Goal: Task Accomplishment & Management: Manage account settings

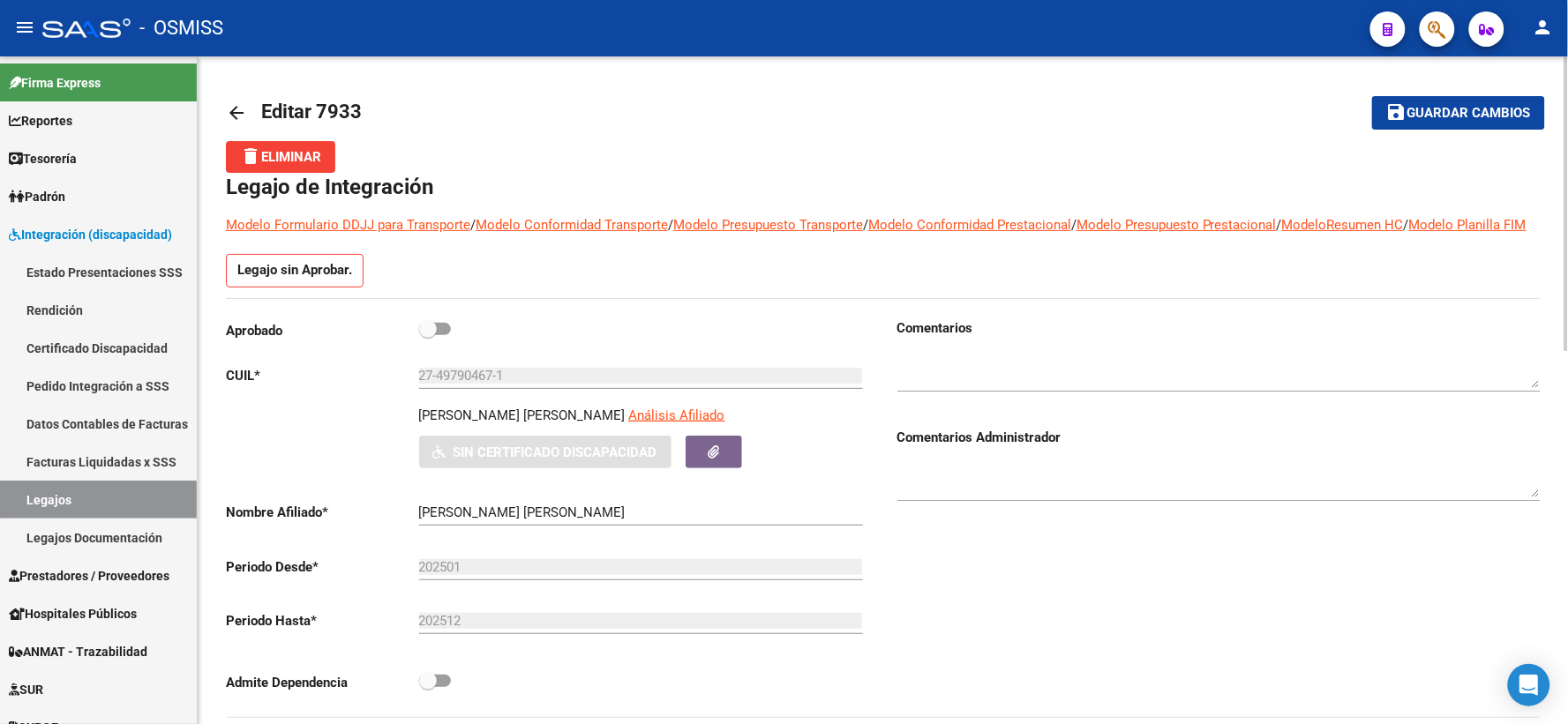
click at [227, 113] on mat-icon "arrow_back" at bounding box center [237, 113] width 22 height 22
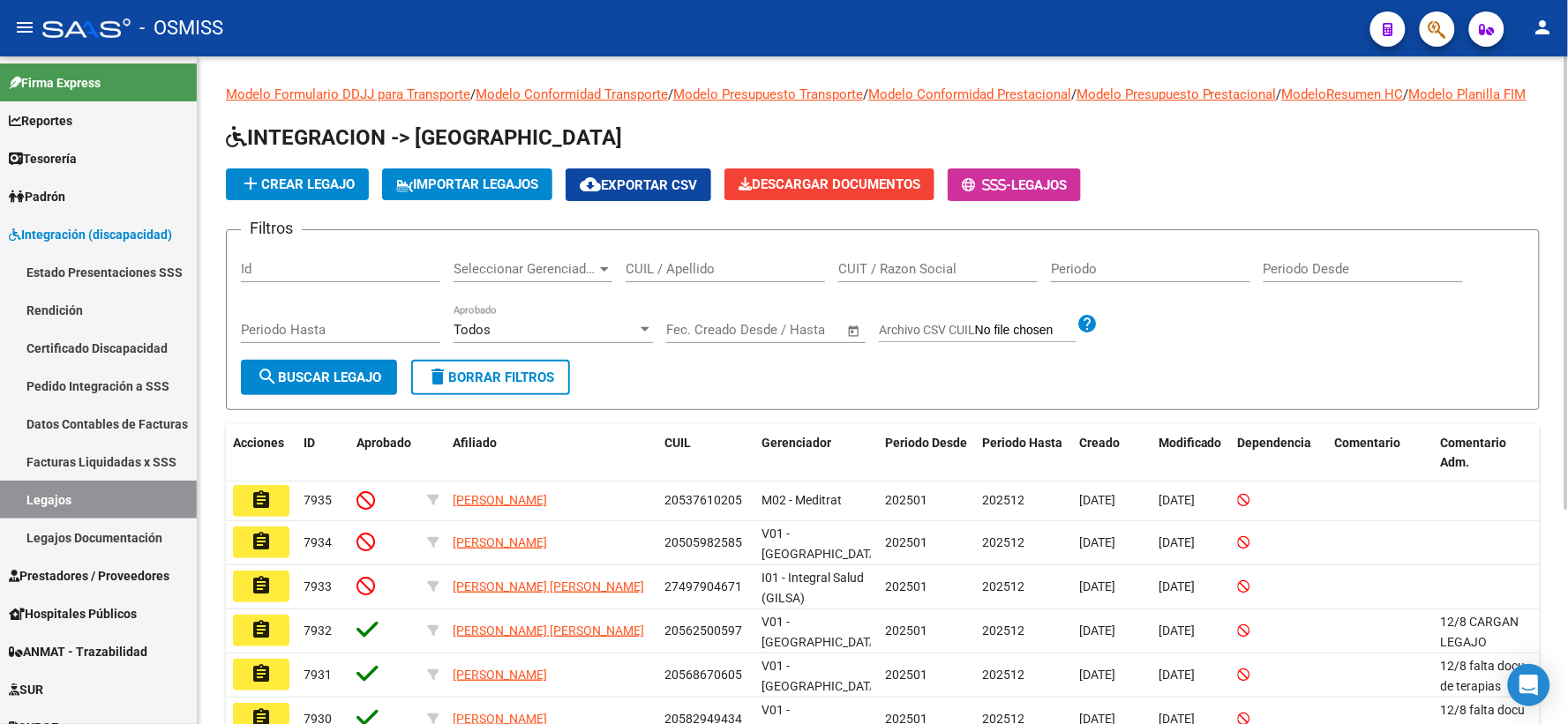
click at [761, 277] on input "CUIL / Apellido" at bounding box center [725, 269] width 200 height 16
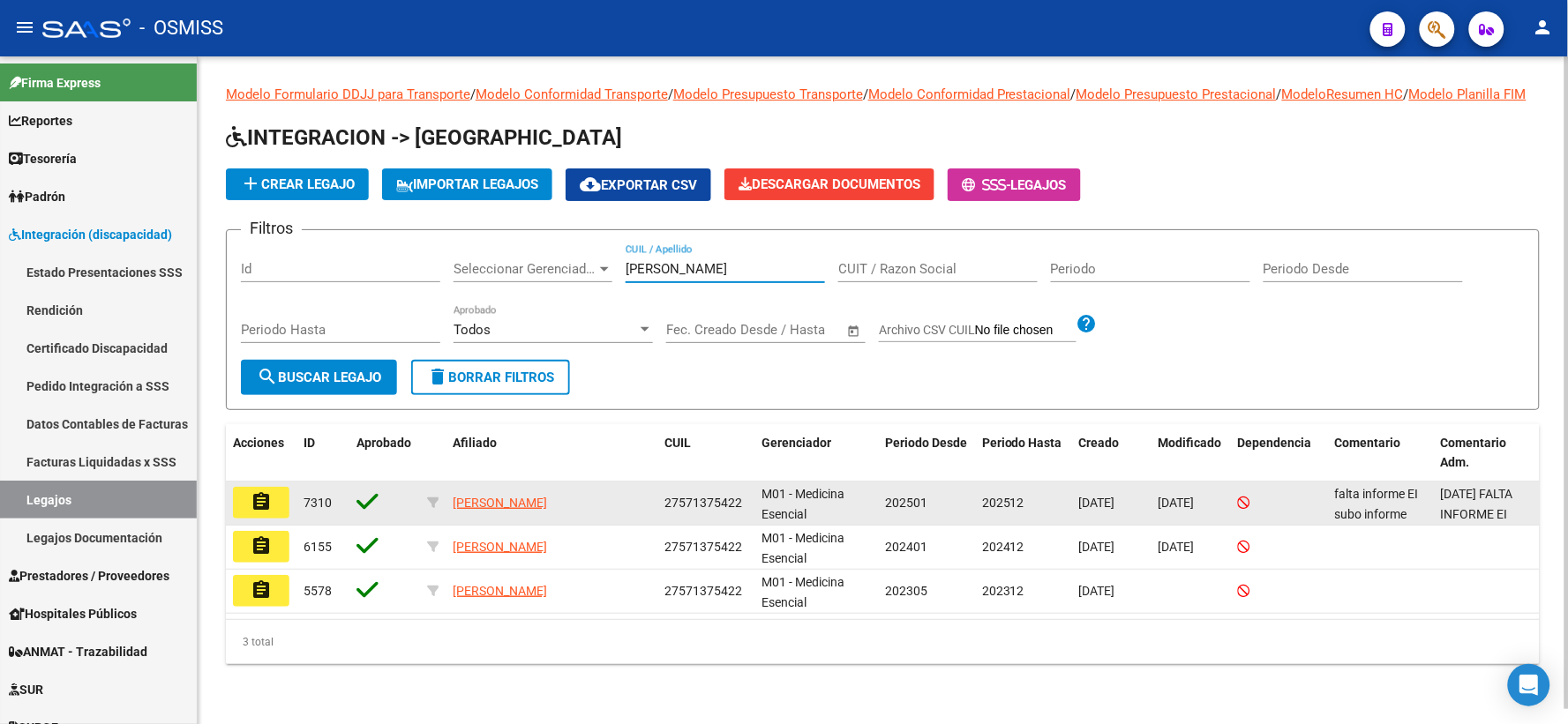
type input "[PERSON_NAME]"
click at [269, 513] on mat-icon "assignment" at bounding box center [261, 502] width 22 height 22
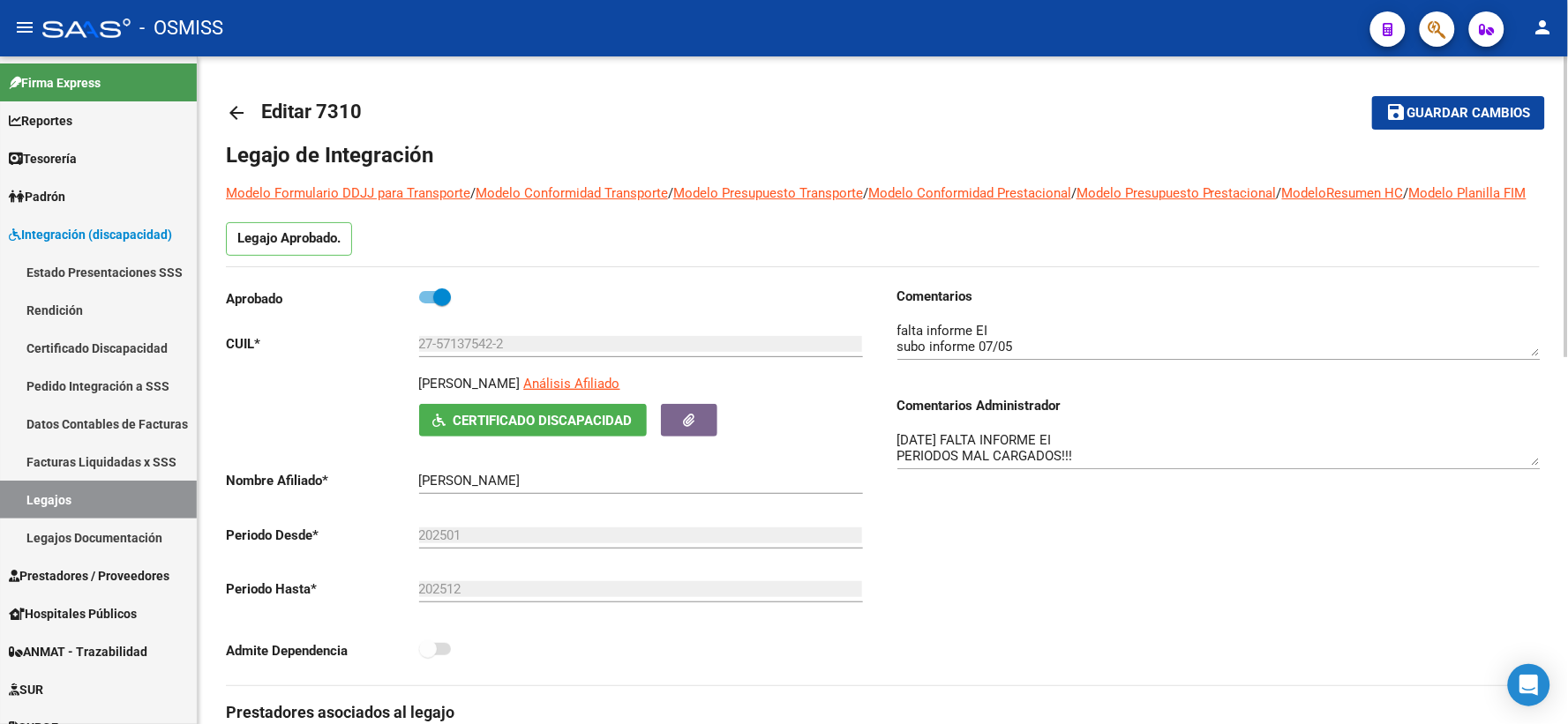
click at [235, 118] on mat-icon "arrow_back" at bounding box center [237, 113] width 22 height 22
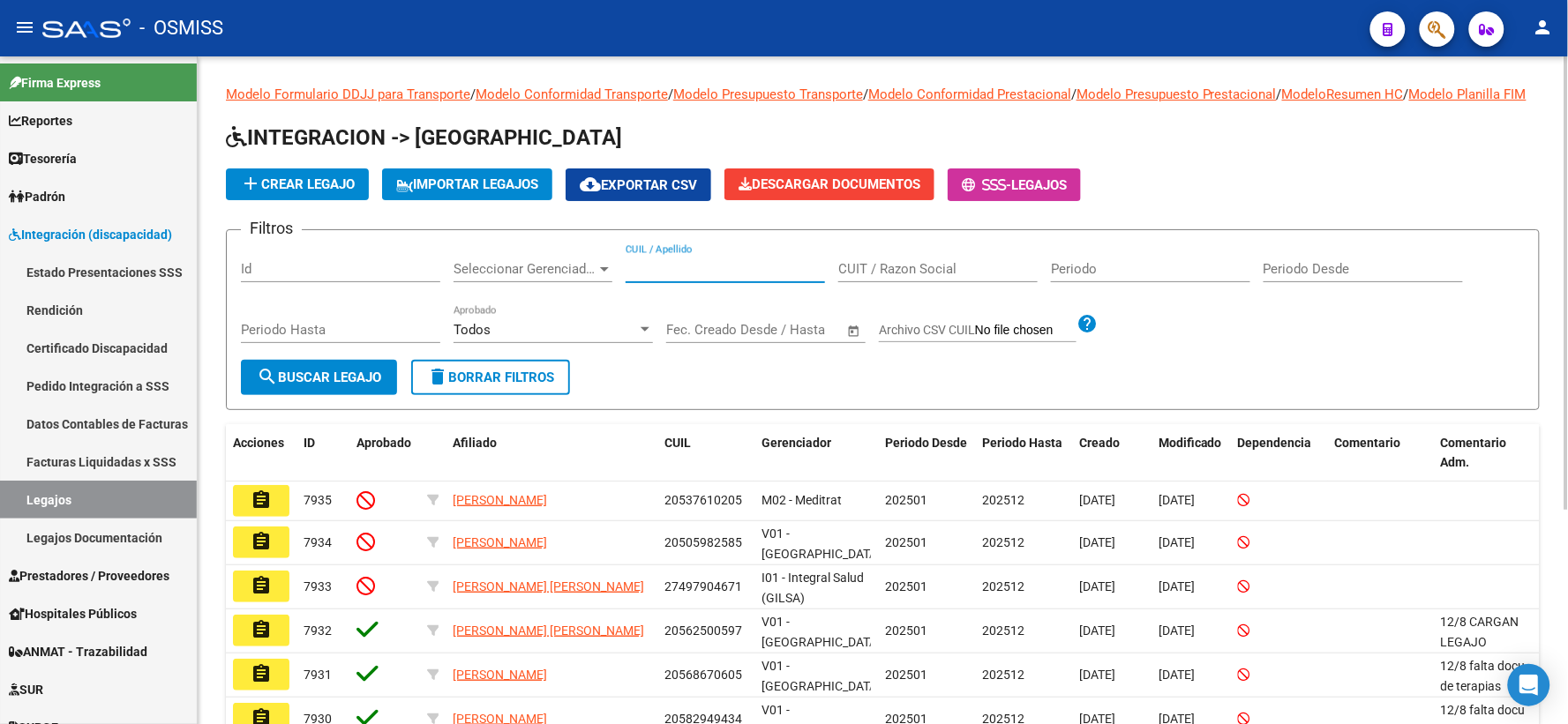
click at [683, 277] on input "CUIL / Apellido" at bounding box center [725, 269] width 200 height 16
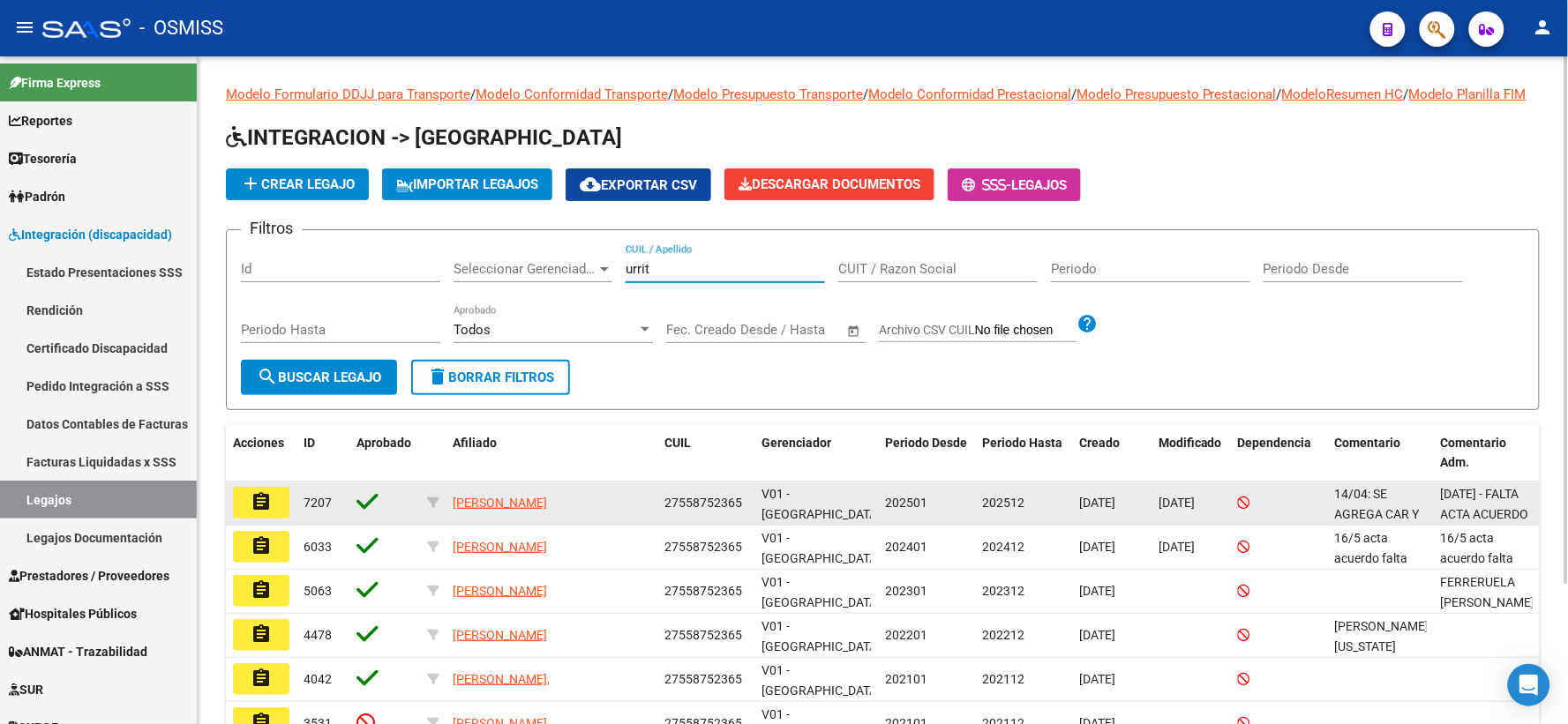
type input "urrit"
click at [269, 513] on mat-icon "assignment" at bounding box center [261, 502] width 22 height 22
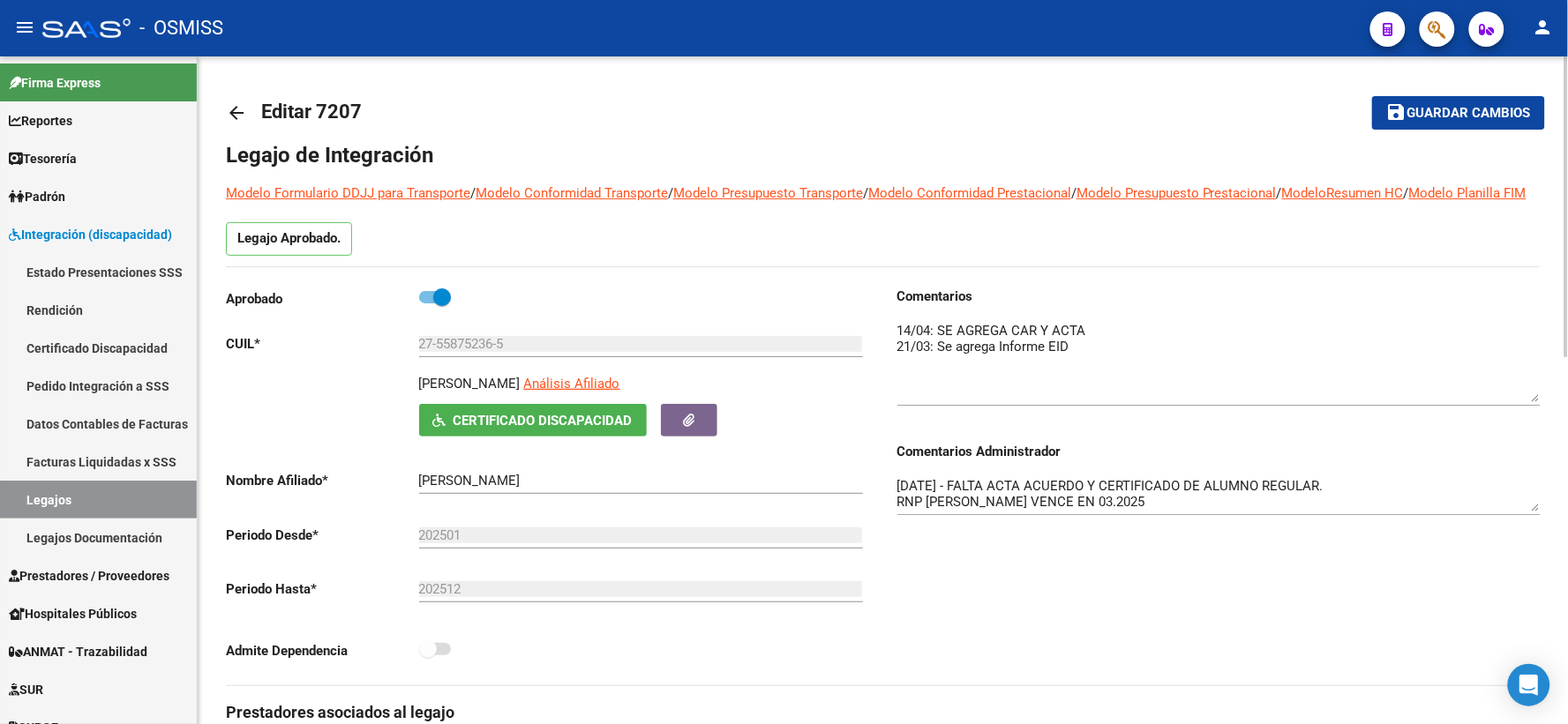
drag, startPoint x: 1531, startPoint y: 371, endPoint x: 1555, endPoint y: 417, distance: 51.9
drag, startPoint x: 1531, startPoint y: 530, endPoint x: 1540, endPoint y: 576, distance: 46.9
click at [1540, 558] on textarea "[DATE] - FALTA ACTA ACUERDO Y CERTIFICADO DE ALUMNO REGULAR. RNP [PERSON_NAME] …" at bounding box center [1219, 517] width 643 height 81
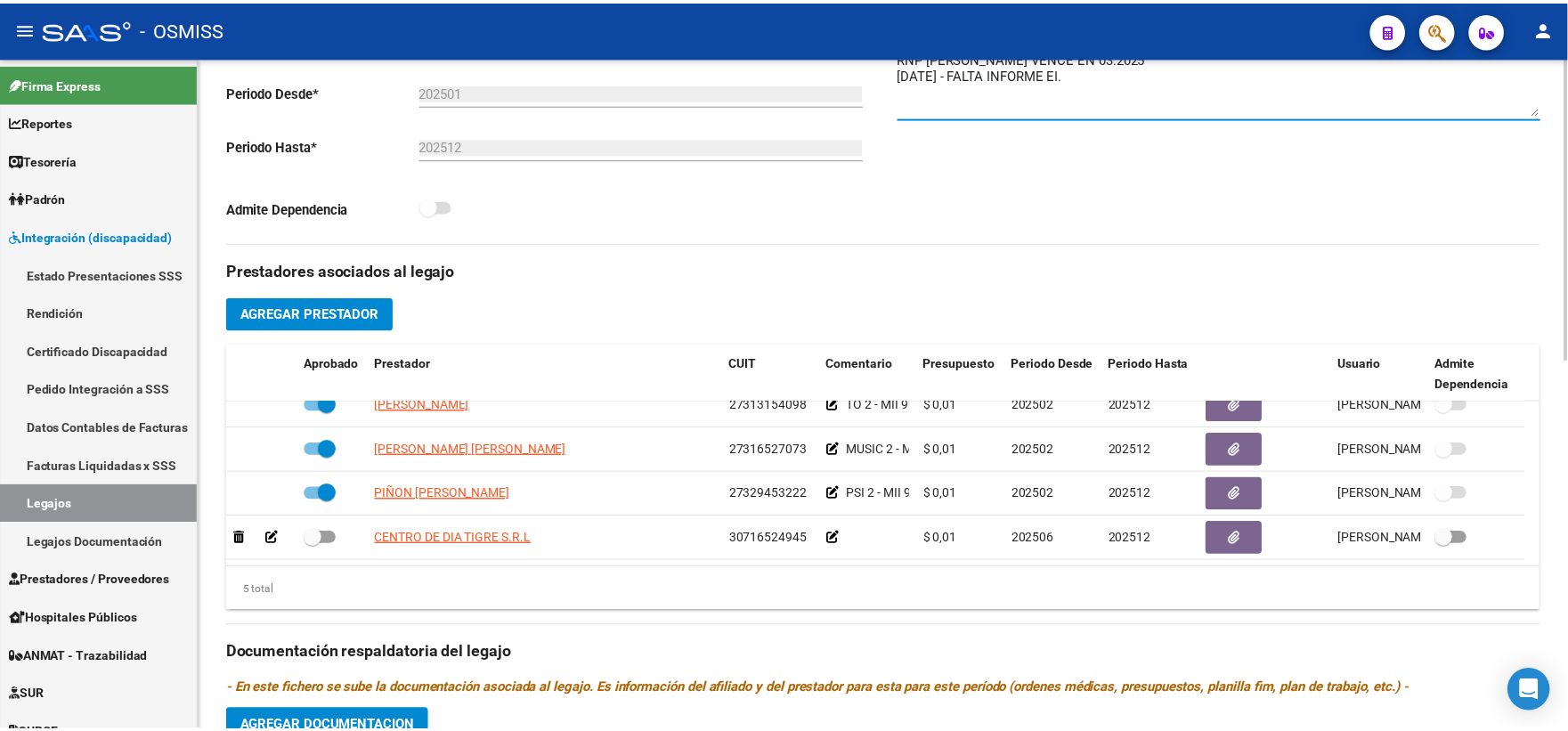
scroll to position [494, 0]
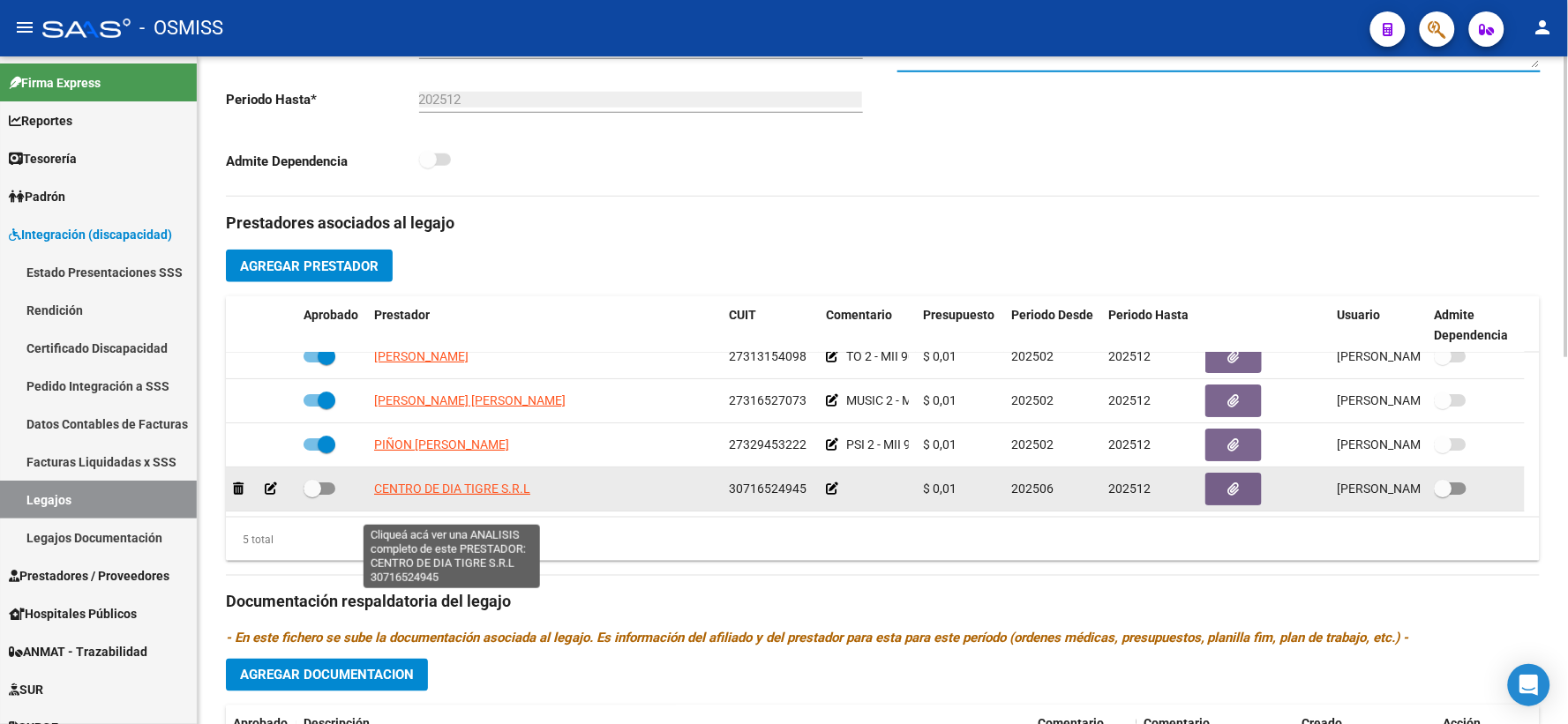
click at [478, 496] on span "CENTRO DE DIA TIGRE S.R.L" at bounding box center [452, 488] width 157 height 14
type textarea "30716524945"
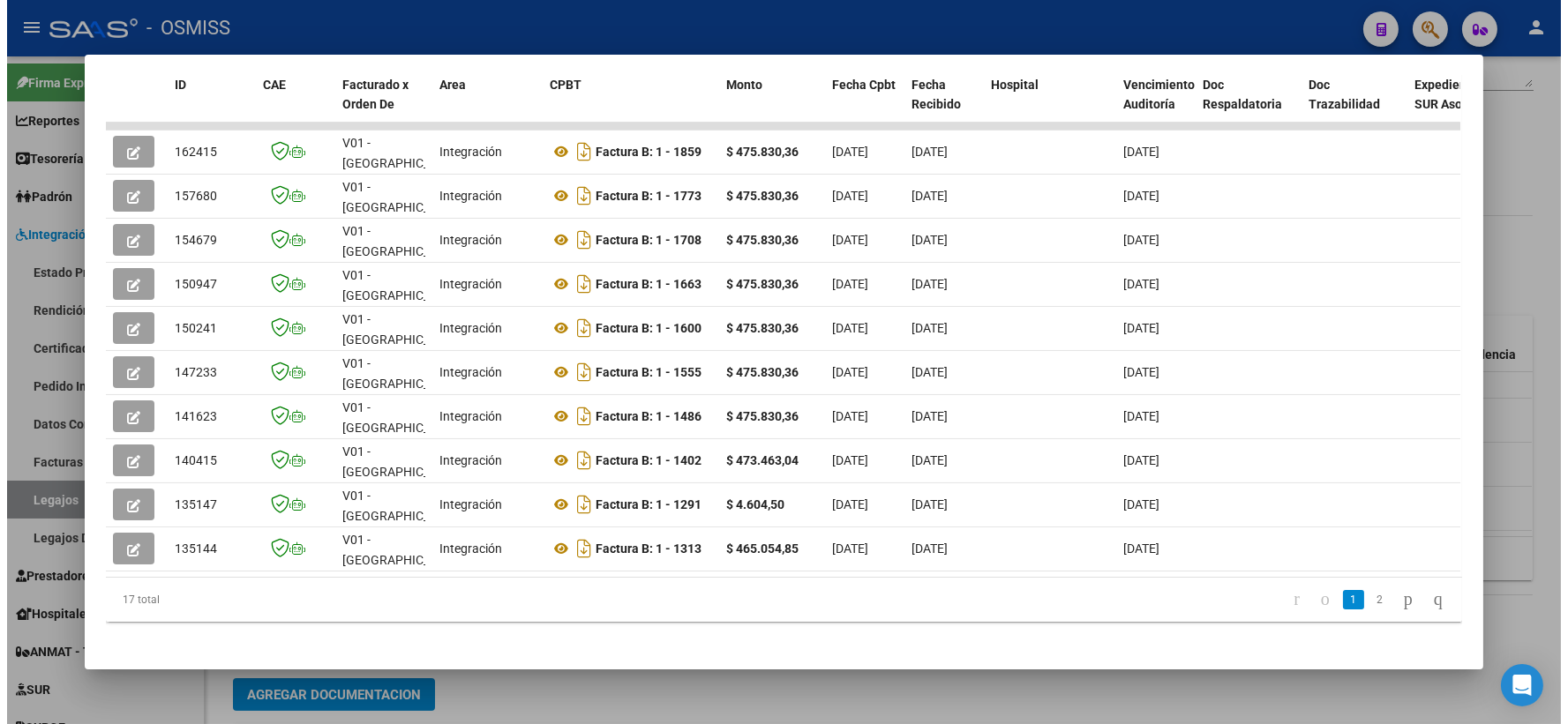
scroll to position [408, 0]
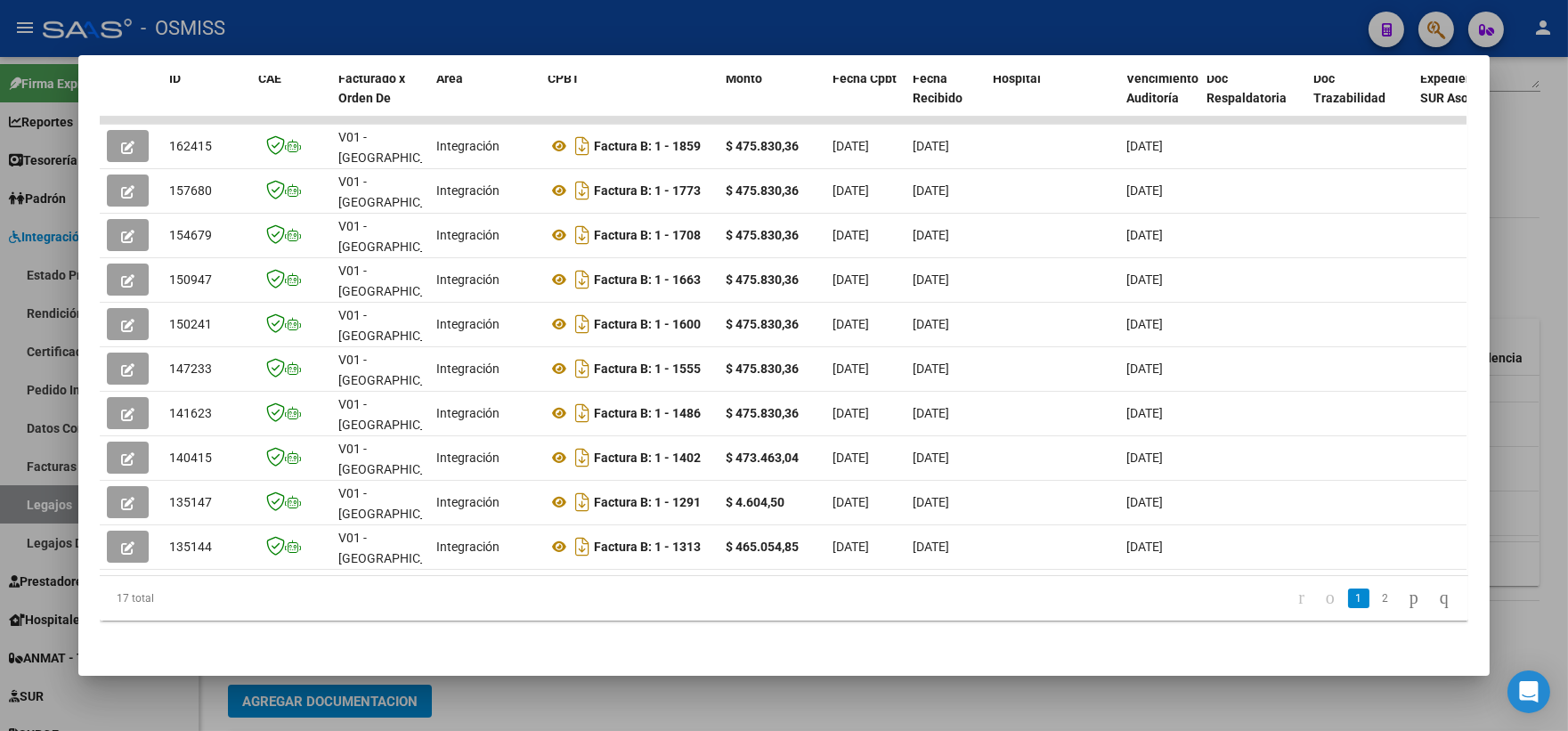
click at [1556, 243] on div at bounding box center [784, 366] width 1568 height 731
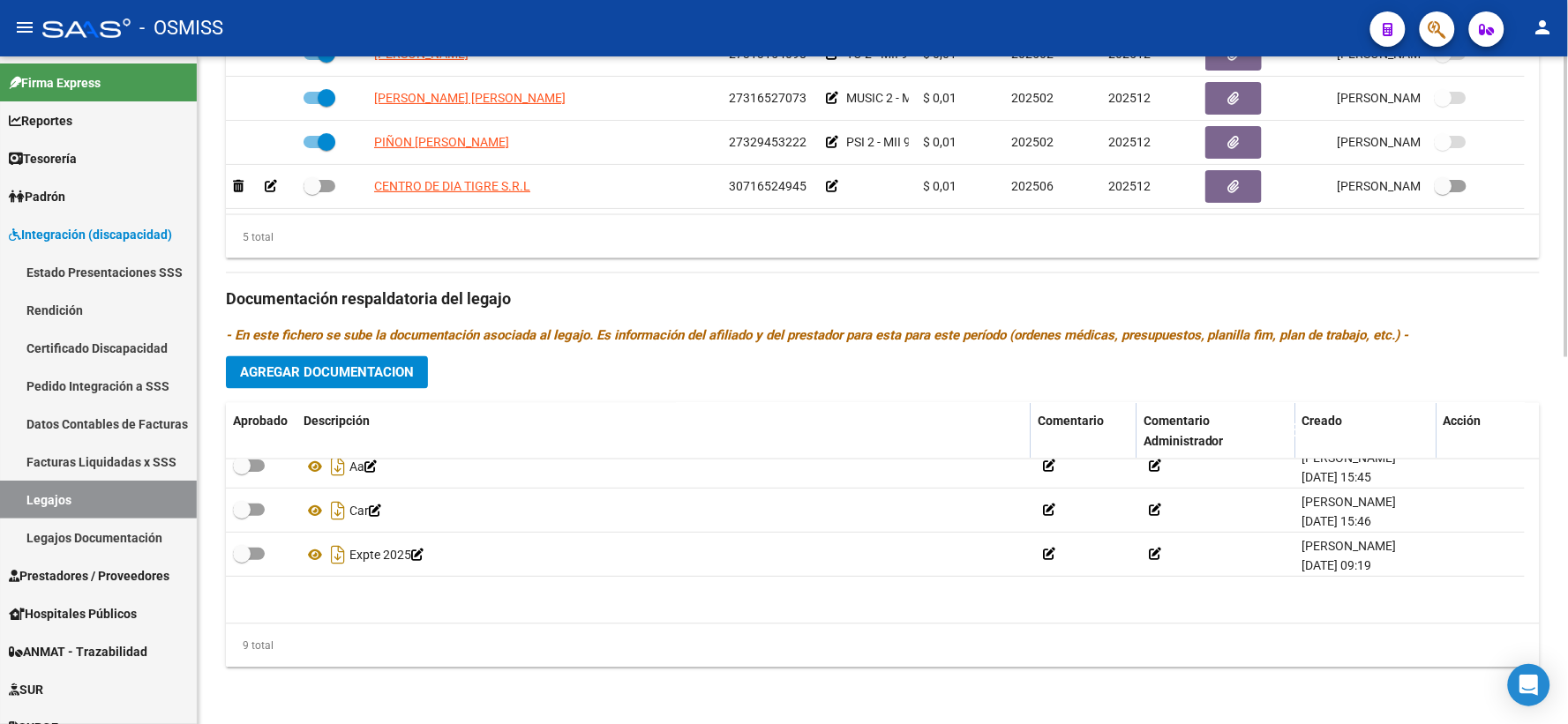
scroll to position [238, 0]
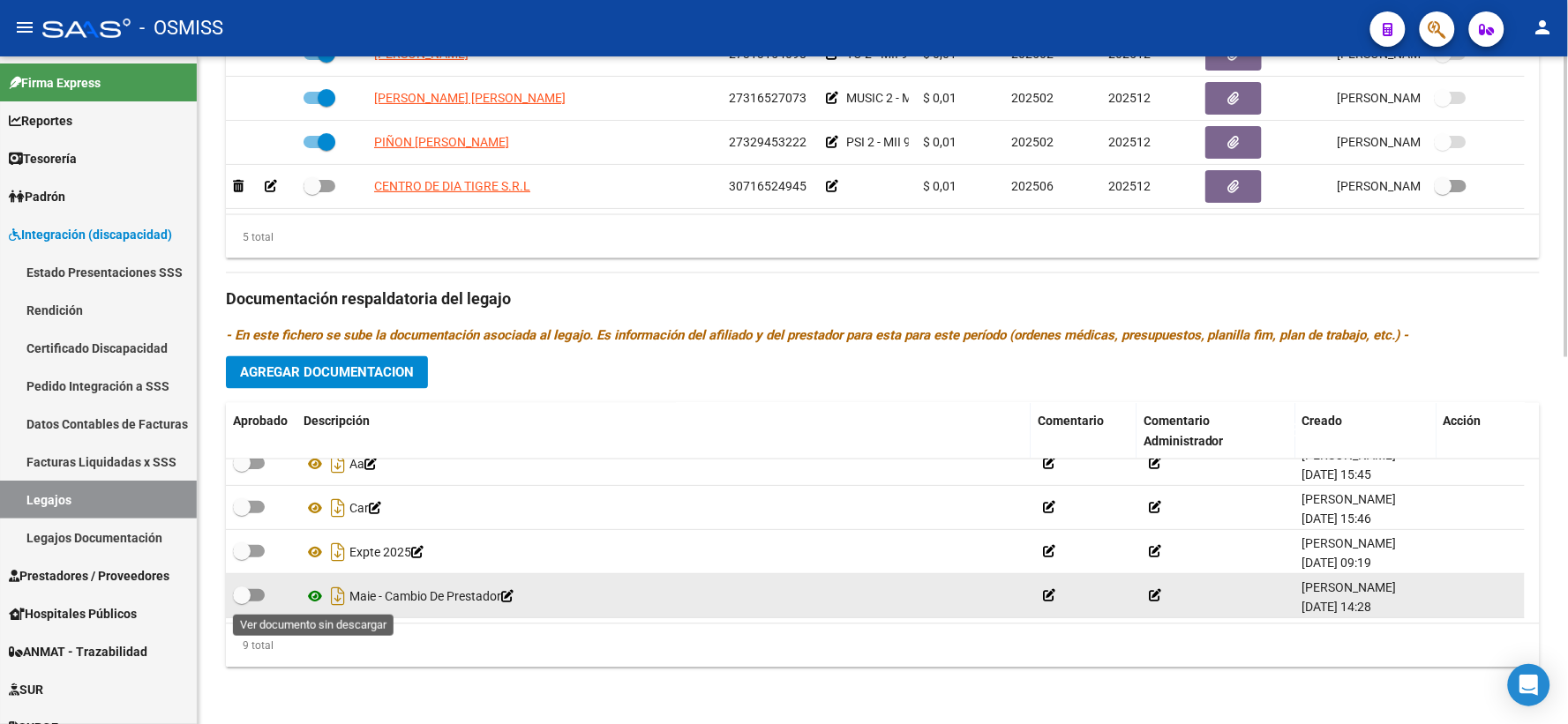
click at [315, 597] on icon at bounding box center [314, 597] width 23 height 22
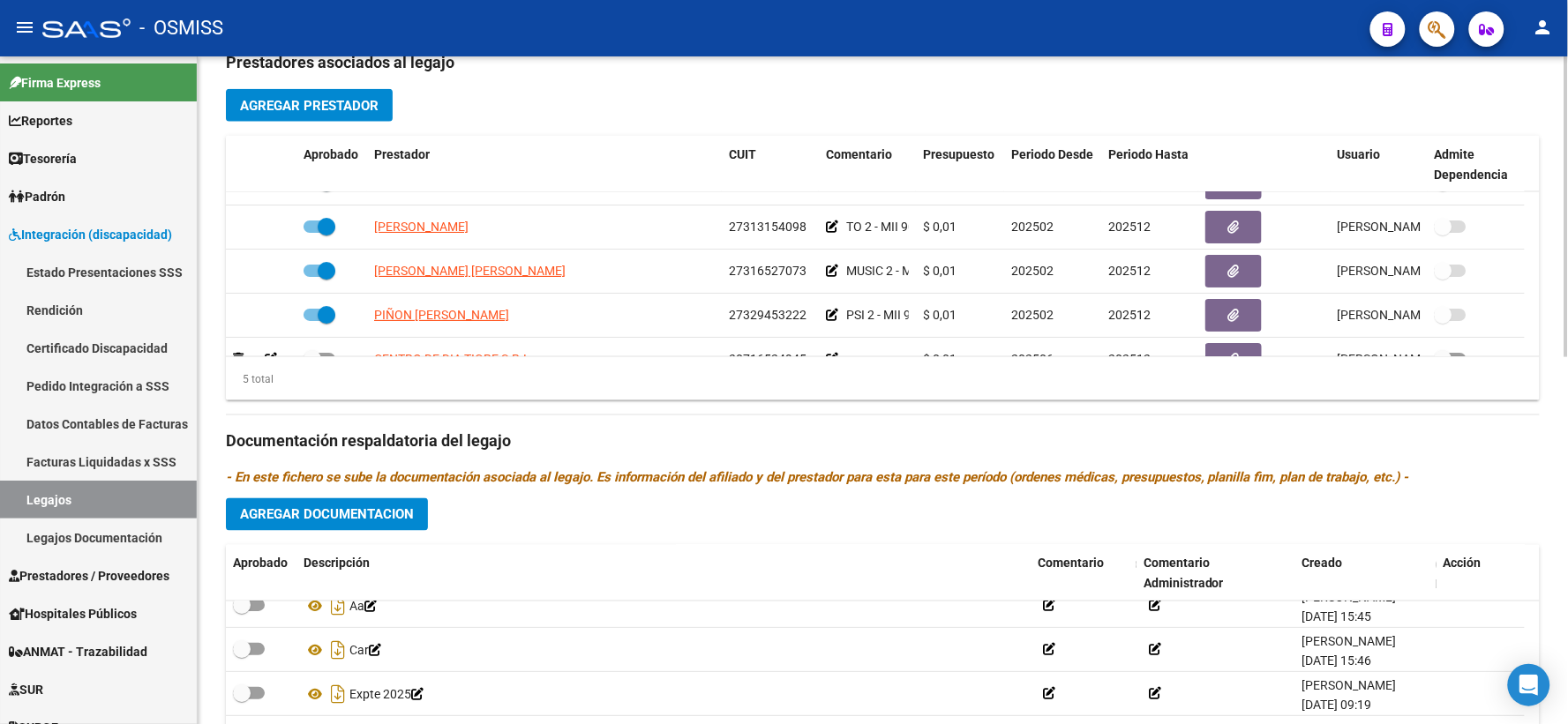
scroll to position [0, 0]
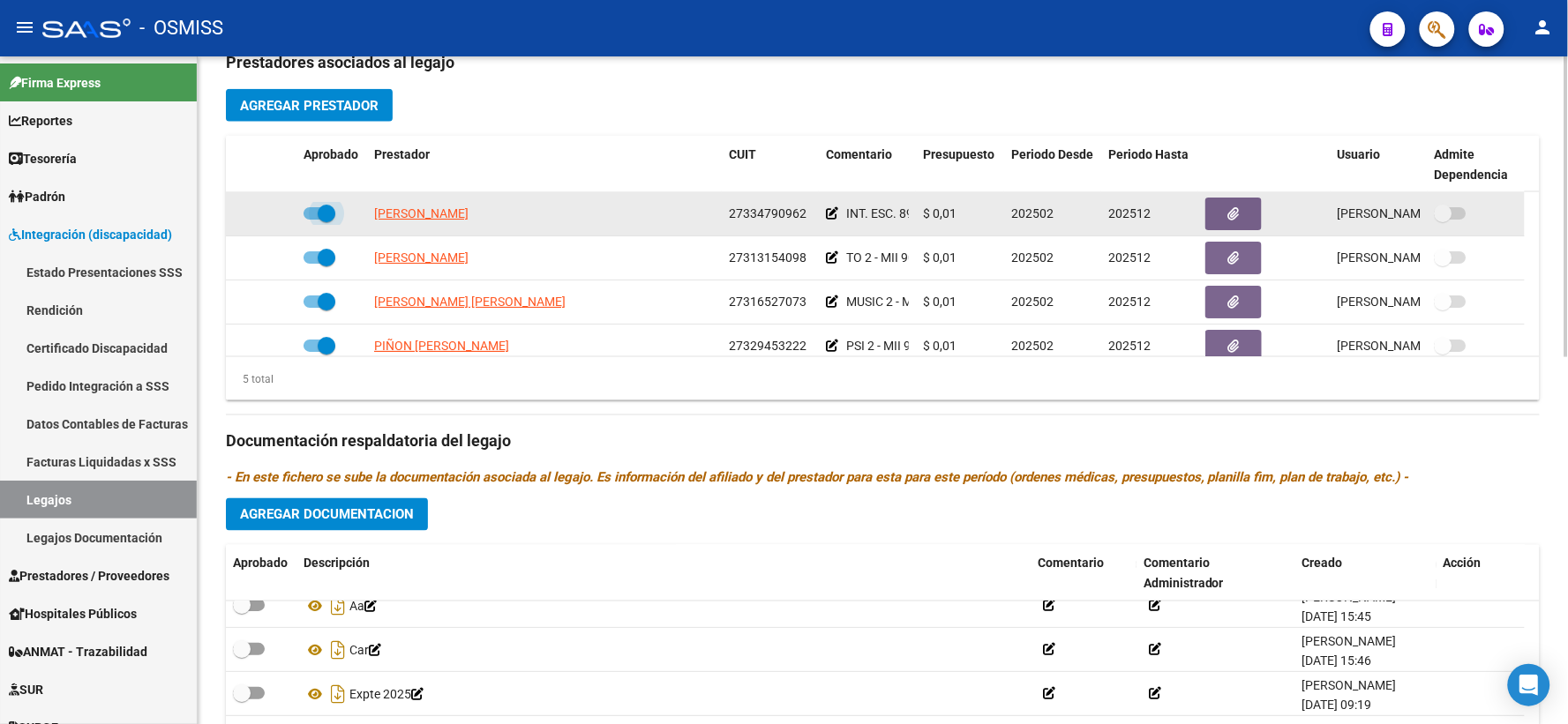
click at [315, 220] on span at bounding box center [319, 213] width 31 height 13
click at [312, 220] on input "checkbox" at bounding box center [311, 220] width 1 height 1
click at [315, 222] on span at bounding box center [312, 213] width 18 height 18
click at [312, 220] on input "checkbox" at bounding box center [311, 220] width 1 height 1
checkbox input "true"
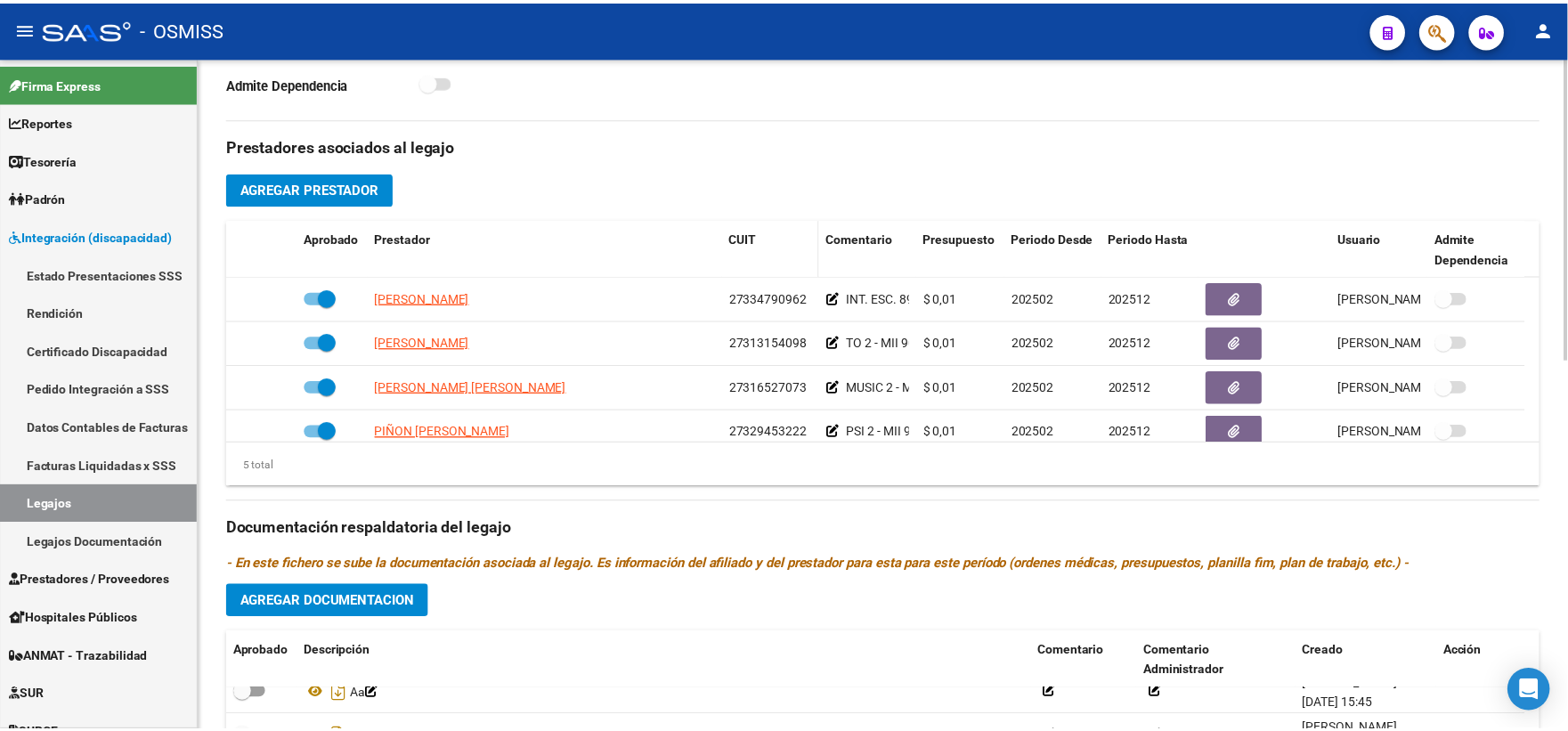
scroll to position [575, 0]
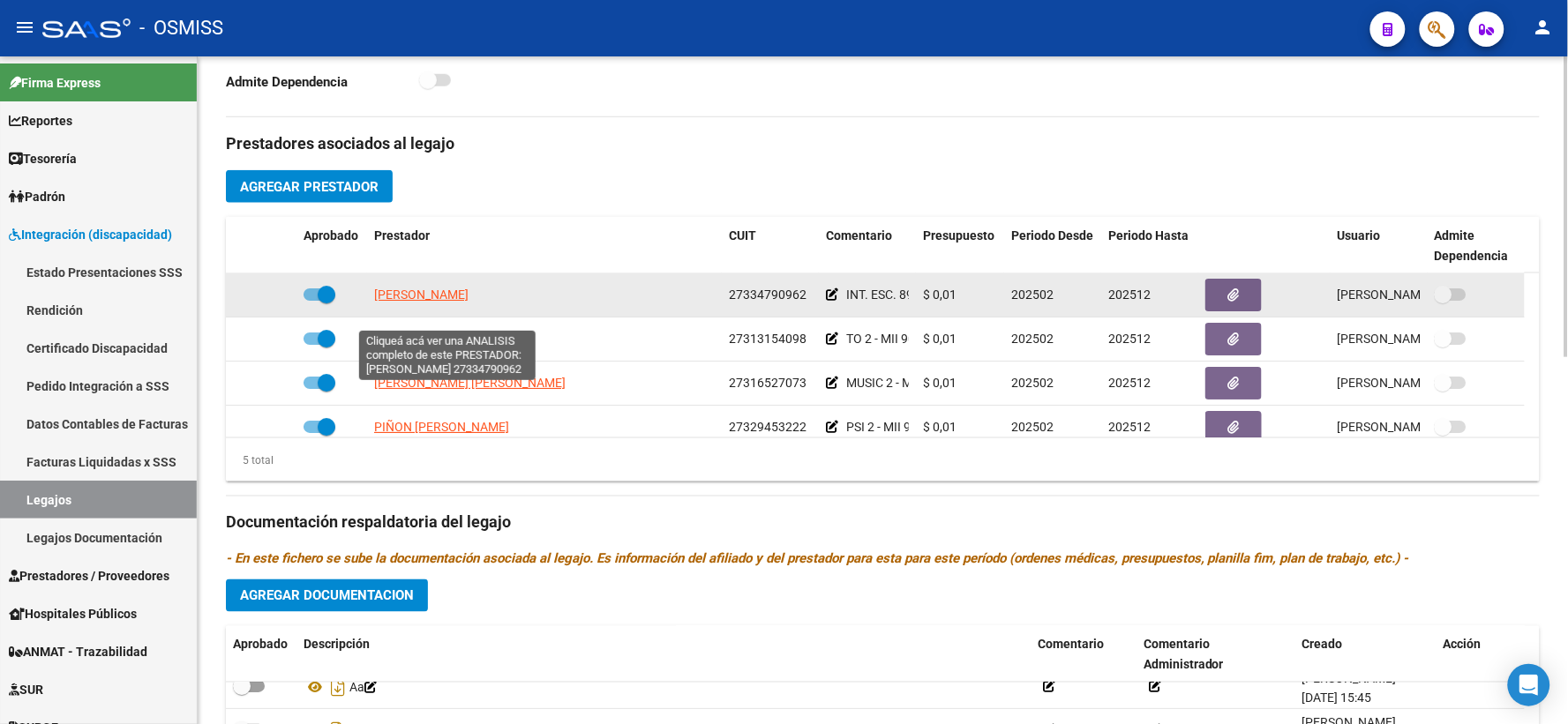
click at [402, 301] on span "[PERSON_NAME]" at bounding box center [421, 294] width 94 height 14
type textarea "27334790962"
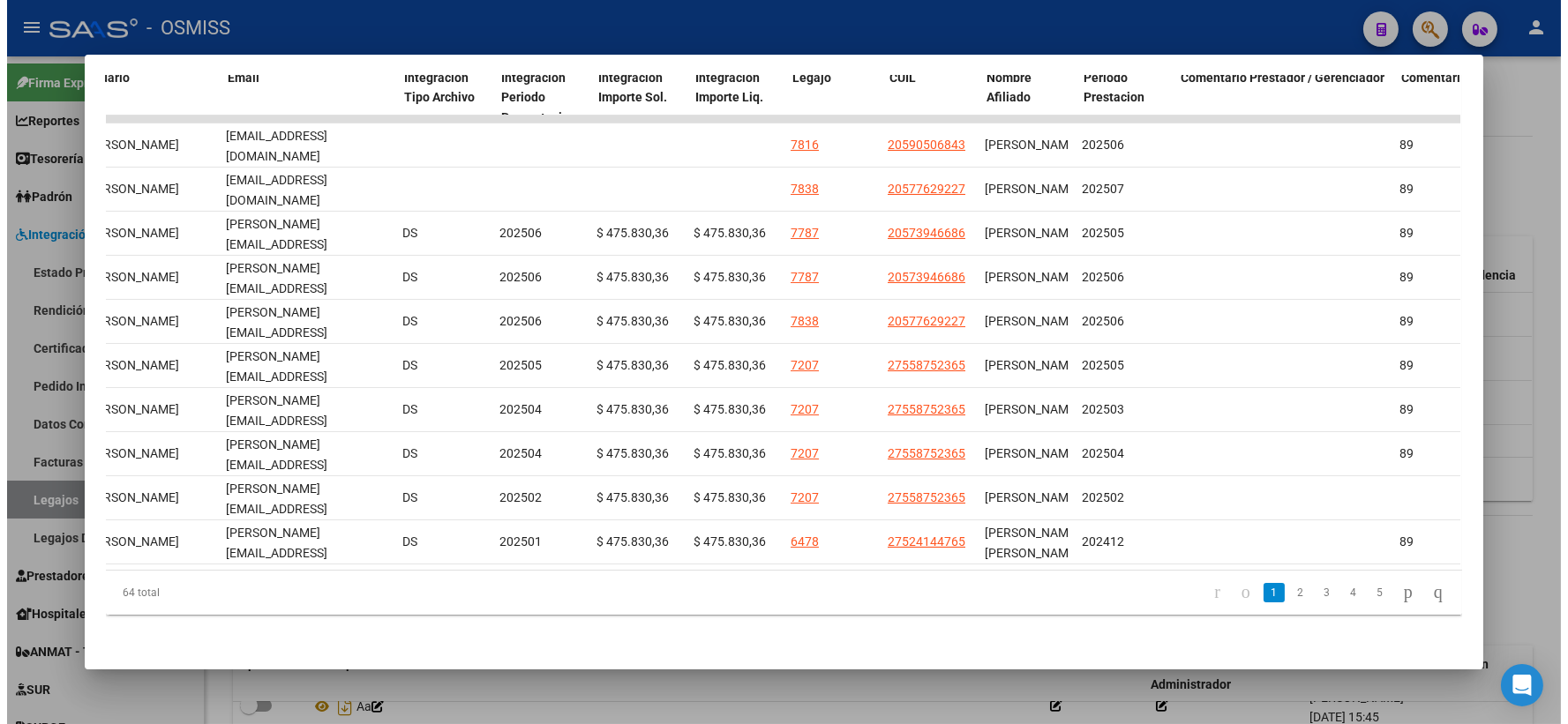
scroll to position [0, 2134]
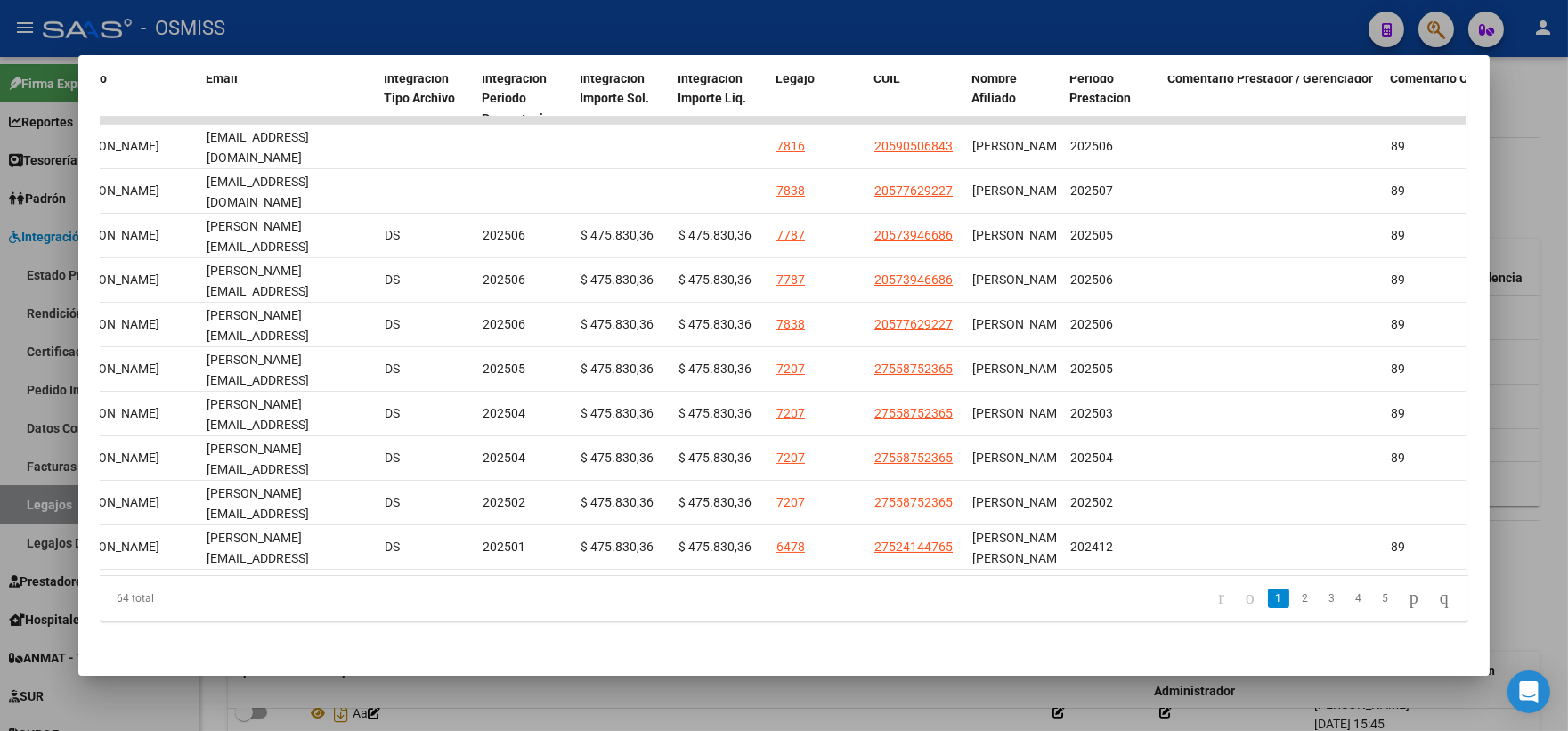
click at [1521, 146] on div at bounding box center [784, 366] width 1568 height 731
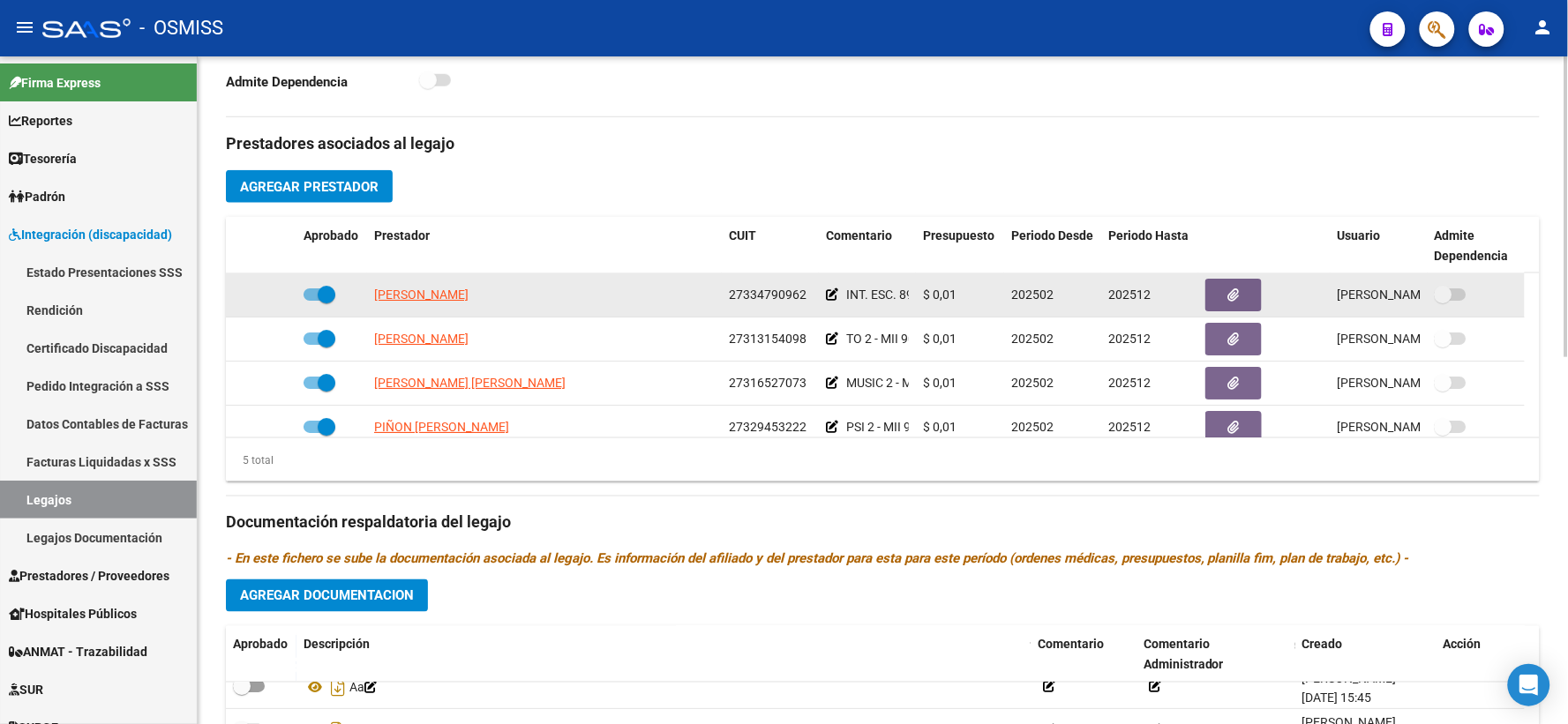
click at [305, 300] on span at bounding box center [319, 294] width 31 height 13
click at [311, 301] on input "checkbox" at bounding box center [311, 300] width 1 height 1
checkbox input "false"
click at [269, 300] on icon at bounding box center [270, 294] width 13 height 13
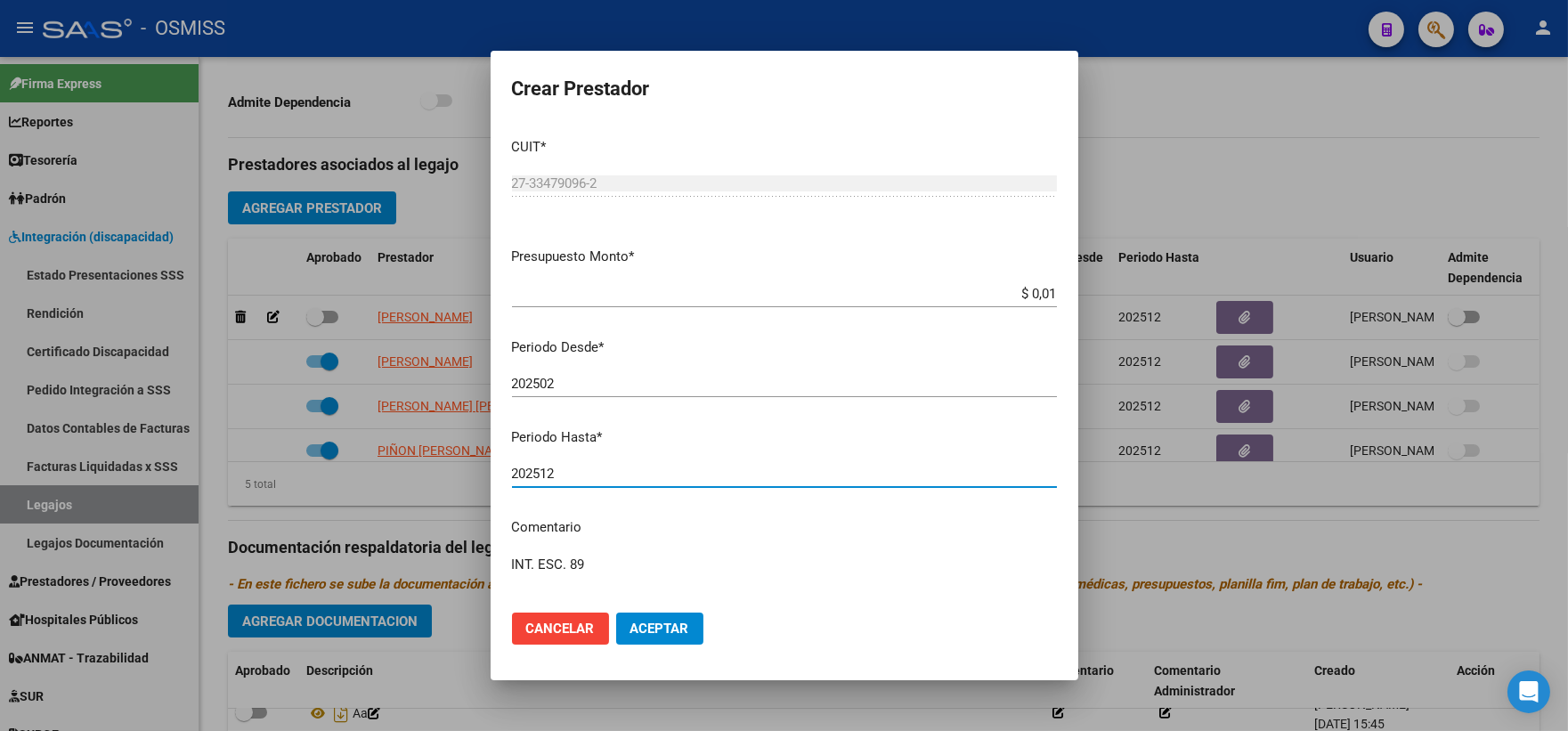
click at [584, 469] on input "202512" at bounding box center [784, 474] width 545 height 16
type input "202505"
click at [696, 624] on button "Aceptar" at bounding box center [660, 628] width 87 height 32
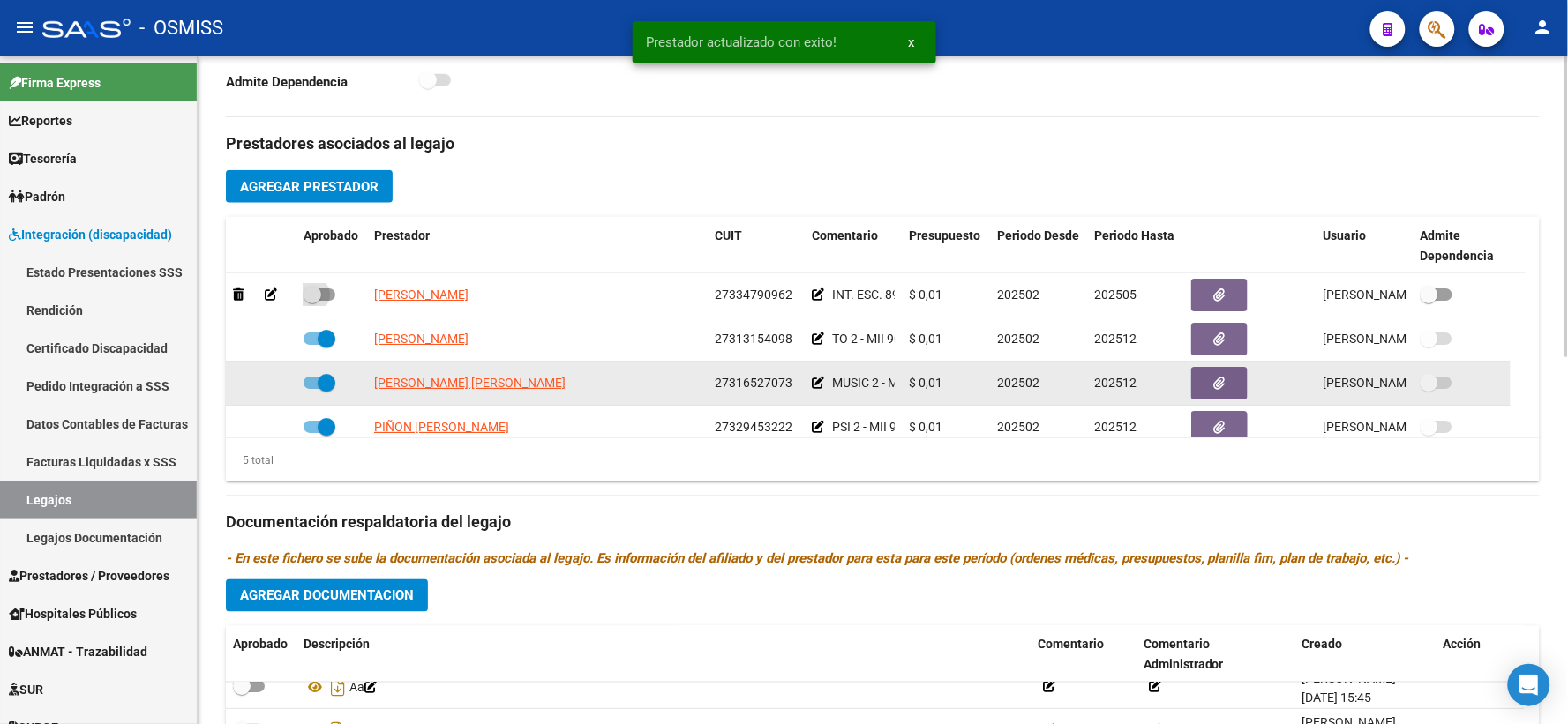
drag, startPoint x: 312, startPoint y: 321, endPoint x: 880, endPoint y: 415, distance: 575.7
click at [354, 317] on datatable-body-cell at bounding box center [332, 295] width 70 height 43
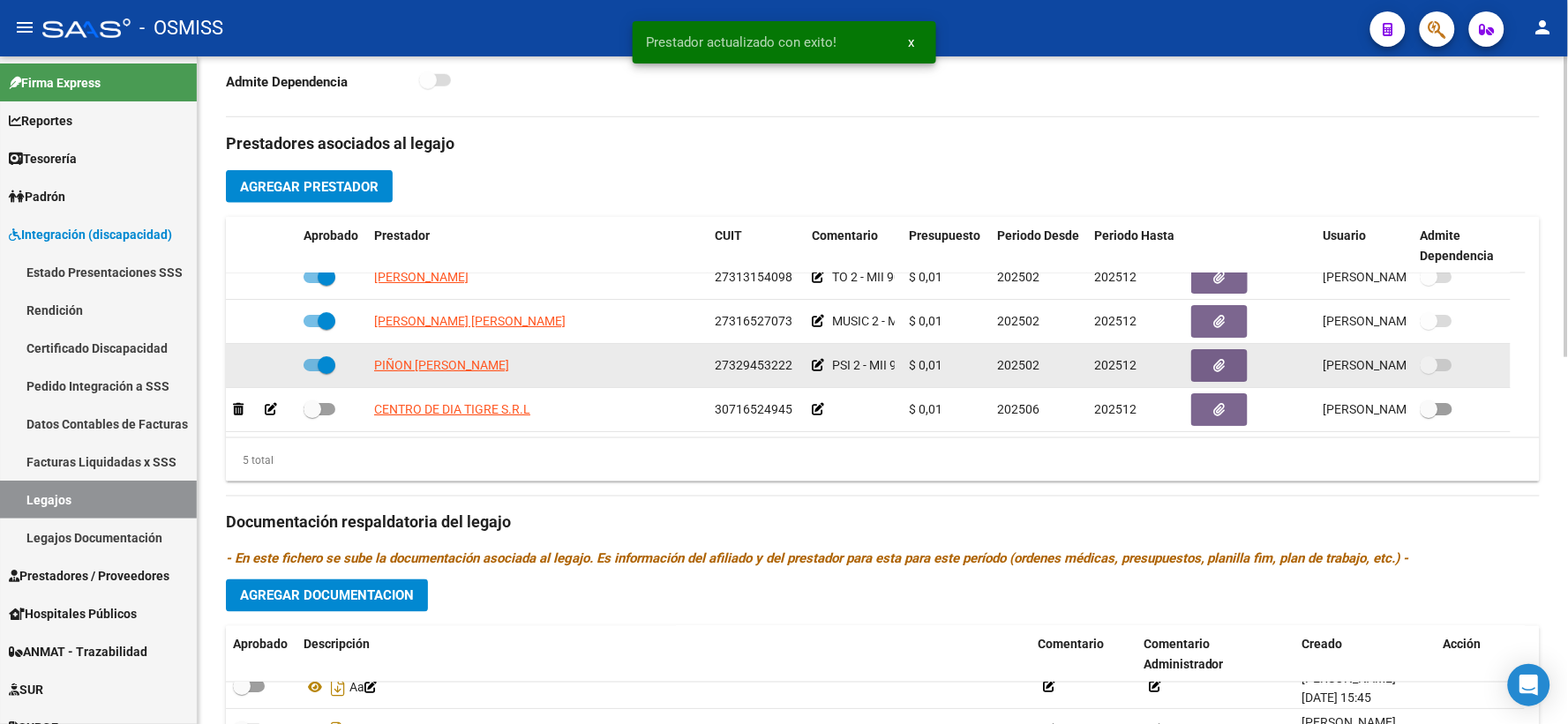
scroll to position [0, 0]
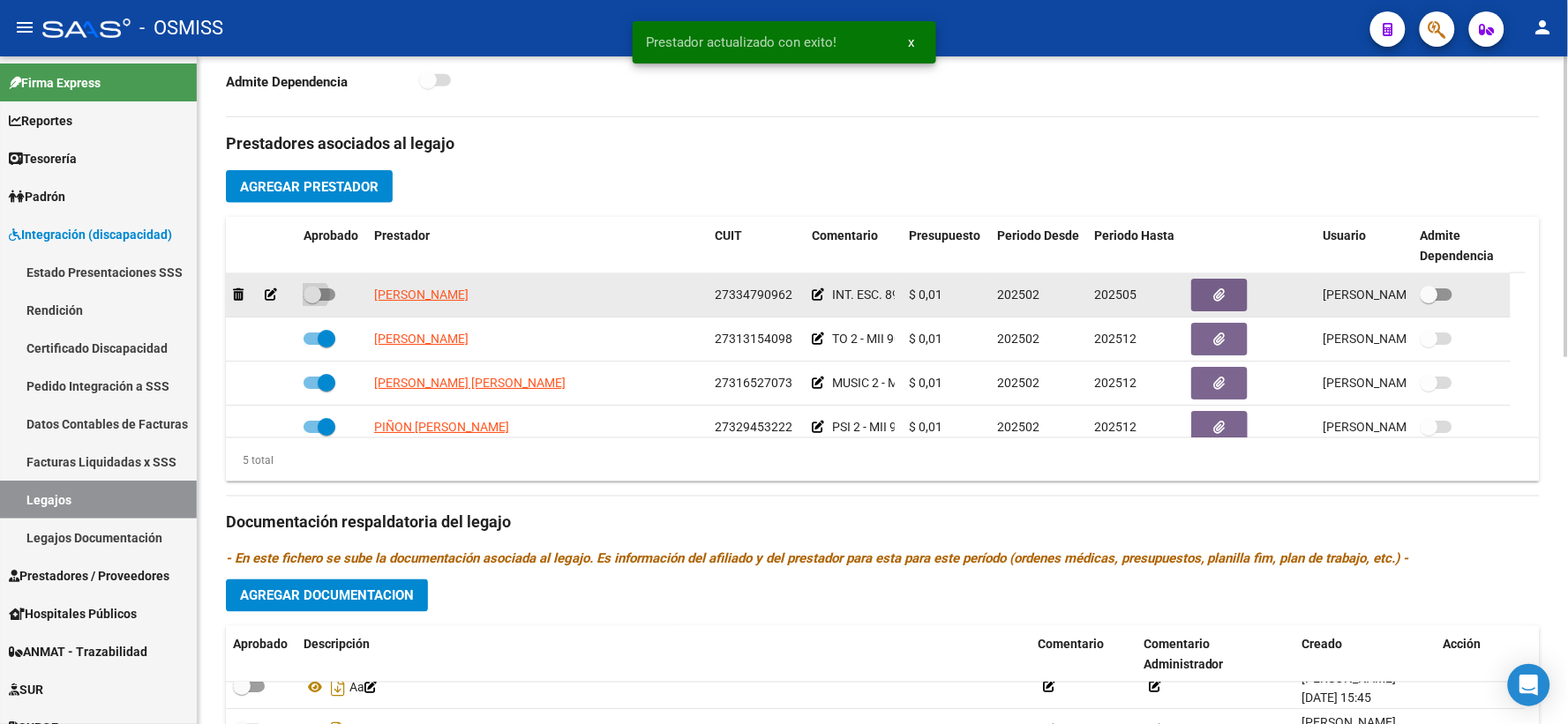
click at [312, 303] on span at bounding box center [312, 294] width 18 height 18
click at [312, 301] on input "checkbox" at bounding box center [311, 300] width 1 height 1
checkbox input "true"
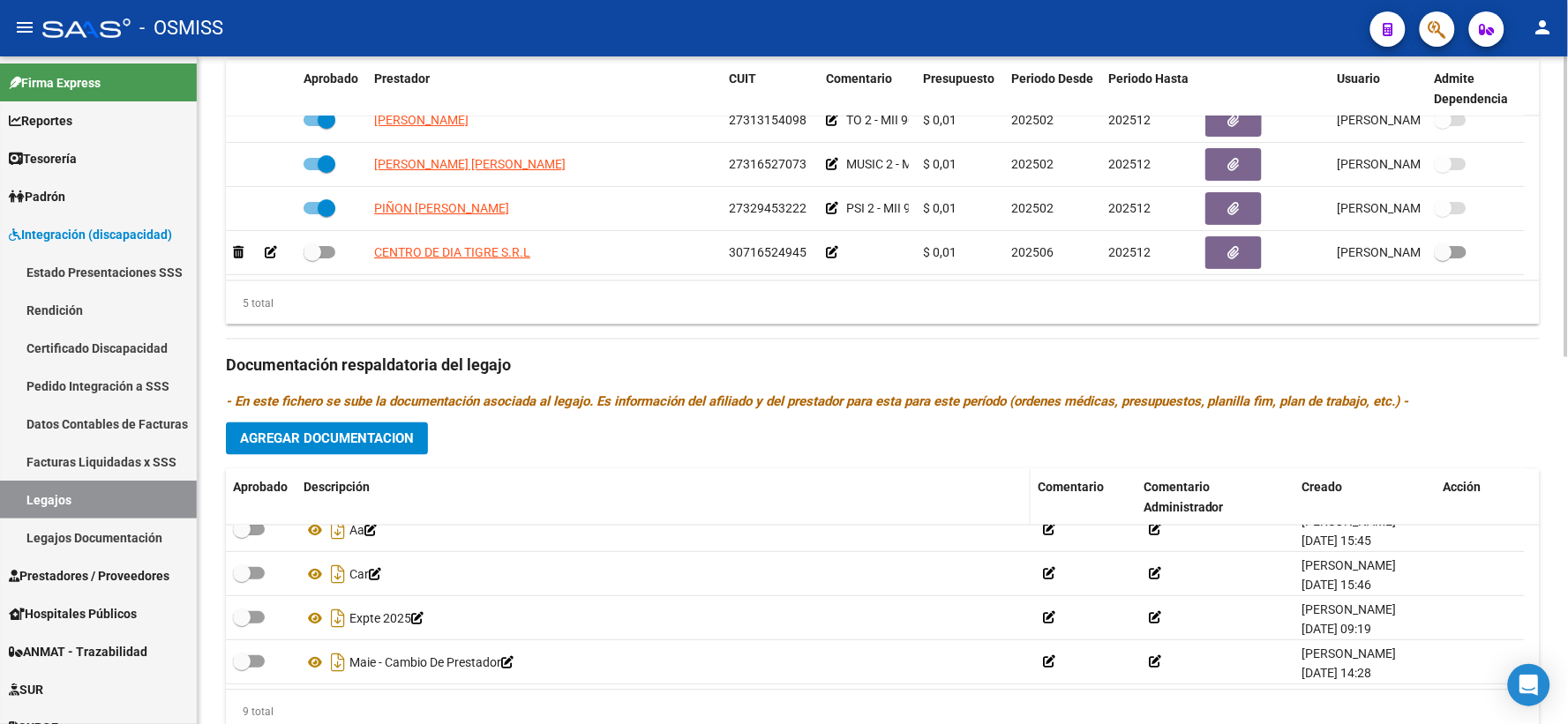
scroll to position [814, 0]
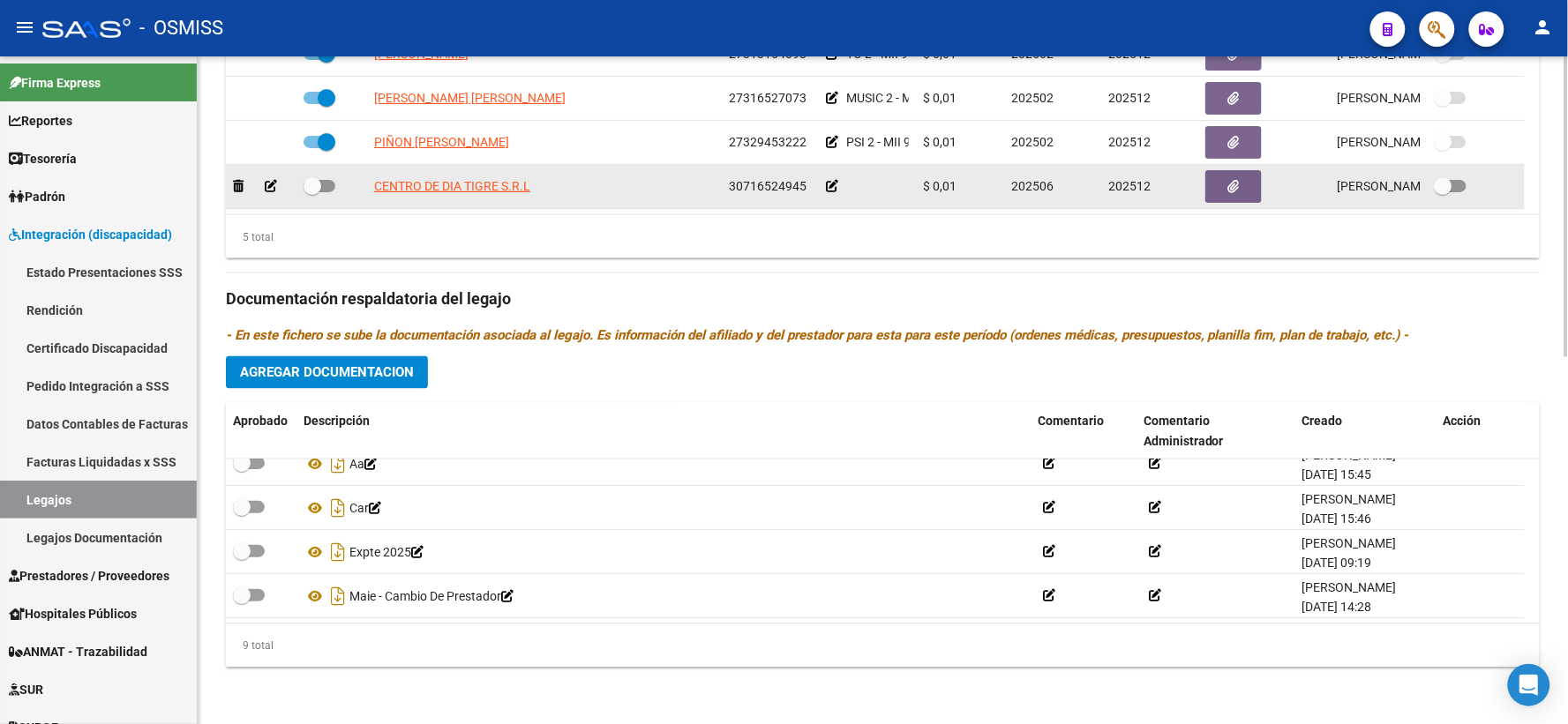
click at [831, 189] on icon at bounding box center [832, 186] width 13 height 13
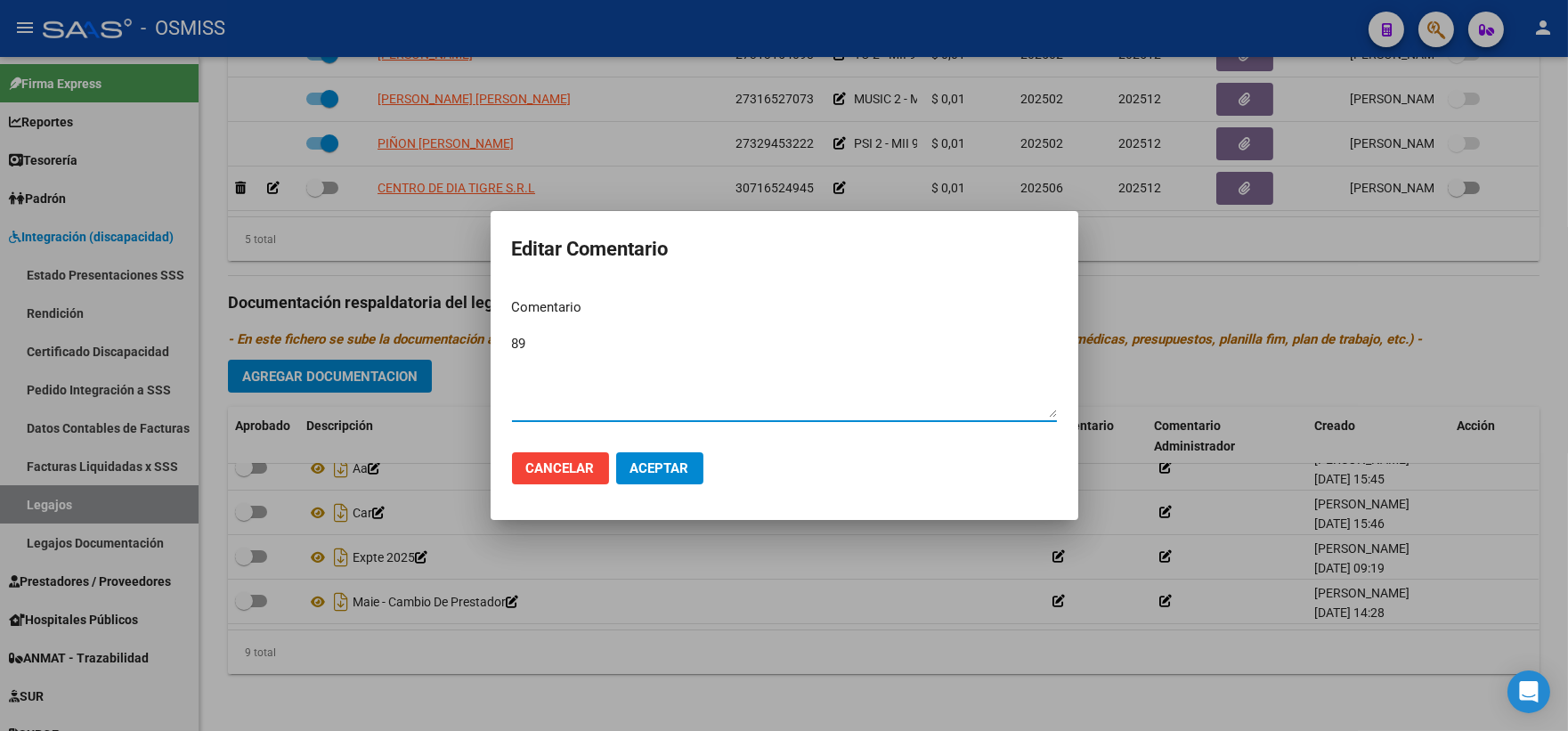
type textarea "89"
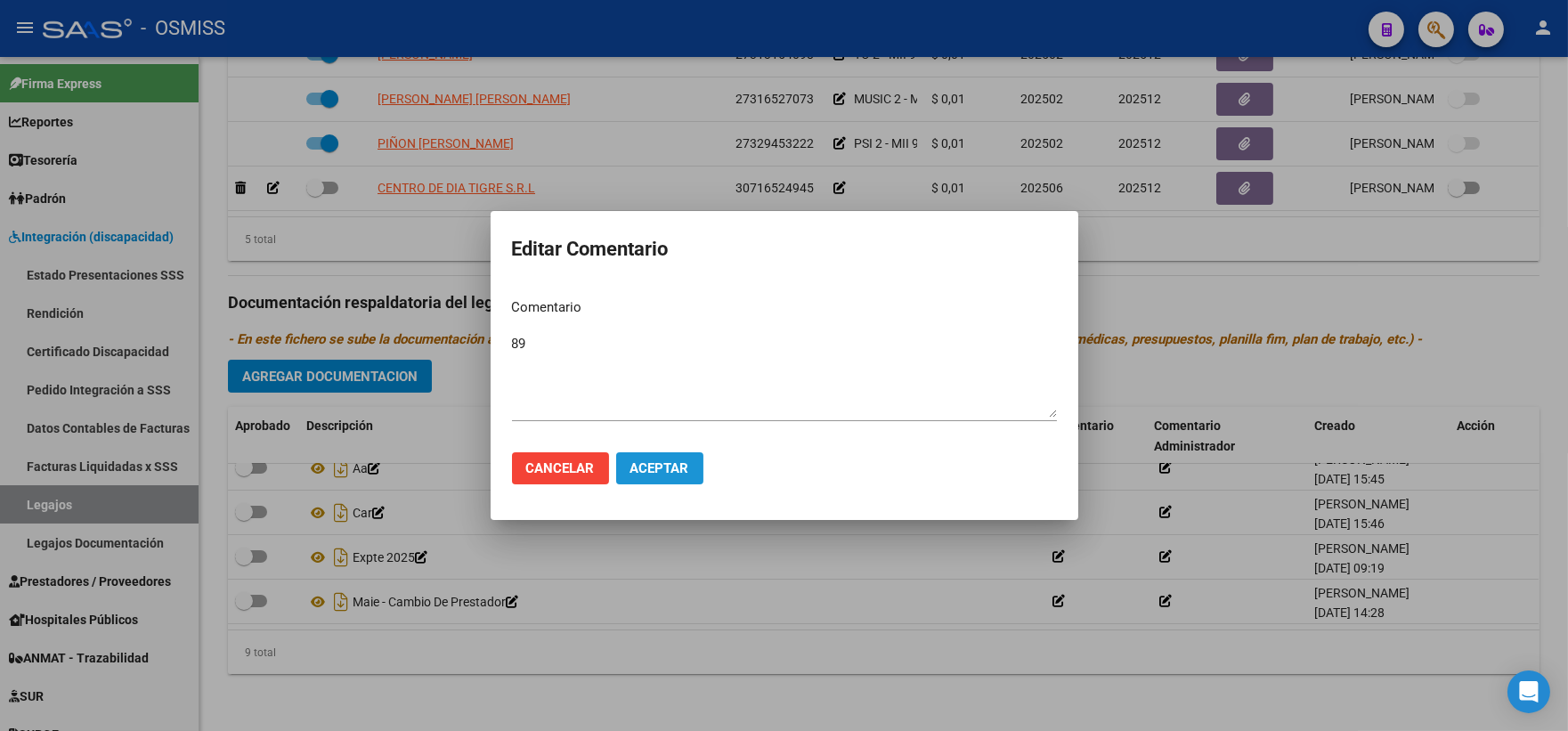
click at [672, 460] on span "Aceptar" at bounding box center [660, 468] width 59 height 16
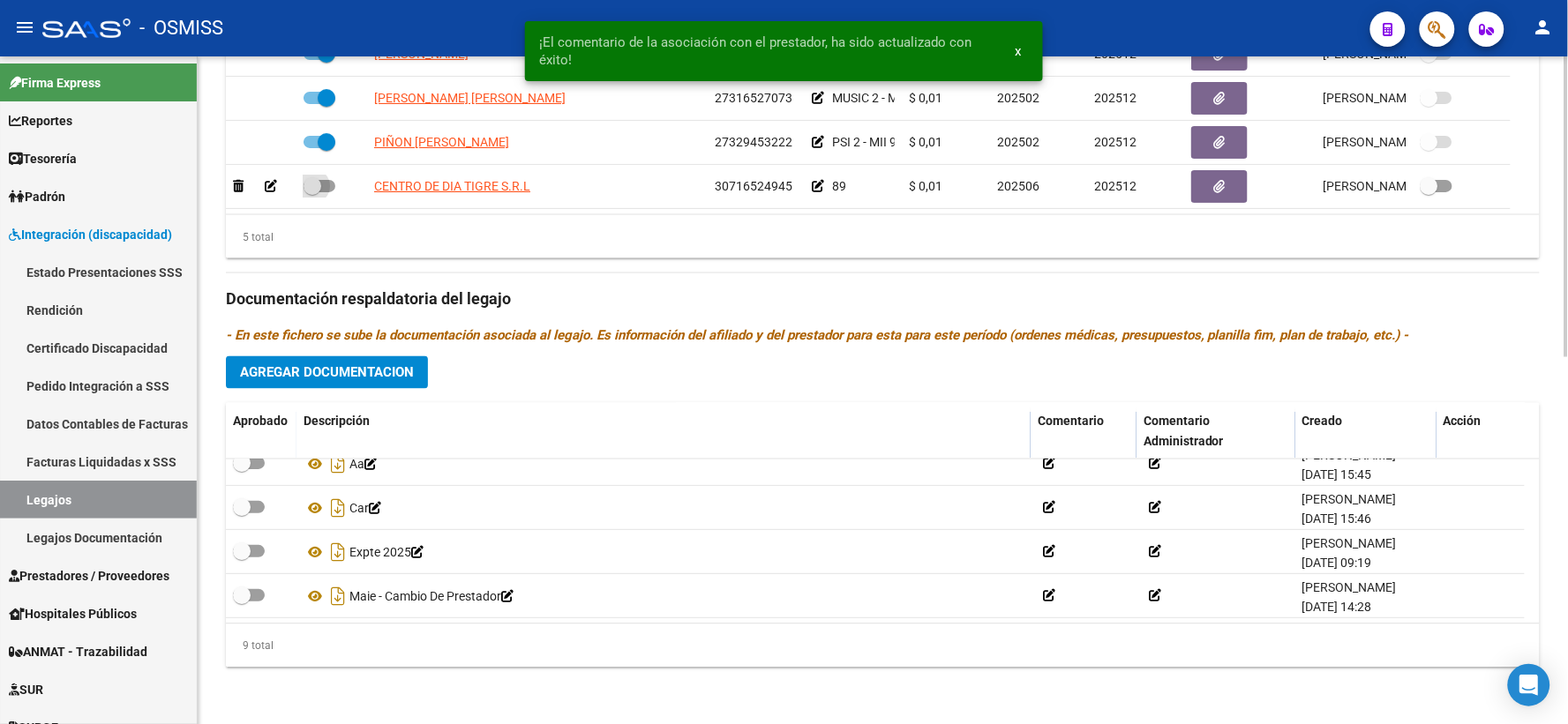
drag, startPoint x: 318, startPoint y: 189, endPoint x: 650, endPoint y: 346, distance: 367.3
click at [320, 193] on span at bounding box center [312, 186] width 18 height 18
click at [312, 193] on input "checkbox" at bounding box center [311, 193] width 1 height 1
checkbox input "true"
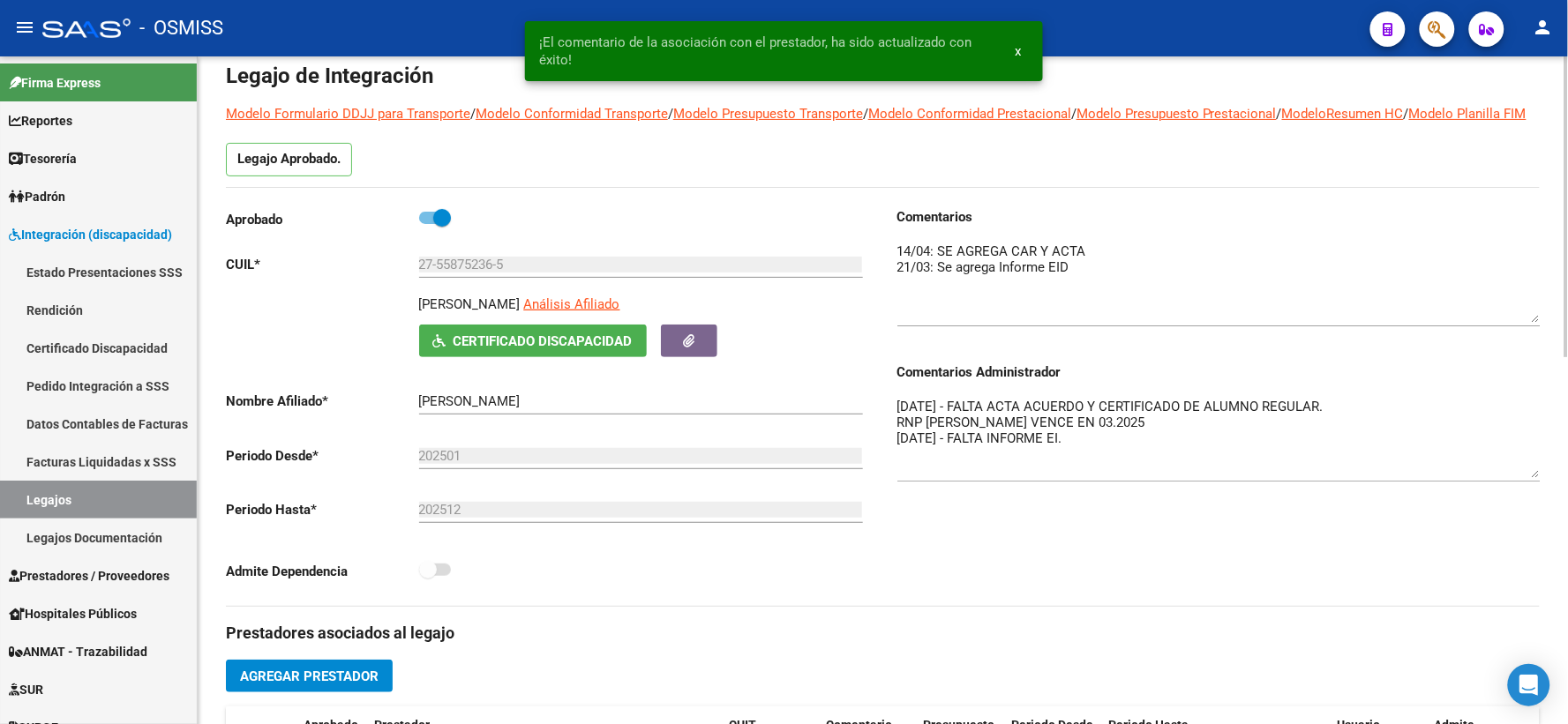
scroll to position [0, 0]
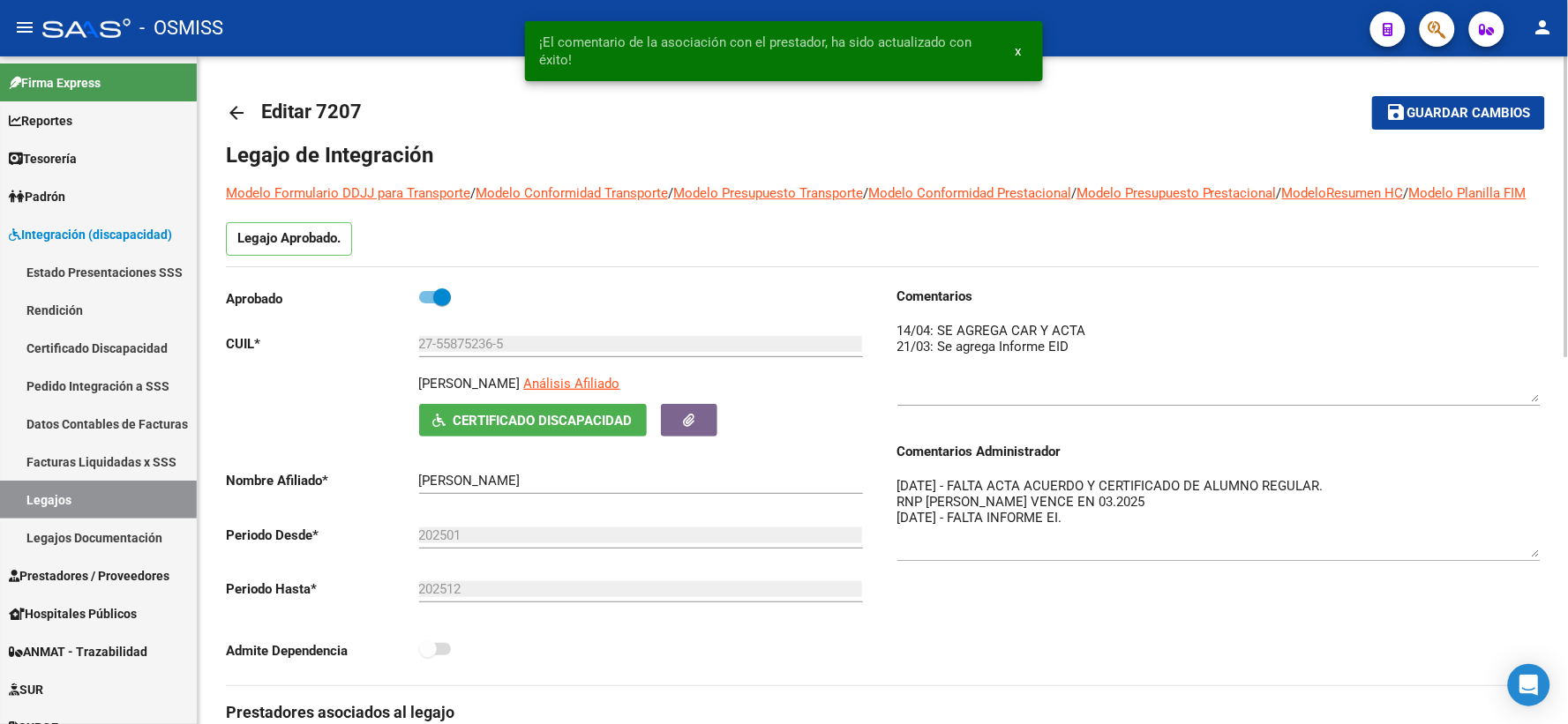
click at [1425, 112] on span "Guardar cambios" at bounding box center [1469, 113] width 123 height 16
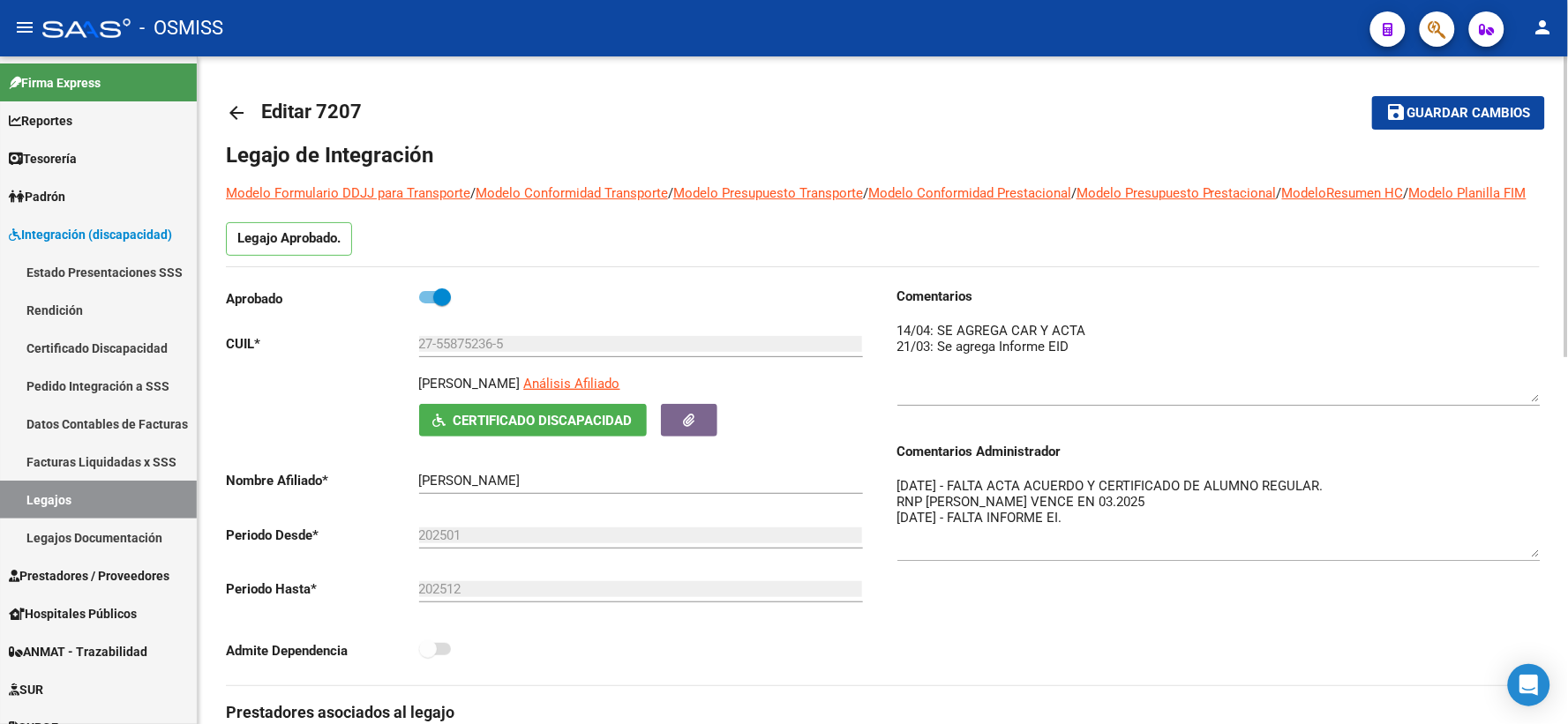
click at [232, 112] on mat-icon "arrow_back" at bounding box center [237, 113] width 22 height 22
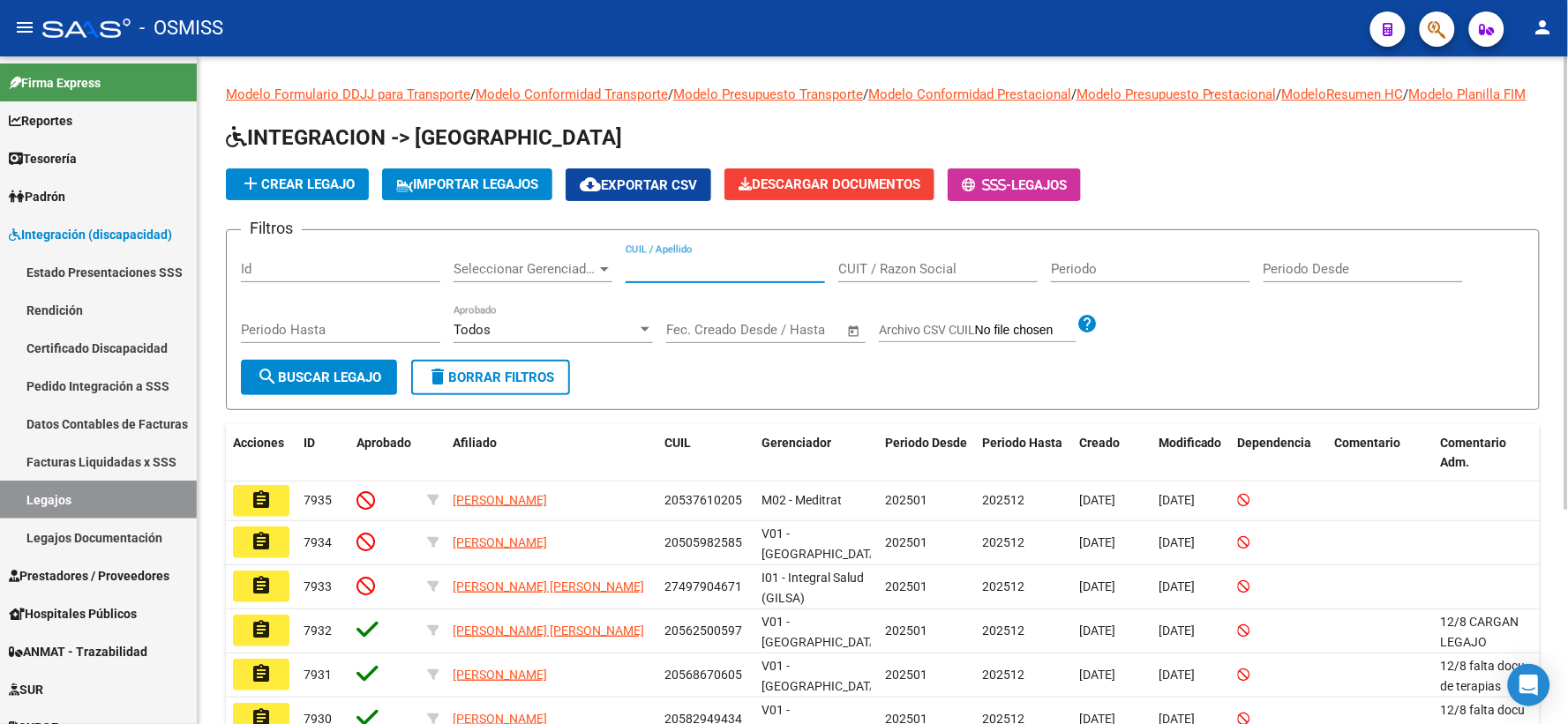
click at [715, 277] on input "CUIL / Apellido" at bounding box center [725, 269] width 200 height 16
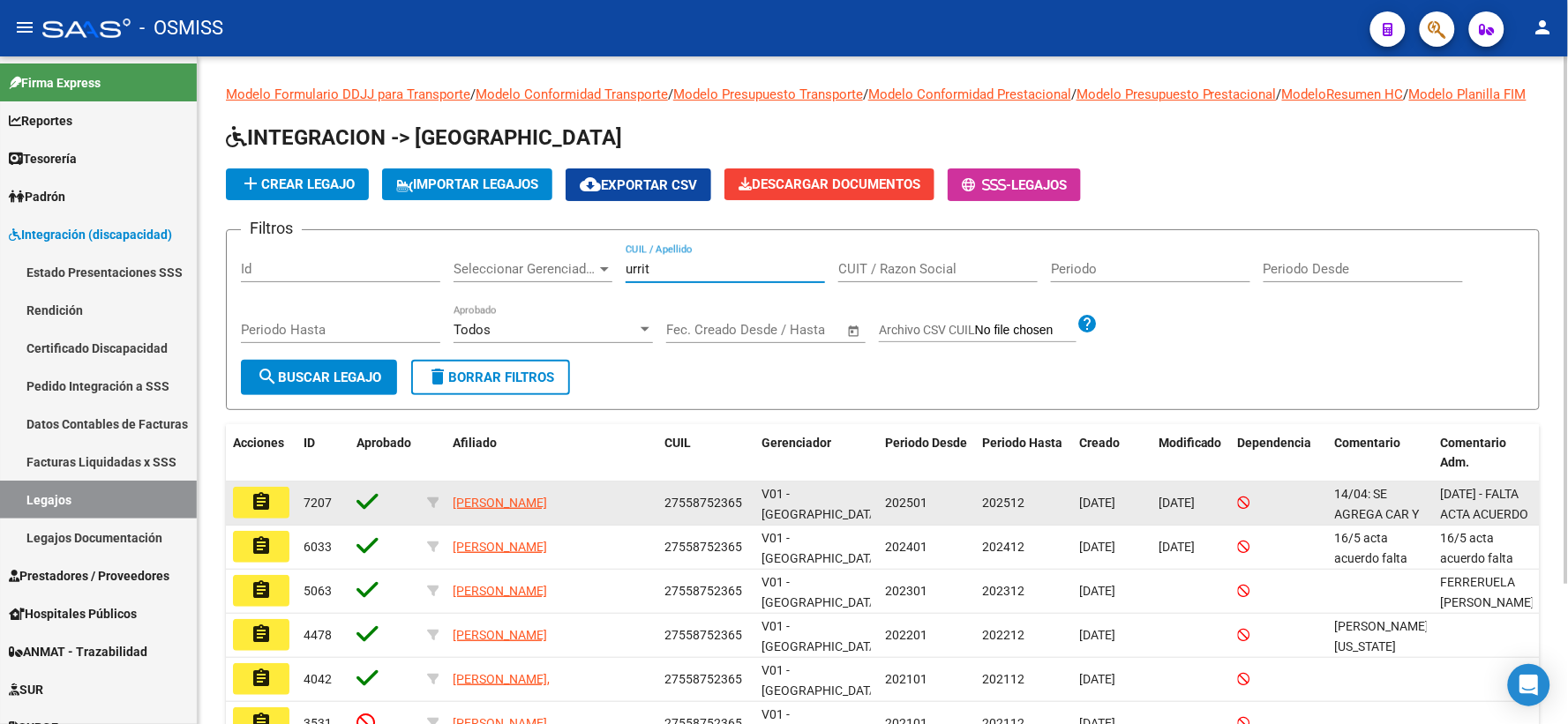
type input "urrit"
click at [256, 513] on mat-icon "assignment" at bounding box center [261, 502] width 22 height 22
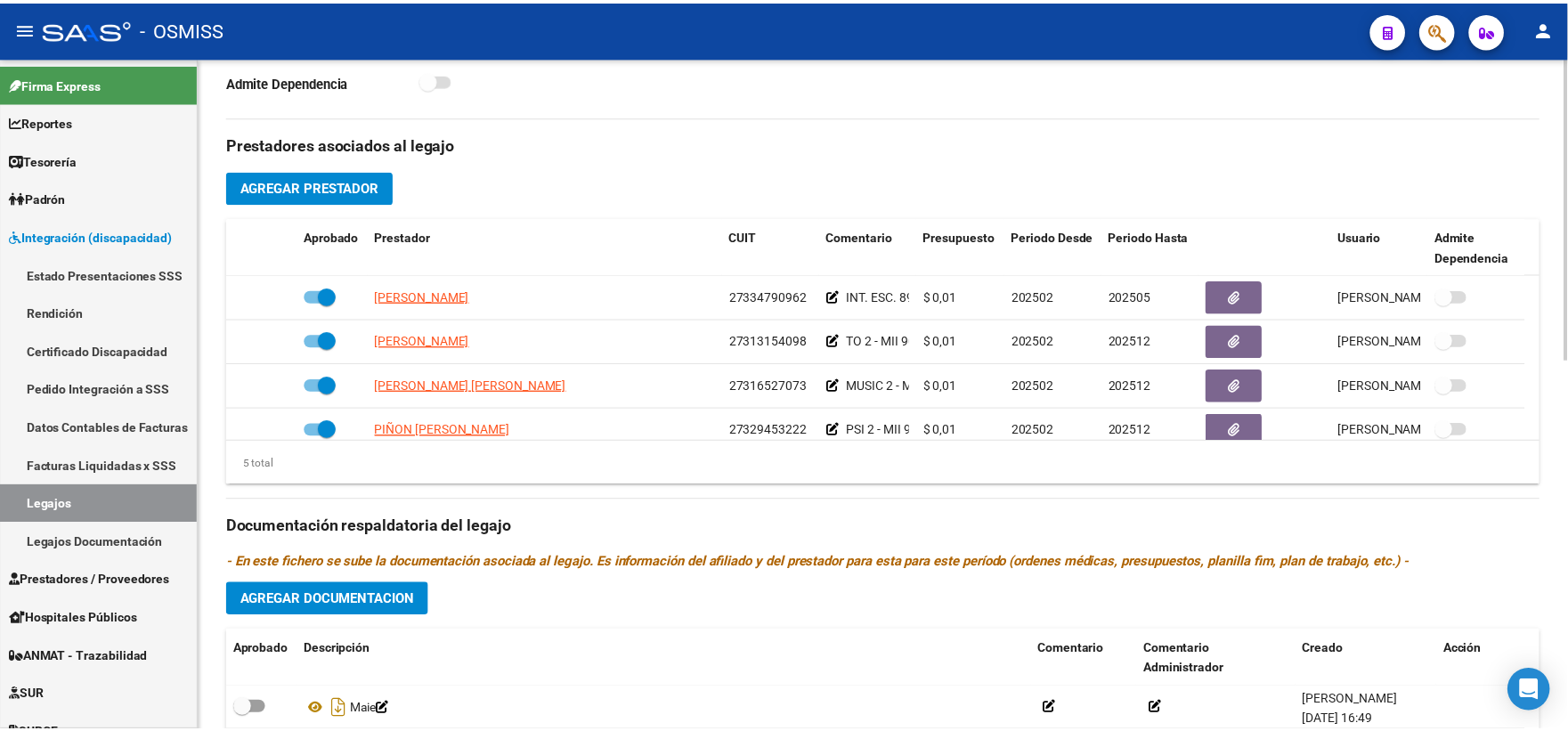
scroll to position [62, 0]
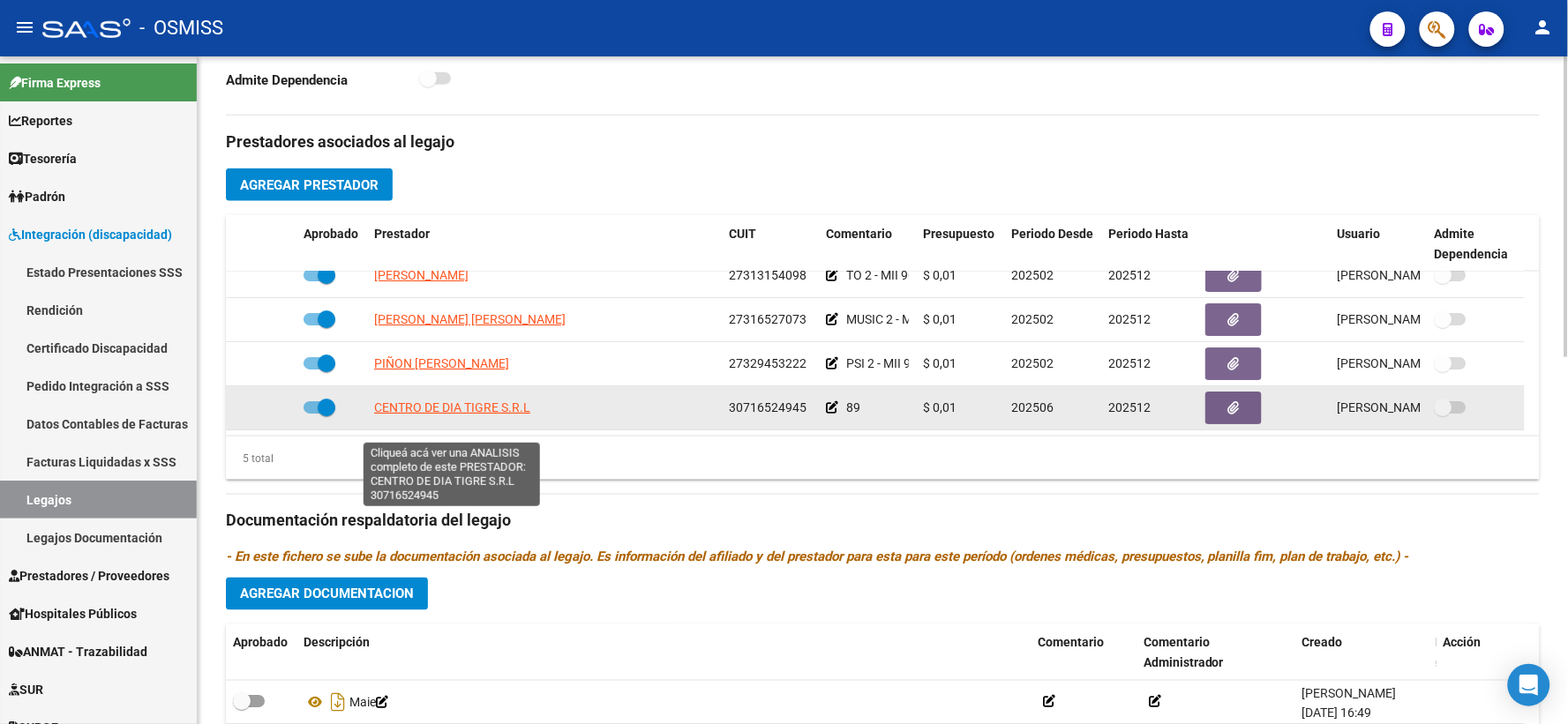
click at [419, 415] on span "CENTRO DE DIA TIGRE S.R.L" at bounding box center [452, 407] width 157 height 14
type textarea "30716524945"
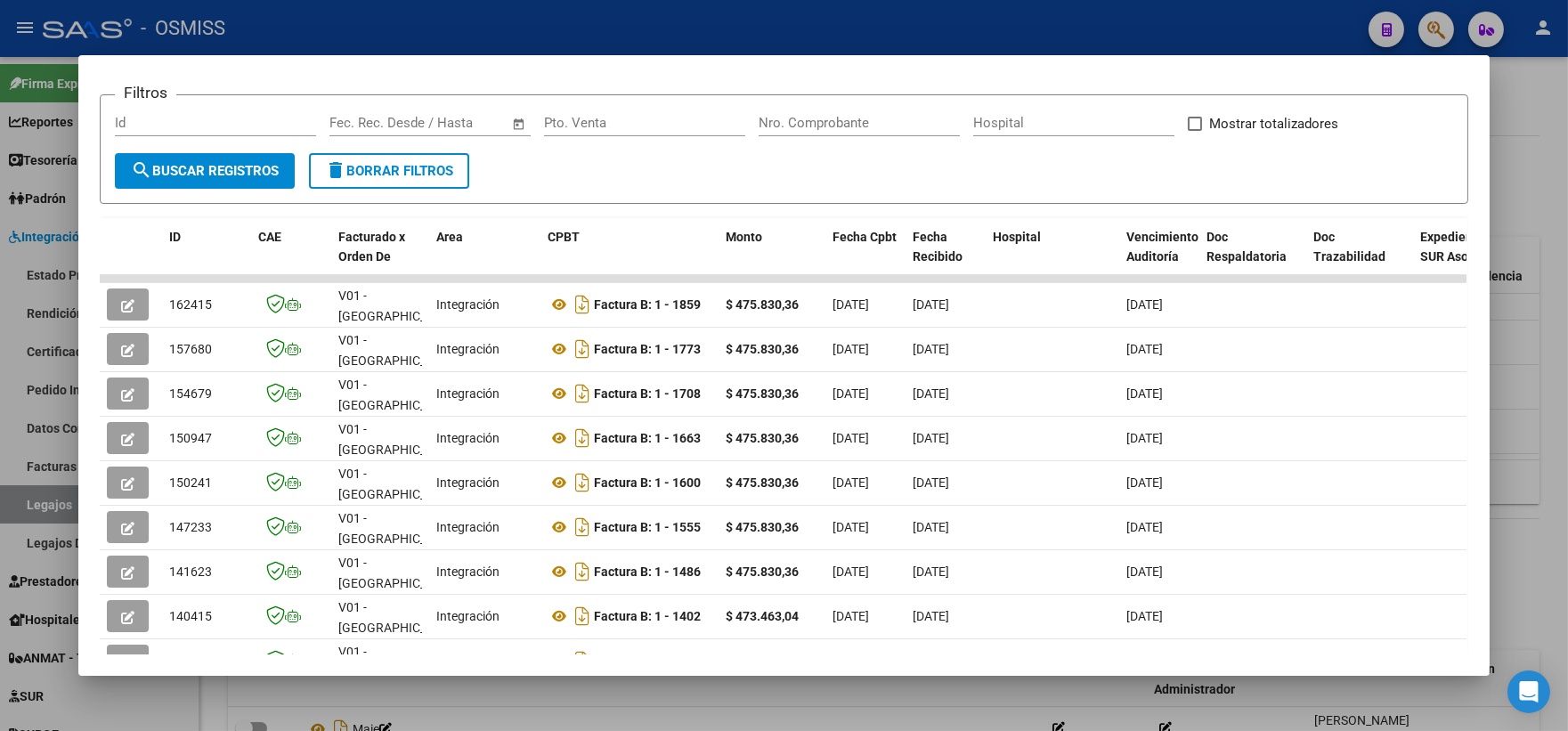
scroll to position [330, 0]
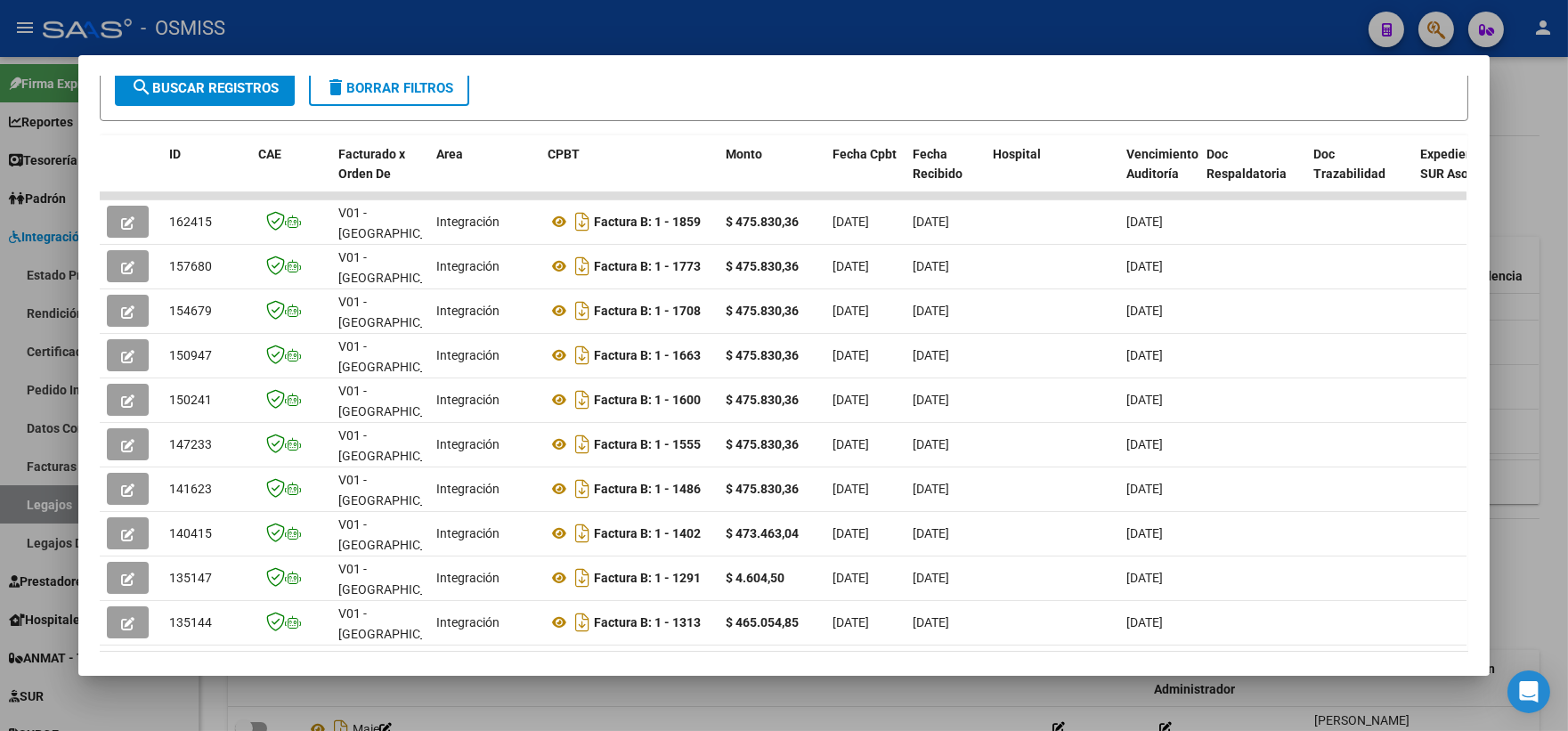
drag, startPoint x: 463, startPoint y: 655, endPoint x: 668, endPoint y: 669, distance: 205.5
click at [668, 669] on mat-dialog-container "Análisis Prestador - CUIT: 30716524945 cloud_download Exportar CSV ABM ARCA Imp…" at bounding box center [783, 366] width 1411 height 621
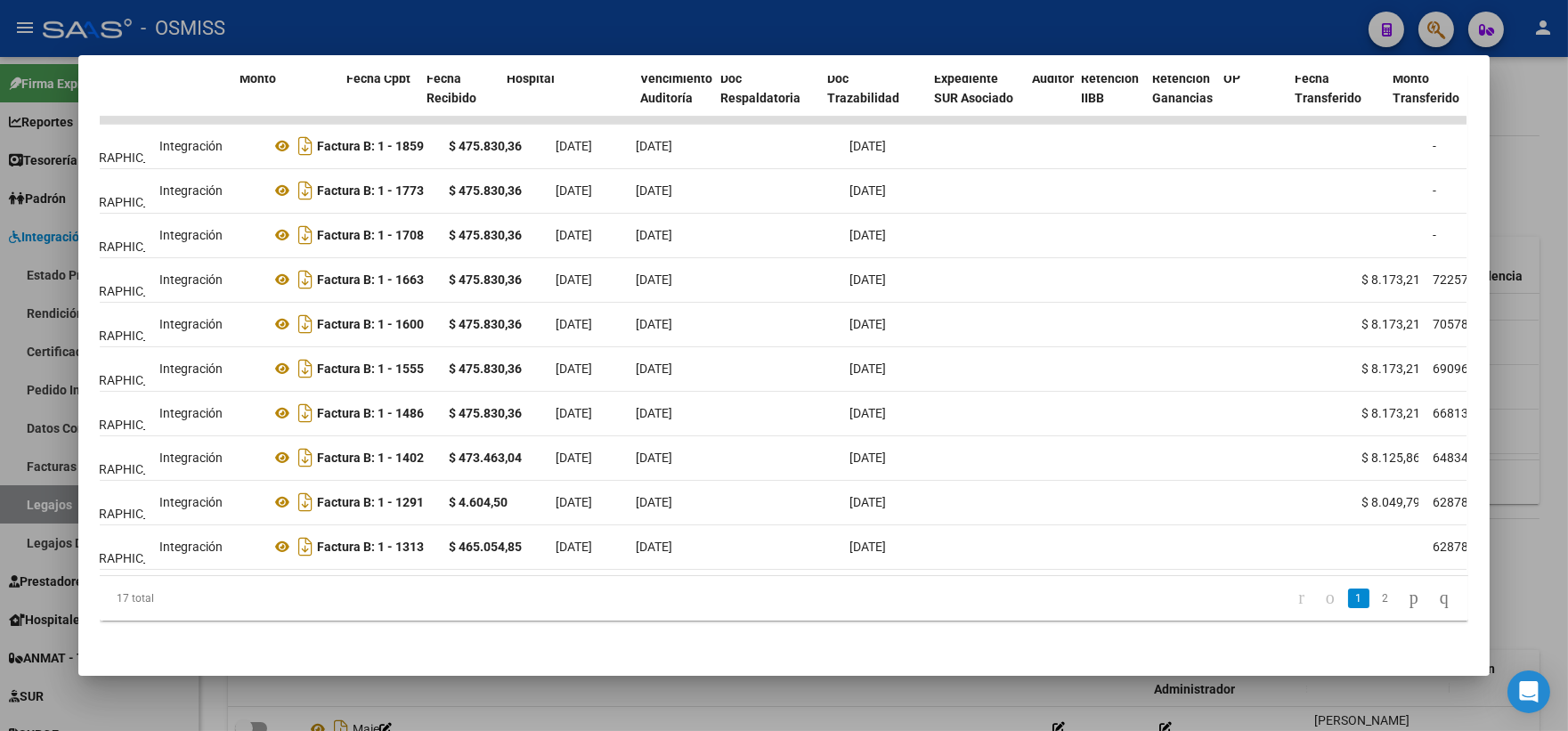
scroll to position [0, 0]
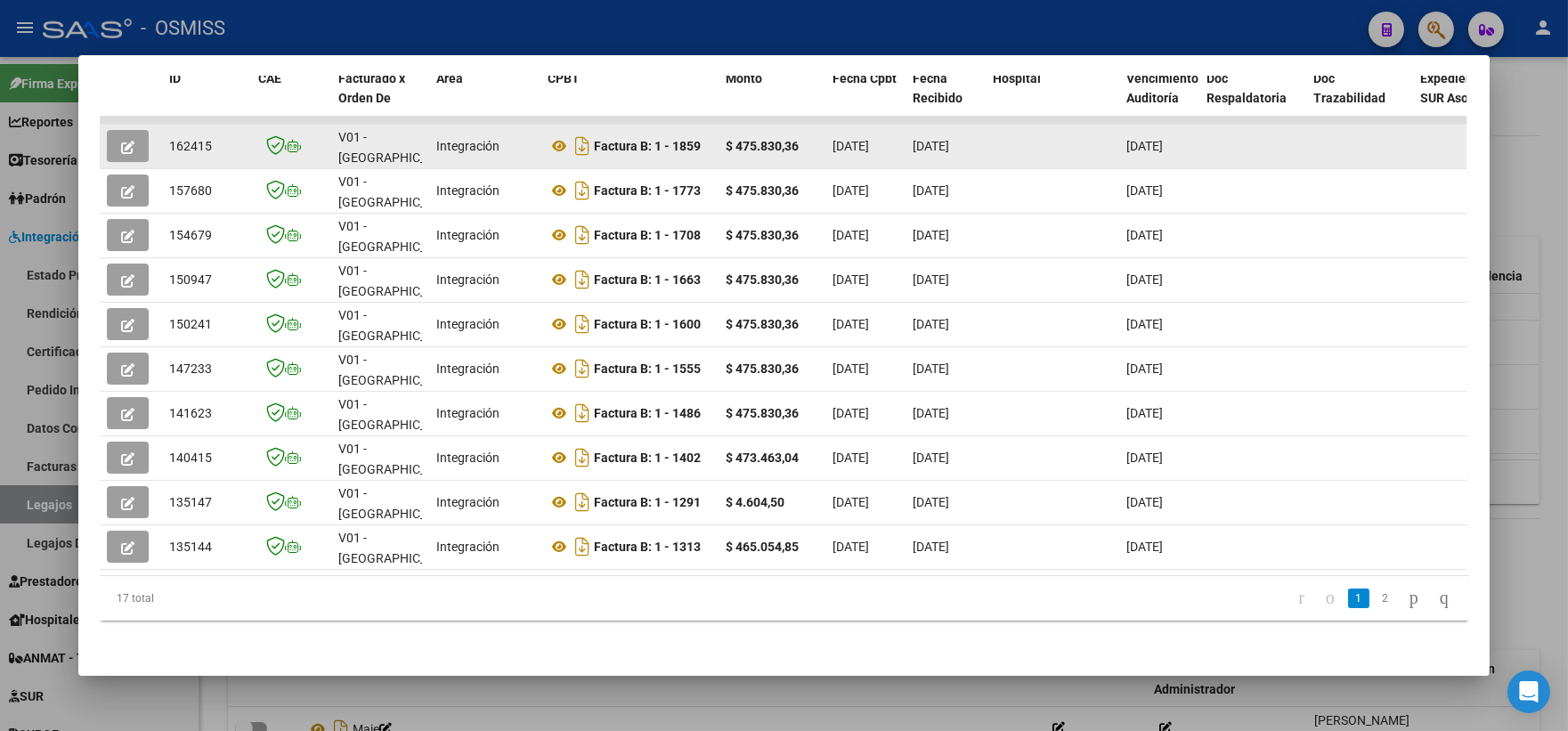
drag, startPoint x: 118, startPoint y: 134, endPoint x: 126, endPoint y: 137, distance: 8.5
click at [126, 140] on icon "button" at bounding box center [128, 147] width 14 height 14
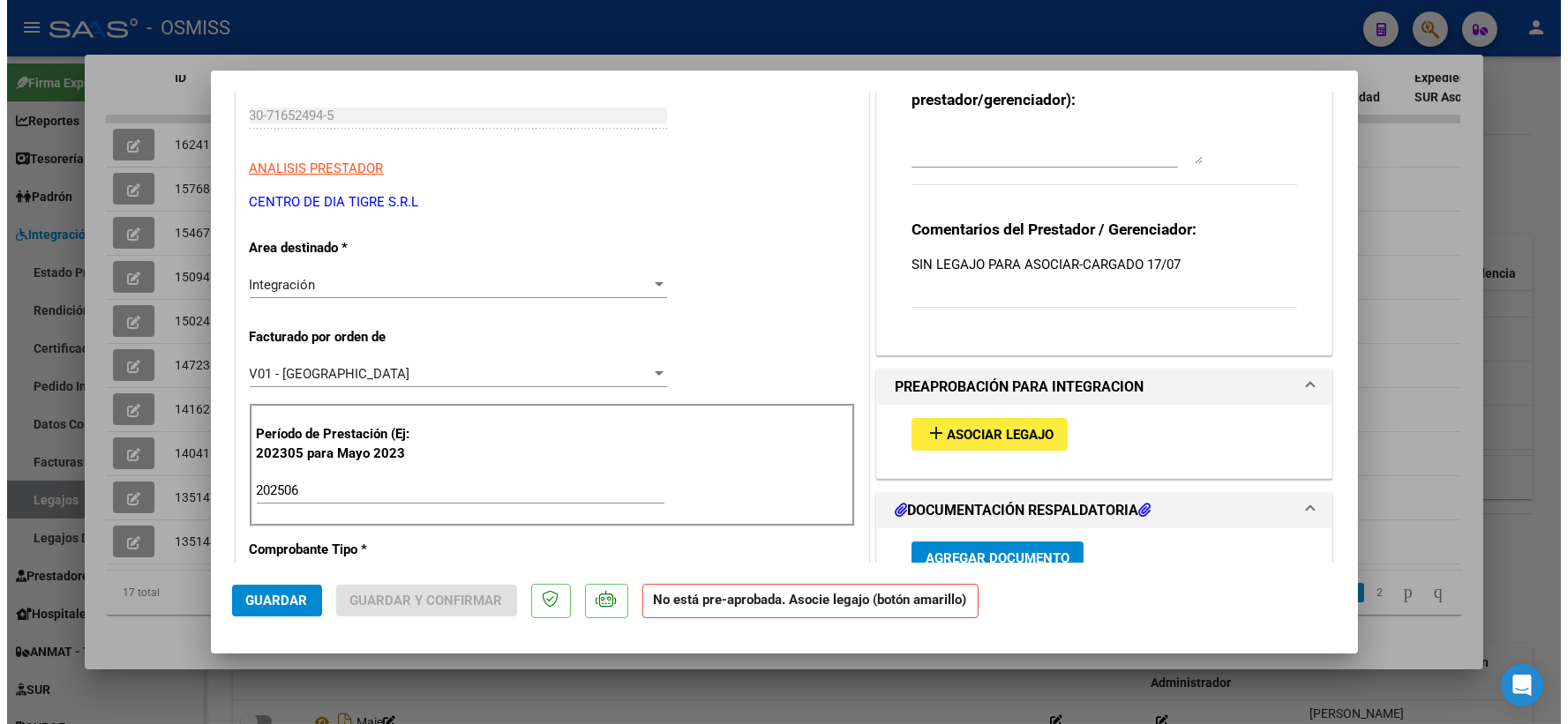
scroll to position [245, 0]
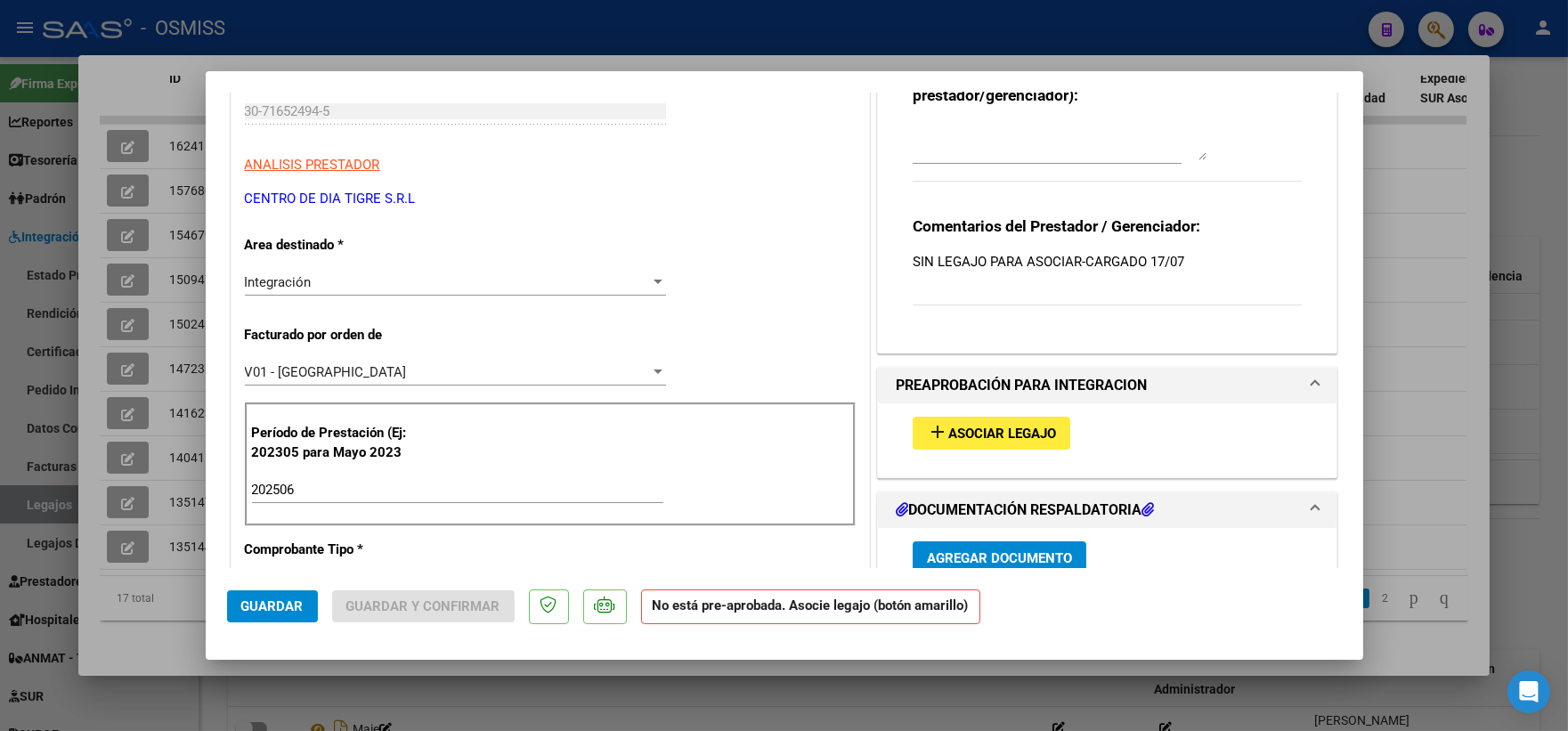
click at [971, 440] on span "Asociar Legajo" at bounding box center [1001, 434] width 108 height 16
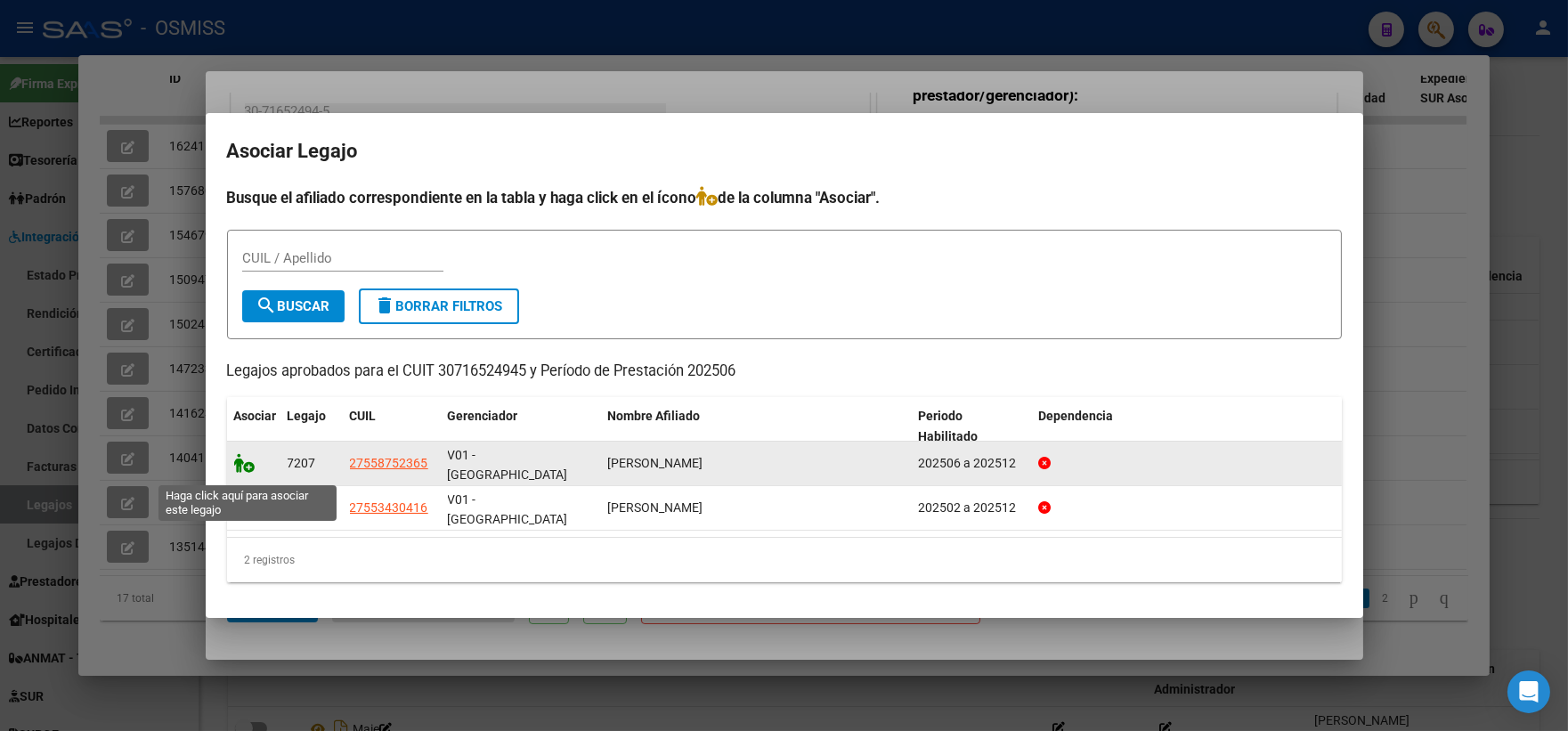
click at [251, 473] on icon at bounding box center [245, 463] width 22 height 20
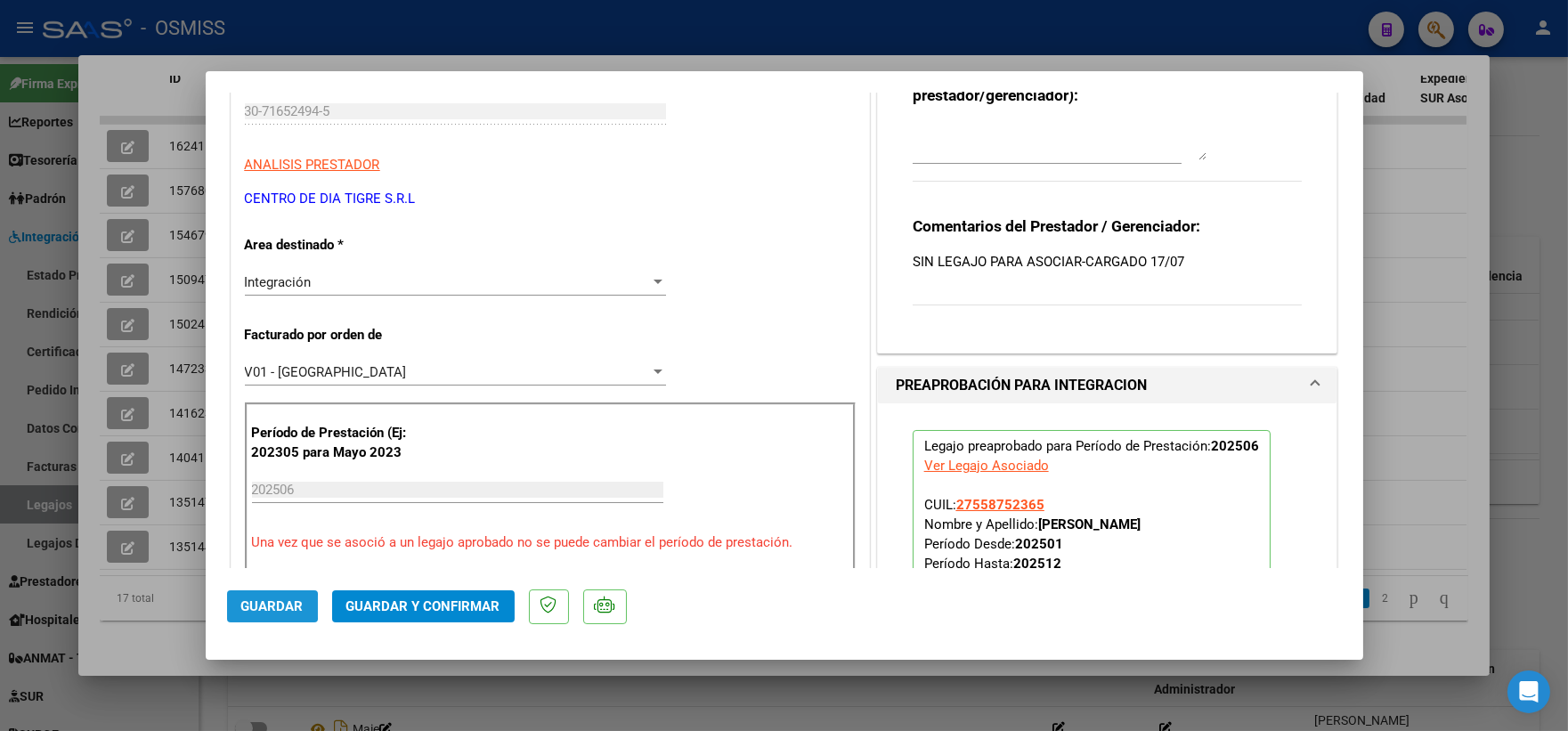
click at [257, 607] on span "Guardar" at bounding box center [272, 607] width 62 height 16
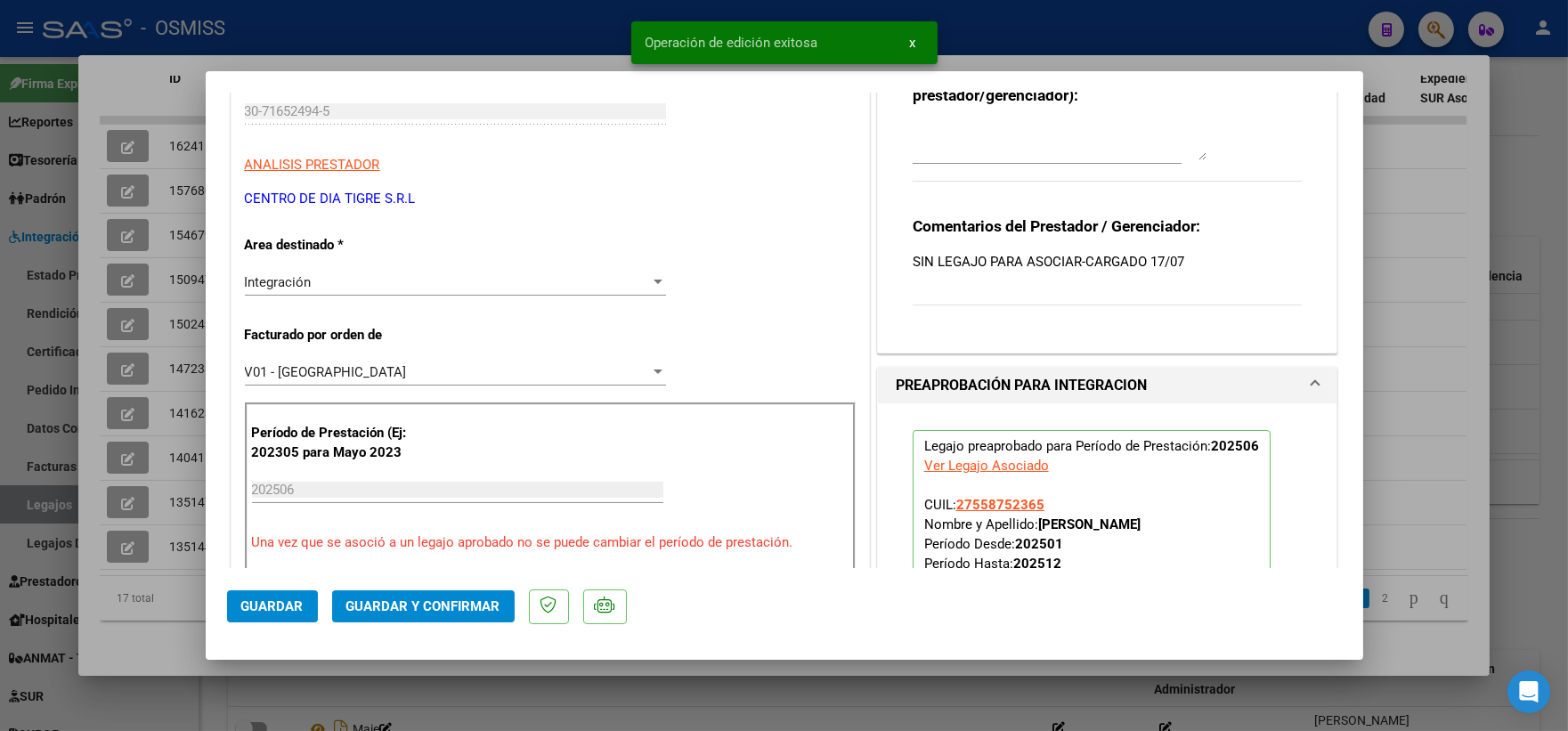
click at [1407, 244] on div at bounding box center [784, 366] width 1568 height 731
type input "$ 0,00"
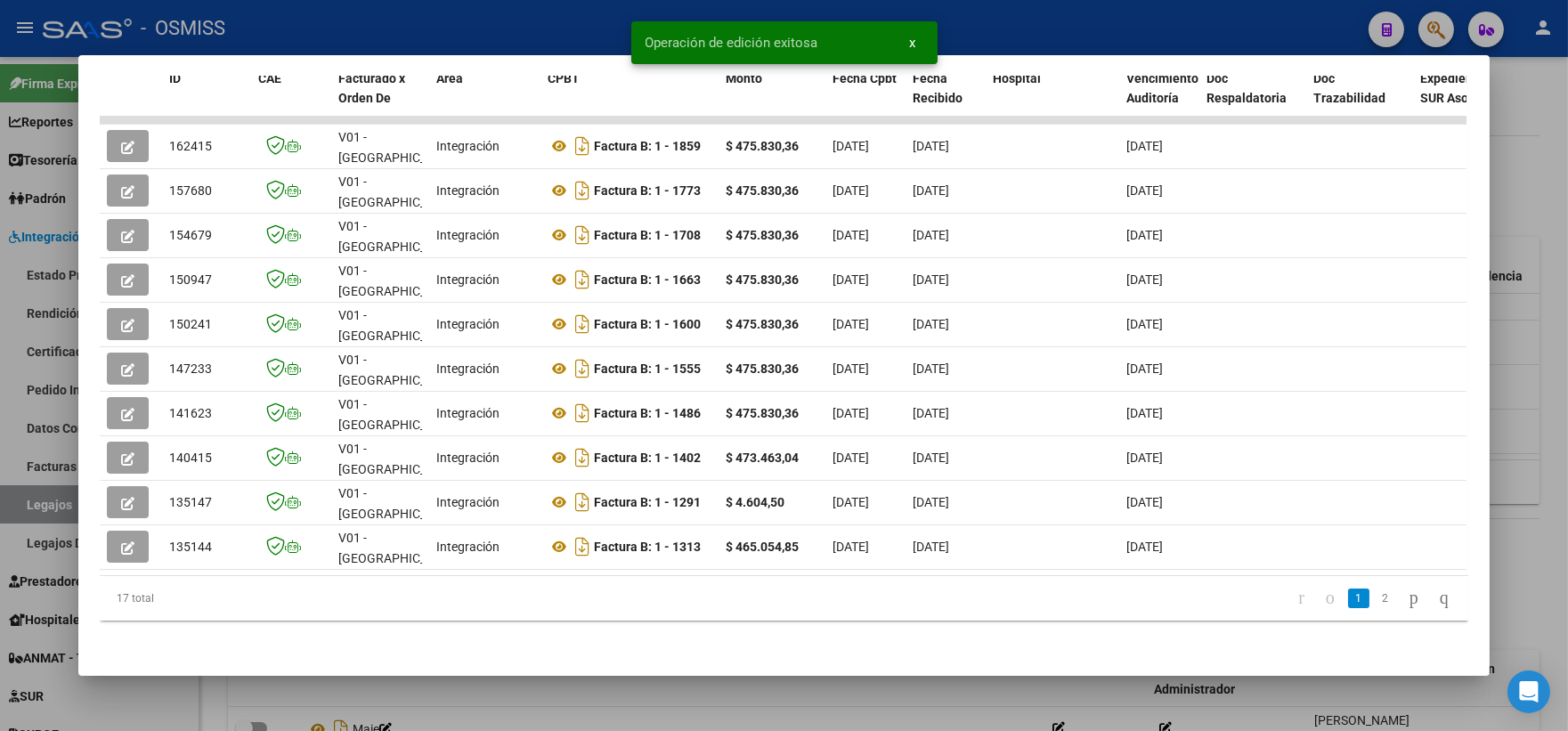
click at [1534, 189] on div at bounding box center [784, 366] width 1568 height 731
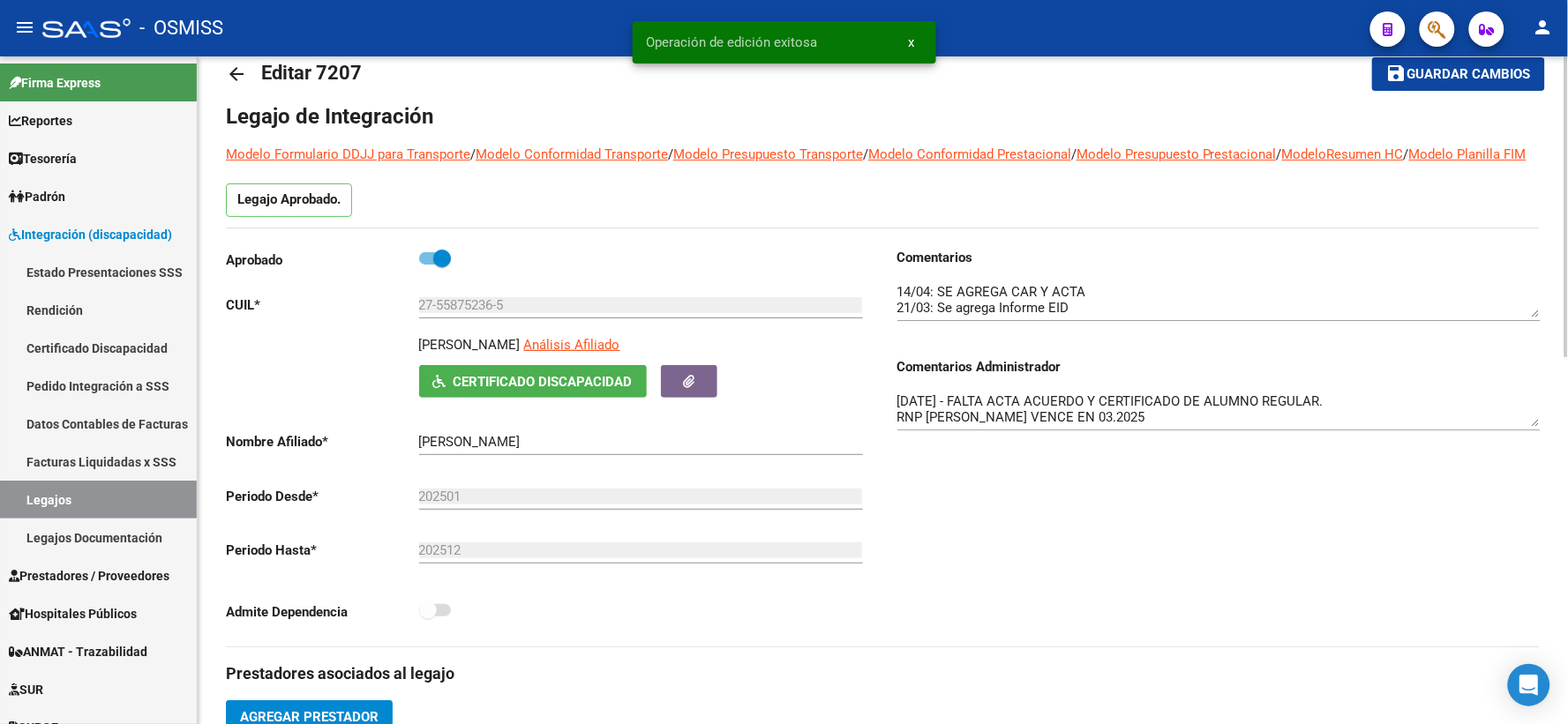
scroll to position [0, 0]
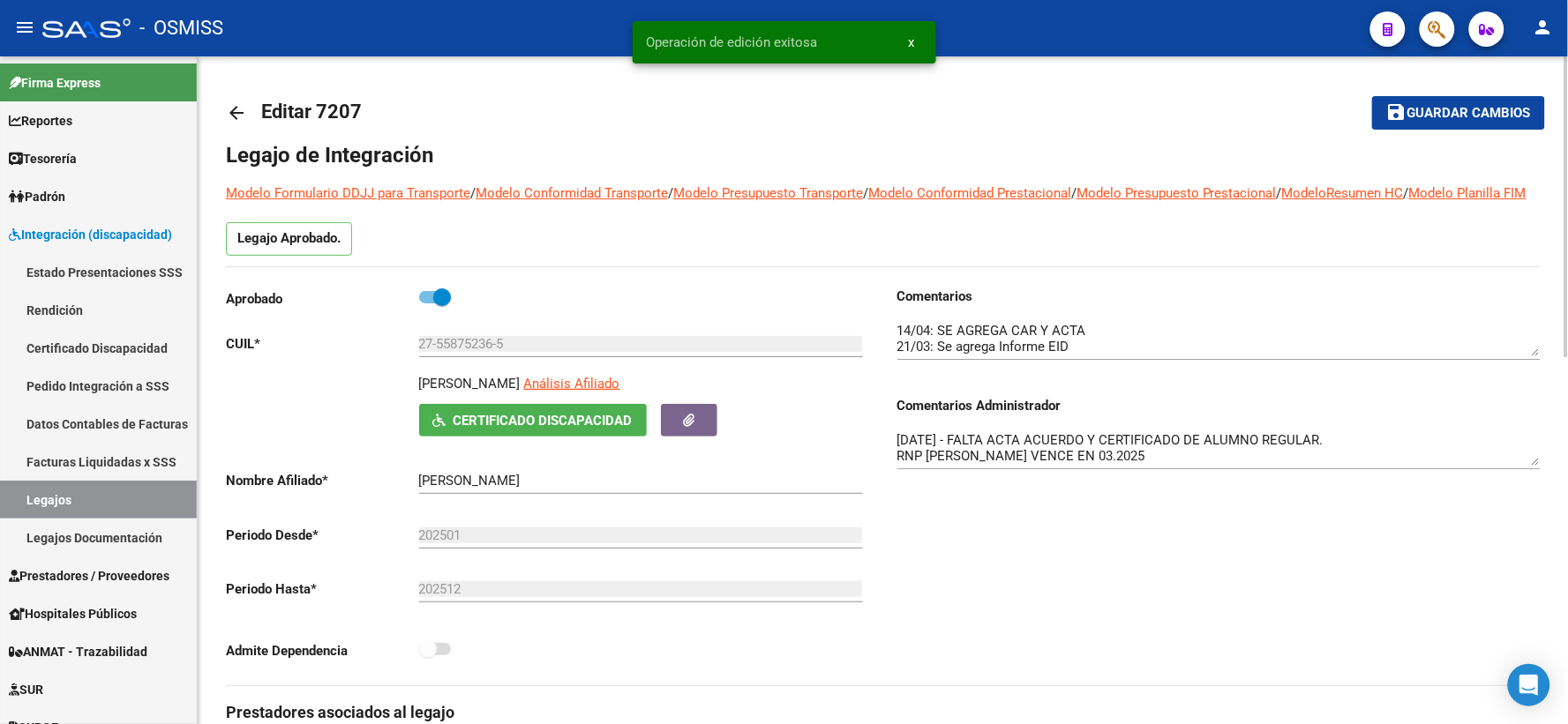
drag, startPoint x: 235, startPoint y: 114, endPoint x: 235, endPoint y: 138, distance: 24.0
click at [235, 138] on mat-toolbar-row "arrow_back Editar 7207" at bounding box center [738, 113] width 1025 height 57
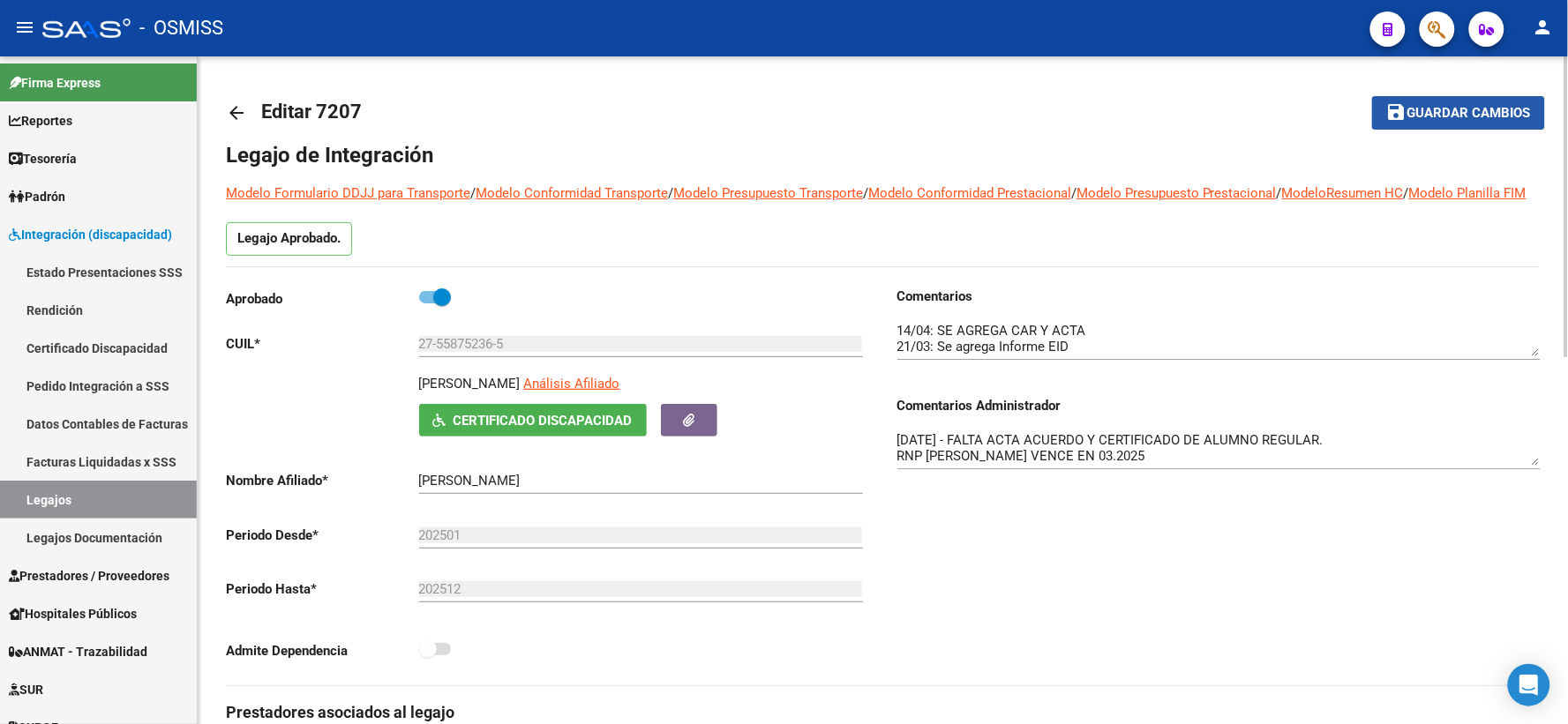
drag, startPoint x: 1456, startPoint y: 116, endPoint x: 460, endPoint y: 163, distance: 997.1
click at [235, 115] on mat-icon "arrow_back" at bounding box center [237, 113] width 22 height 22
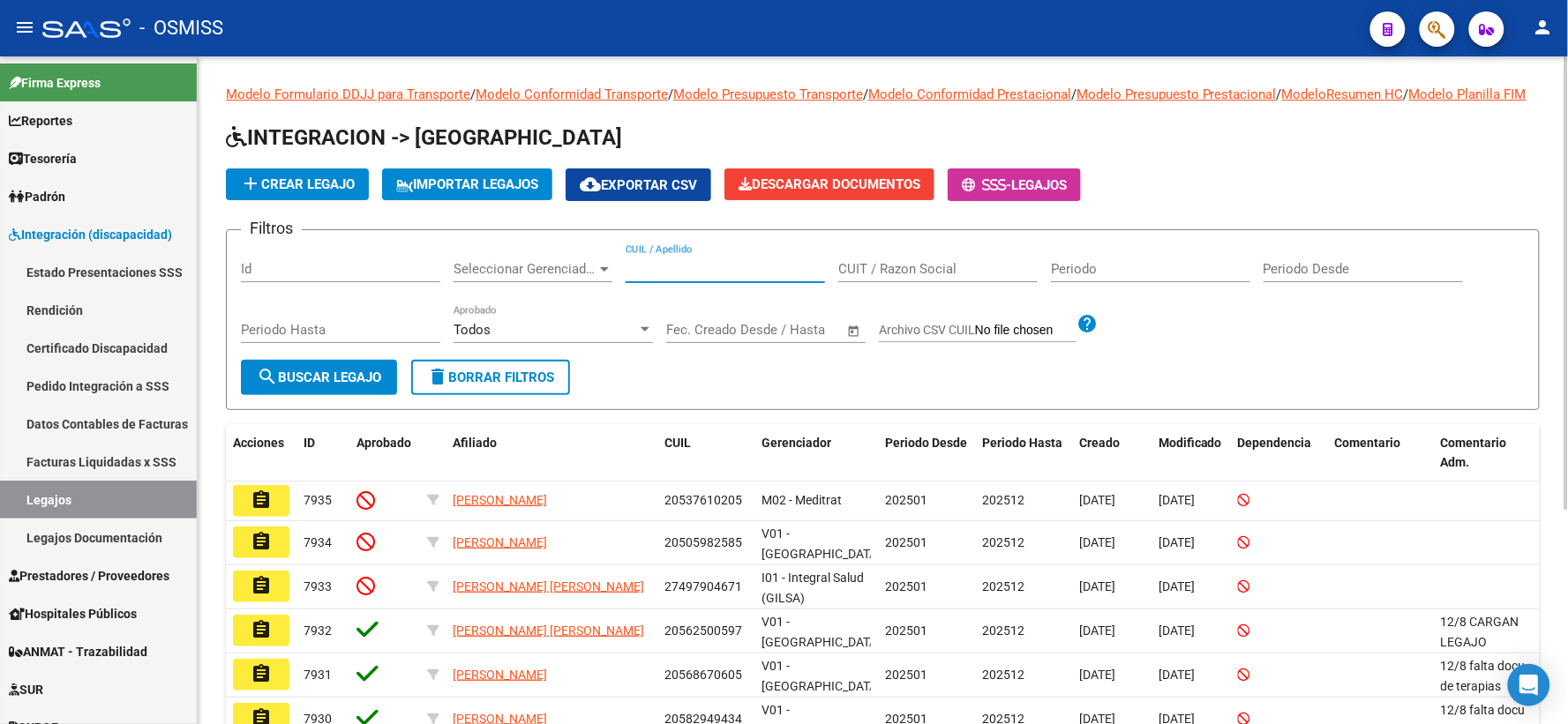
click at [676, 277] on input "CUIL / Apellido" at bounding box center [725, 269] width 200 height 16
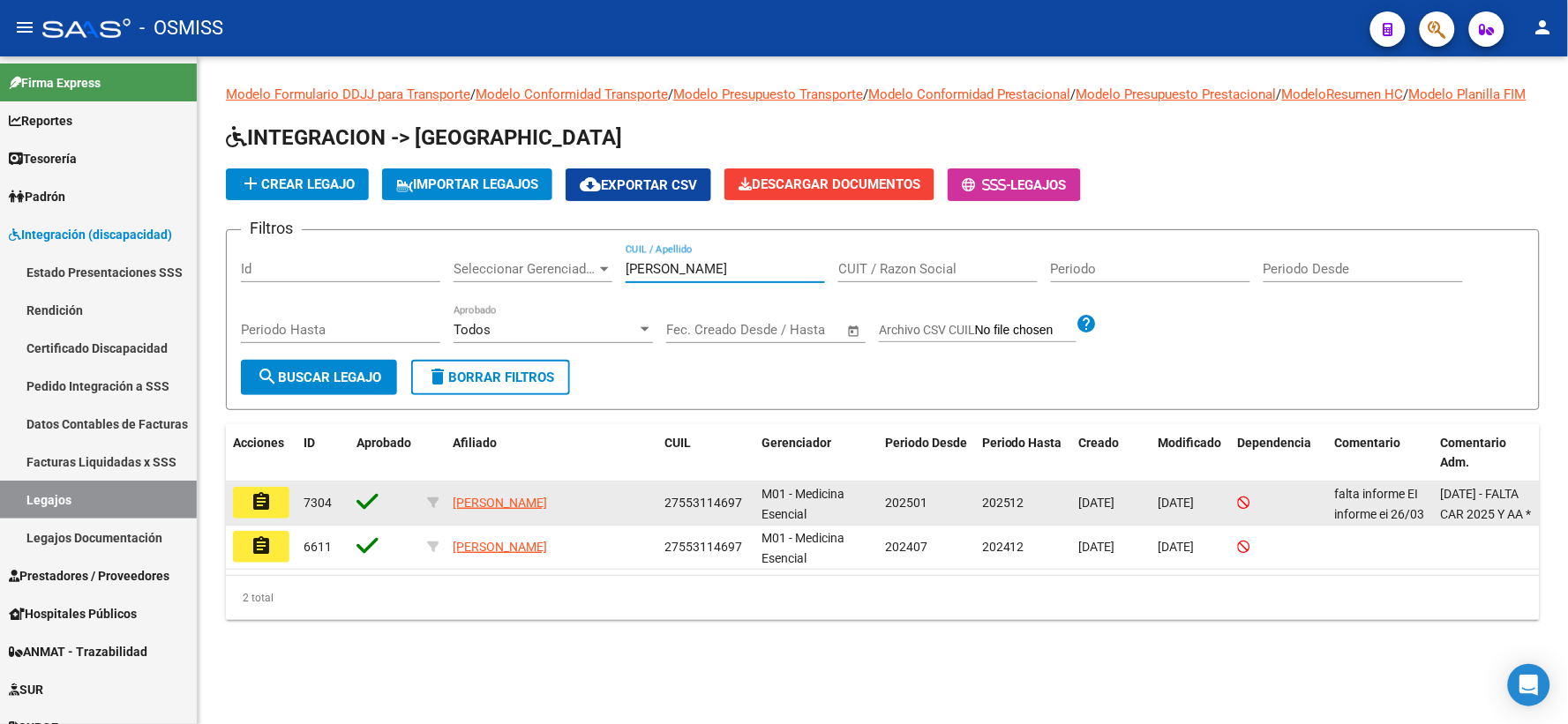
type input "[PERSON_NAME]"
click at [268, 513] on mat-icon "assignment" at bounding box center [261, 502] width 22 height 22
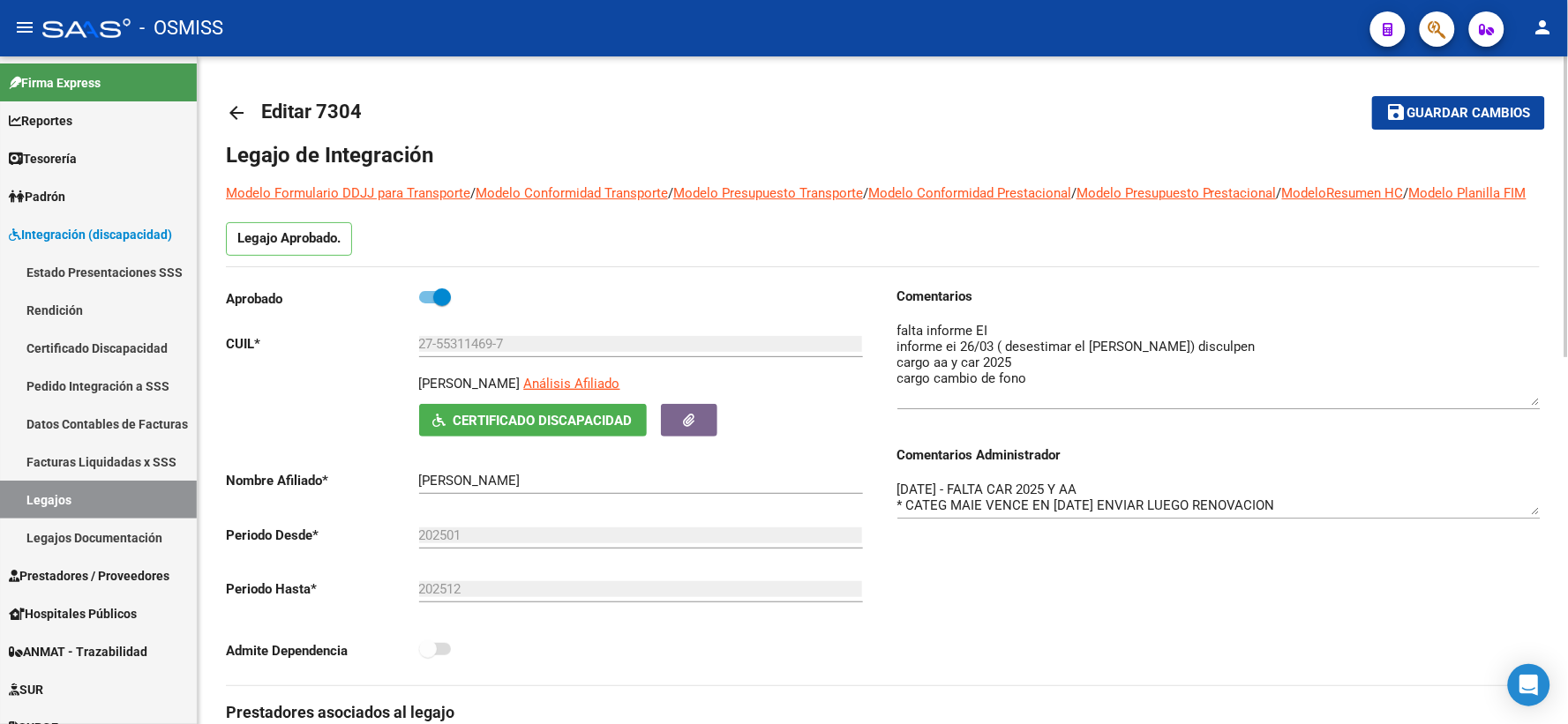
drag, startPoint x: 1530, startPoint y: 373, endPoint x: 1541, endPoint y: 424, distance: 52.2
drag, startPoint x: 1531, startPoint y: 534, endPoint x: 1538, endPoint y: 583, distance: 49.5
click at [1538, 583] on div "Comentarios Comentarios Administrador [DATE] - FALTA CAR 2025 Y AA * CATEG MAIE…" at bounding box center [1213, 486] width 658 height 399
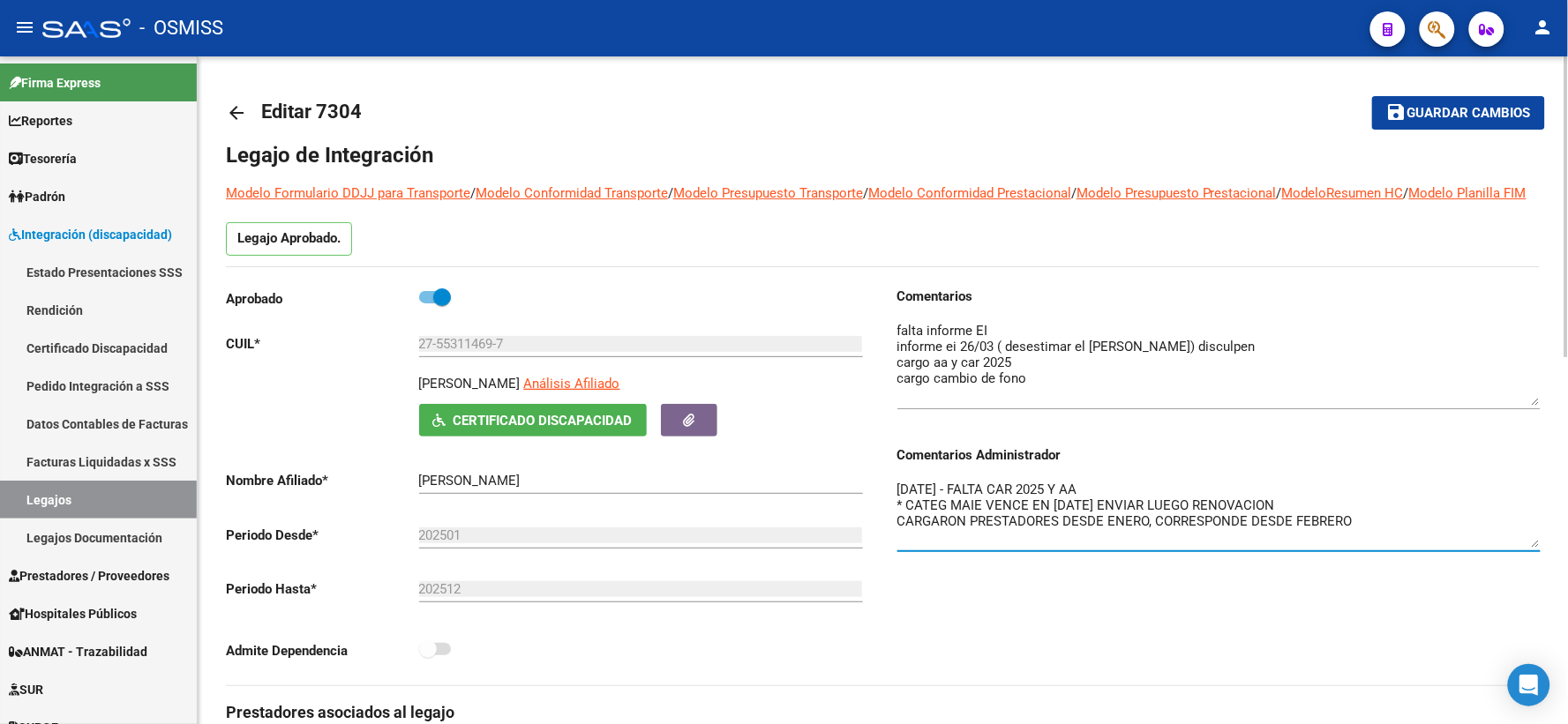
drag, startPoint x: 1530, startPoint y: 532, endPoint x: 1533, endPoint y: 566, distance: 34.1
click at [1533, 548] on textarea "[DATE] - FALTA CAR 2025 Y AA * CATEG MAIE VENCE EN [DATE] ENVIAR LUEGO RENOVACI…" at bounding box center [1219, 514] width 643 height 68
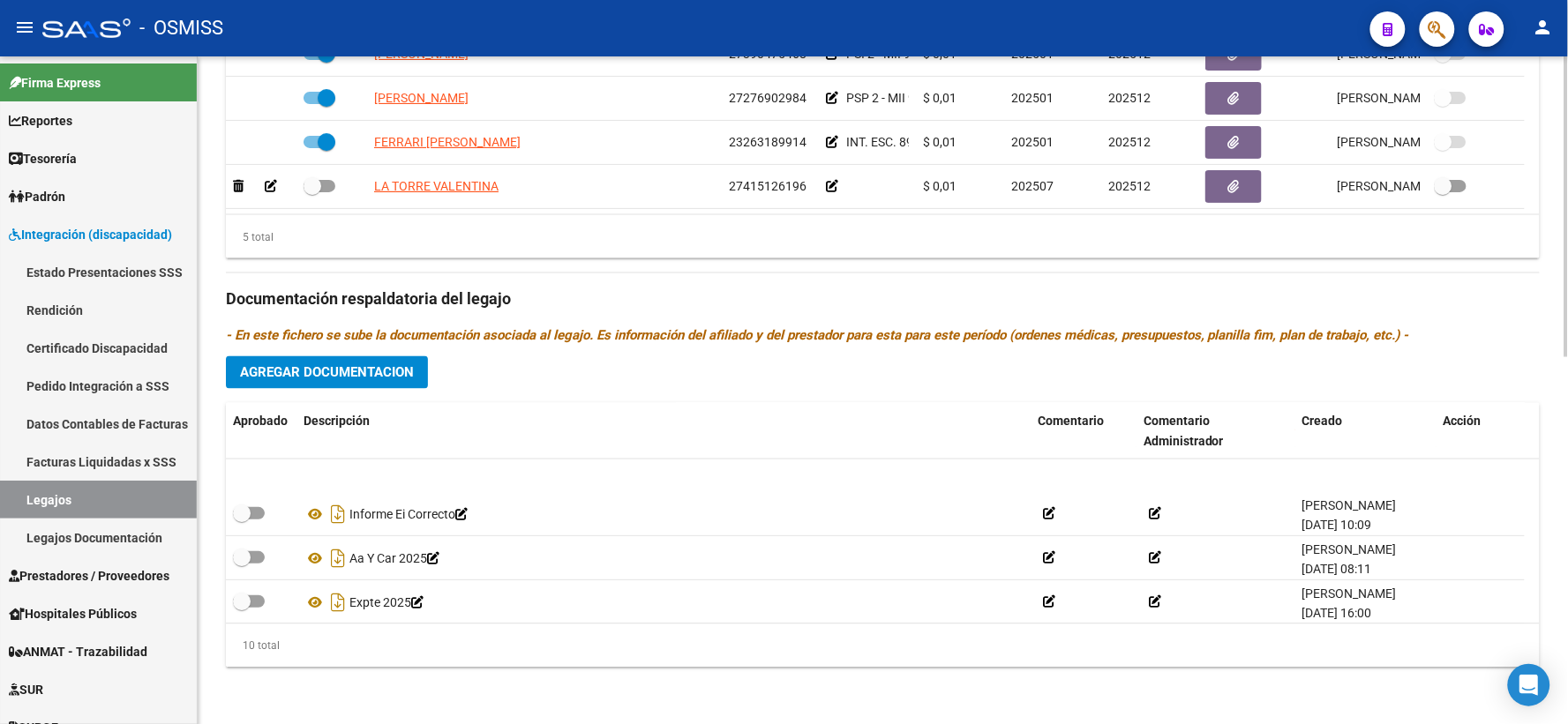
scroll to position [283, 0]
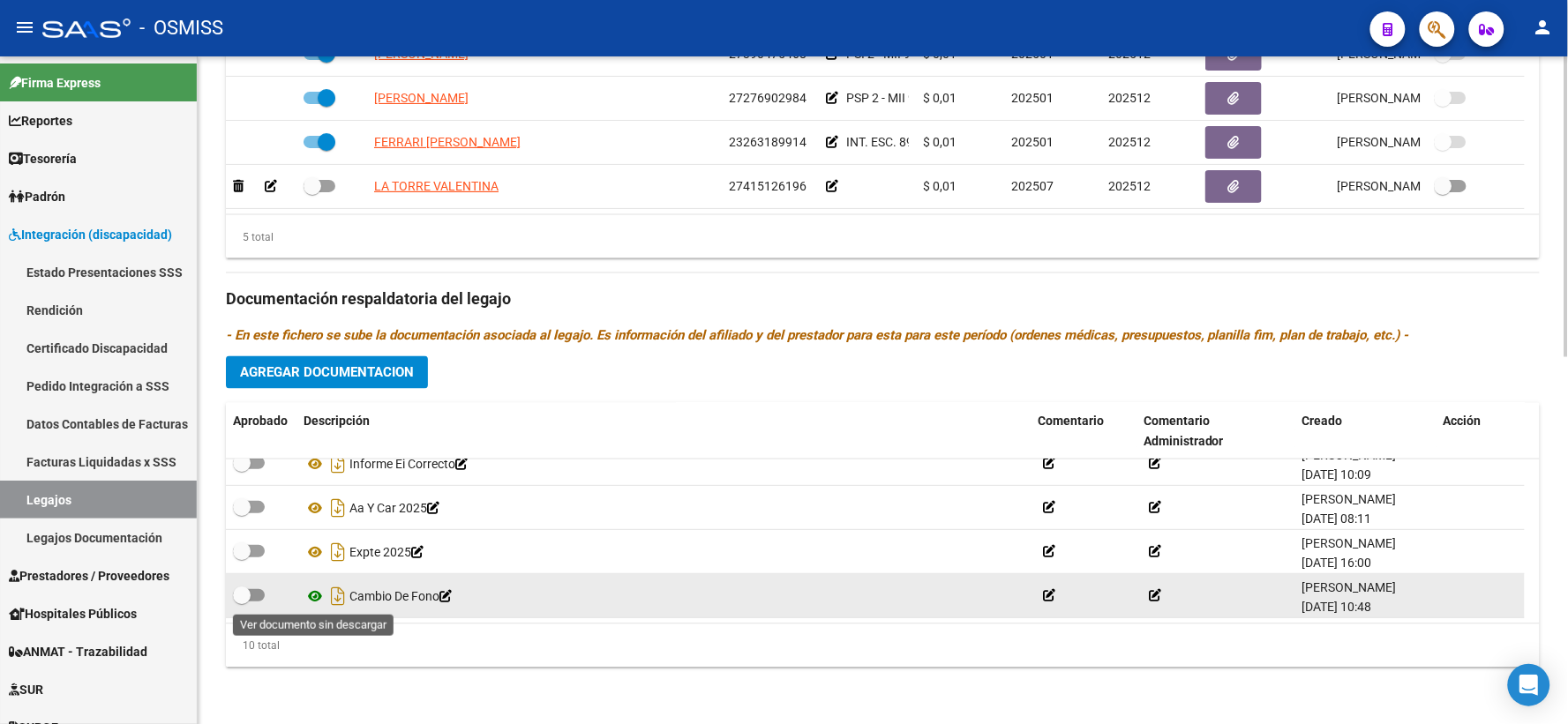
click at [312, 595] on icon at bounding box center [314, 597] width 23 height 22
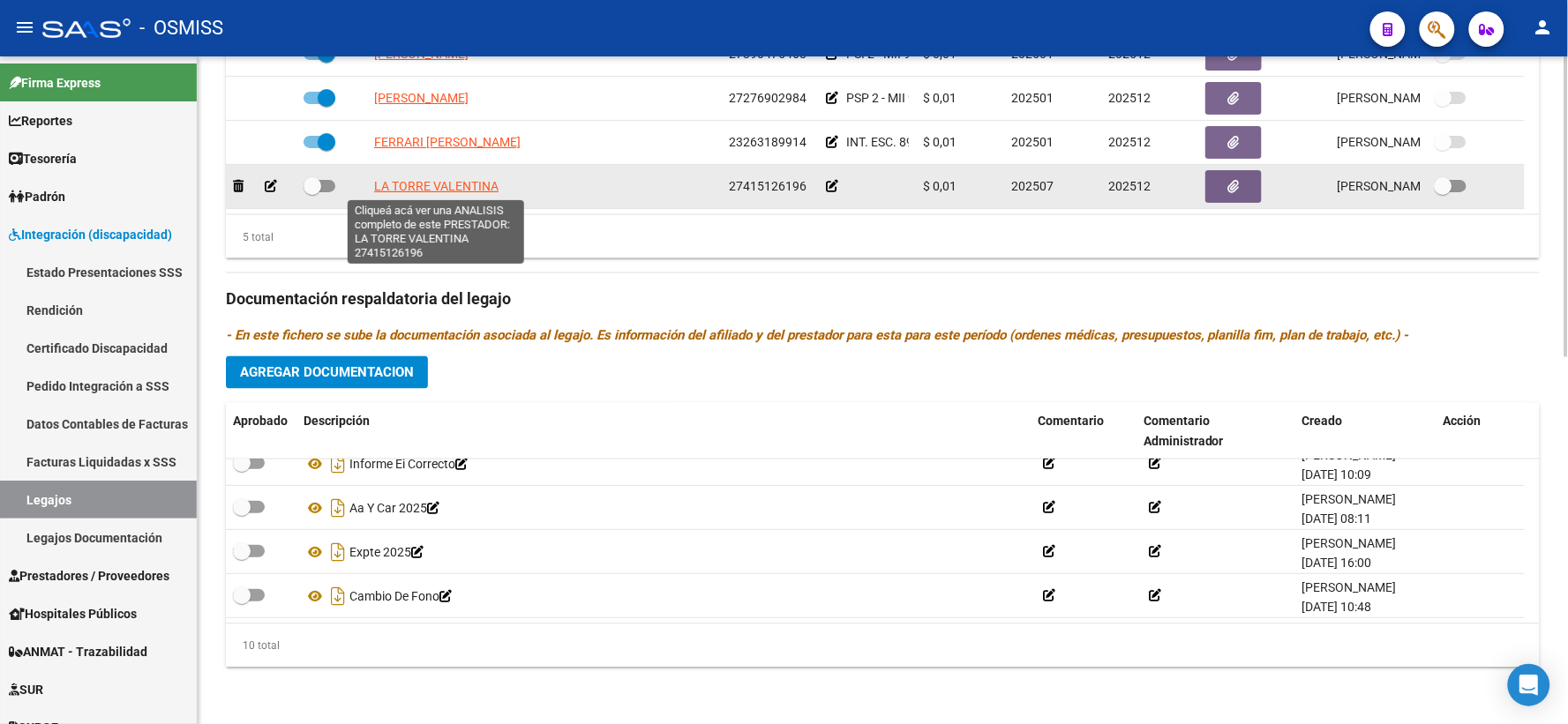
click at [438, 187] on span "LA TORRE VALENTINA" at bounding box center [436, 186] width 124 height 14
type textarea "27415126196"
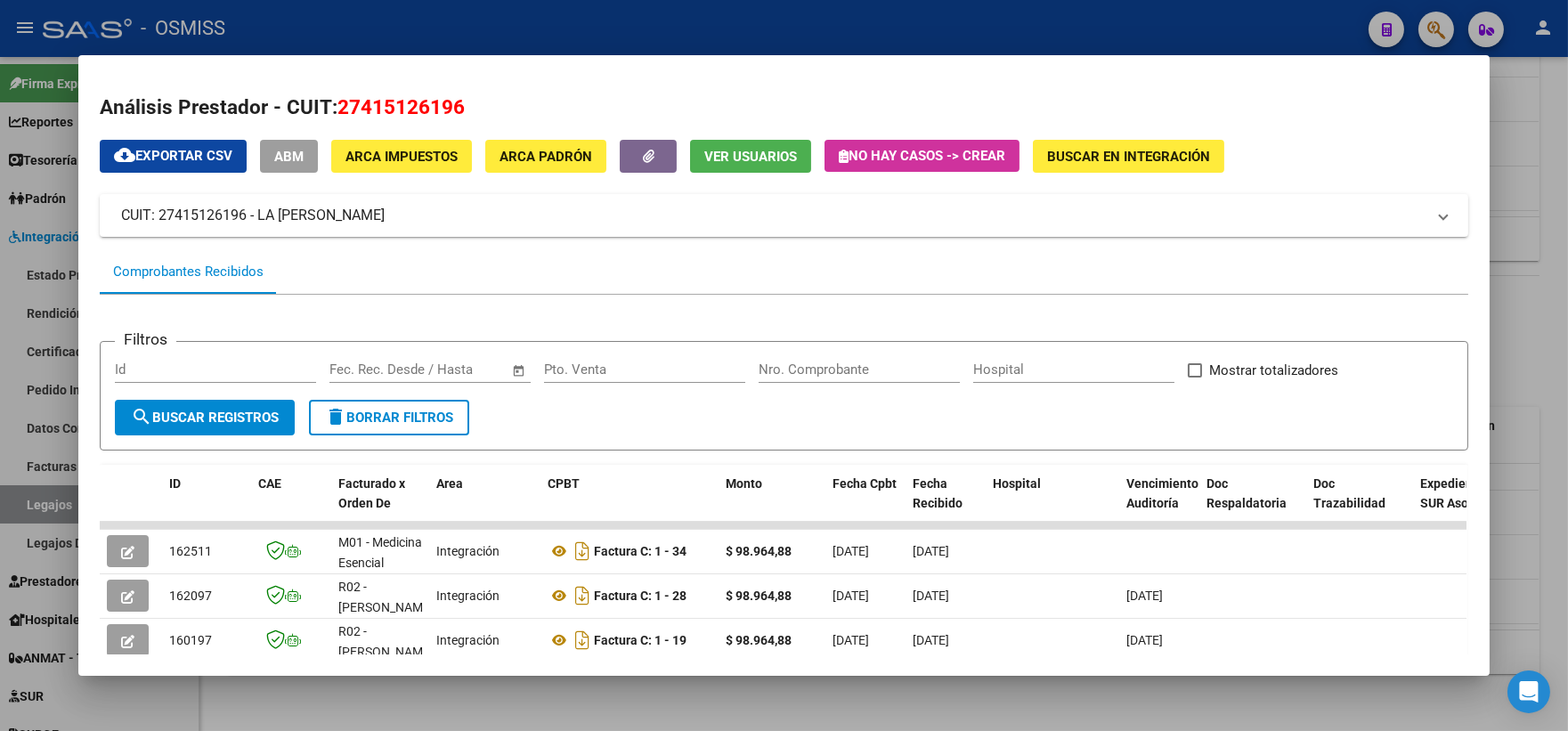
click at [1529, 319] on div at bounding box center [784, 366] width 1568 height 731
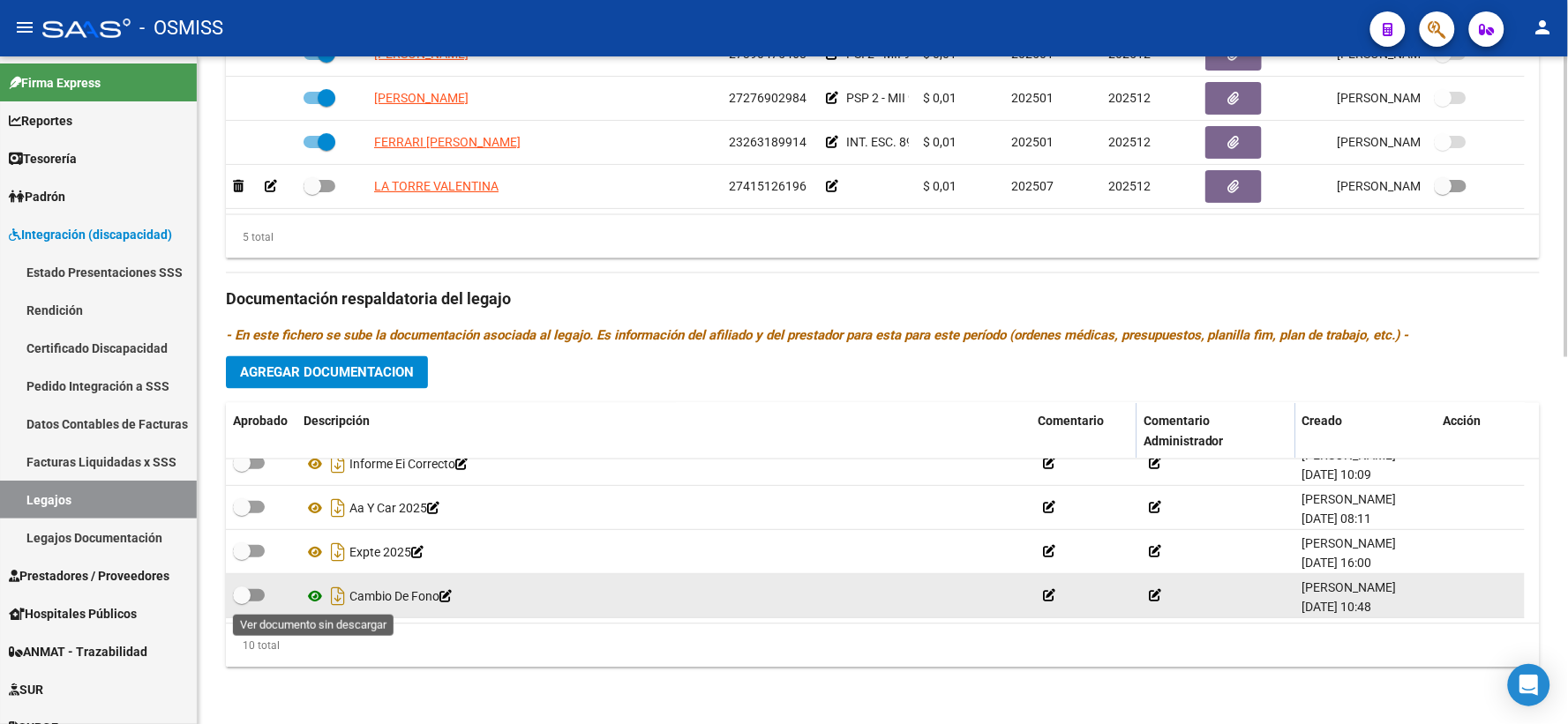
click at [315, 597] on icon at bounding box center [314, 597] width 23 height 22
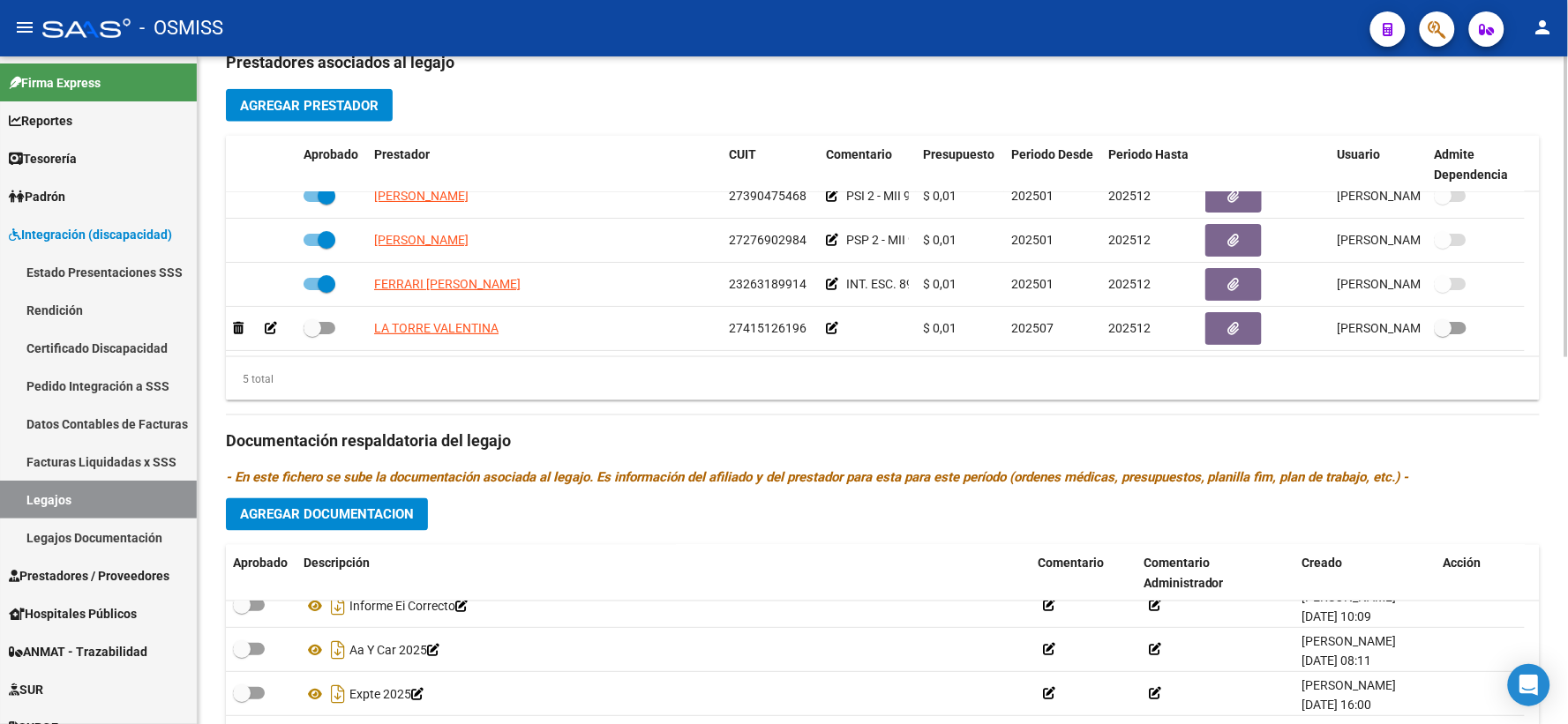
scroll to position [0, 0]
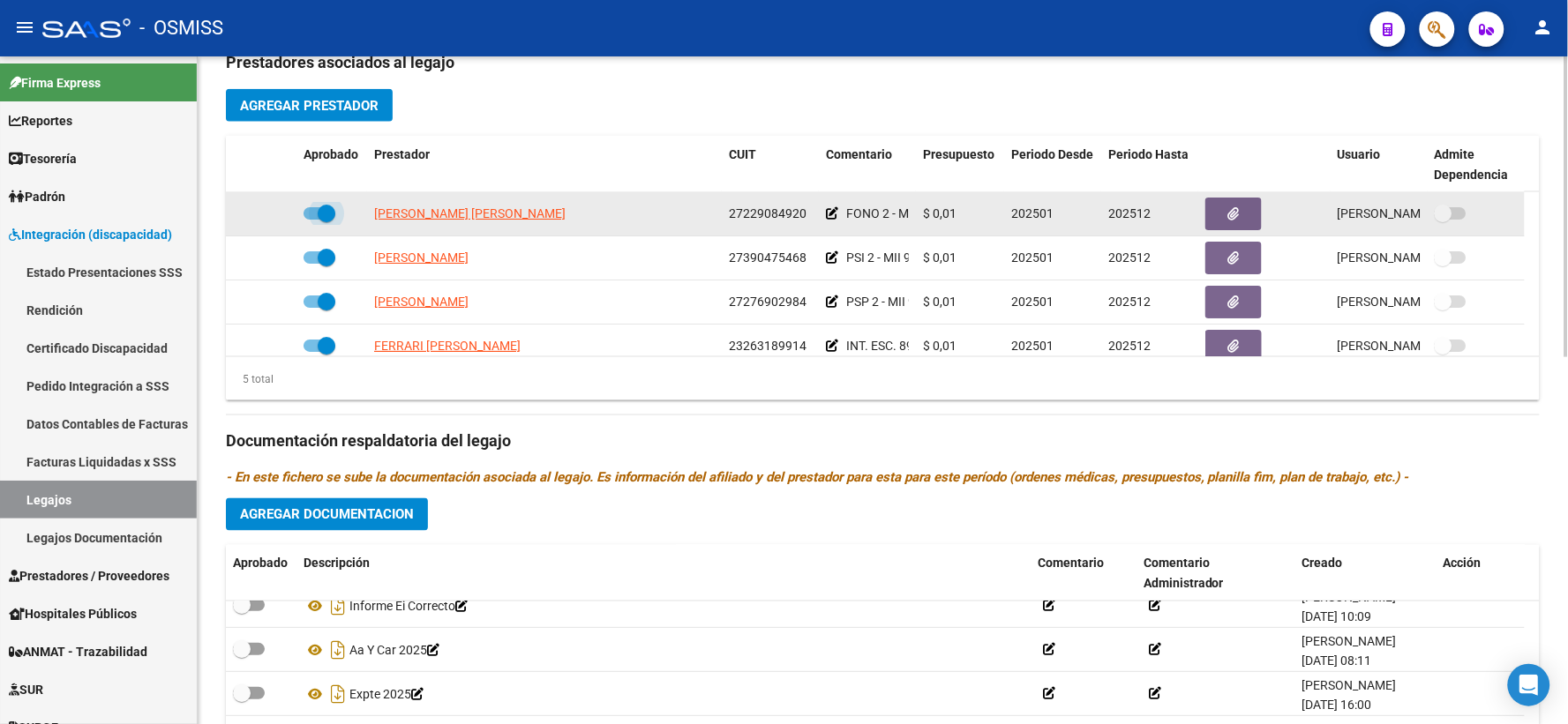
click at [312, 220] on span at bounding box center [319, 213] width 31 height 13
click at [312, 220] on input "checkbox" at bounding box center [311, 220] width 1 height 1
checkbox input "false"
click at [261, 224] on div at bounding box center [261, 213] width 57 height 21
click at [275, 220] on icon at bounding box center [270, 213] width 13 height 13
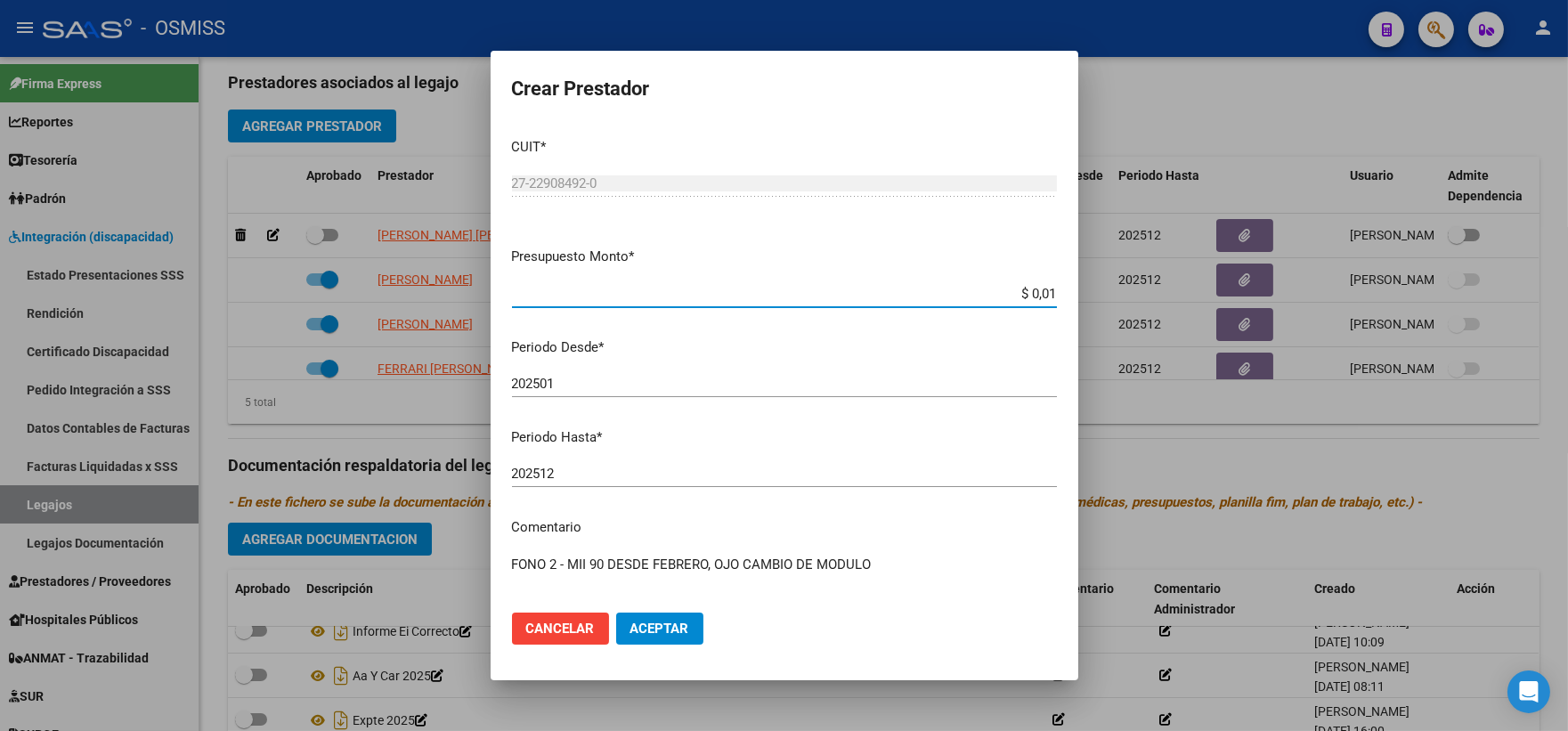
click at [567, 469] on input "202512" at bounding box center [784, 474] width 545 height 16
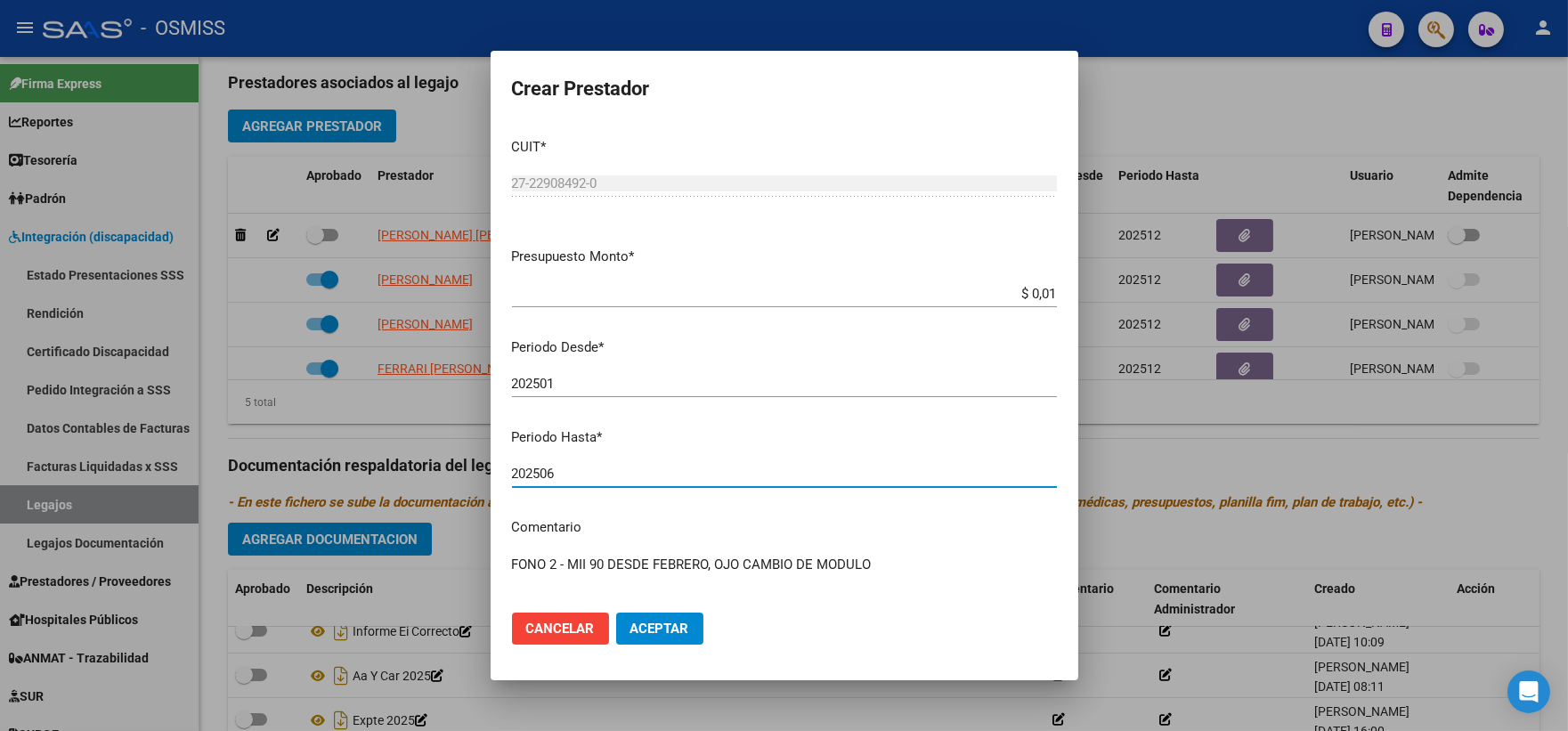
type input "202506"
click at [616, 612] on button "Aceptar" at bounding box center [660, 628] width 87 height 32
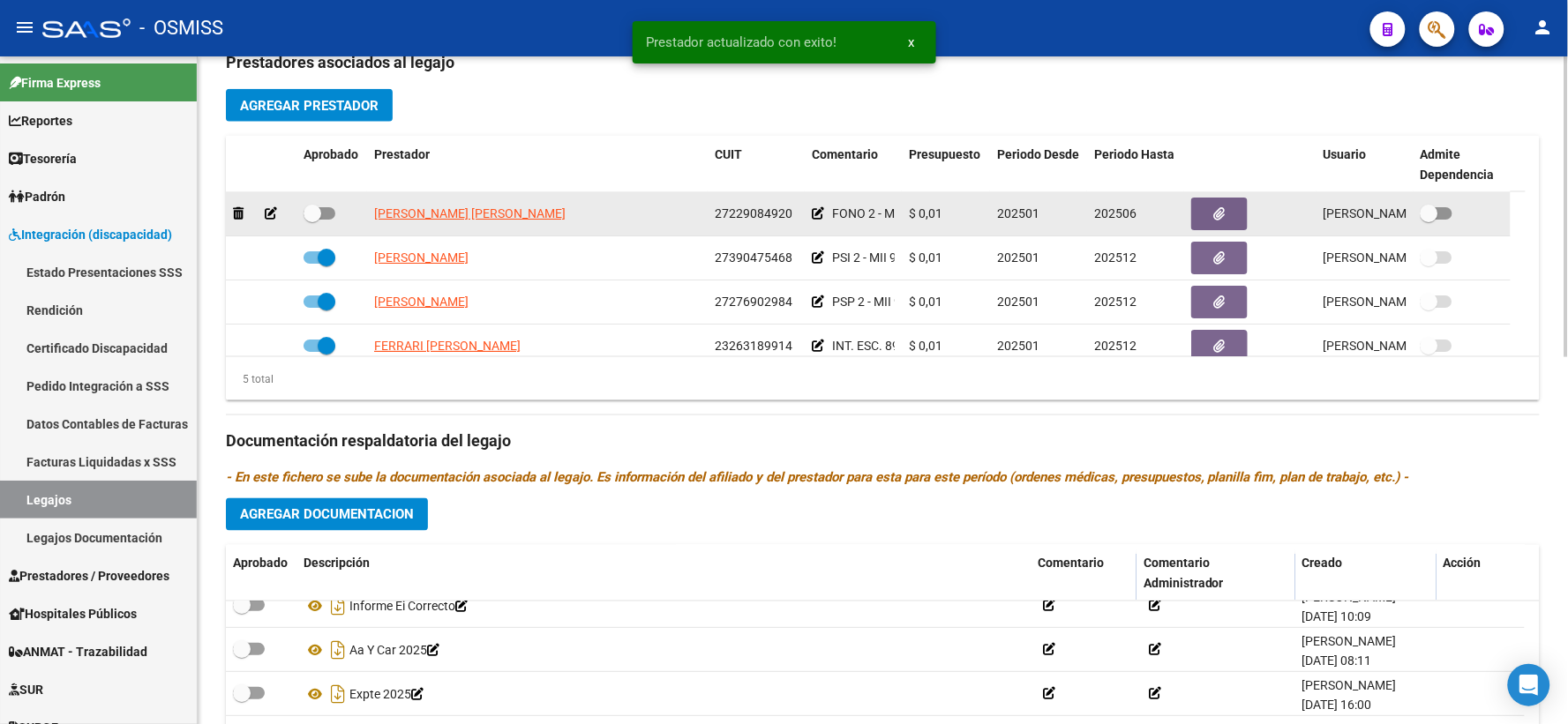
click at [312, 222] on span at bounding box center [312, 213] width 18 height 18
click at [312, 220] on input "checkbox" at bounding box center [311, 220] width 1 height 1
checkbox input "true"
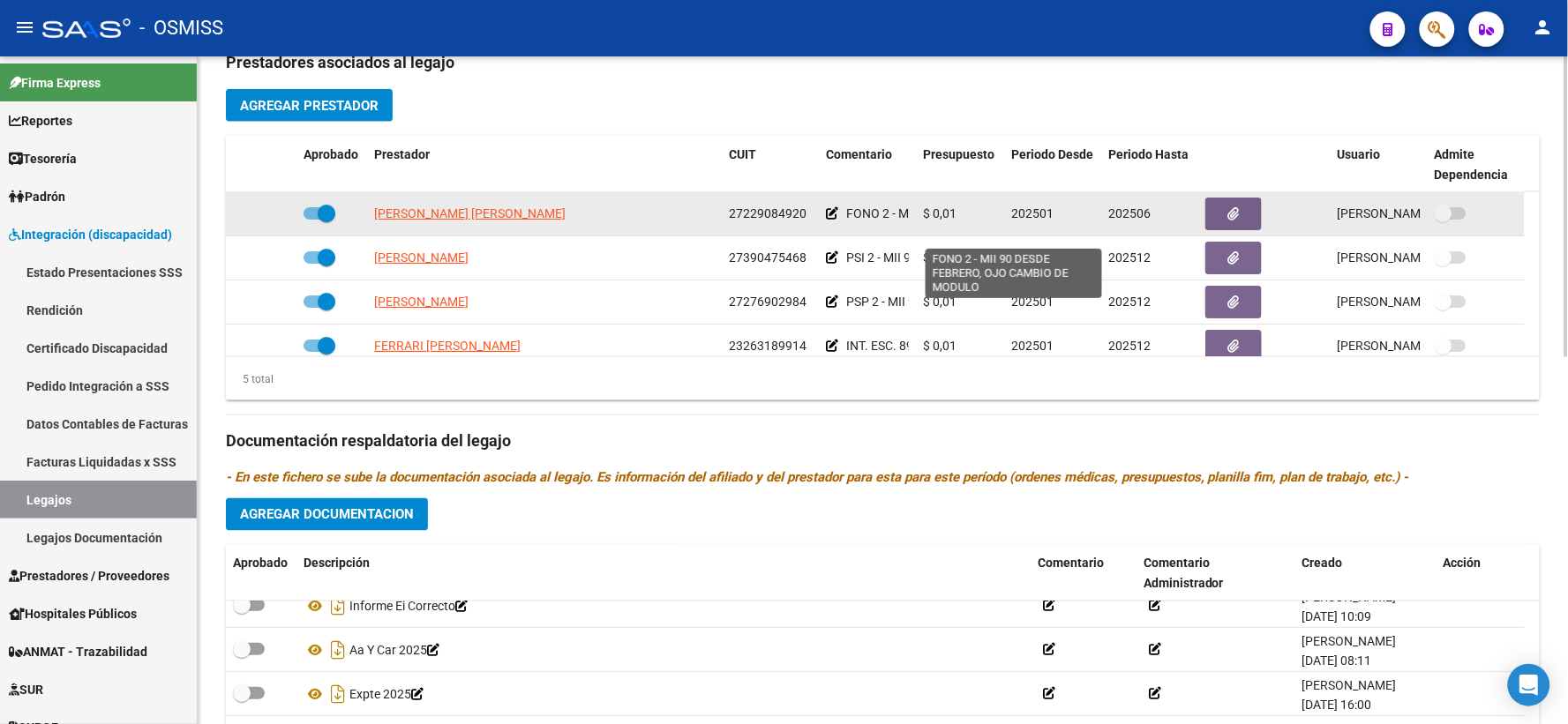
click at [877, 220] on span "FONO 2 - MII 90 DESDE FEBRERO, OJO CAMBIO DE MODULO" at bounding box center [1013, 213] width 333 height 14
copy div "FONO 2 - MII 90 DESDE FEBRERO, OJO CAMBIO DE MODULO"
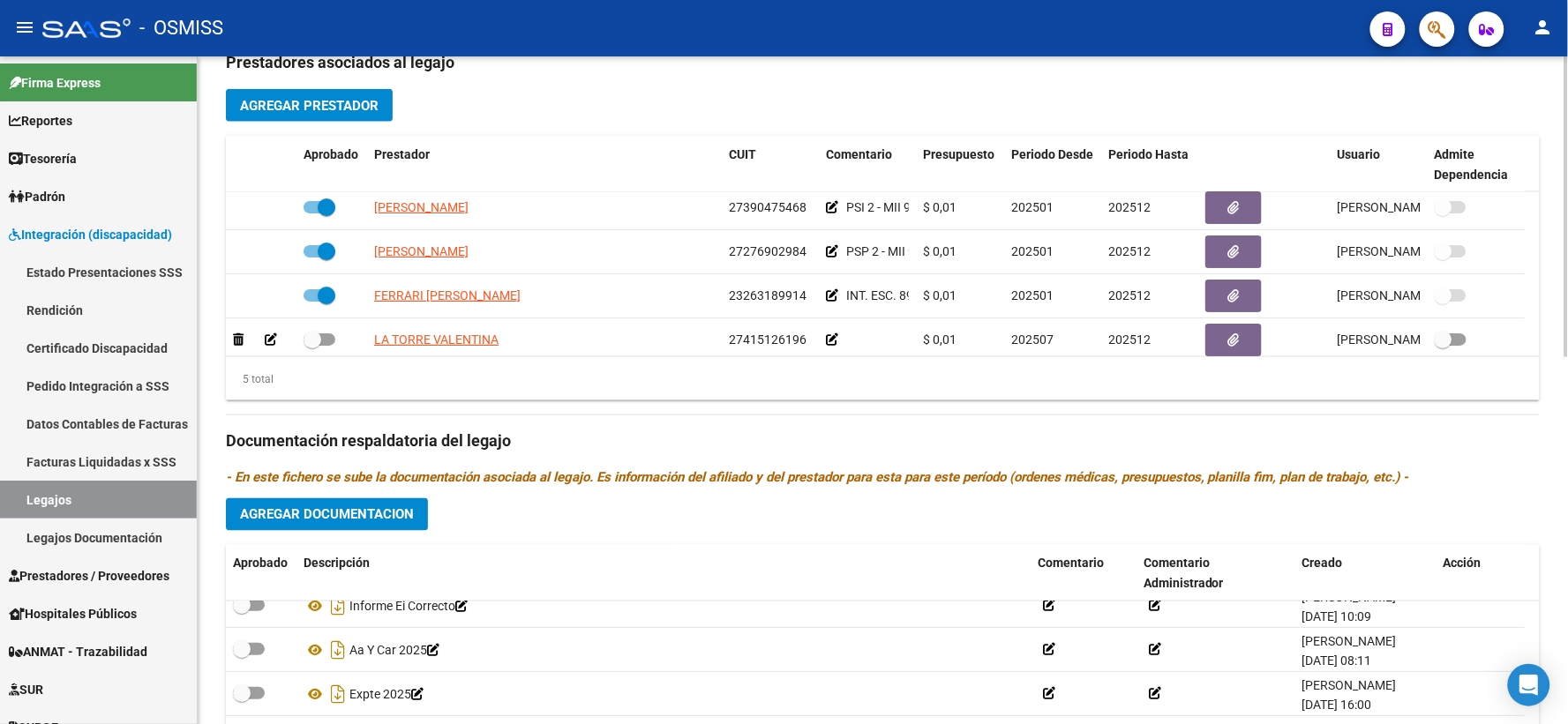
scroll to position [62, 0]
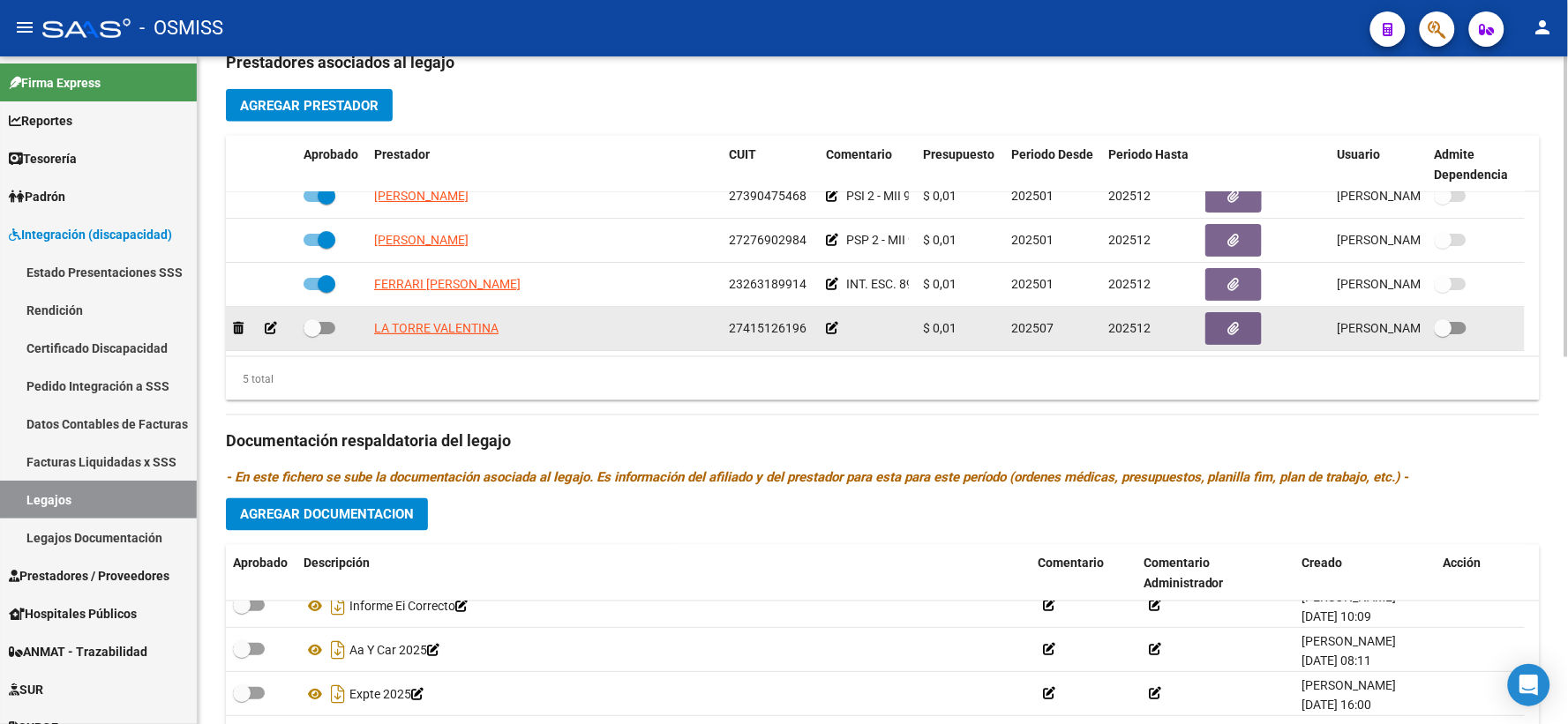
click at [834, 335] on icon at bounding box center [832, 328] width 13 height 13
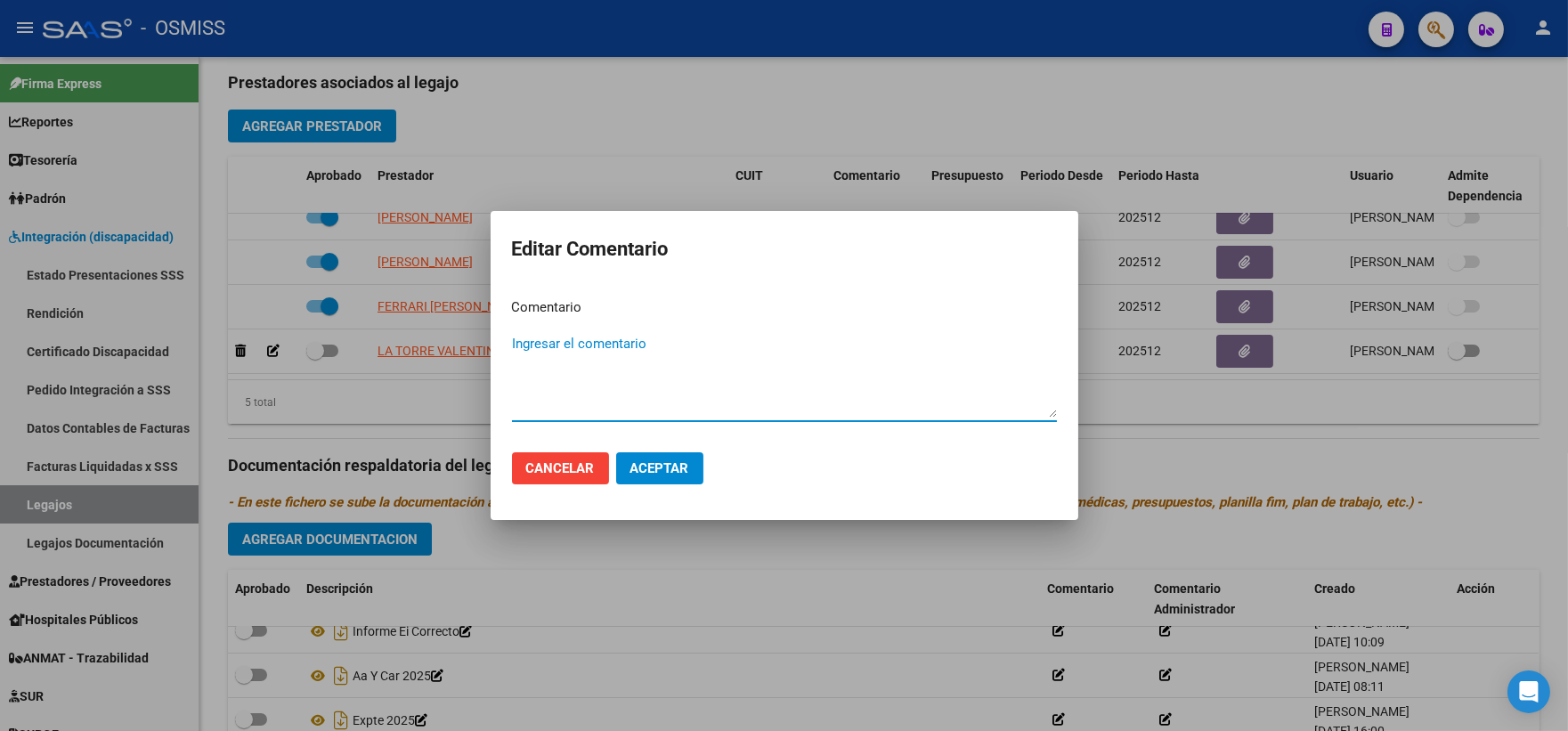
paste textarea "FONO 2 - MII 90 DESDE FEBRERO, OJO CAMBIO DE MODULO"
drag, startPoint x: 919, startPoint y: 333, endPoint x: 618, endPoint y: 324, distance: 301.1
click at [618, 324] on mat-dialog-content "Comentario FONO 2 - MII 90 DESDE FEBRERO, OJO CAMBIO DE MODULO Ingresar el come…" at bounding box center [784, 362] width 588 height 154
type textarea "FONO 2 - MII 90"
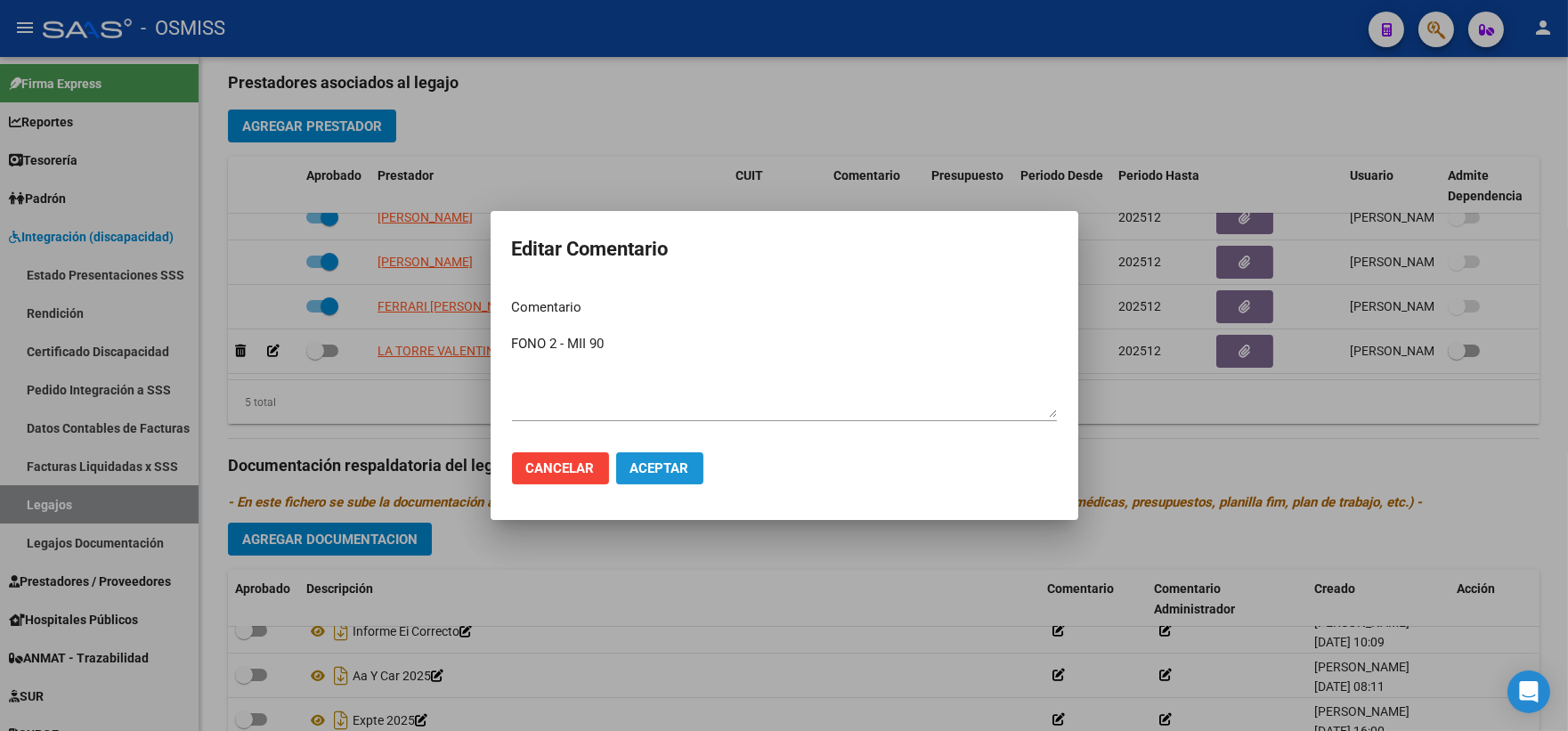
click at [685, 473] on span "Aceptar" at bounding box center [660, 468] width 59 height 16
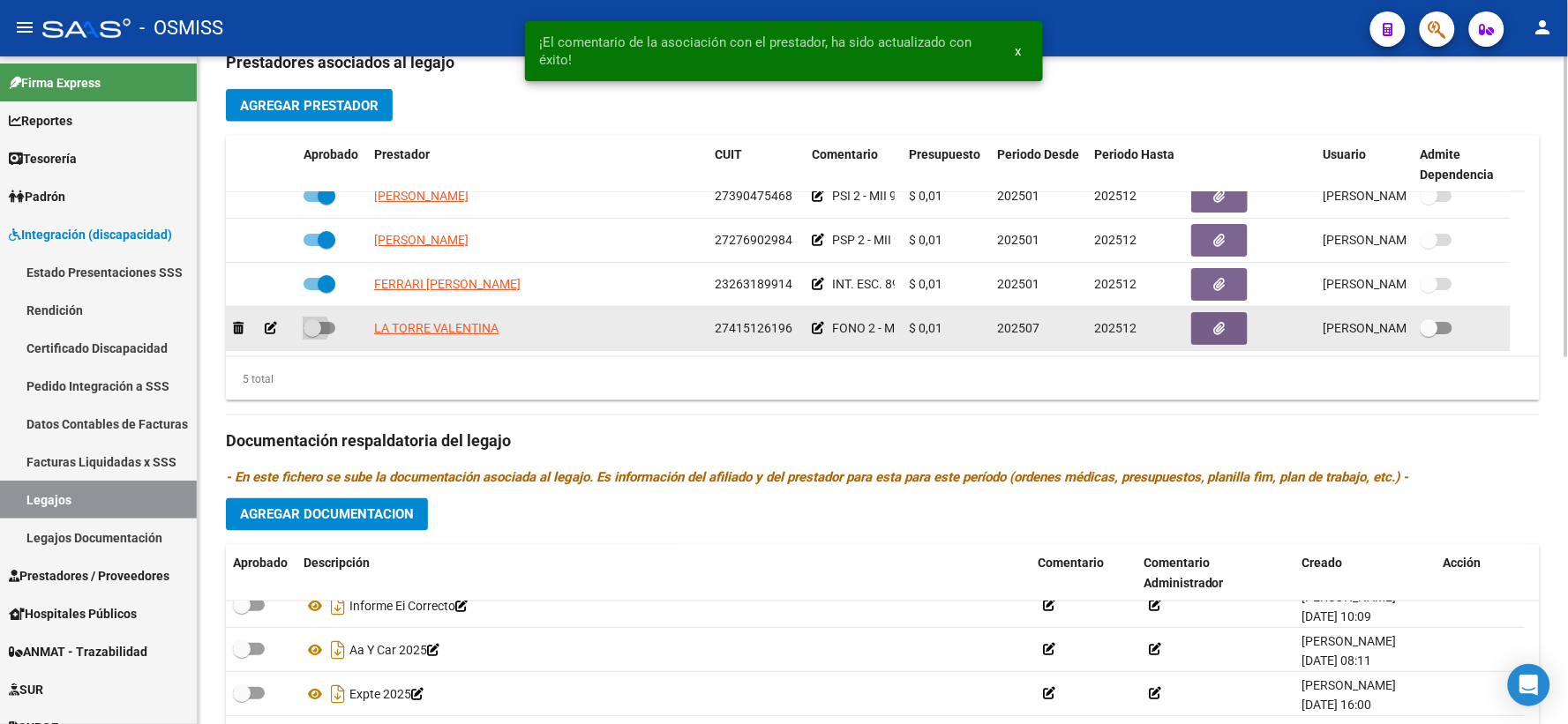
click at [315, 337] on span at bounding box center [312, 328] width 18 height 18
click at [312, 336] on input "checkbox" at bounding box center [311, 335] width 1 height 1
checkbox input "true"
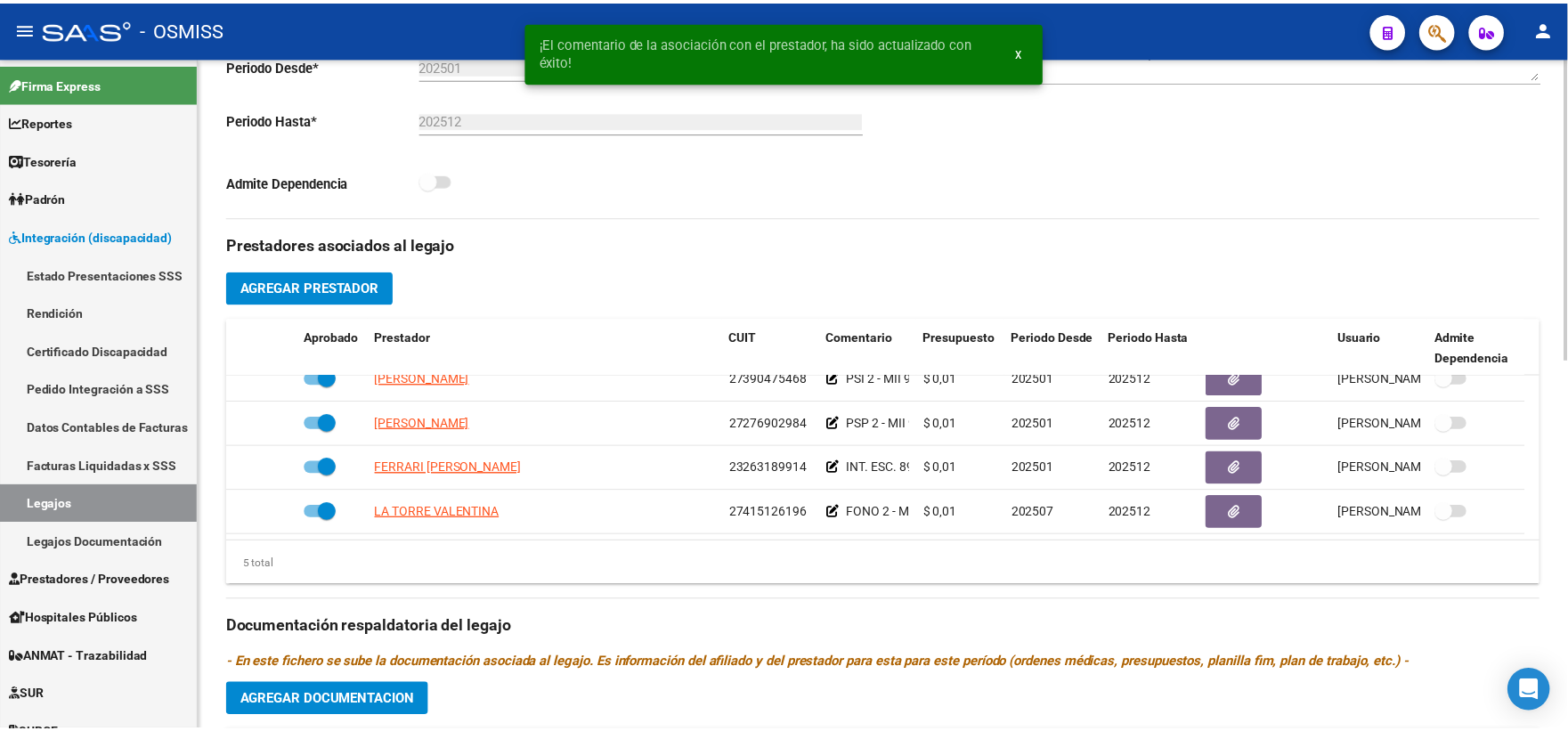
scroll to position [493, 0]
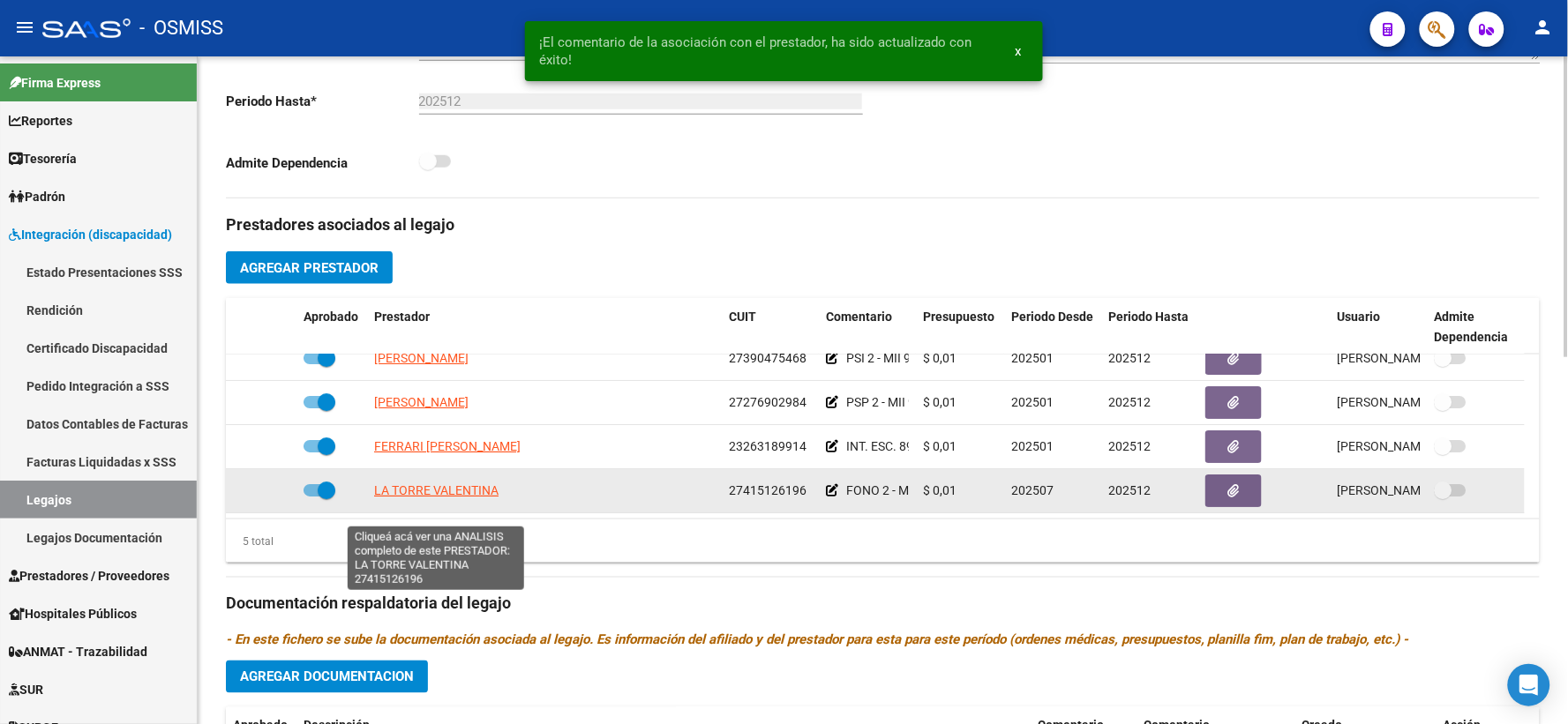
click at [417, 498] on span "LA TORRE VALENTINA" at bounding box center [436, 490] width 124 height 14
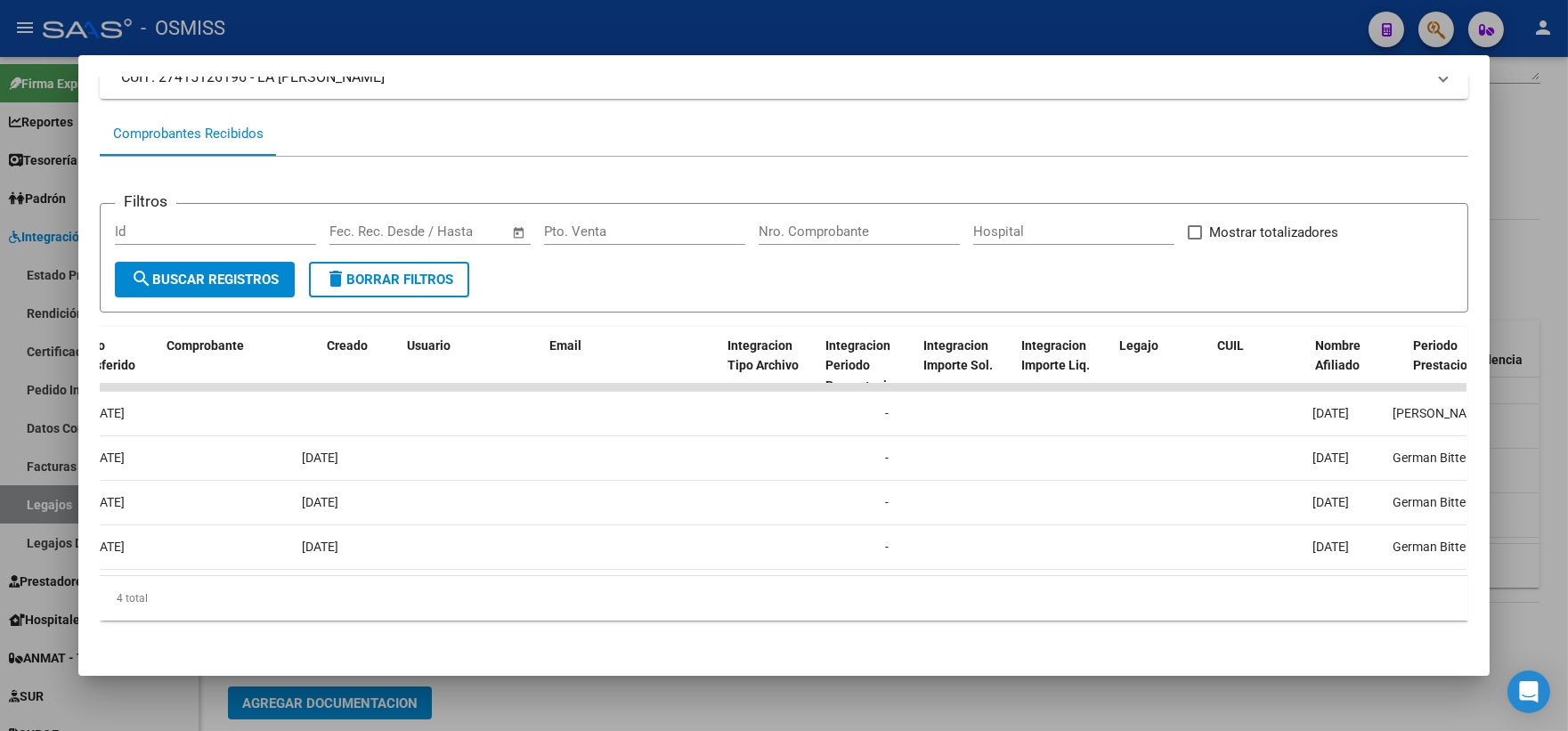
scroll to position [0, 0]
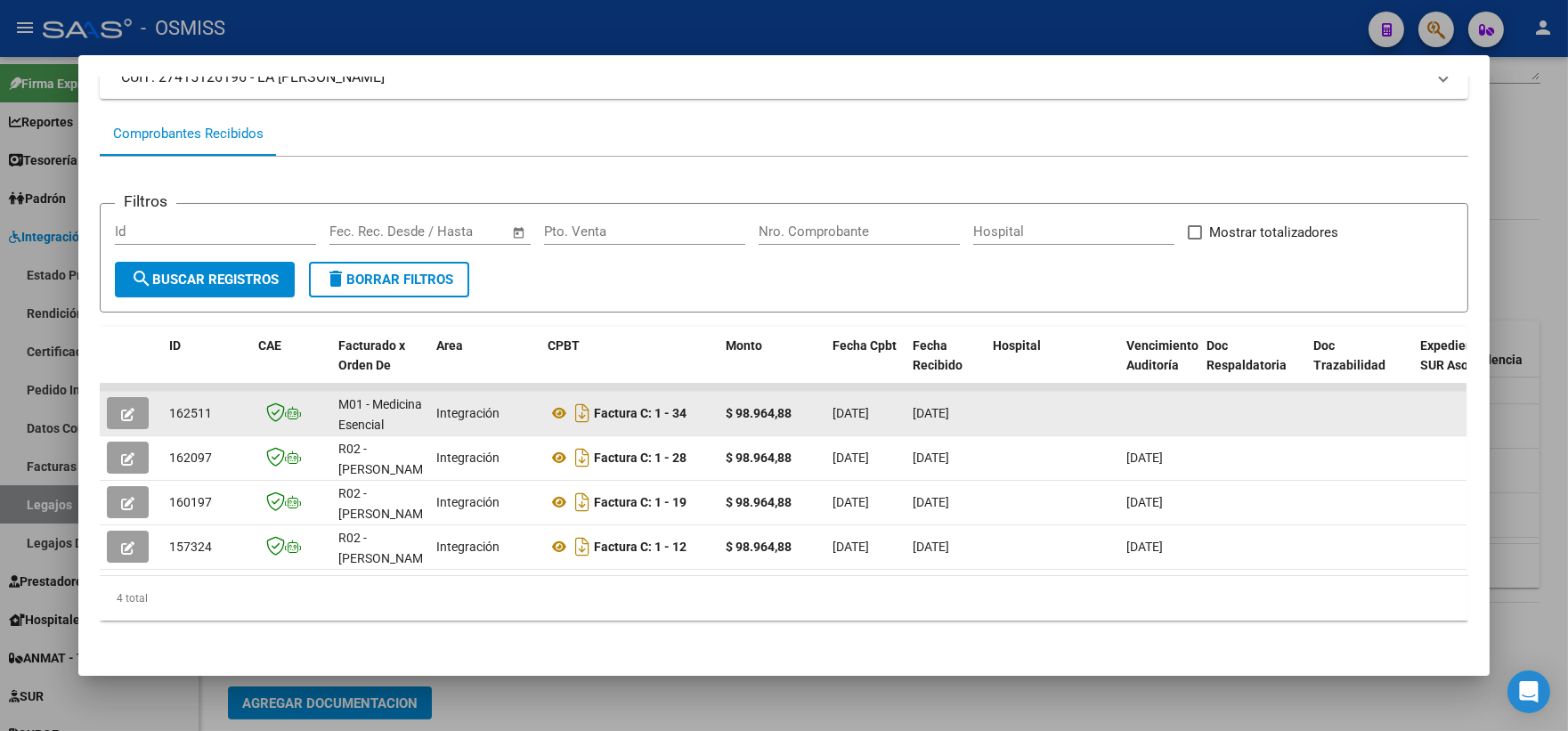
click at [135, 397] on button "button" at bounding box center [127, 413] width 41 height 32
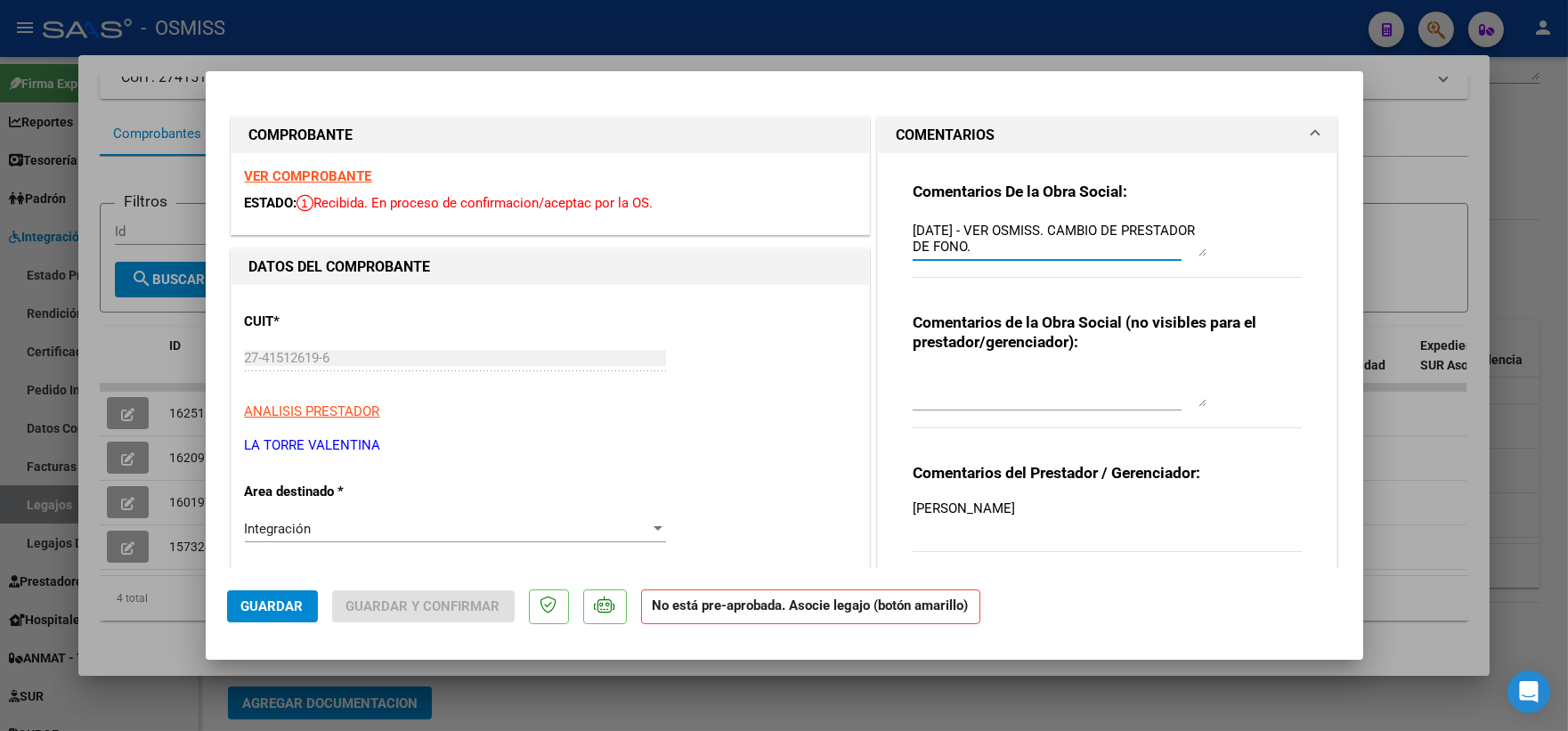
click at [912, 223] on textarea "[DATE] - VER OSMISS. CAMBIO DE PRESTADOR DE FONO." at bounding box center [1059, 239] width 294 height 36
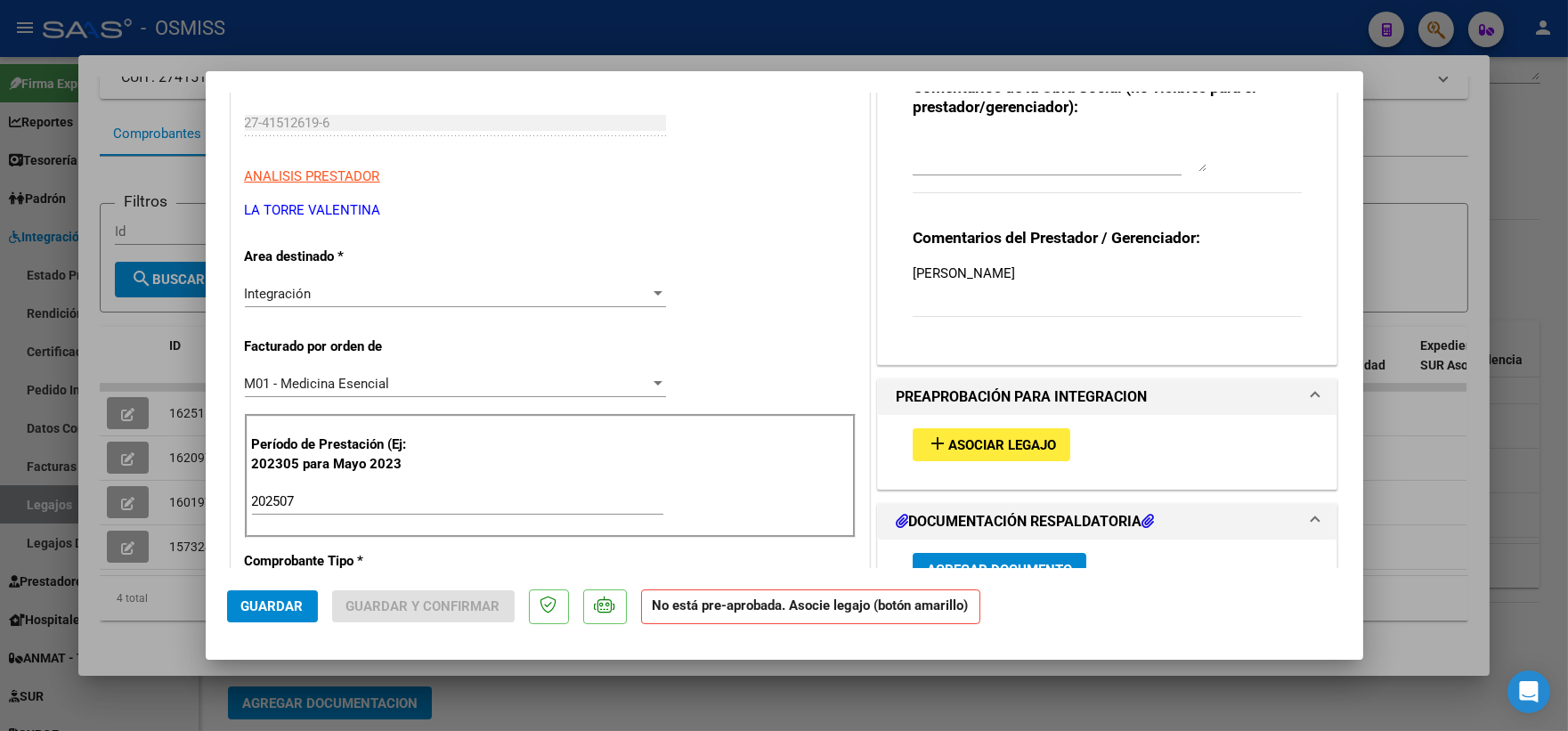
scroll to position [247, 0]
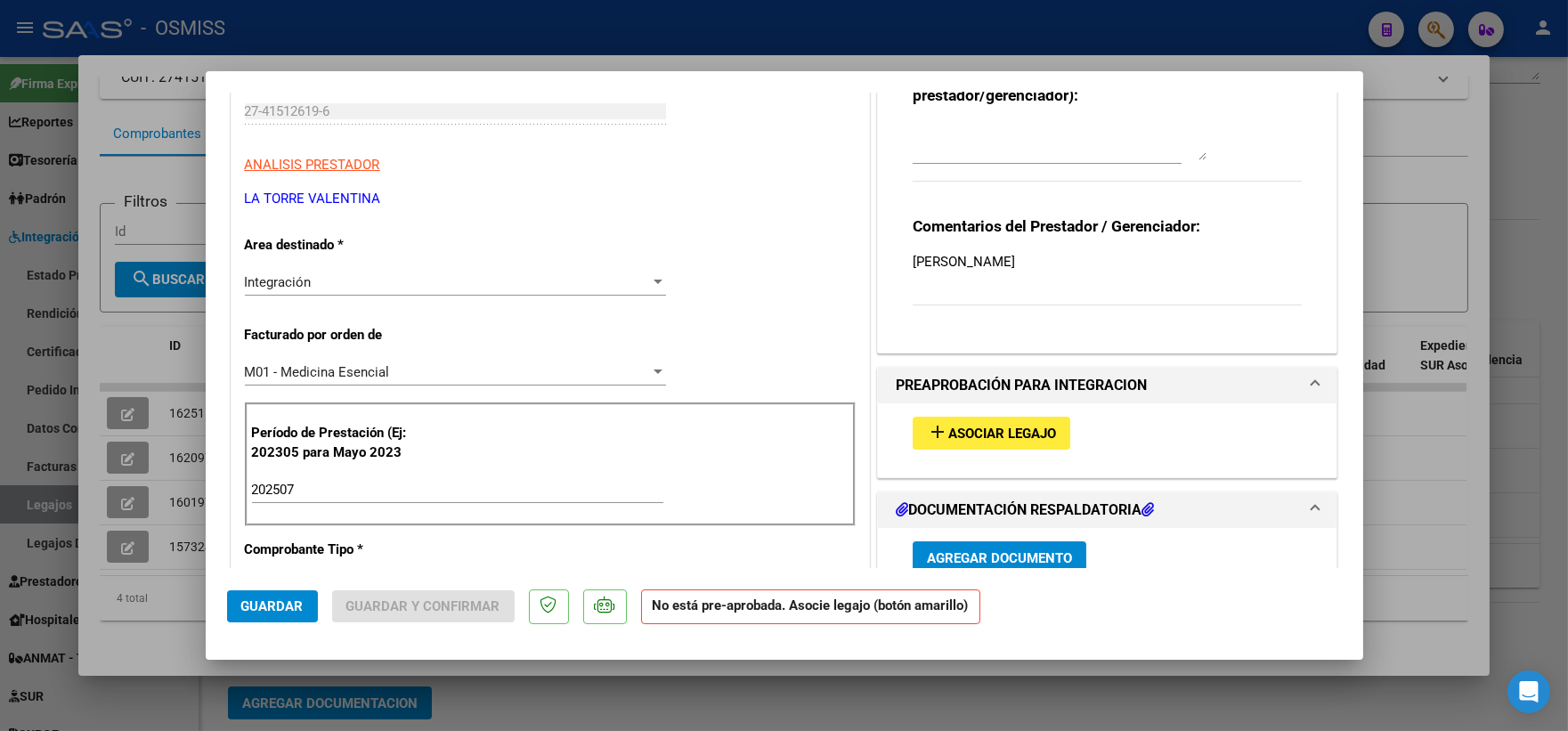
type textarea "ok [DATE] - VER OSMISS. CAMBIO DE PRESTADOR DE FONO."
click at [984, 431] on span "Asociar Legajo" at bounding box center [1001, 434] width 108 height 16
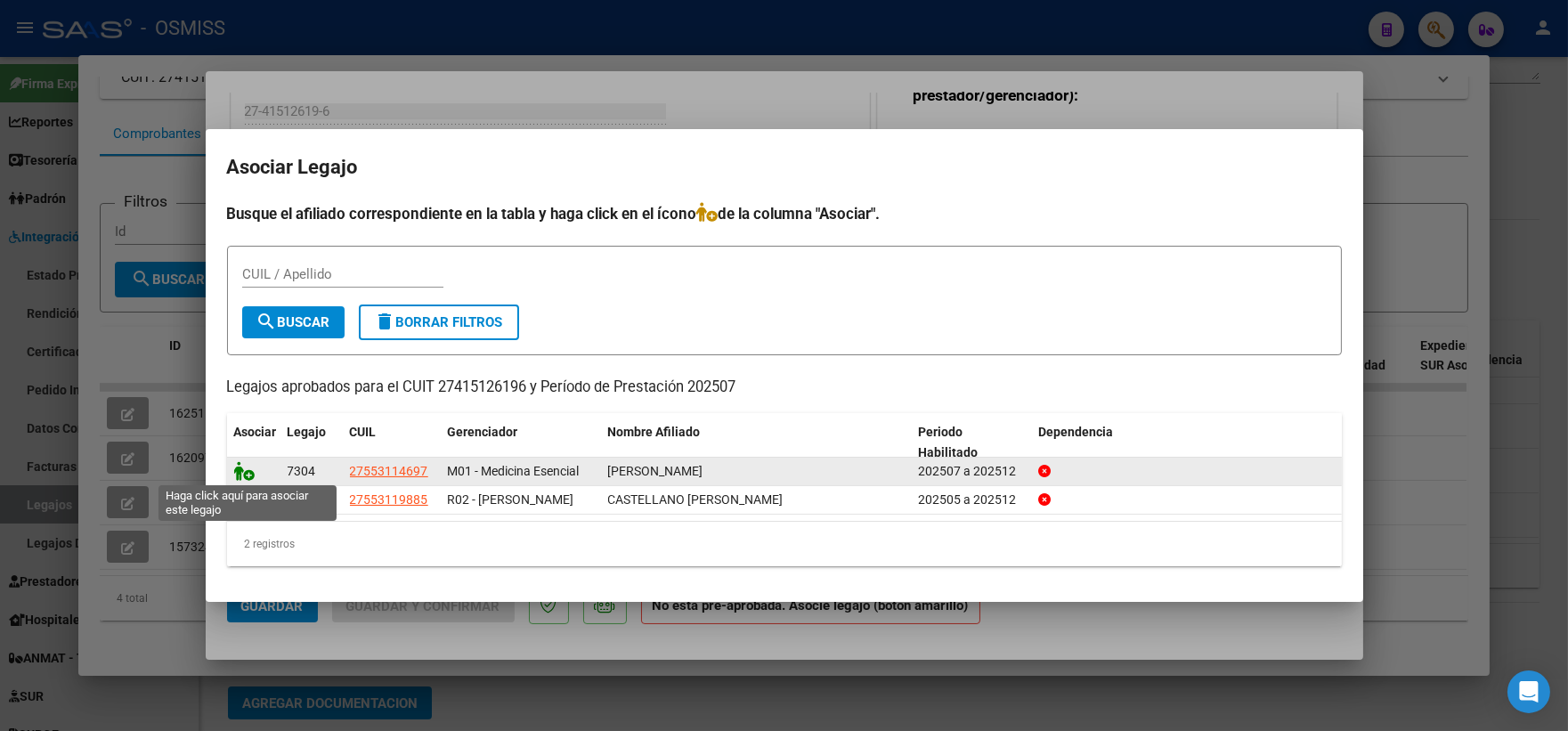
click at [240, 465] on icon at bounding box center [245, 471] width 22 height 20
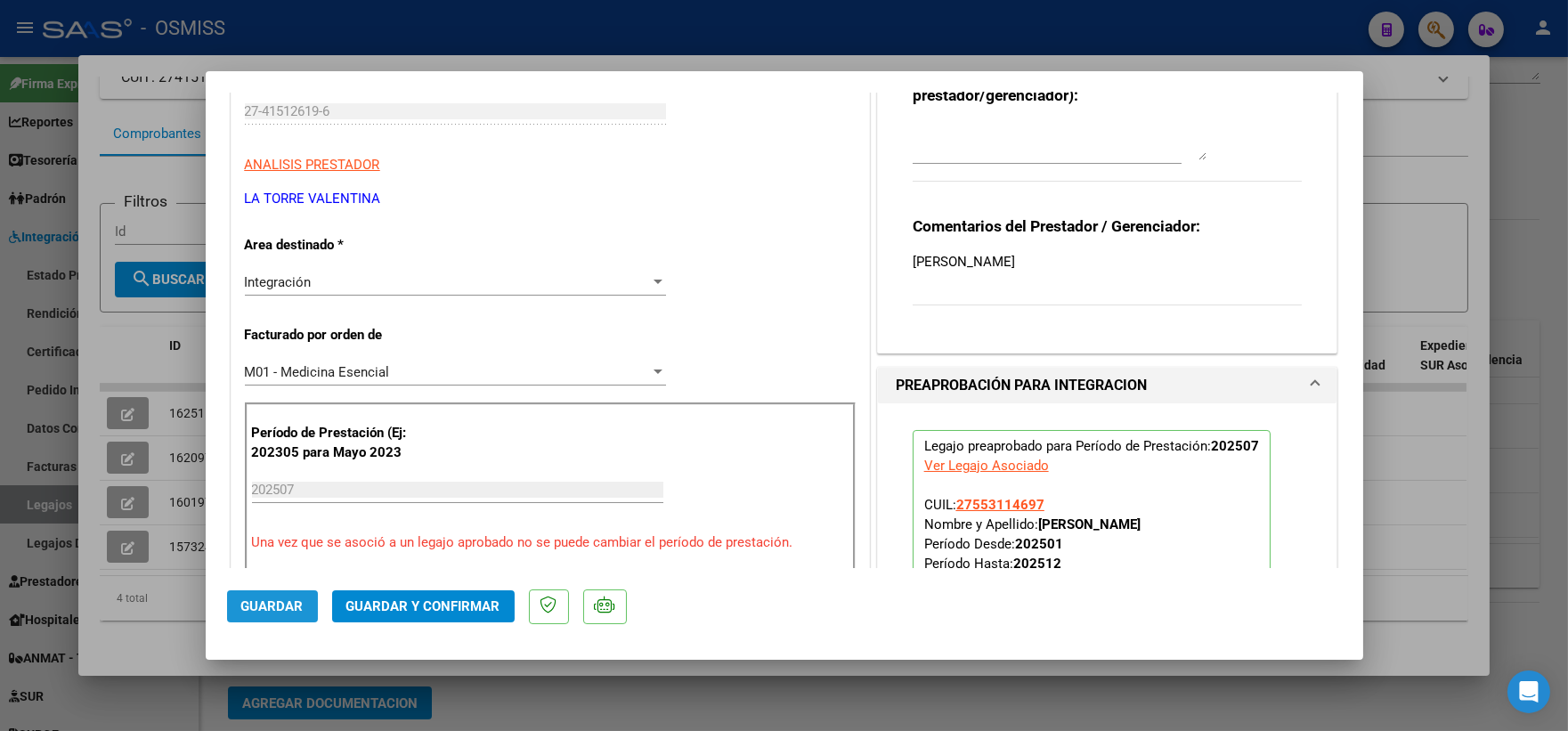
click at [269, 608] on span "Guardar" at bounding box center [272, 607] width 62 height 16
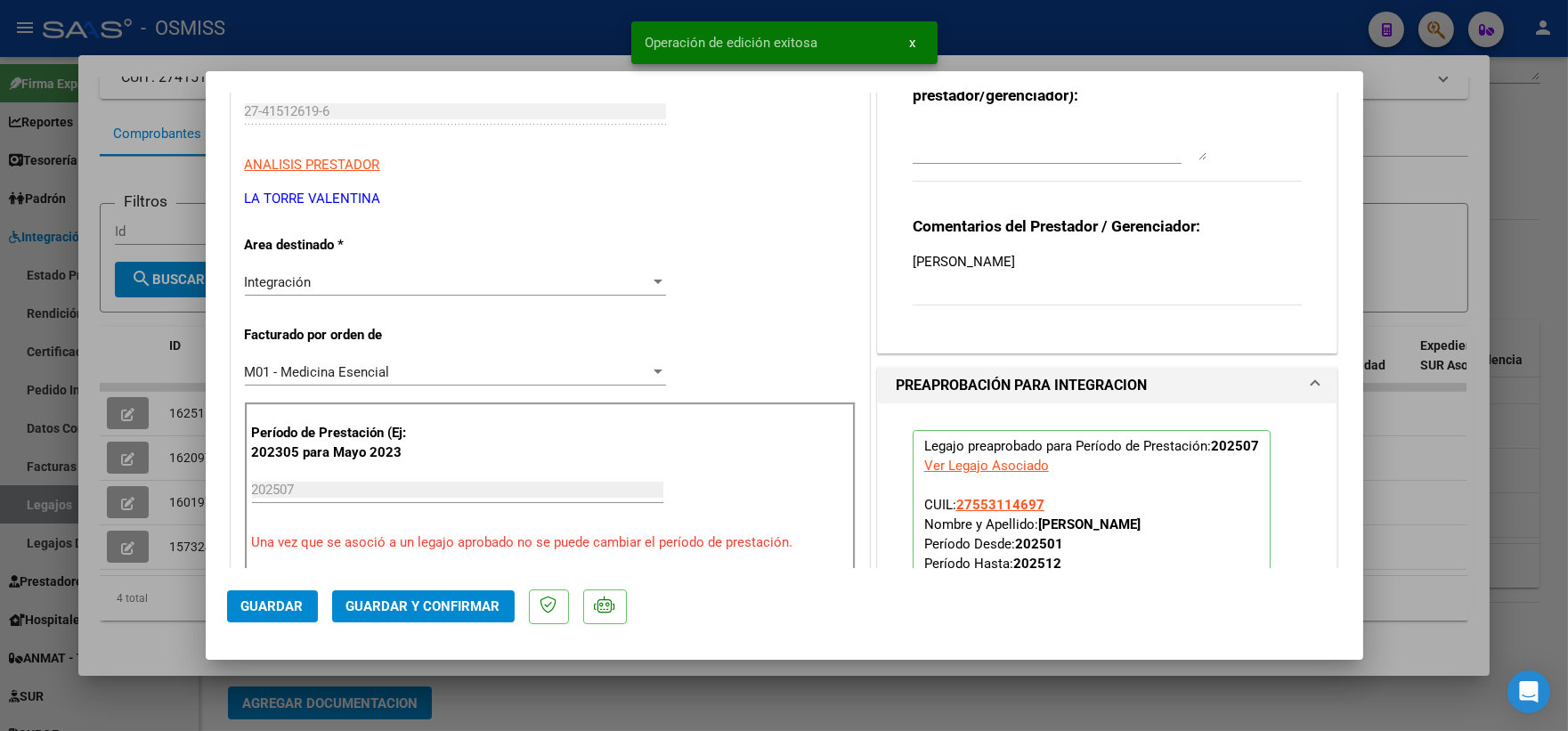
click at [1467, 448] on div at bounding box center [784, 366] width 1568 height 731
type input "$ 0,00"
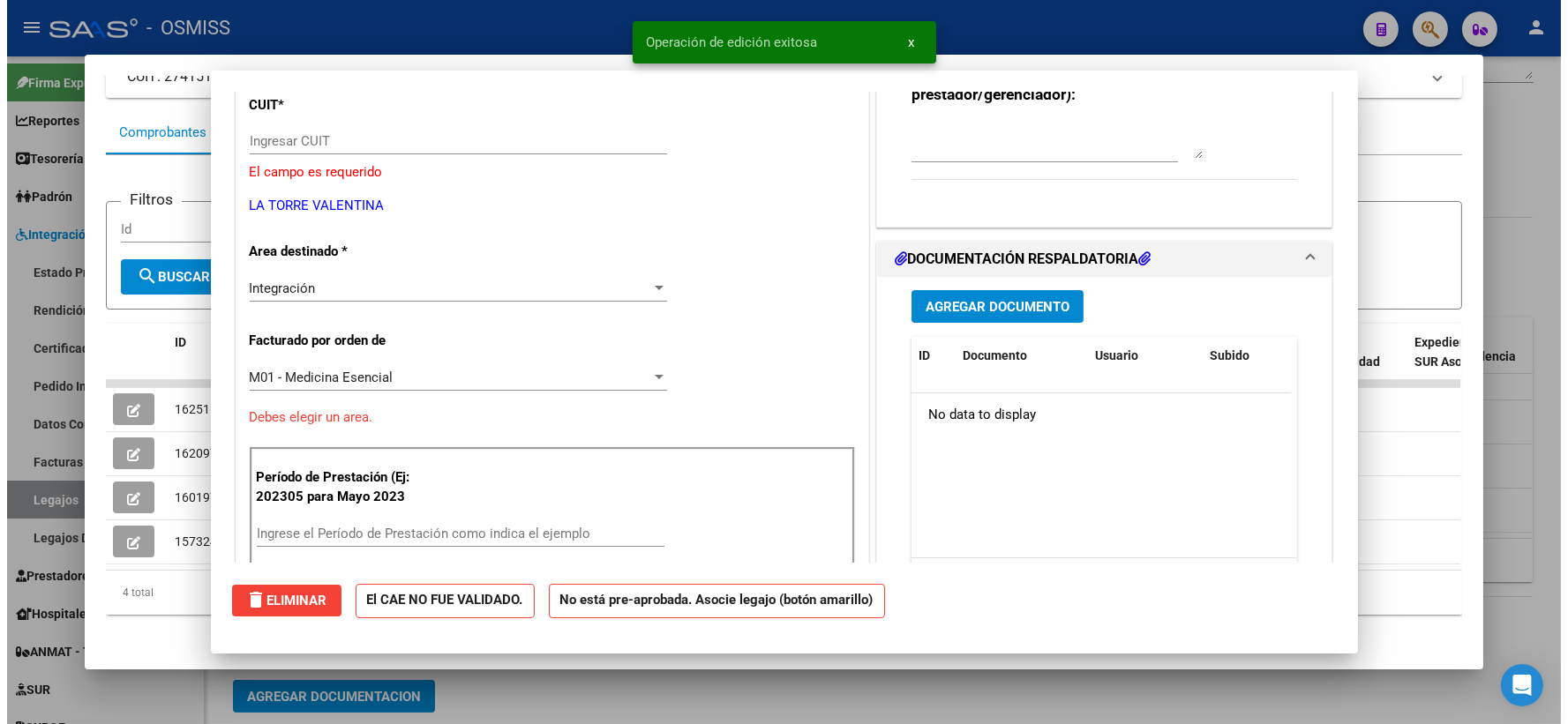
scroll to position [275, 0]
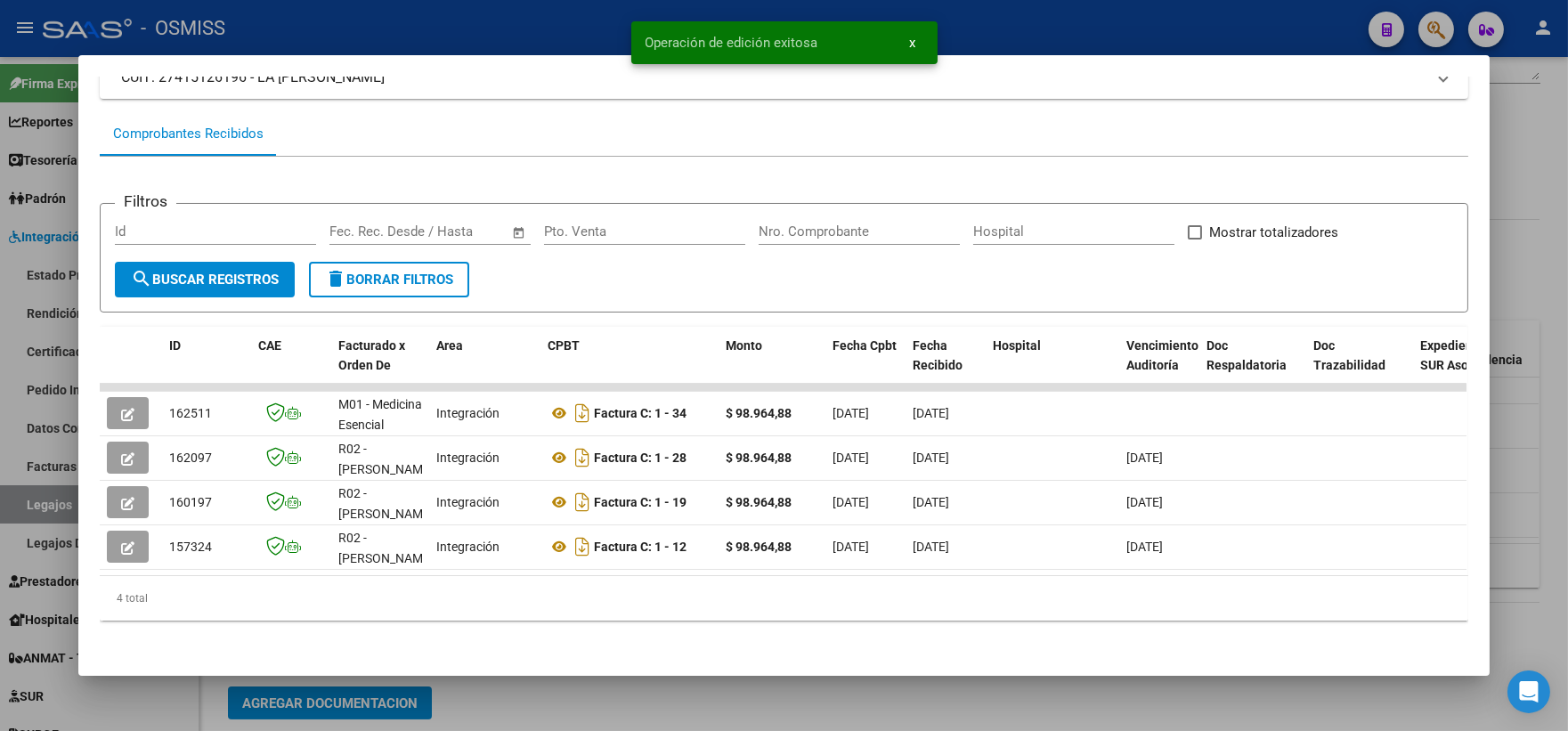
click at [1537, 425] on div at bounding box center [784, 366] width 1568 height 731
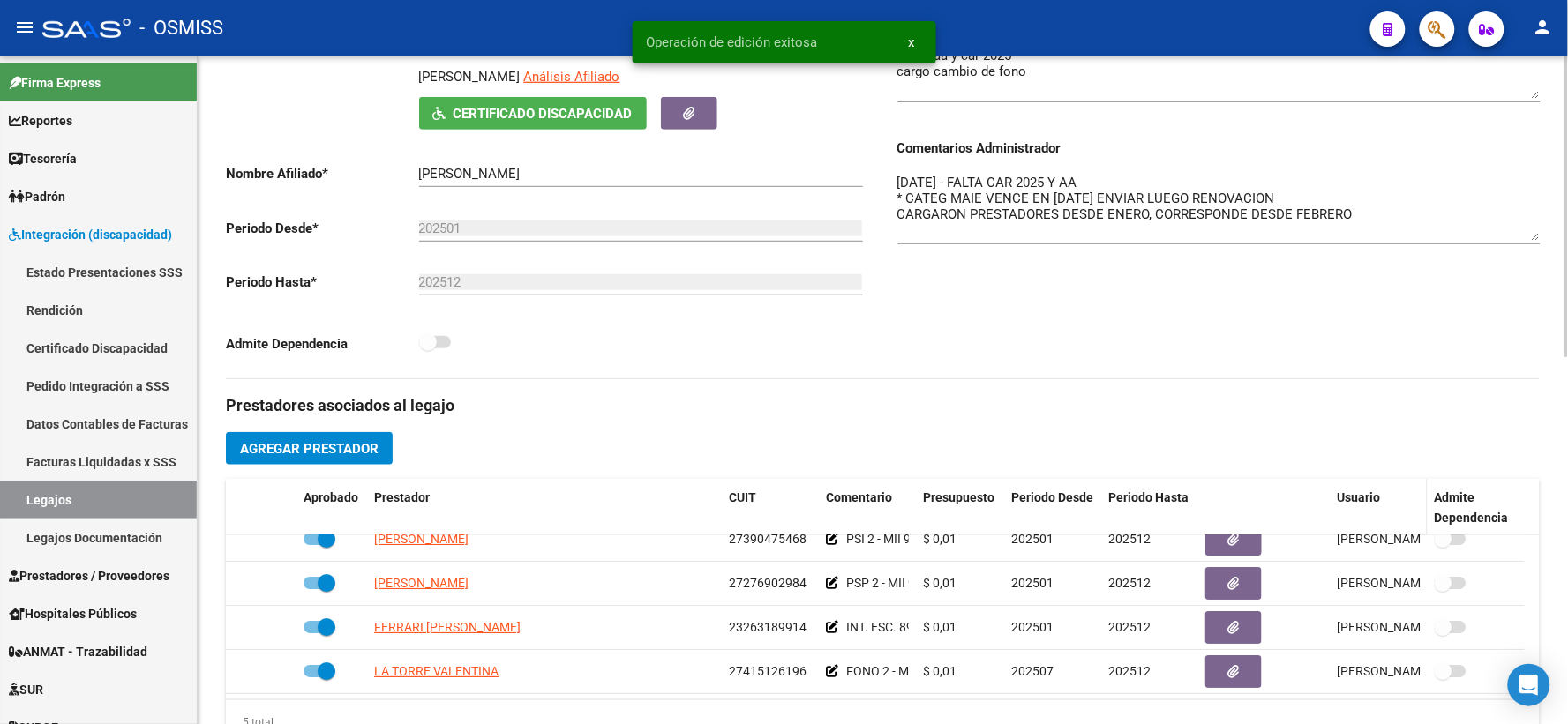
scroll to position [0, 0]
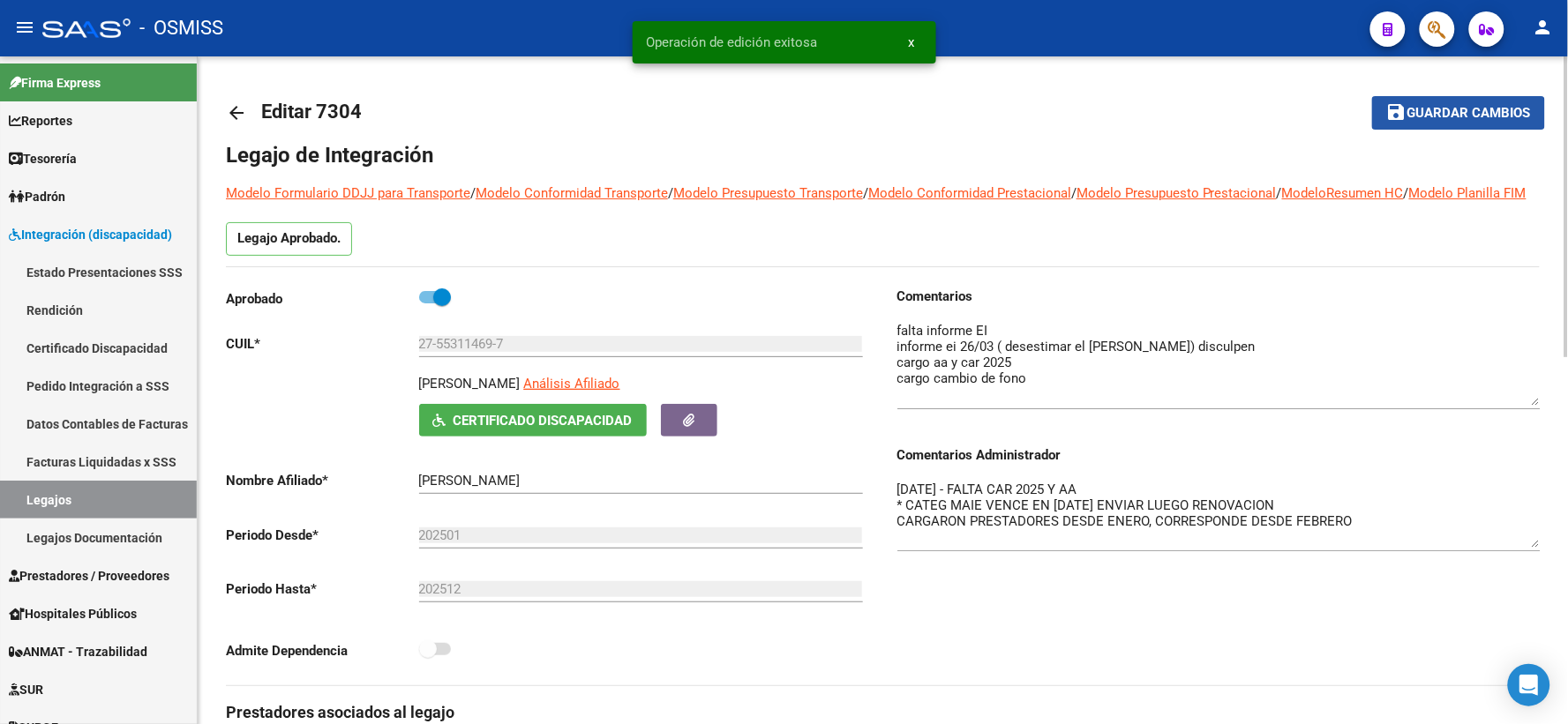
click at [1427, 114] on span "Guardar cambios" at bounding box center [1469, 113] width 123 height 16
click at [245, 116] on mat-icon "arrow_back" at bounding box center [237, 113] width 22 height 22
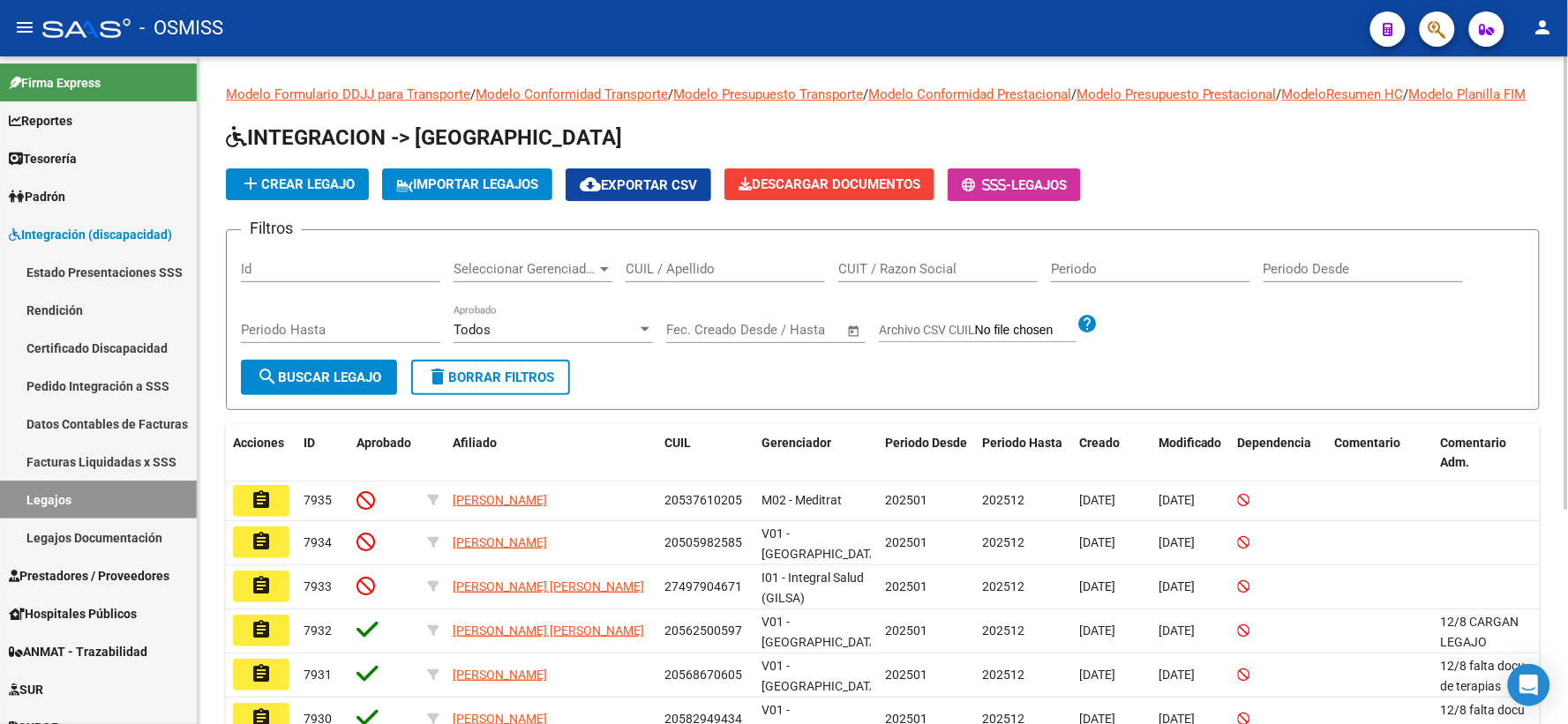
click at [732, 277] on input "CUIL / Apellido" at bounding box center [725, 269] width 200 height 16
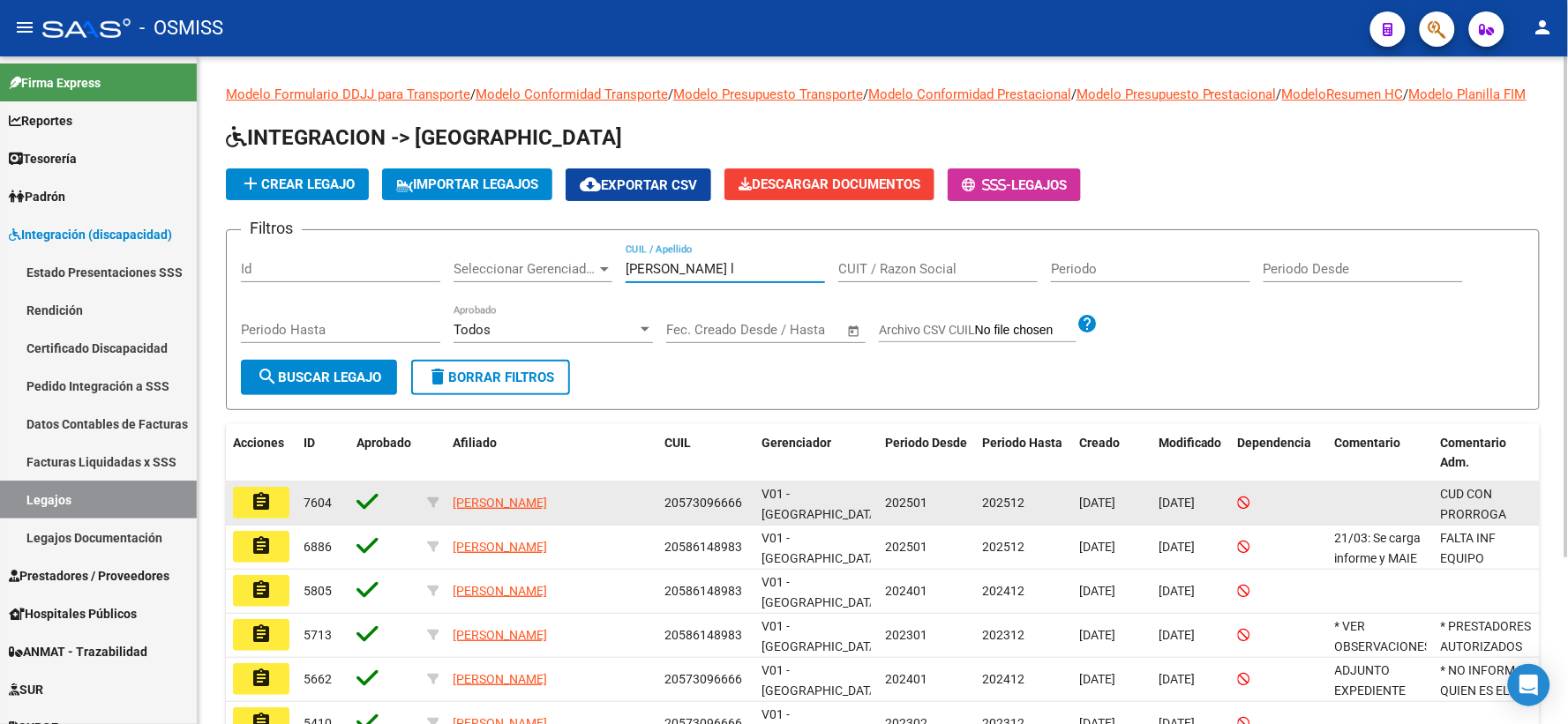
type input "[PERSON_NAME] l"
drag, startPoint x: 264, startPoint y: 518, endPoint x: 400, endPoint y: 499, distance: 137.3
click at [264, 513] on mat-icon "assignment" at bounding box center [261, 502] width 22 height 22
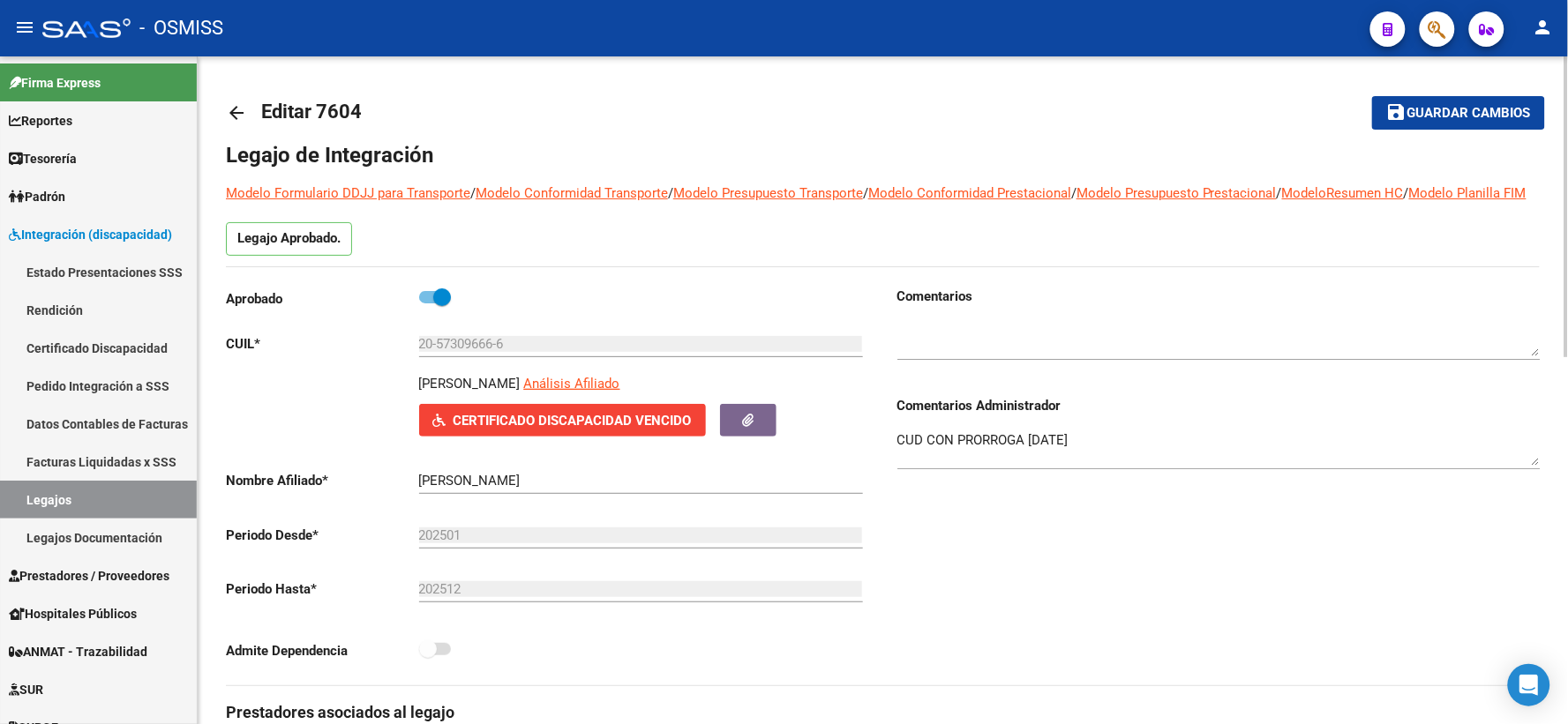
click at [471, 393] on p "[PERSON_NAME]" at bounding box center [470, 384] width 102 height 20
copy p "[PERSON_NAME]"
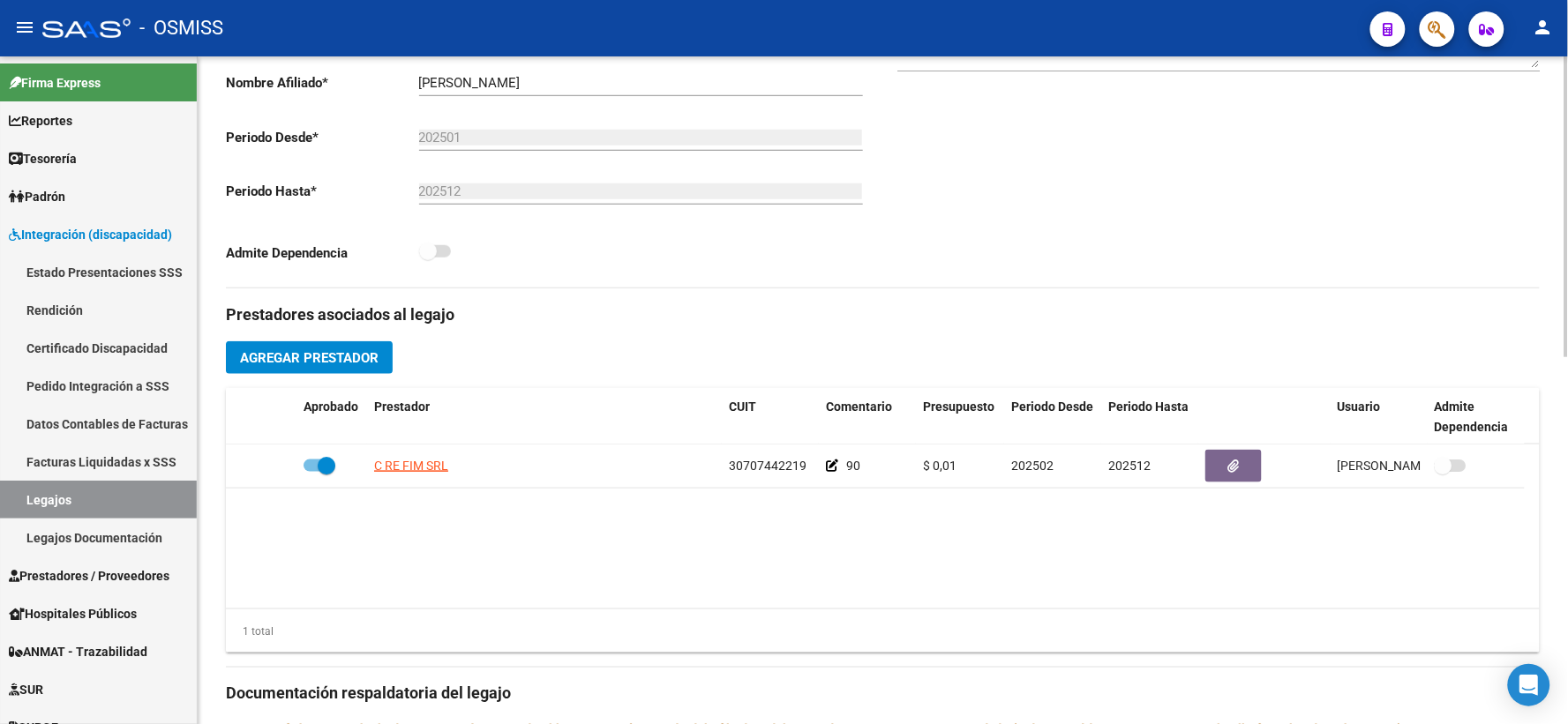
scroll to position [408, 0]
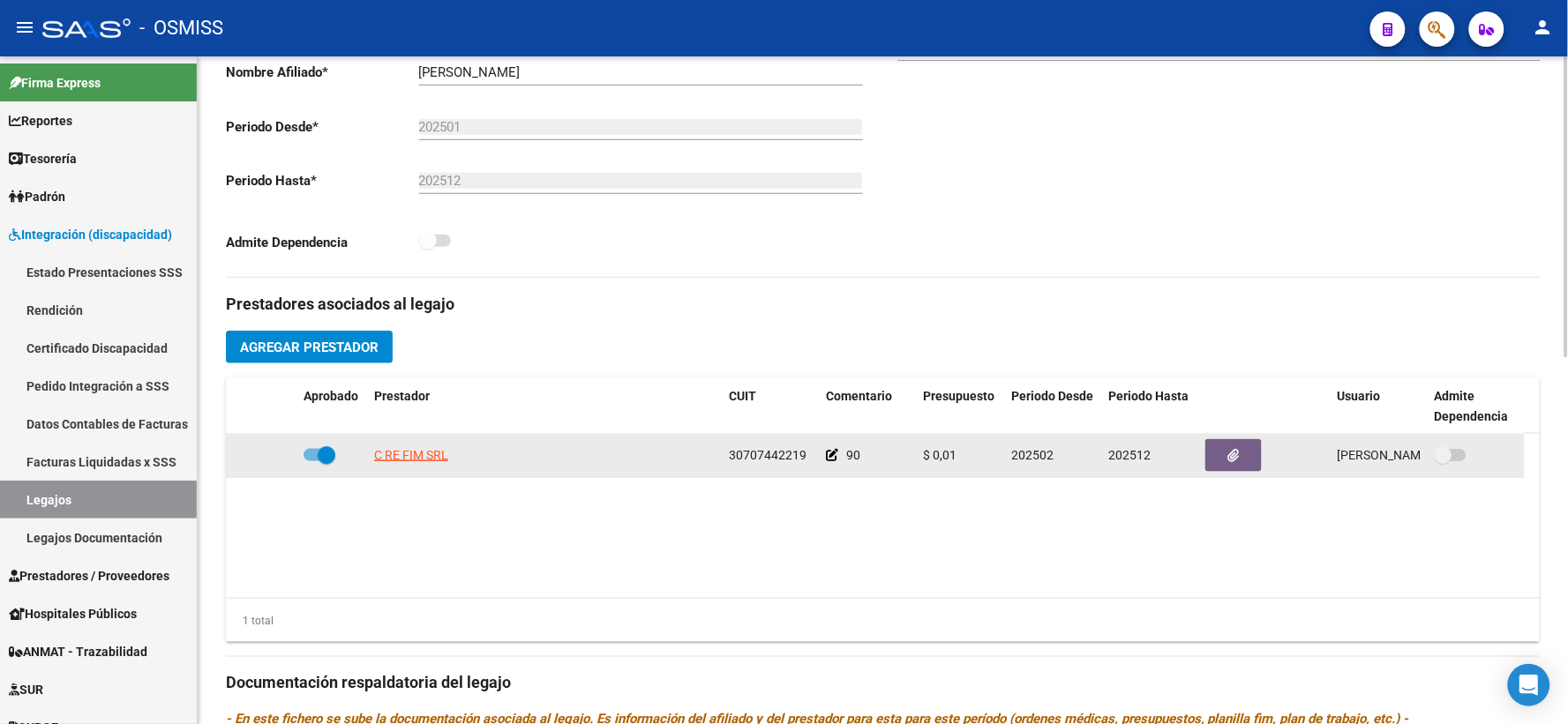
click at [833, 462] on icon at bounding box center [832, 455] width 13 height 13
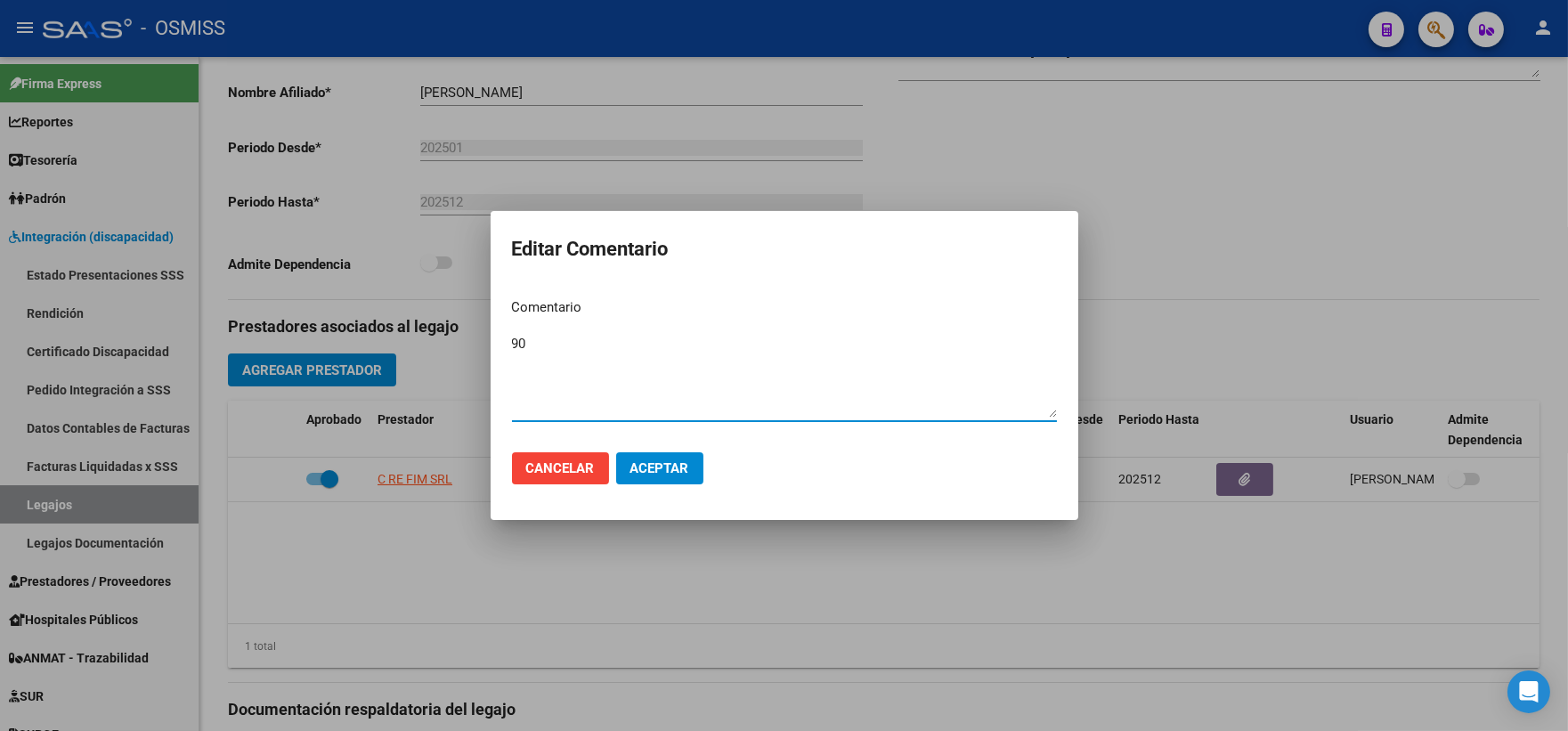
paste textarea "[PERSON_NAME]"
type textarea "90 [PERSON_NAME]"
click at [663, 478] on button "Aceptar" at bounding box center [660, 468] width 87 height 32
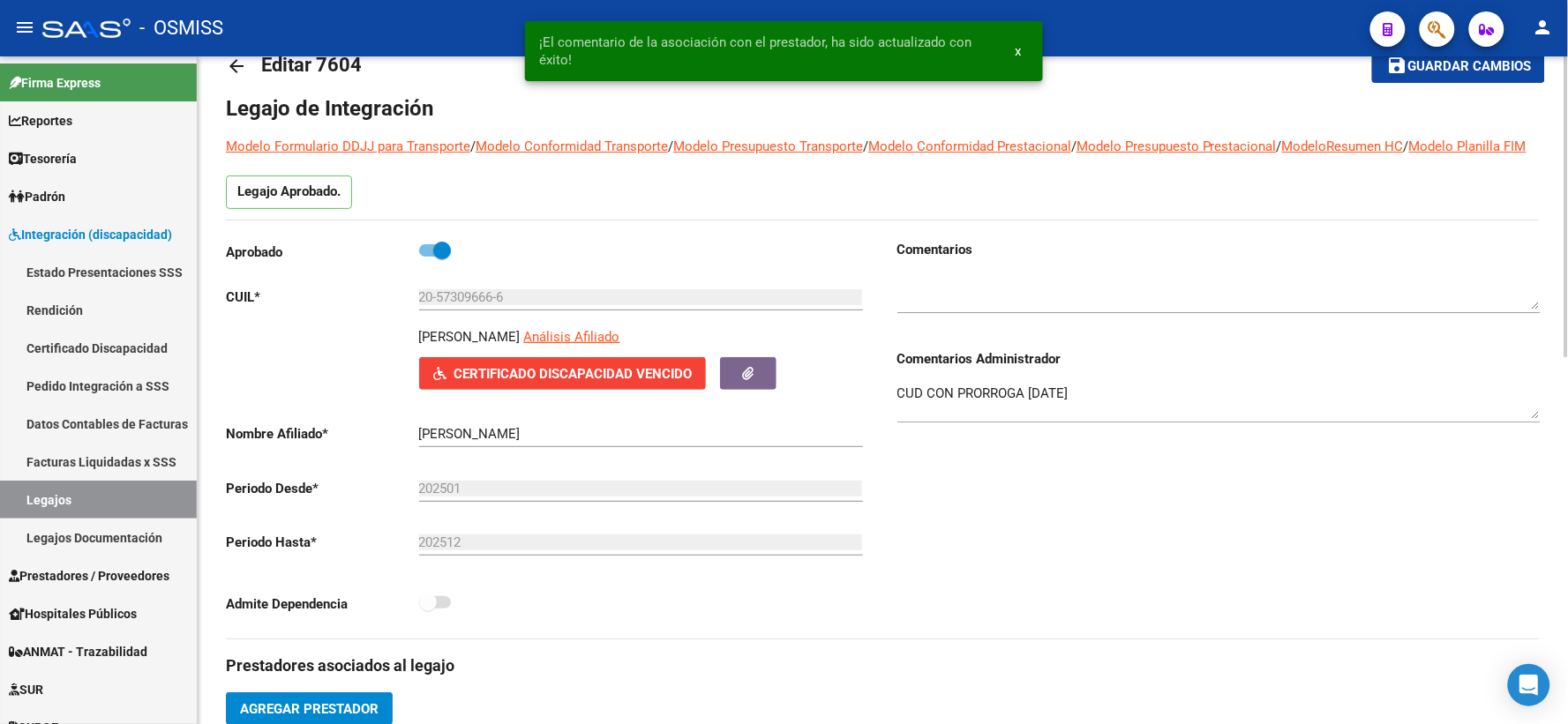
scroll to position [0, 0]
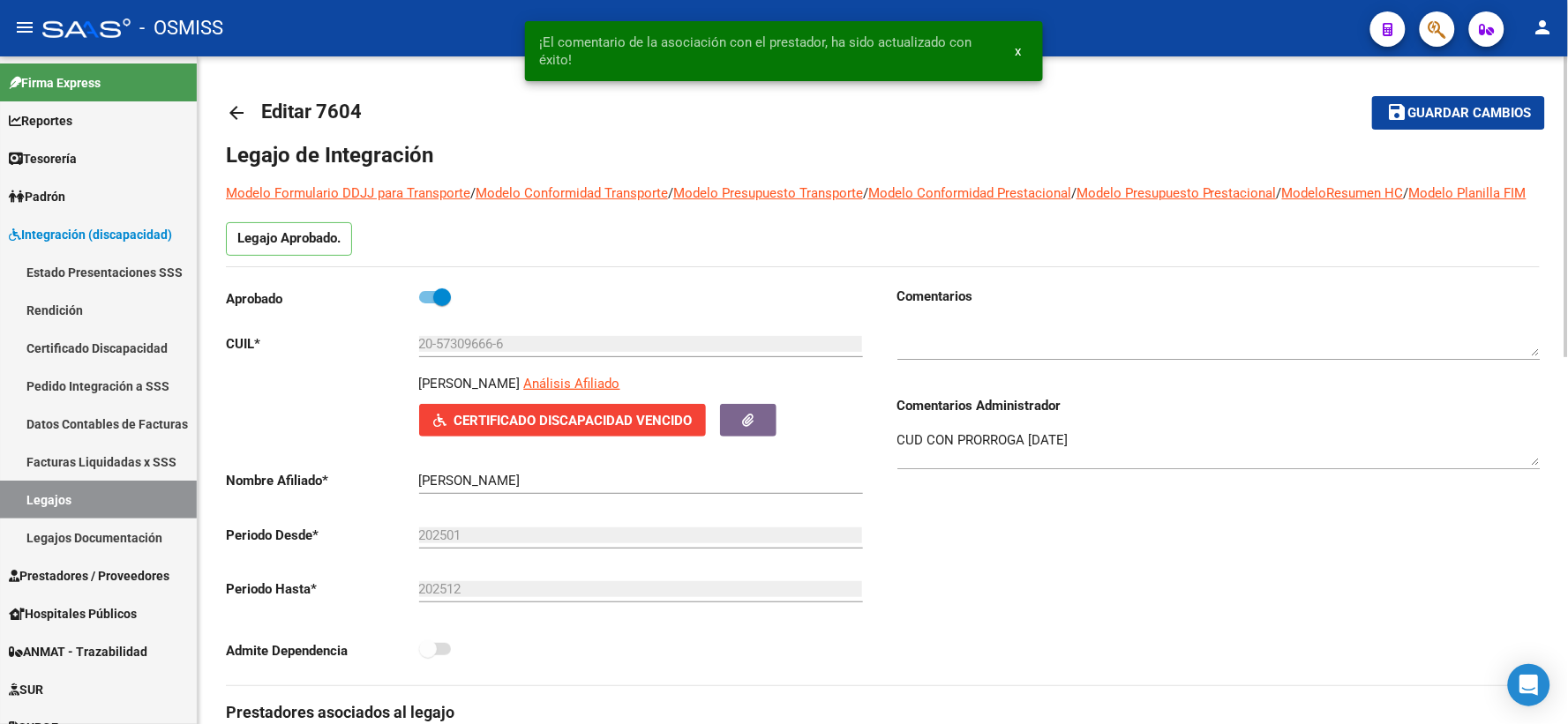
drag, startPoint x: 1417, startPoint y: 99, endPoint x: 1268, endPoint y: 114, distance: 149.8
click at [1414, 99] on button "save Guardar cambios" at bounding box center [1458, 112] width 173 height 32
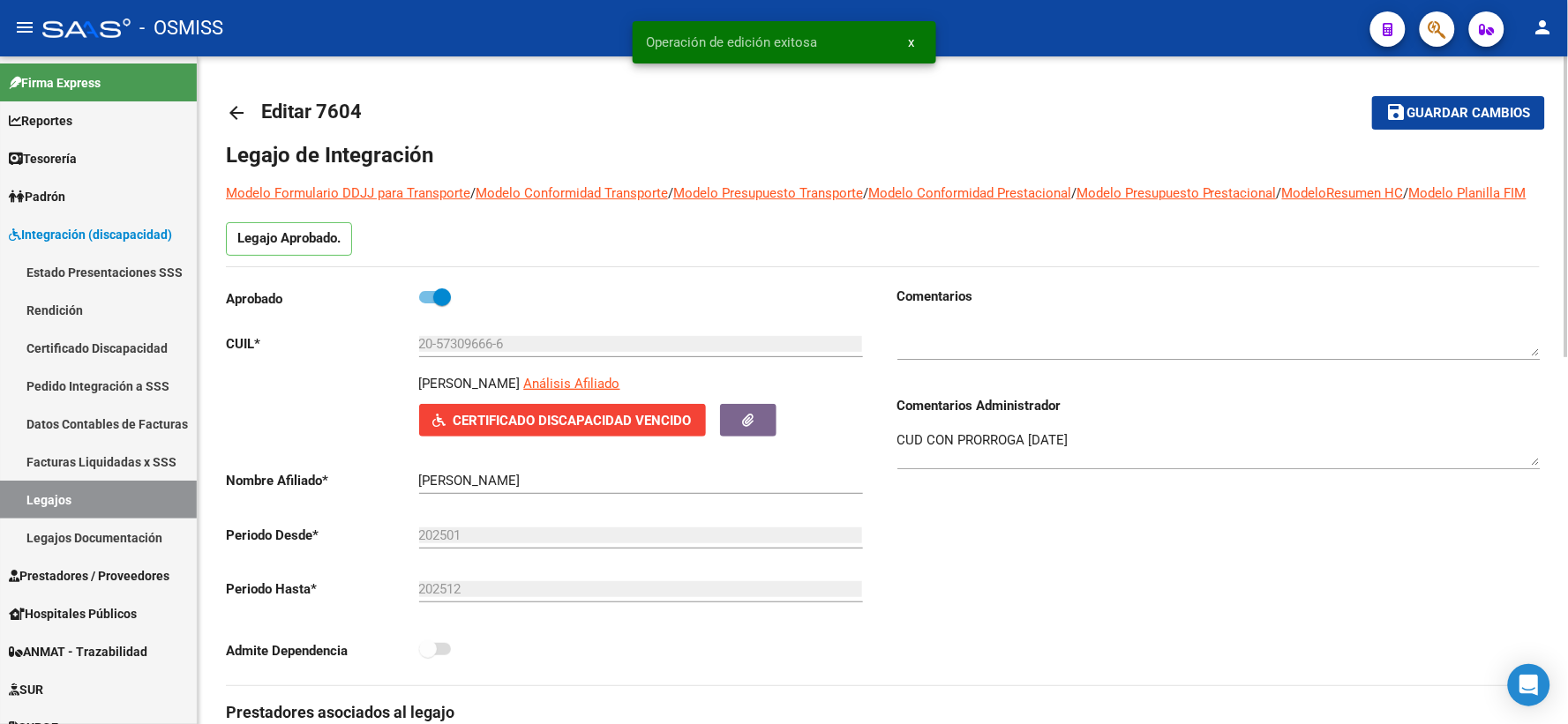
click at [232, 115] on mat-icon "arrow_back" at bounding box center [237, 113] width 22 height 22
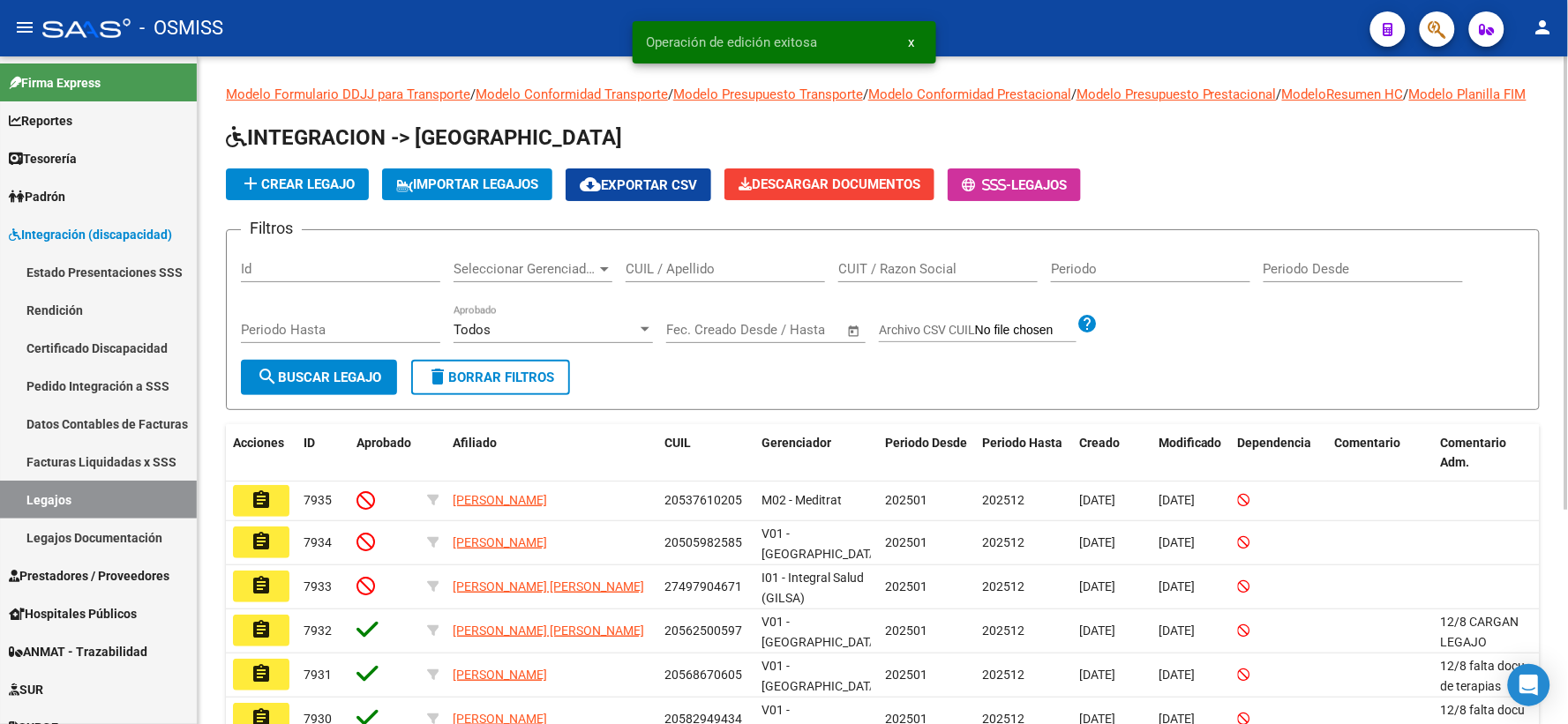
click at [690, 277] on input "CUIL / Apellido" at bounding box center [725, 269] width 200 height 16
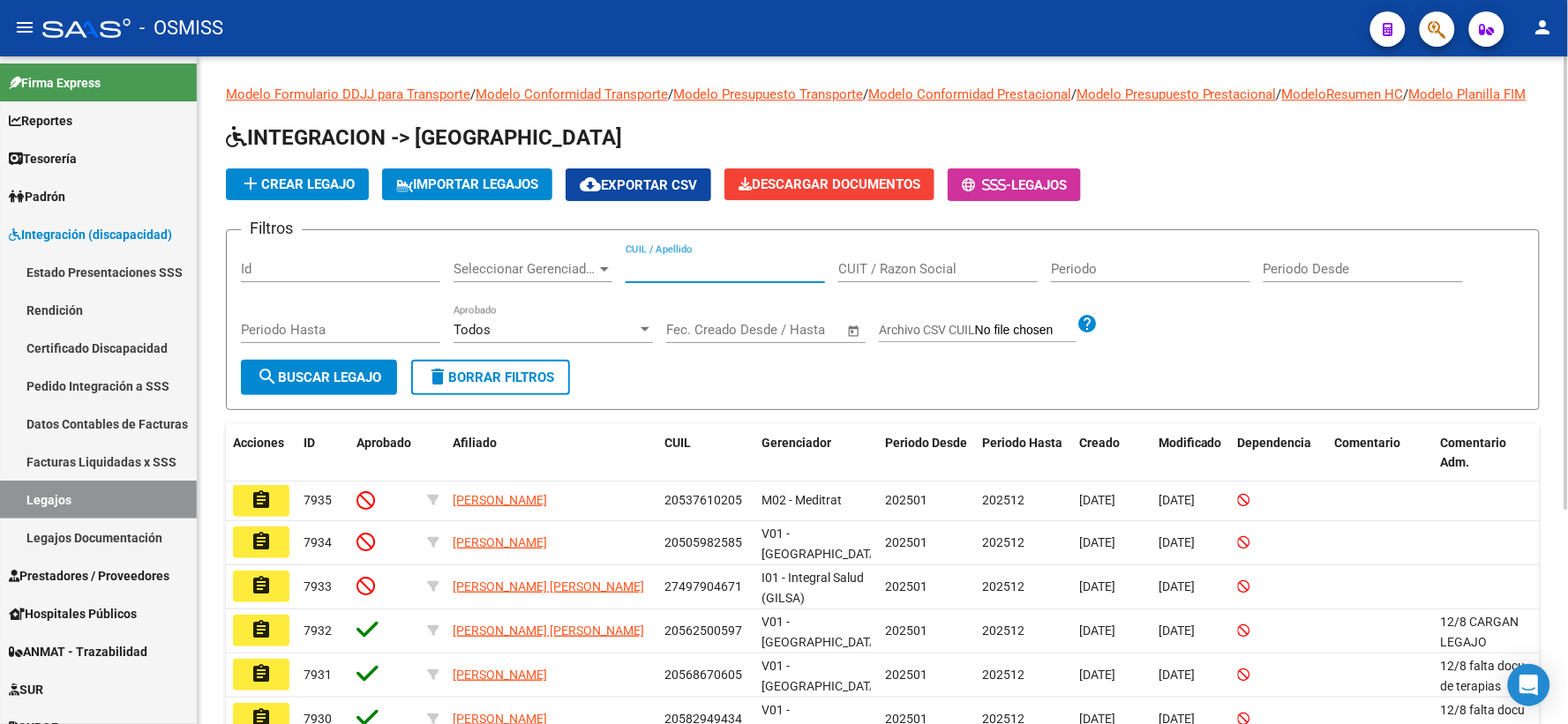
click at [701, 277] on input "CUIL / Apellido" at bounding box center [725, 269] width 200 height 16
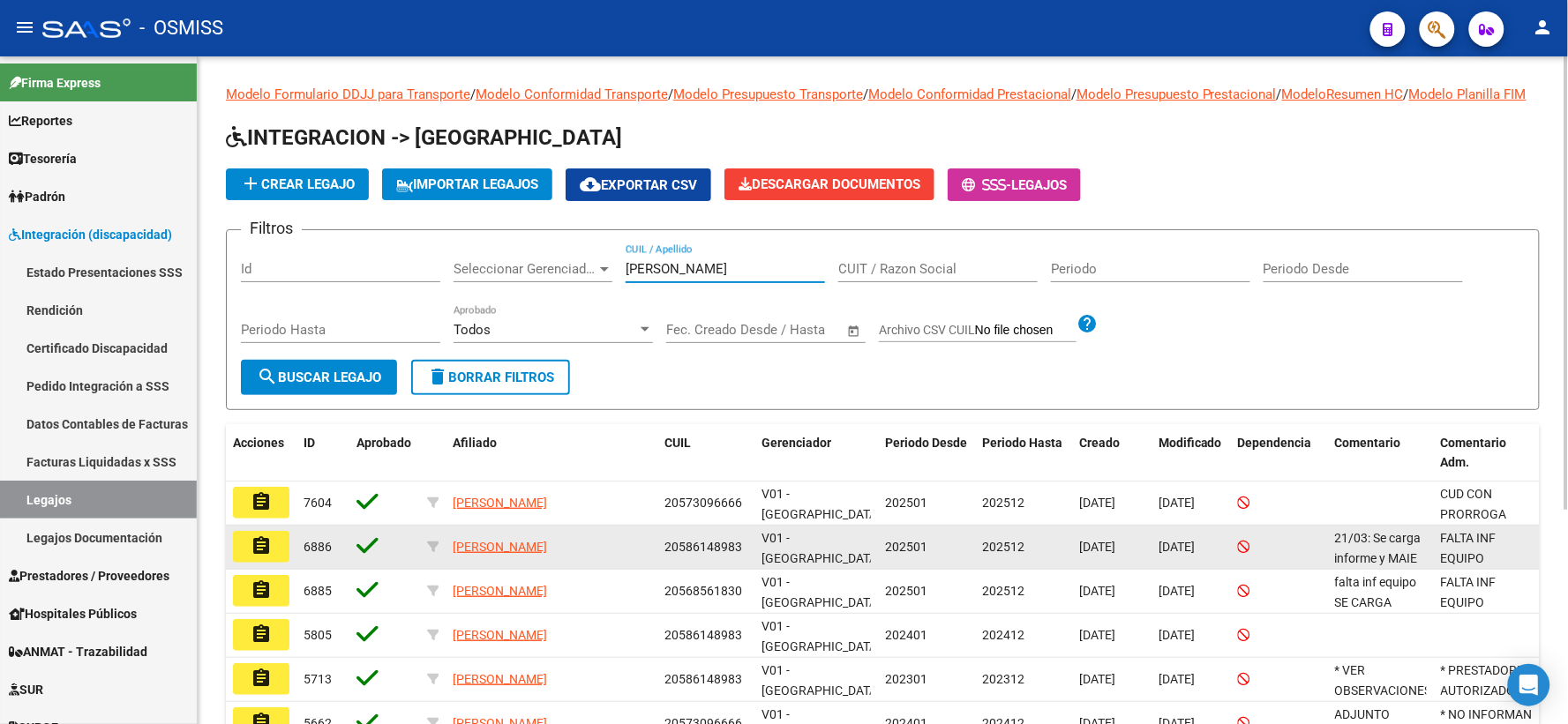
type input "[PERSON_NAME]"
click at [269, 557] on mat-icon "assignment" at bounding box center [261, 546] width 22 height 22
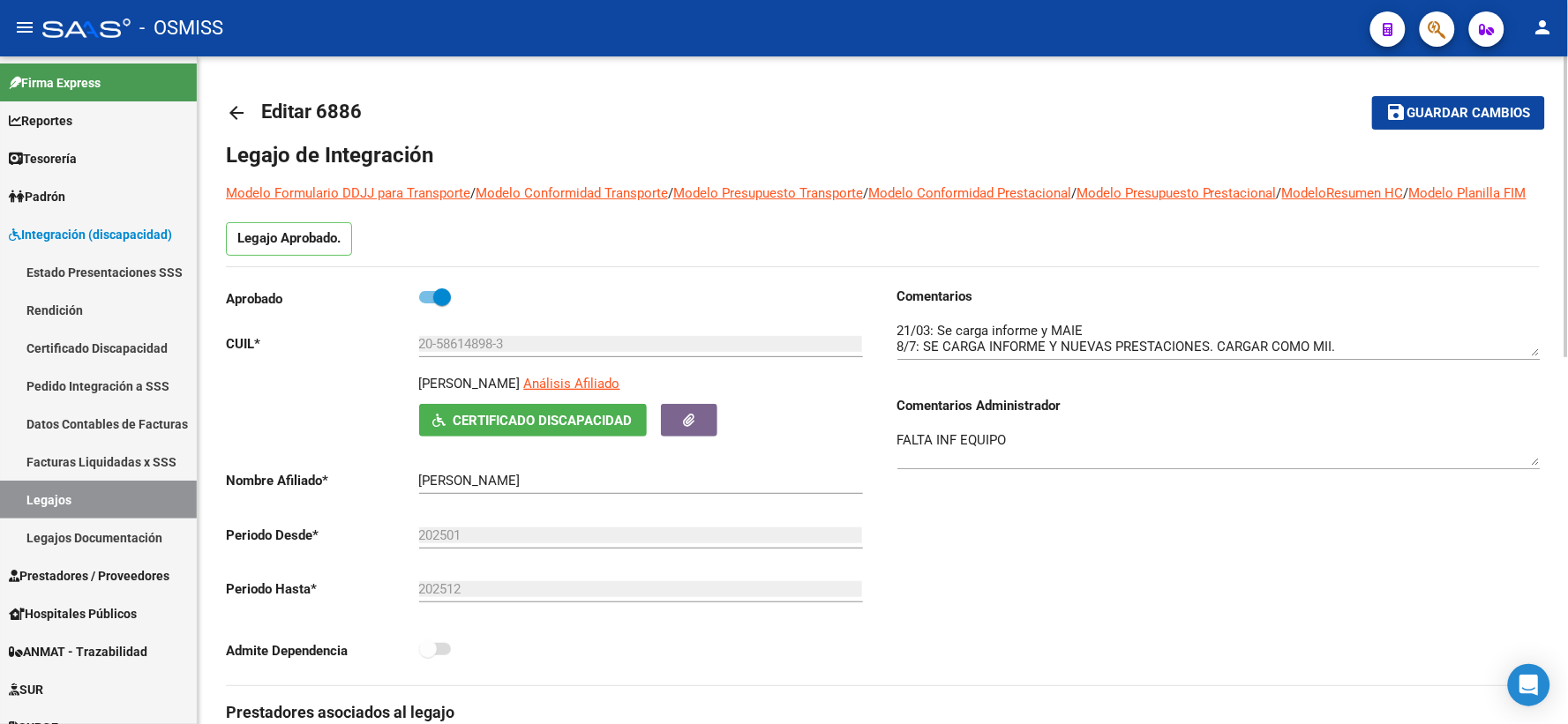
click at [512, 393] on p "[PERSON_NAME]" at bounding box center [470, 384] width 102 height 20
copy p "[PERSON_NAME]"
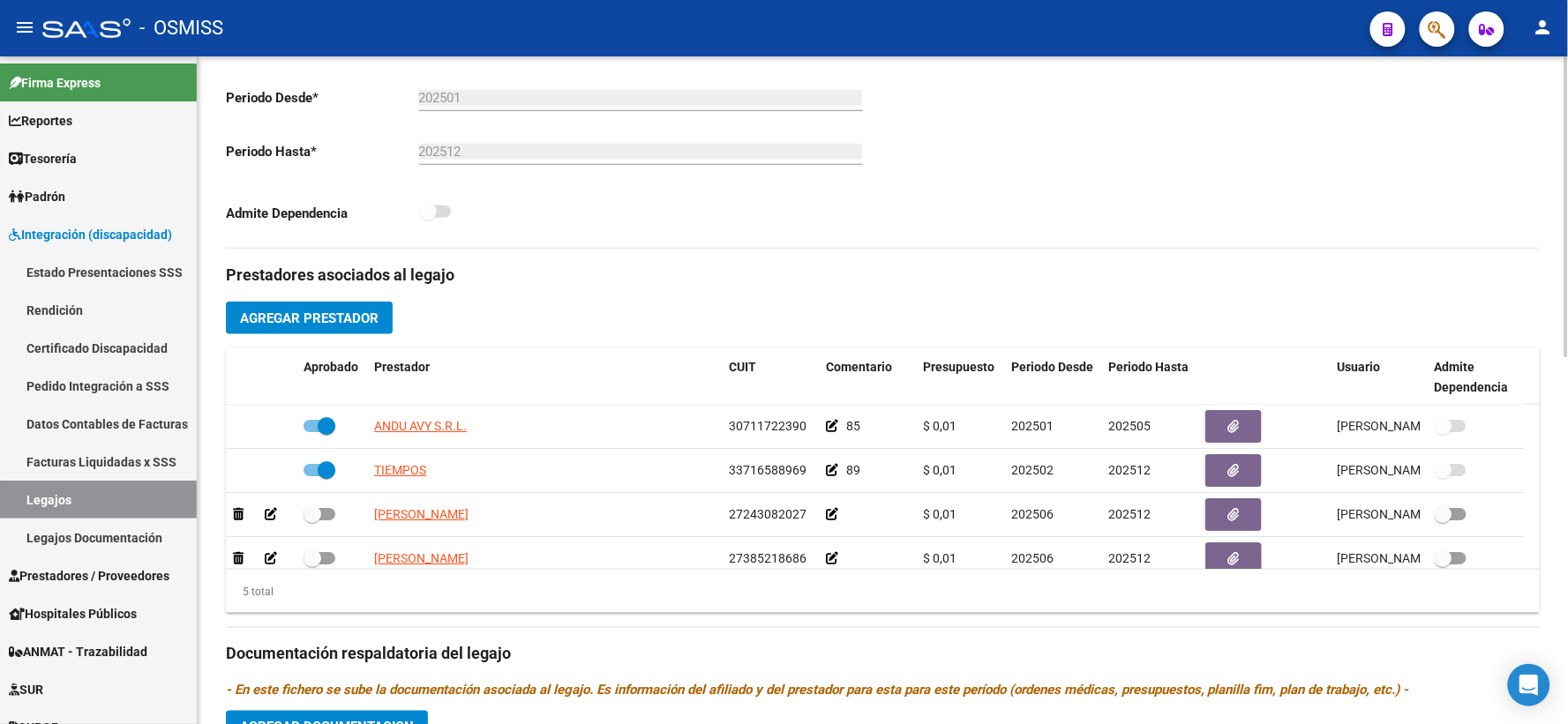
scroll to position [489, 0]
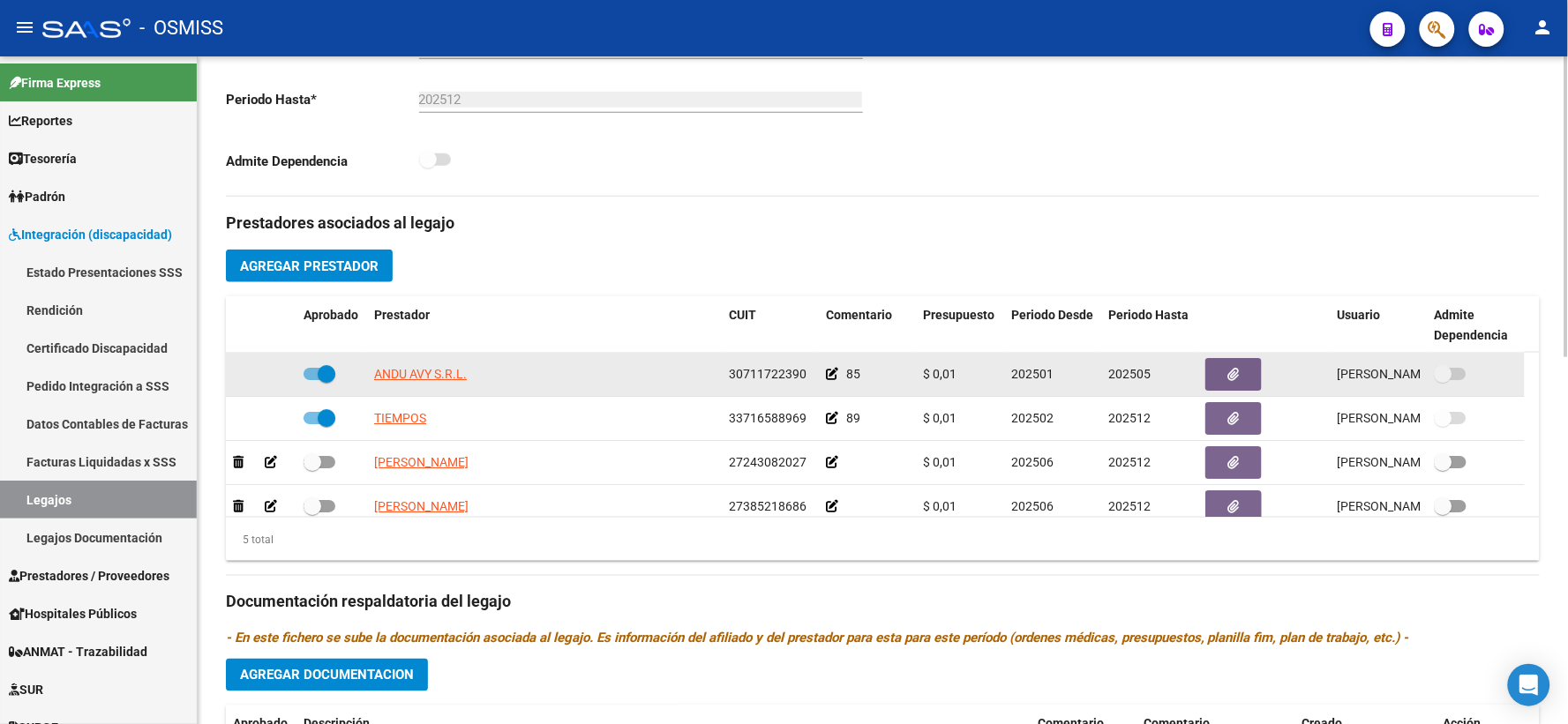
click at [834, 381] on icon at bounding box center [832, 374] width 13 height 13
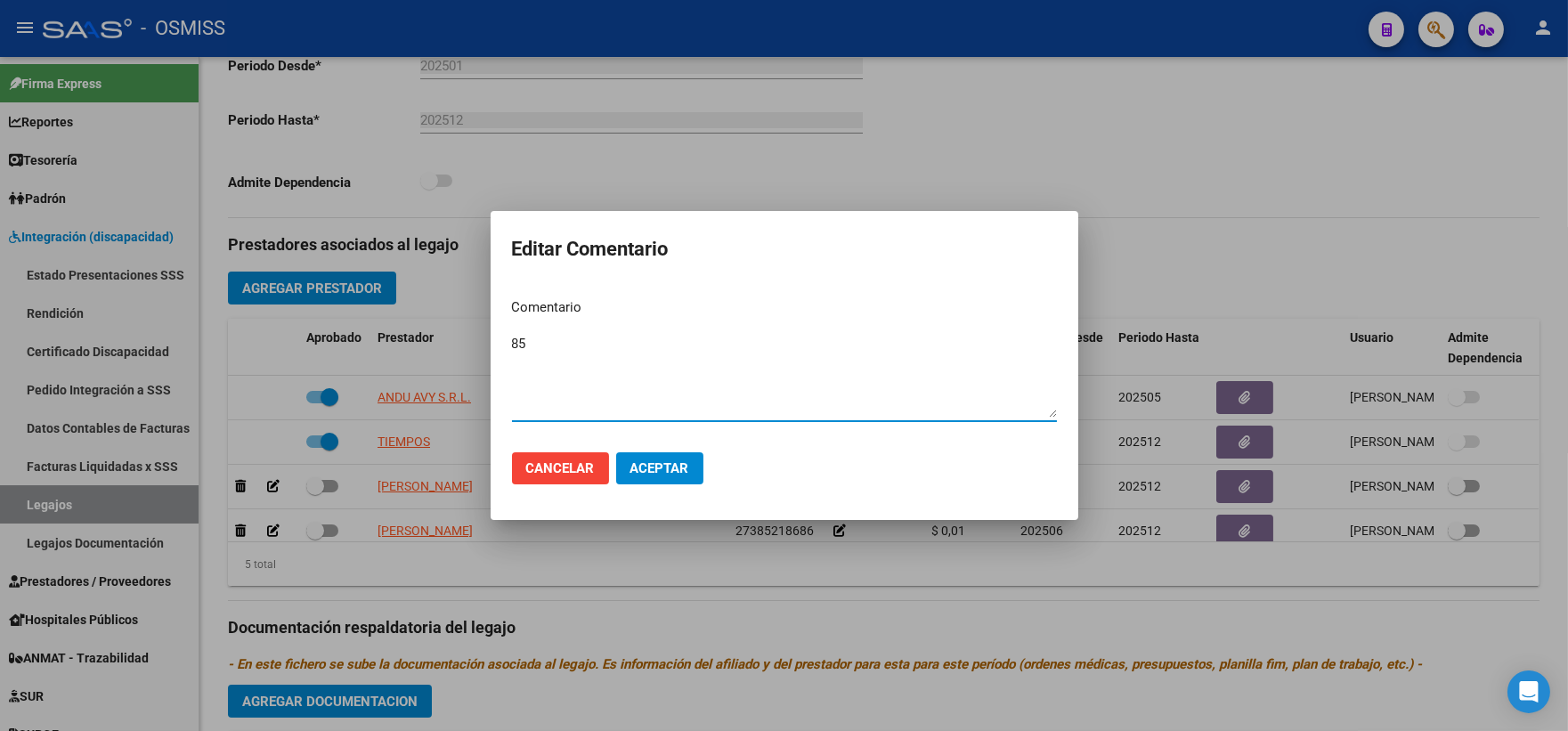
paste textarea "[PERSON_NAME]"
type textarea "85 [PERSON_NAME]"
click at [663, 468] on span "Aceptar" at bounding box center [660, 468] width 59 height 16
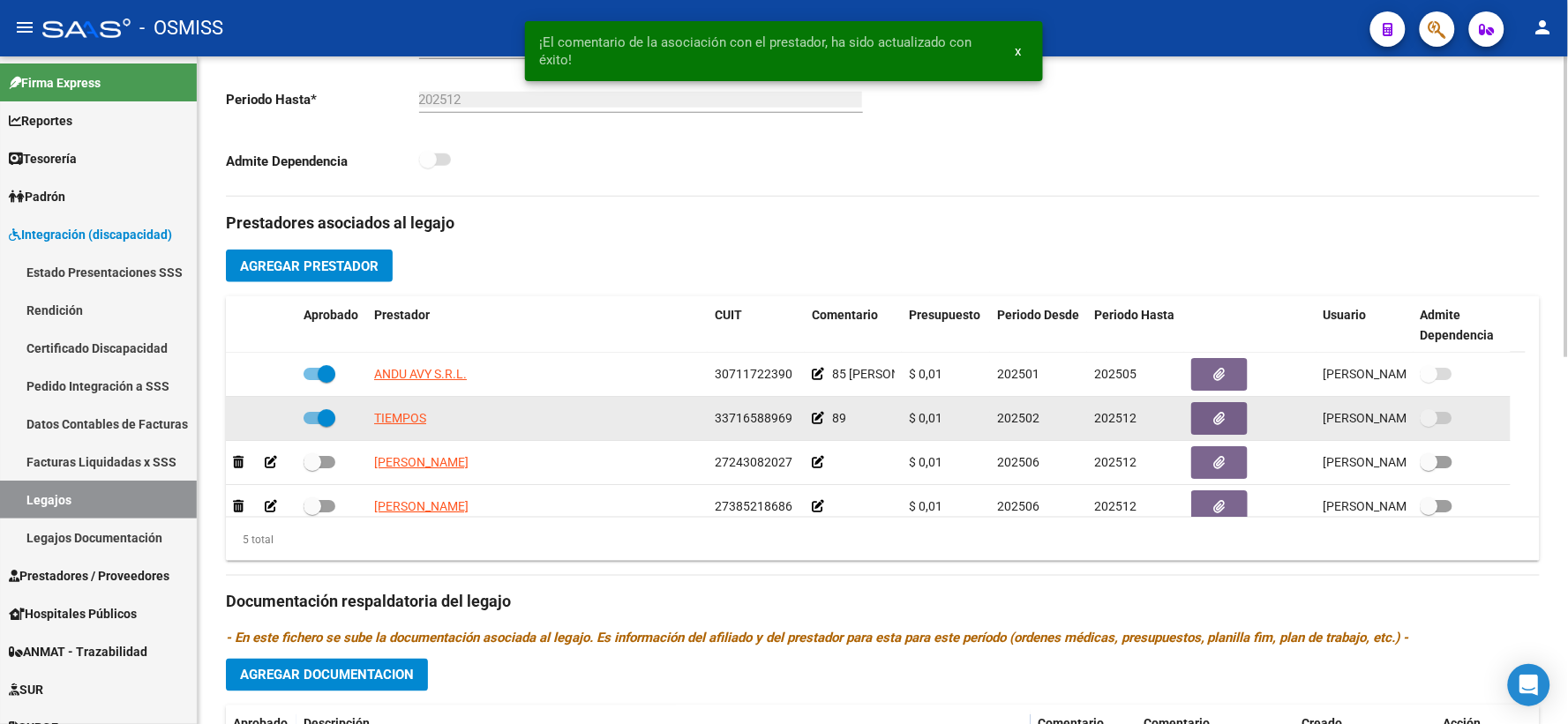
click at [813, 425] on icon at bounding box center [818, 418] width 13 height 13
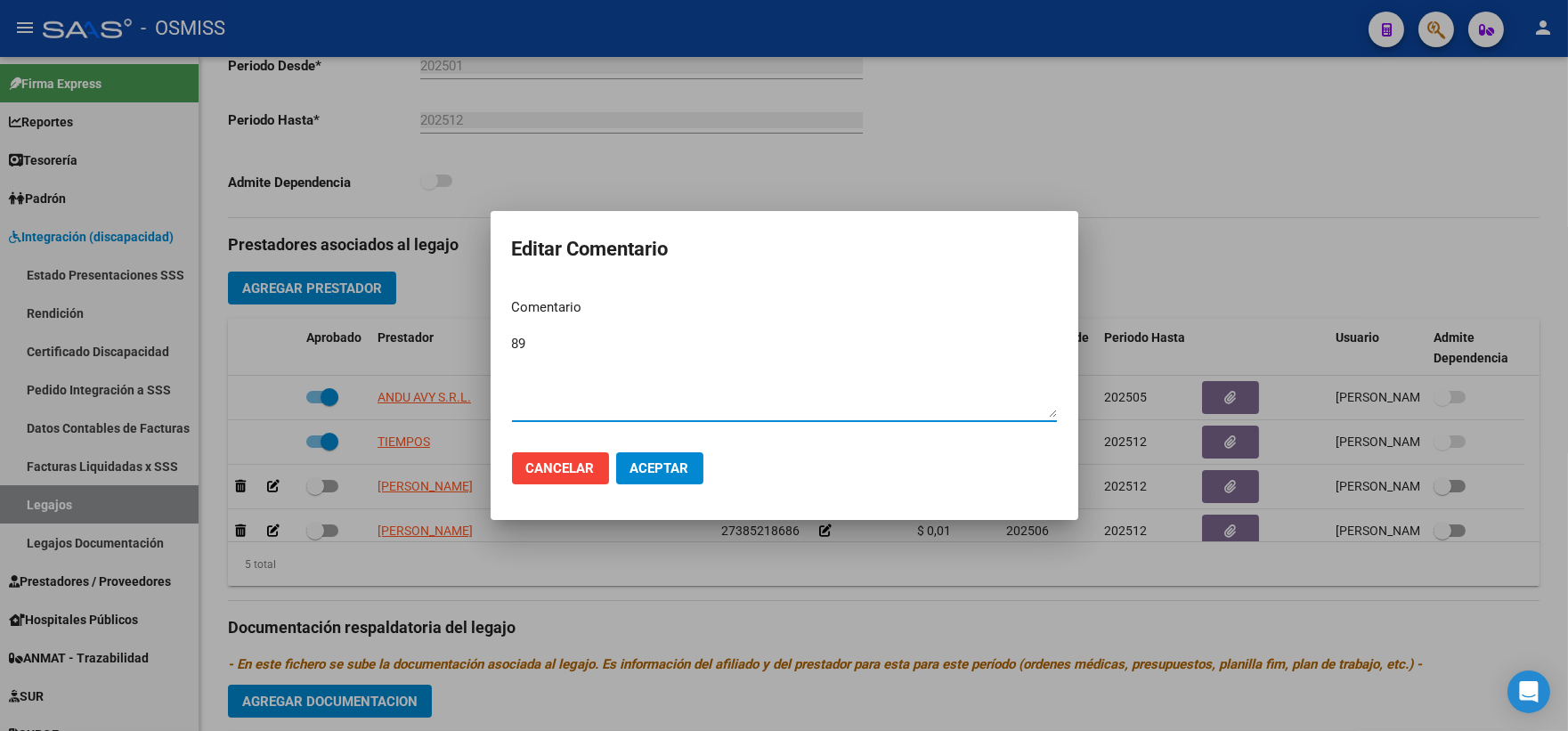
paste textarea "[PERSON_NAME]"
type textarea "89 [PERSON_NAME]"
click at [683, 466] on span "Aceptar" at bounding box center [660, 468] width 59 height 16
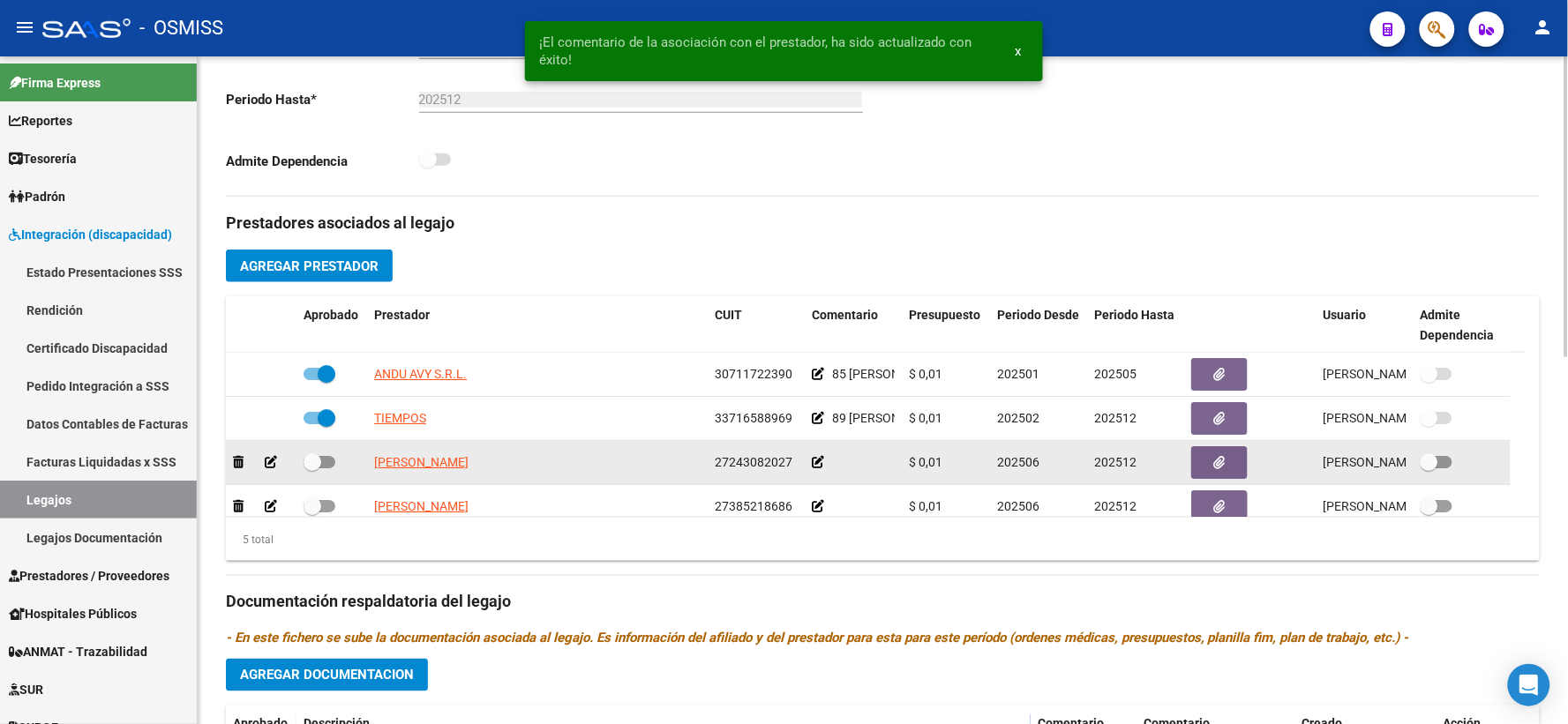
click at [821, 469] on icon at bounding box center [818, 462] width 13 height 13
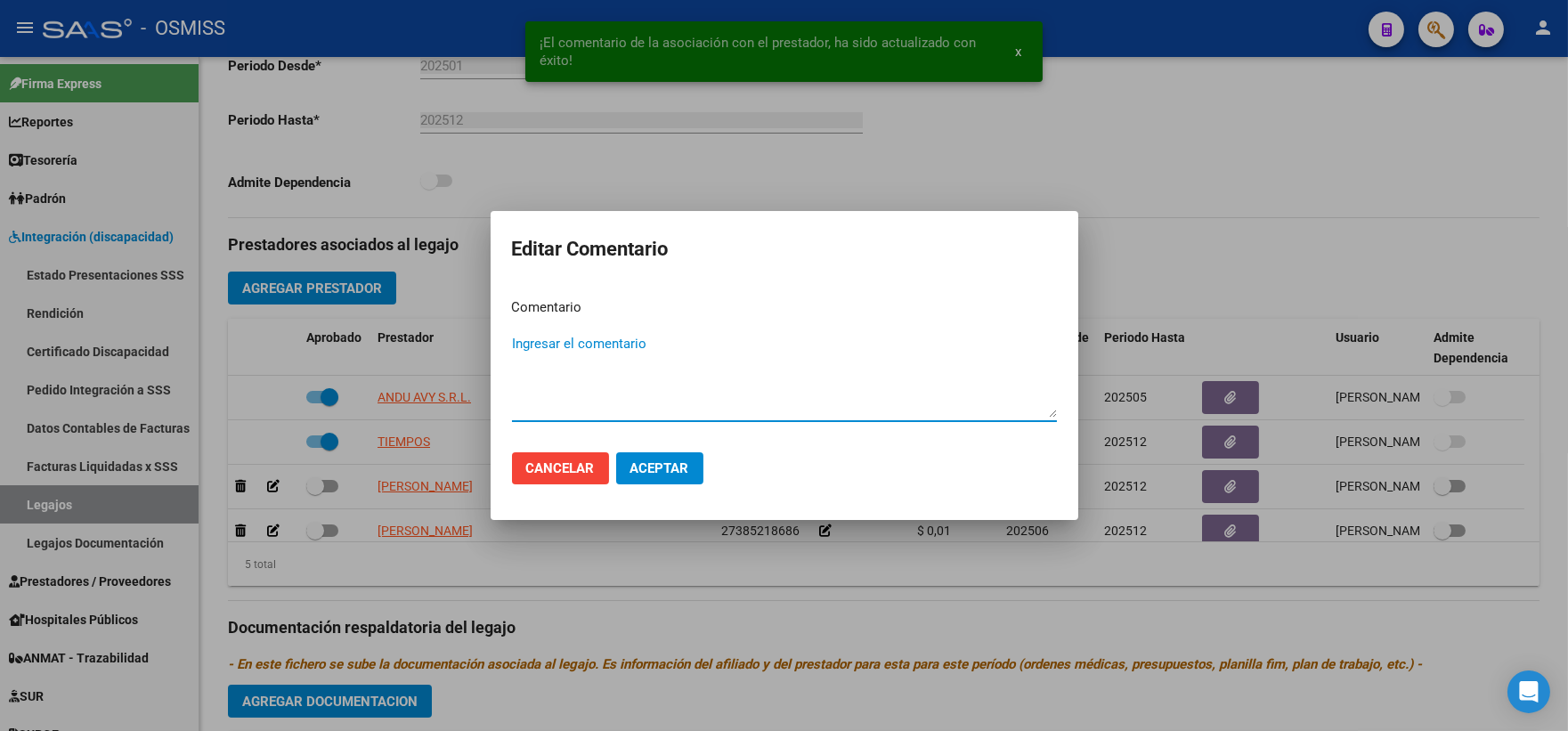
paste textarea "[PERSON_NAME]"
type textarea "[PERSON_NAME]"
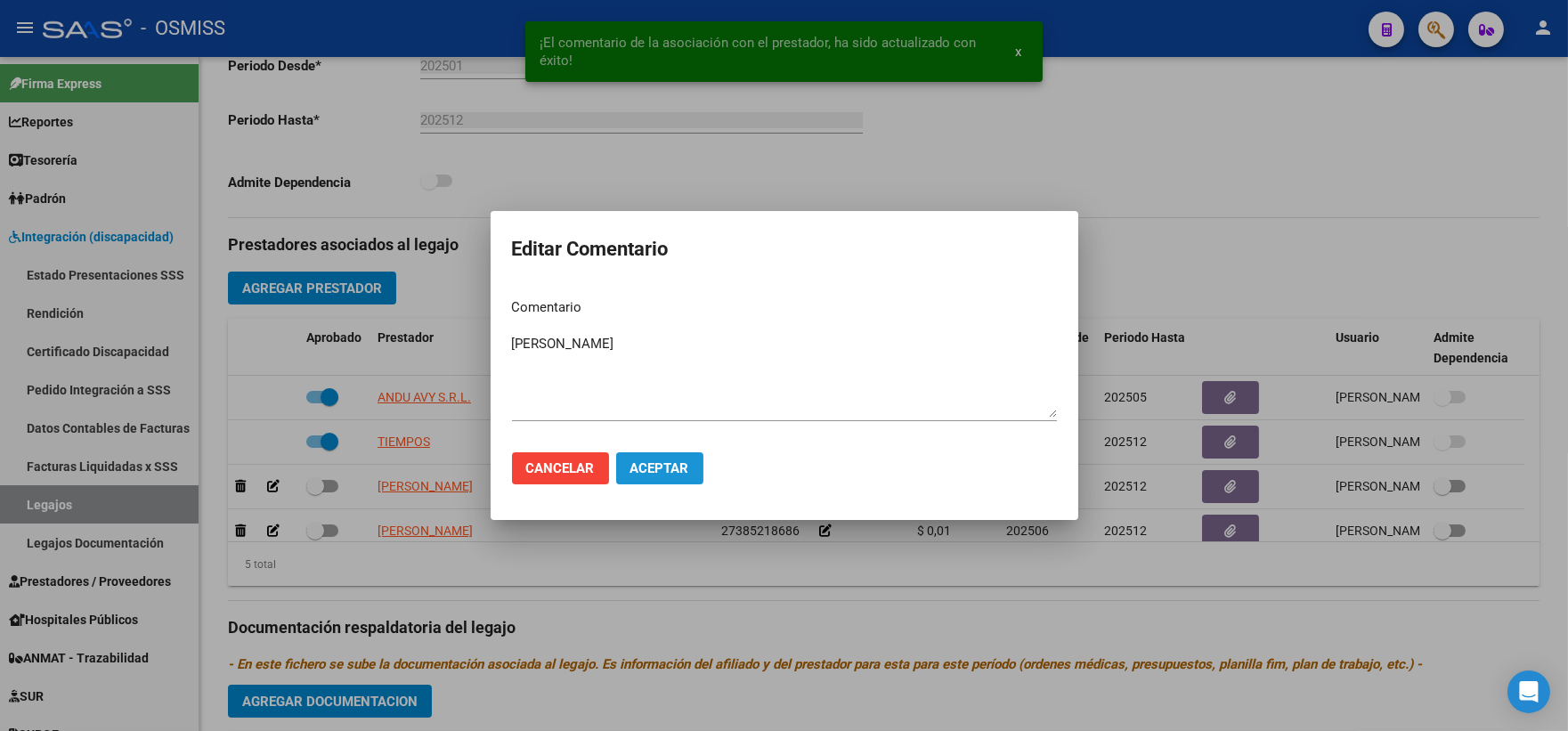
click at [668, 468] on span "Aceptar" at bounding box center [660, 468] width 59 height 16
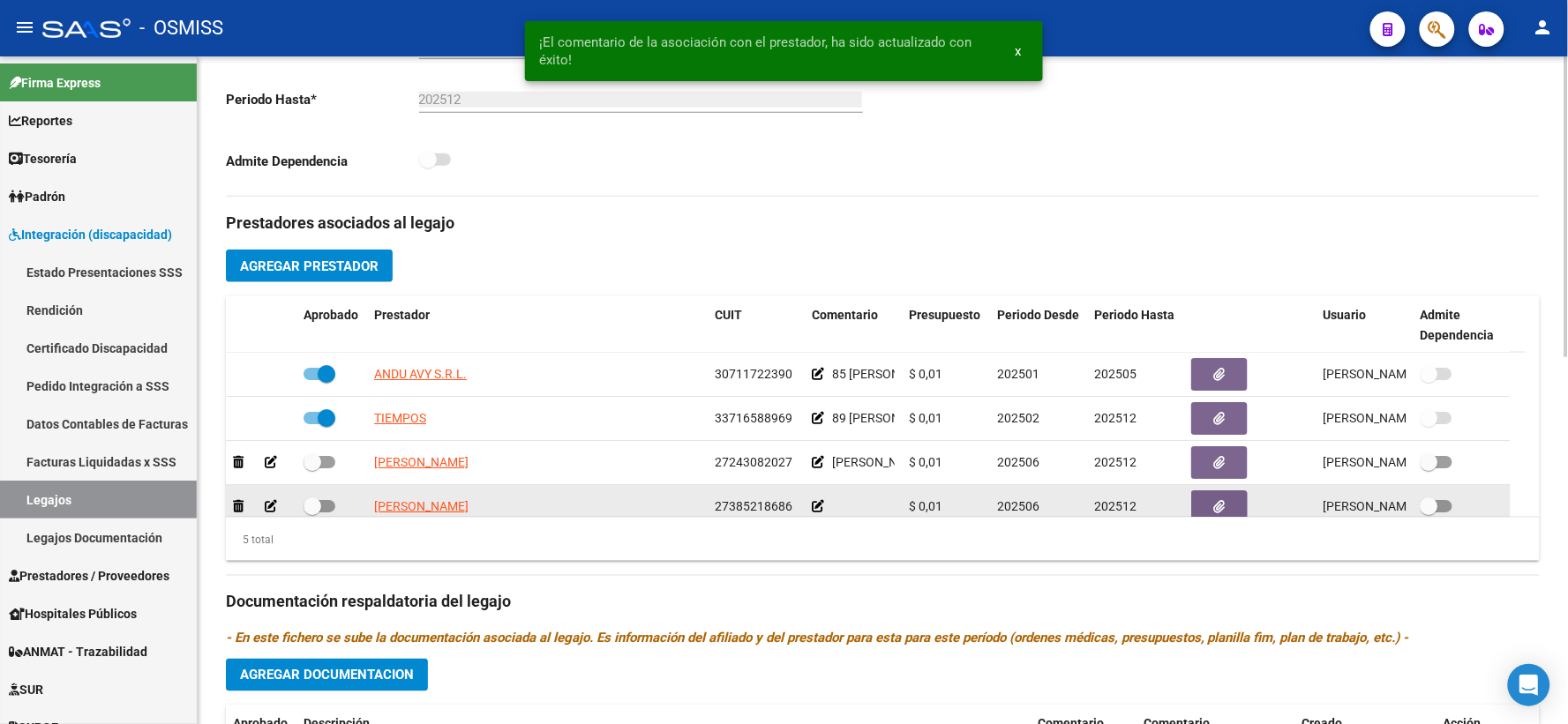
click at [817, 513] on icon at bounding box center [818, 506] width 13 height 13
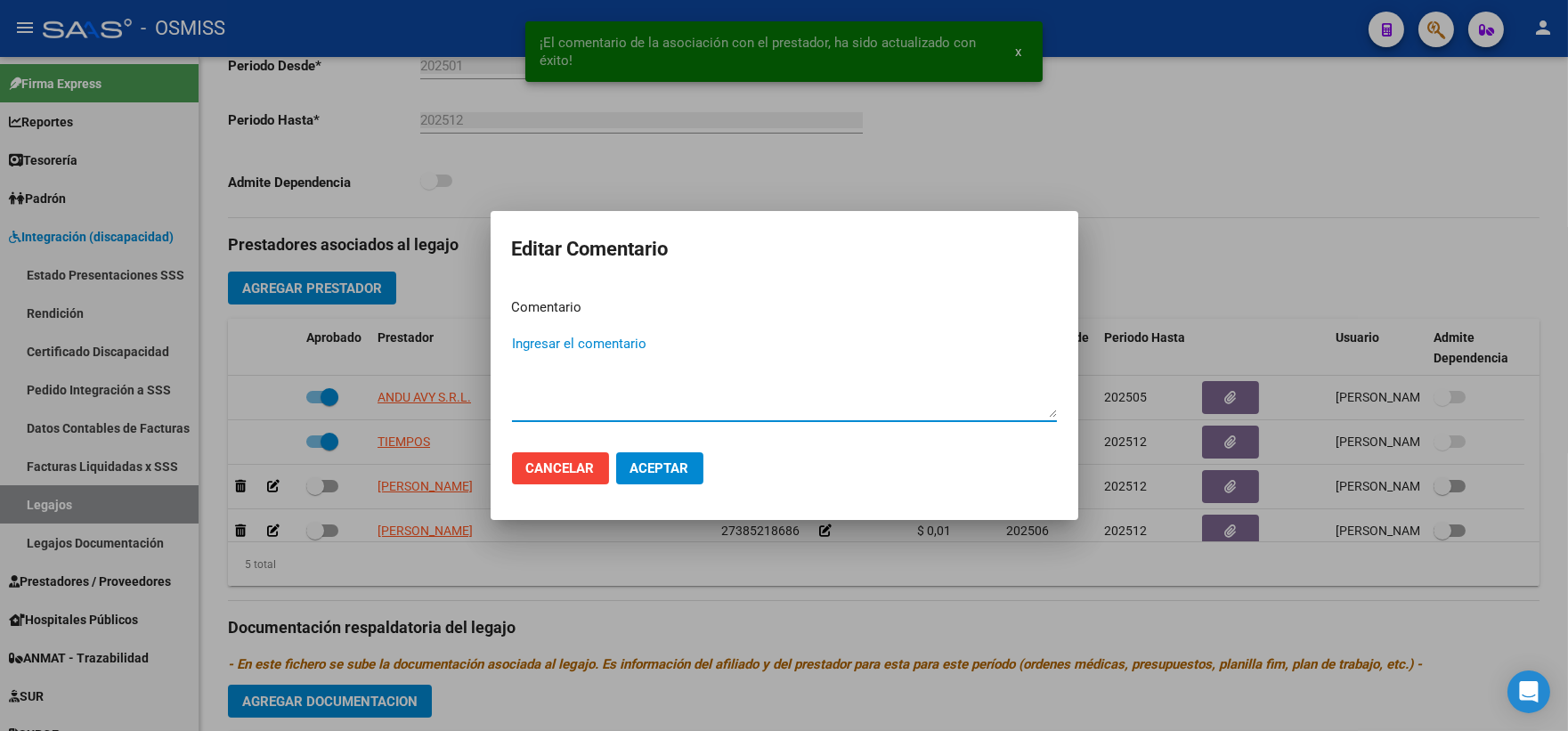
paste textarea "[PERSON_NAME]"
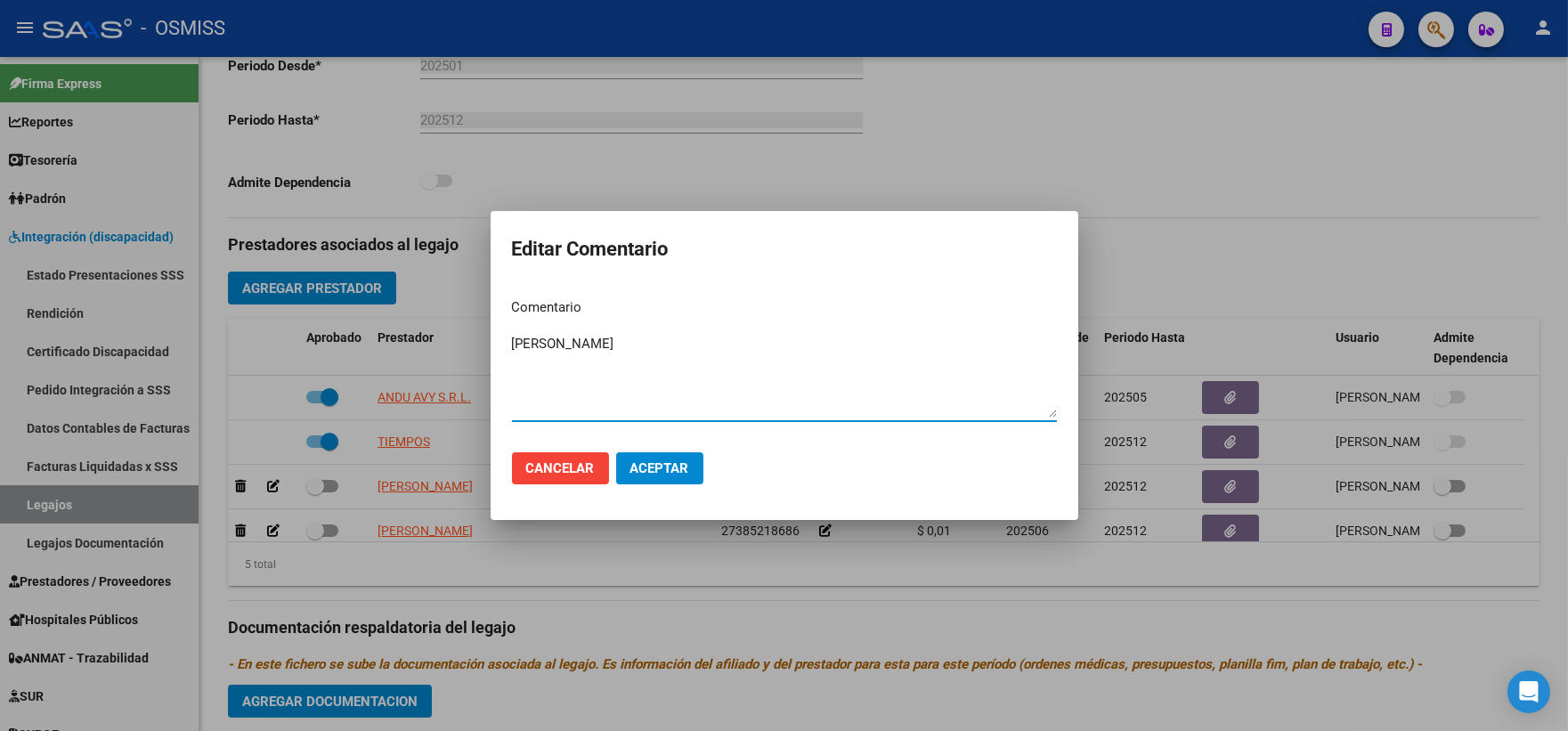
type textarea "[PERSON_NAME]"
drag, startPoint x: 674, startPoint y: 463, endPoint x: 745, endPoint y: 430, distance: 78.3
click at [674, 458] on button "Aceptar" at bounding box center [660, 468] width 87 height 32
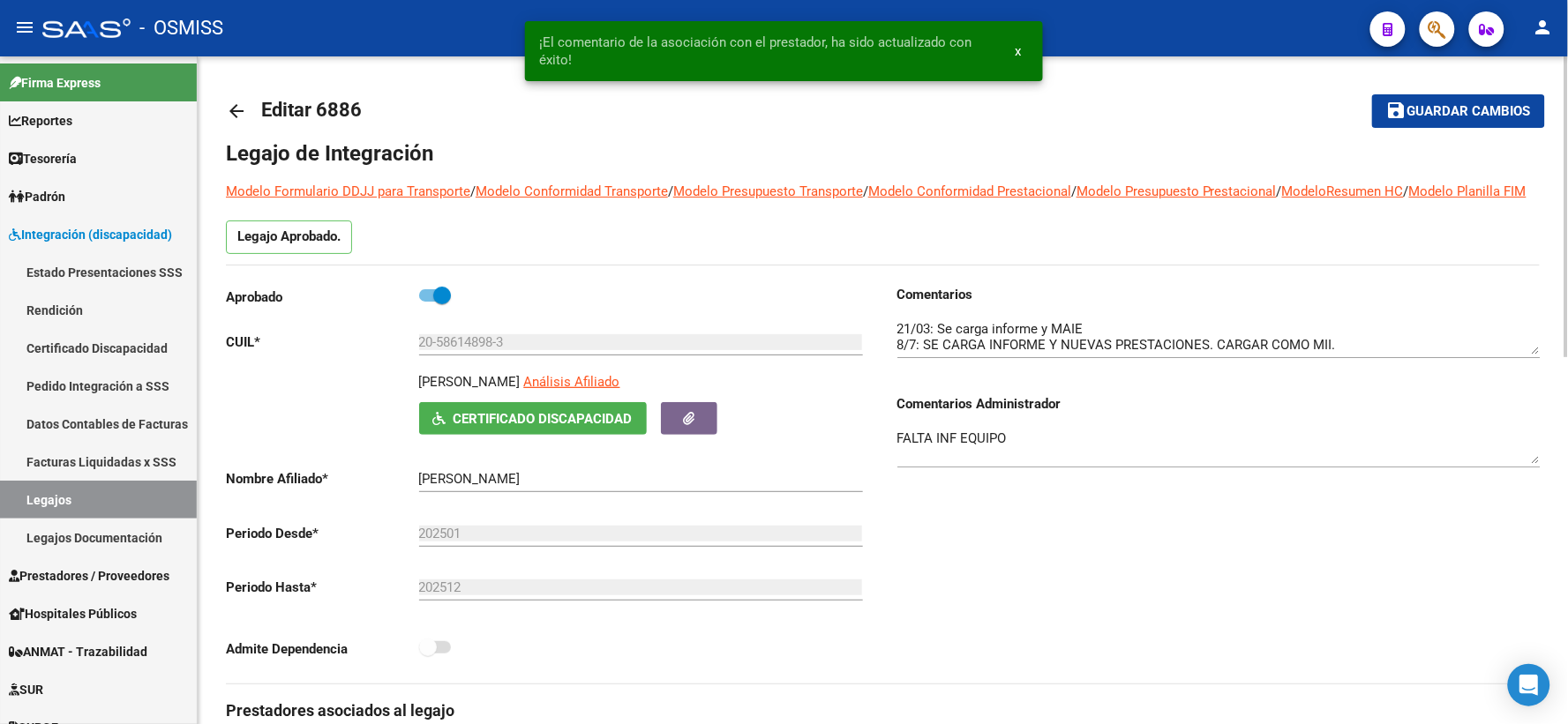
scroll to position [0, 0]
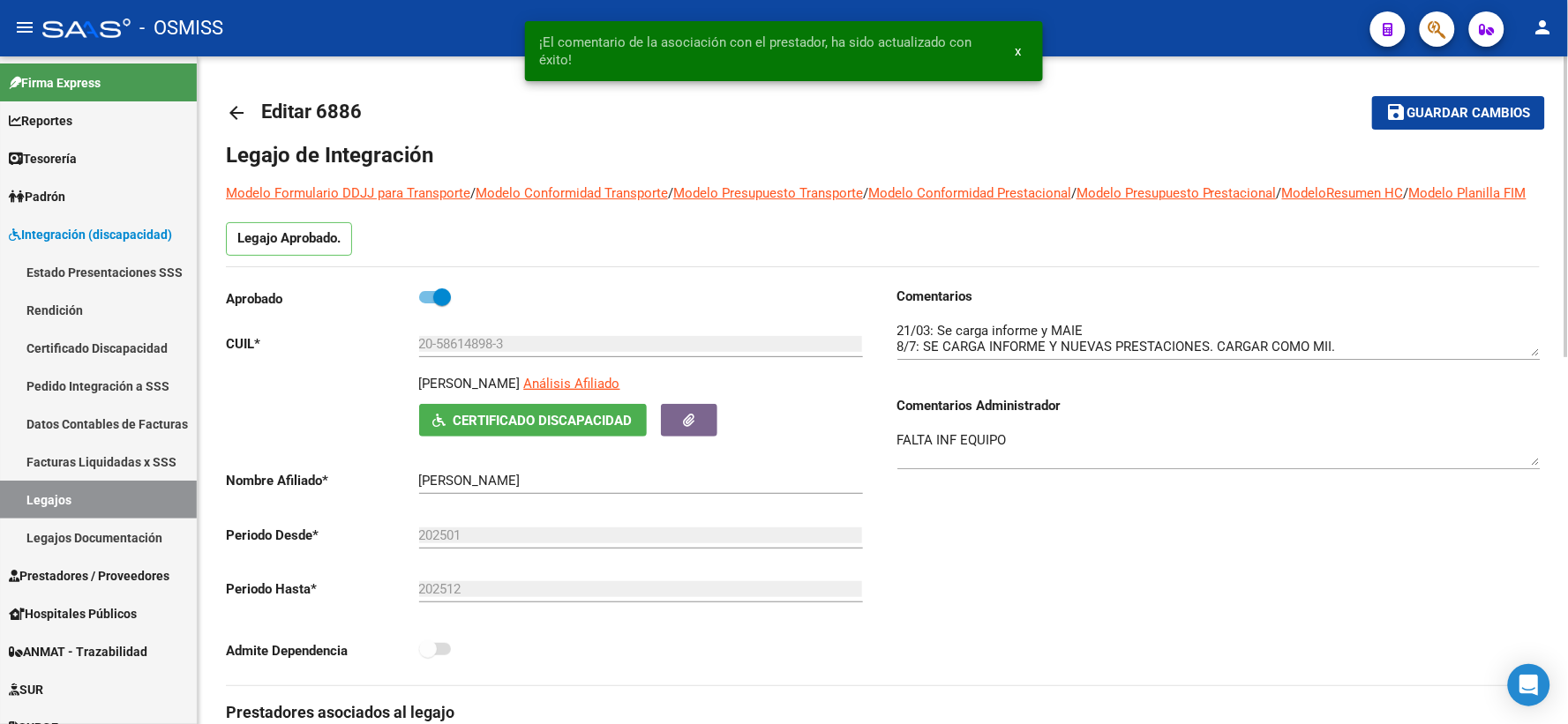
click at [1449, 106] on span "Guardar cambios" at bounding box center [1469, 113] width 123 height 16
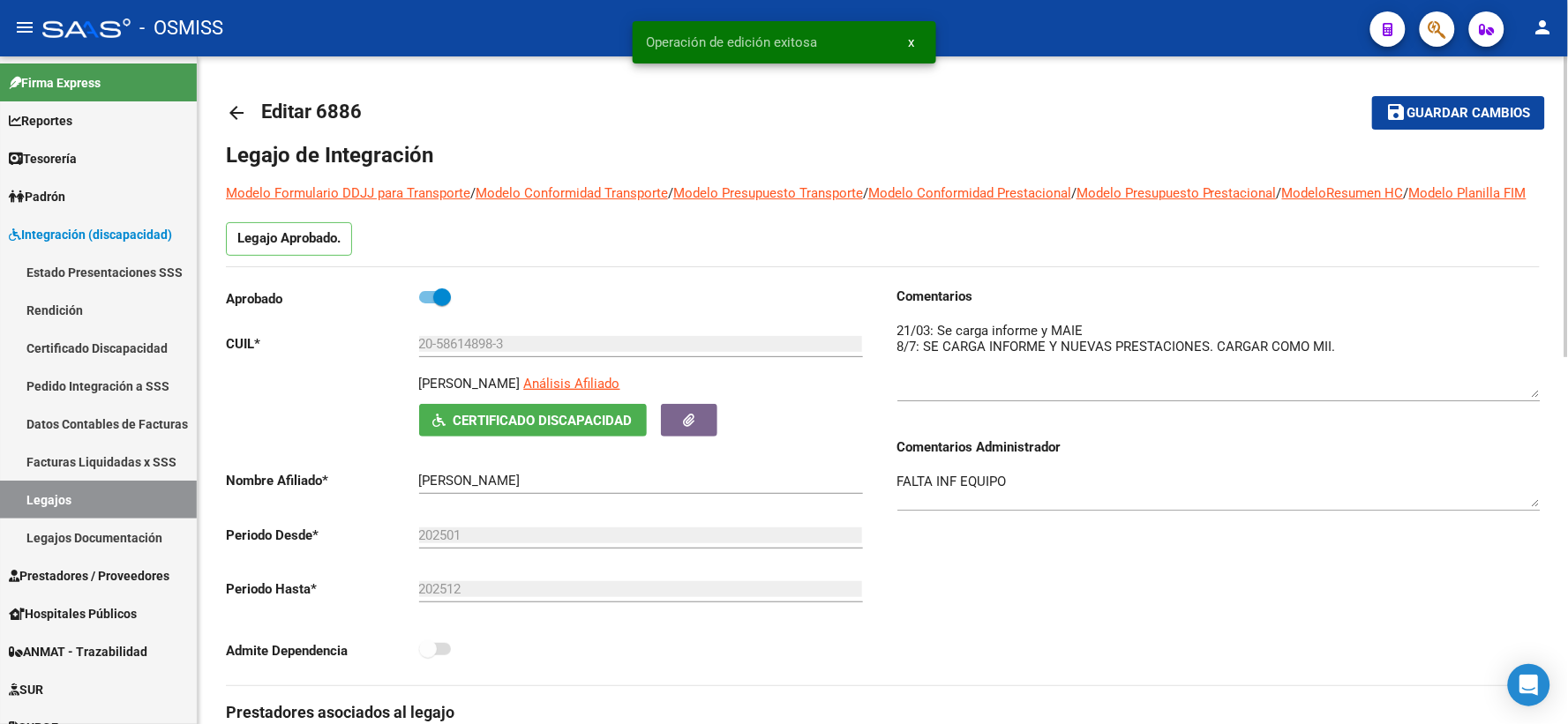
drag, startPoint x: 1534, startPoint y: 367, endPoint x: 1531, endPoint y: 409, distance: 42.1
click at [1531, 398] on textarea at bounding box center [1219, 359] width 643 height 76
click at [524, 429] on span "Certificado Discapacidad" at bounding box center [542, 421] width 179 height 16
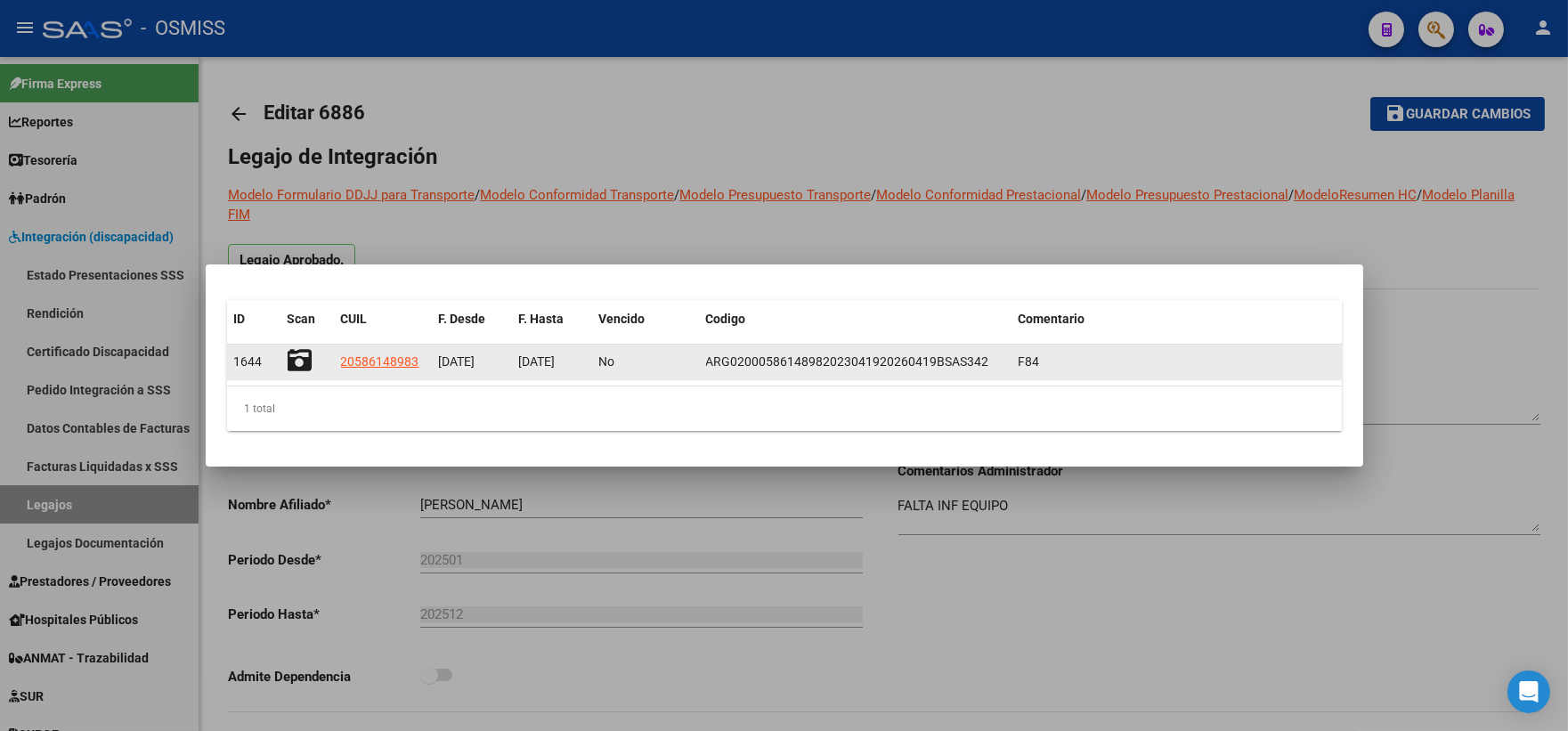
click at [296, 360] on icon at bounding box center [299, 361] width 25 height 25
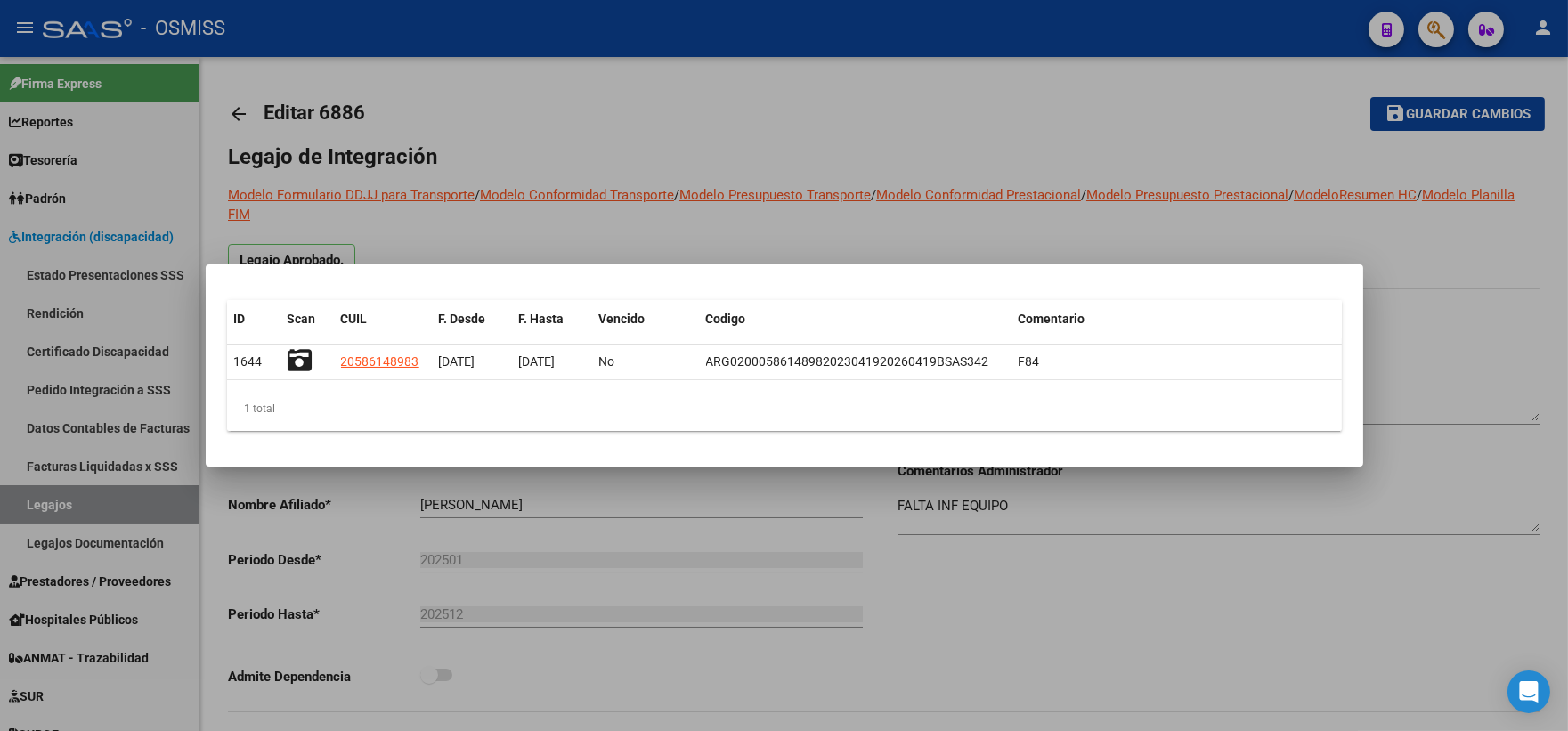
click at [1417, 249] on div at bounding box center [784, 366] width 1568 height 731
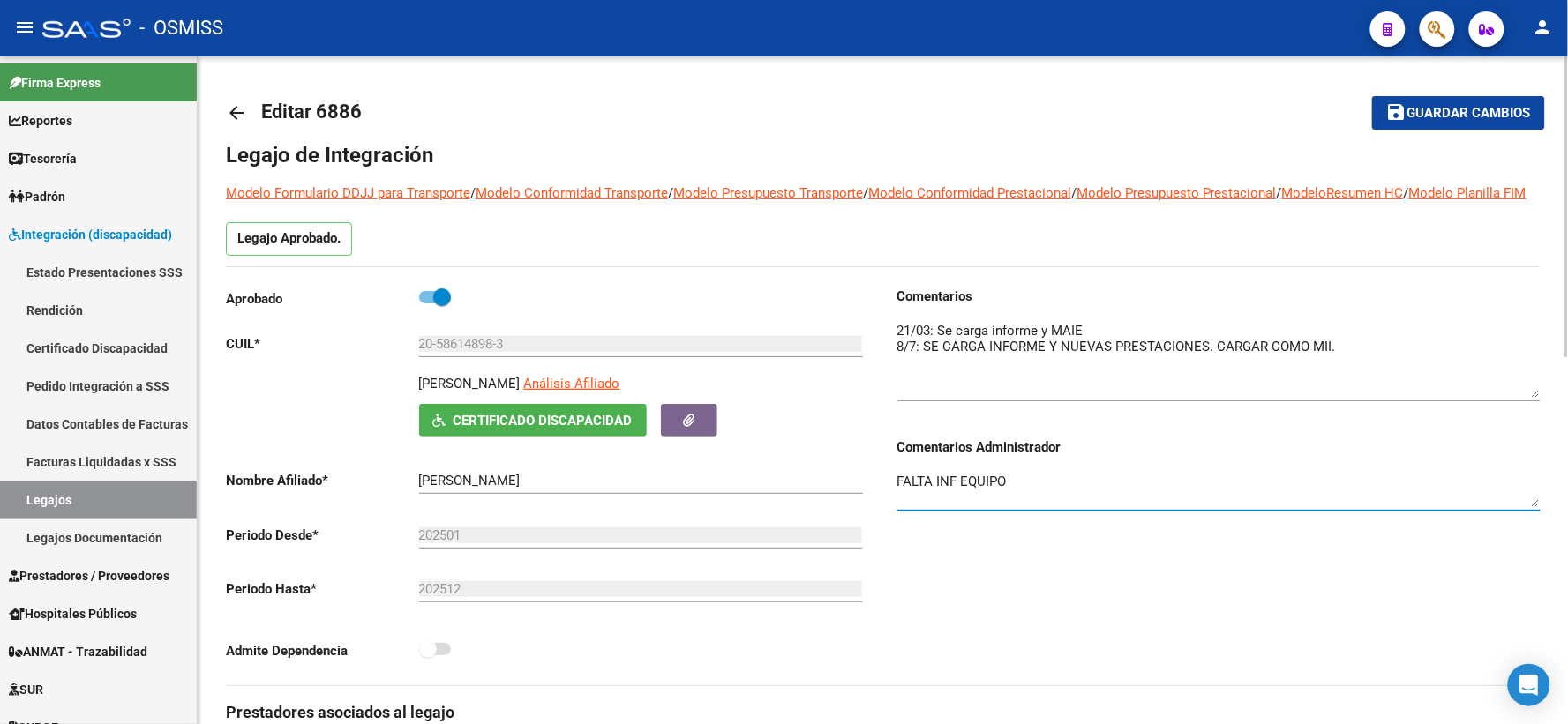
click at [898, 498] on textarea "FALTA INF EQUIPO" at bounding box center [1219, 489] width 643 height 35
click at [964, 506] on textarea "13/8 moduelo et- cumple 5 en diciembre- año 2025 continua con mismo modulo FALT…" at bounding box center [1219, 489] width 643 height 35
drag, startPoint x: 1366, startPoint y: 503, endPoint x: 893, endPoint y: 495, distance: 473.1
click at [893, 495] on div "Comentarios Comentarios Administrador 13/8 modulo et- cumple 5 en diciembre- añ…" at bounding box center [1213, 486] width 658 height 399
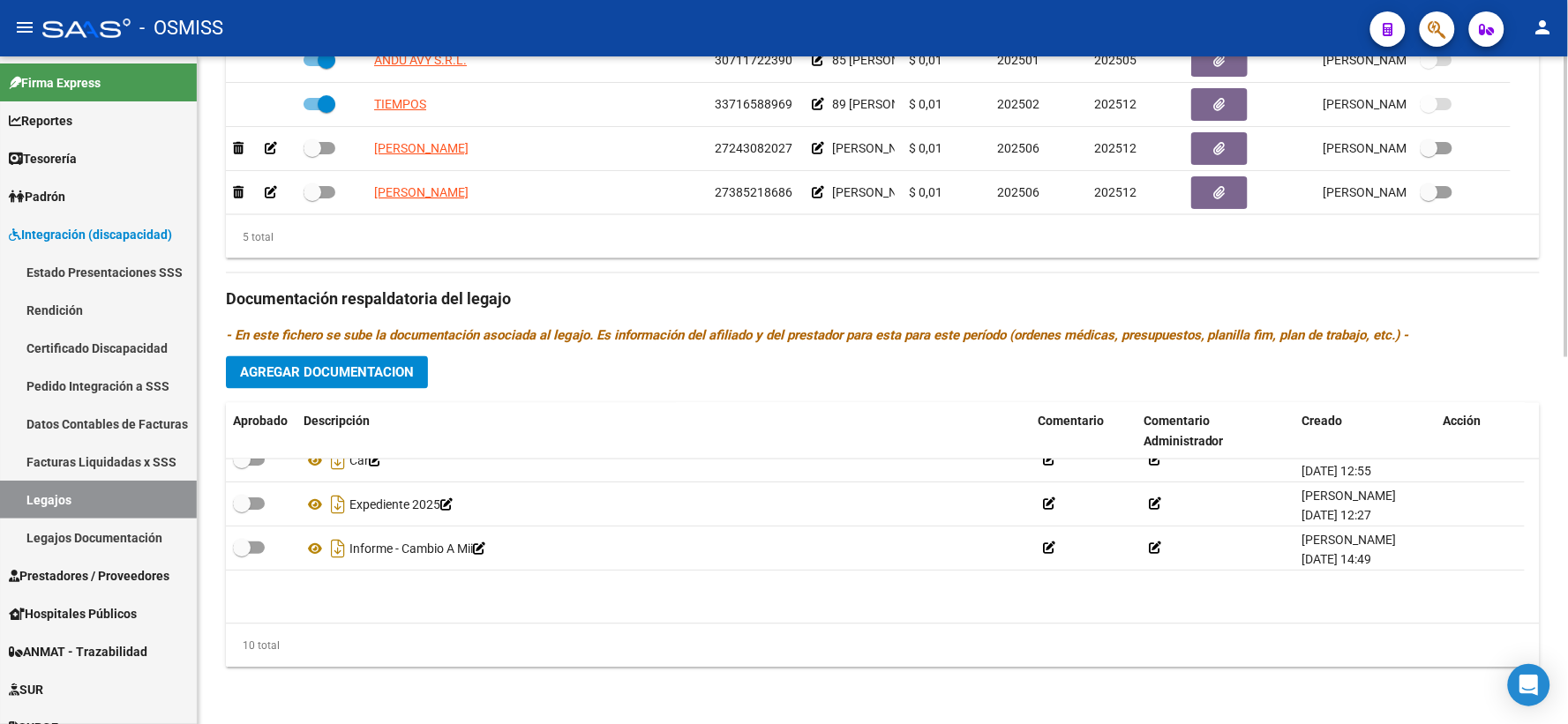
scroll to position [283, 0]
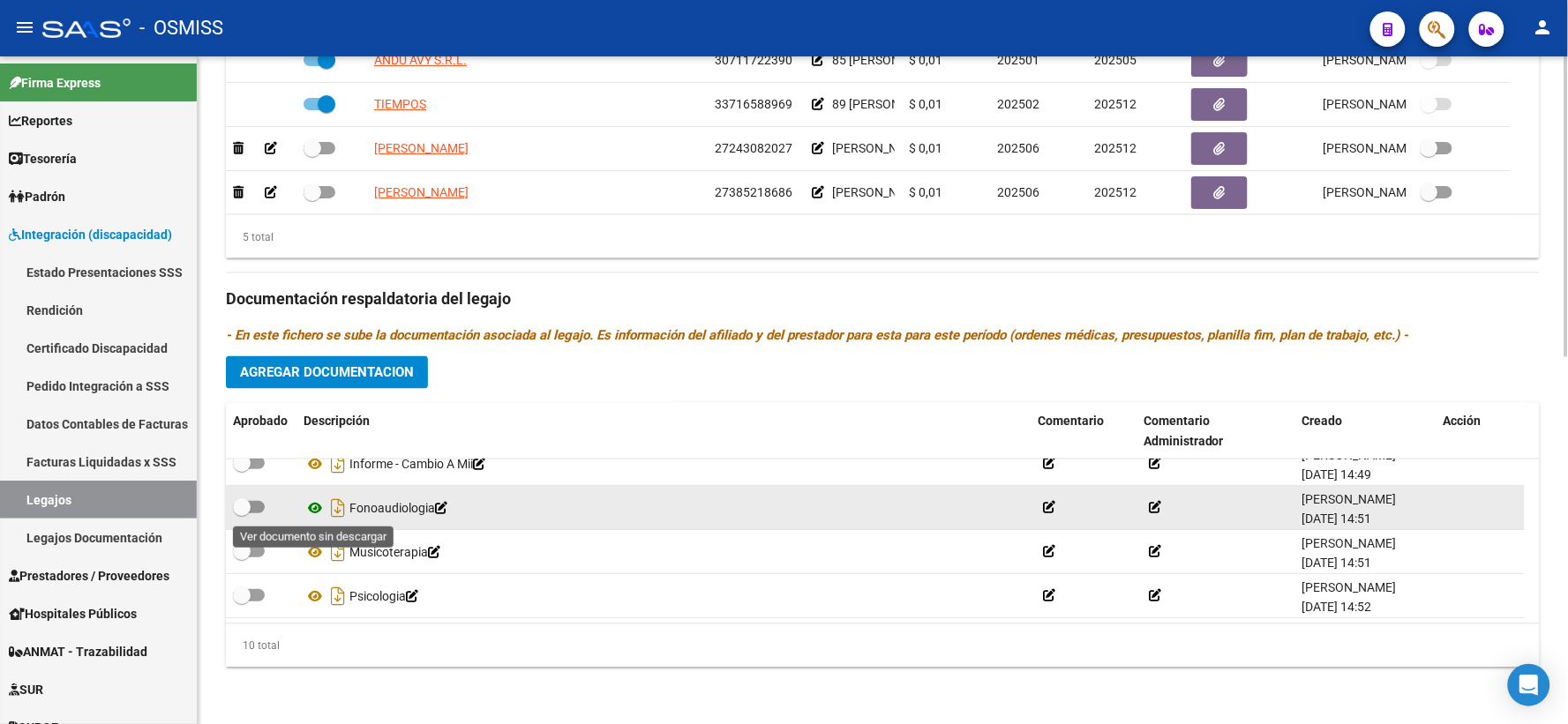
type textarea "13/8 modulo et- cumple 5 en diciembre- año 2025 continua con mismo modulo FALTA…"
click at [312, 512] on icon at bounding box center [314, 509] width 23 height 22
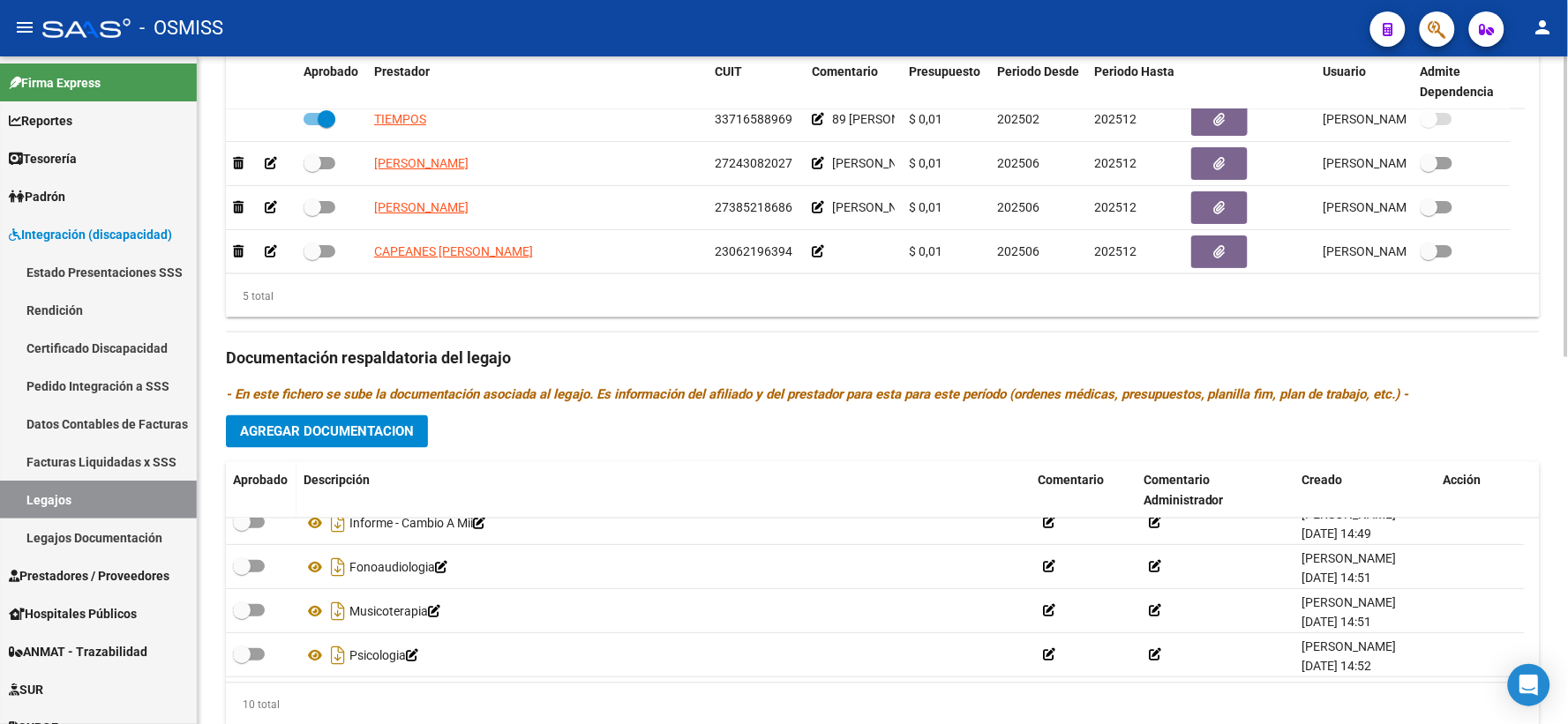
scroll to position [62, 0]
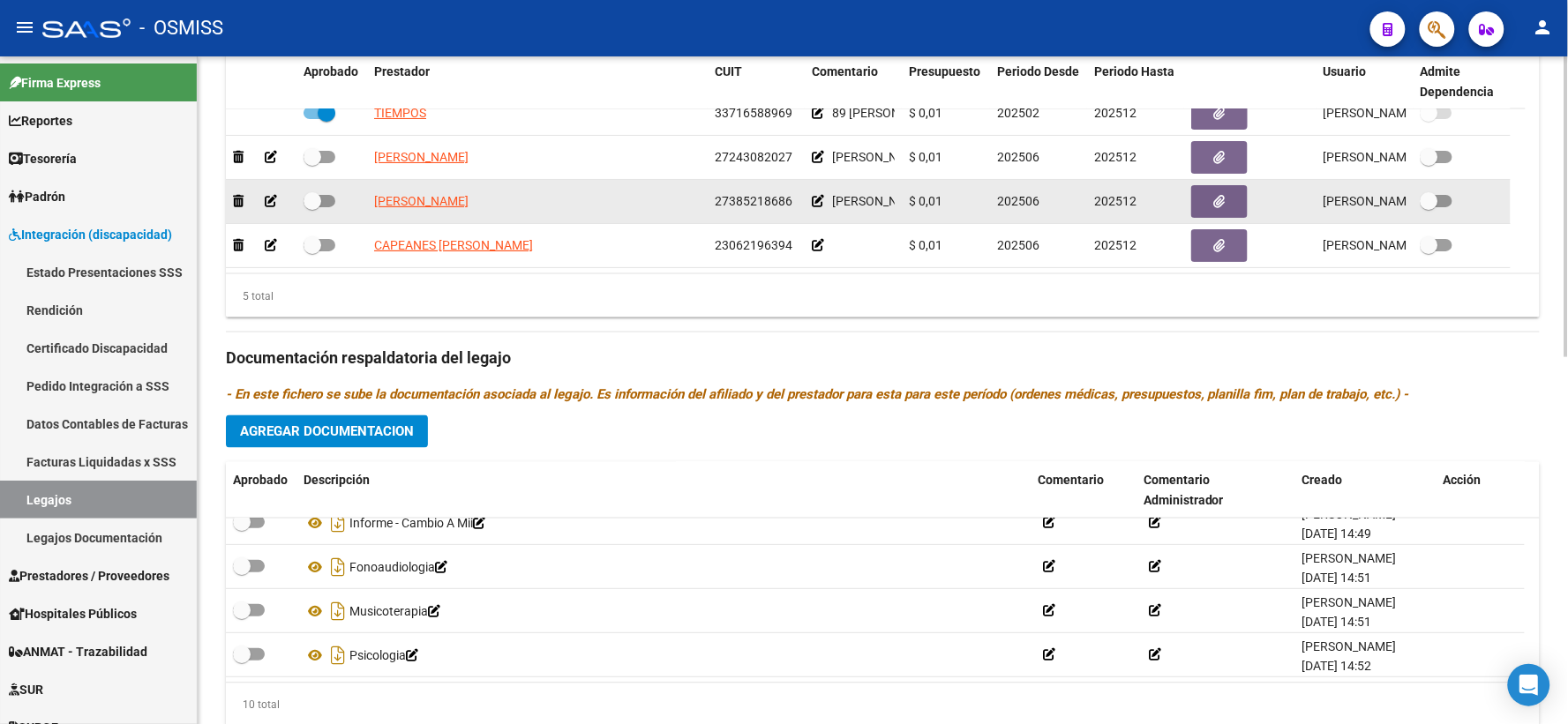
click at [817, 207] on icon at bounding box center [818, 201] width 13 height 13
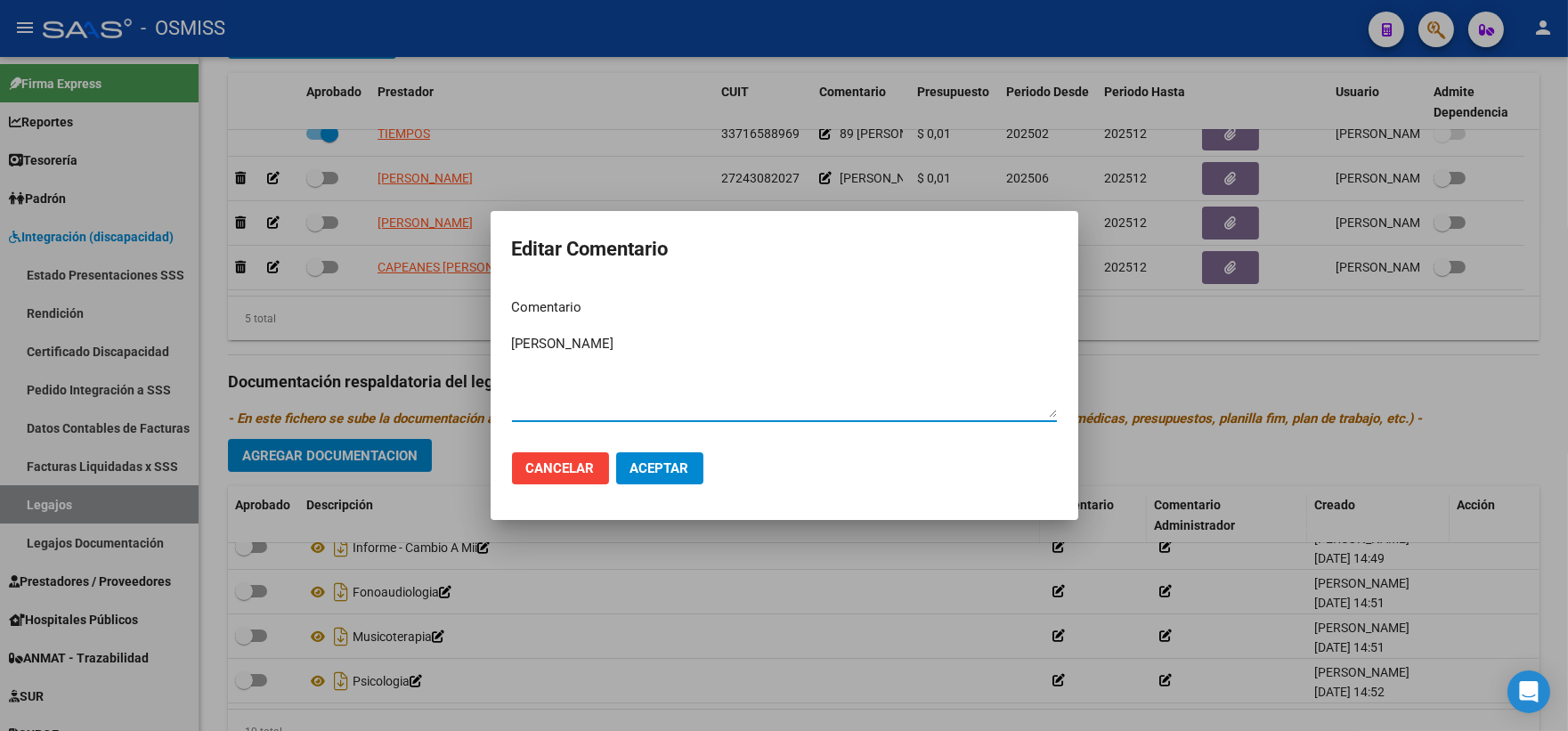
drag, startPoint x: 668, startPoint y: 340, endPoint x: 485, endPoint y: 326, distance: 183.5
click at [485, 326] on div "Editar Comentario Comentario [PERSON_NAME] el comentario Cancelar Aceptar" at bounding box center [784, 366] width 1568 height 731
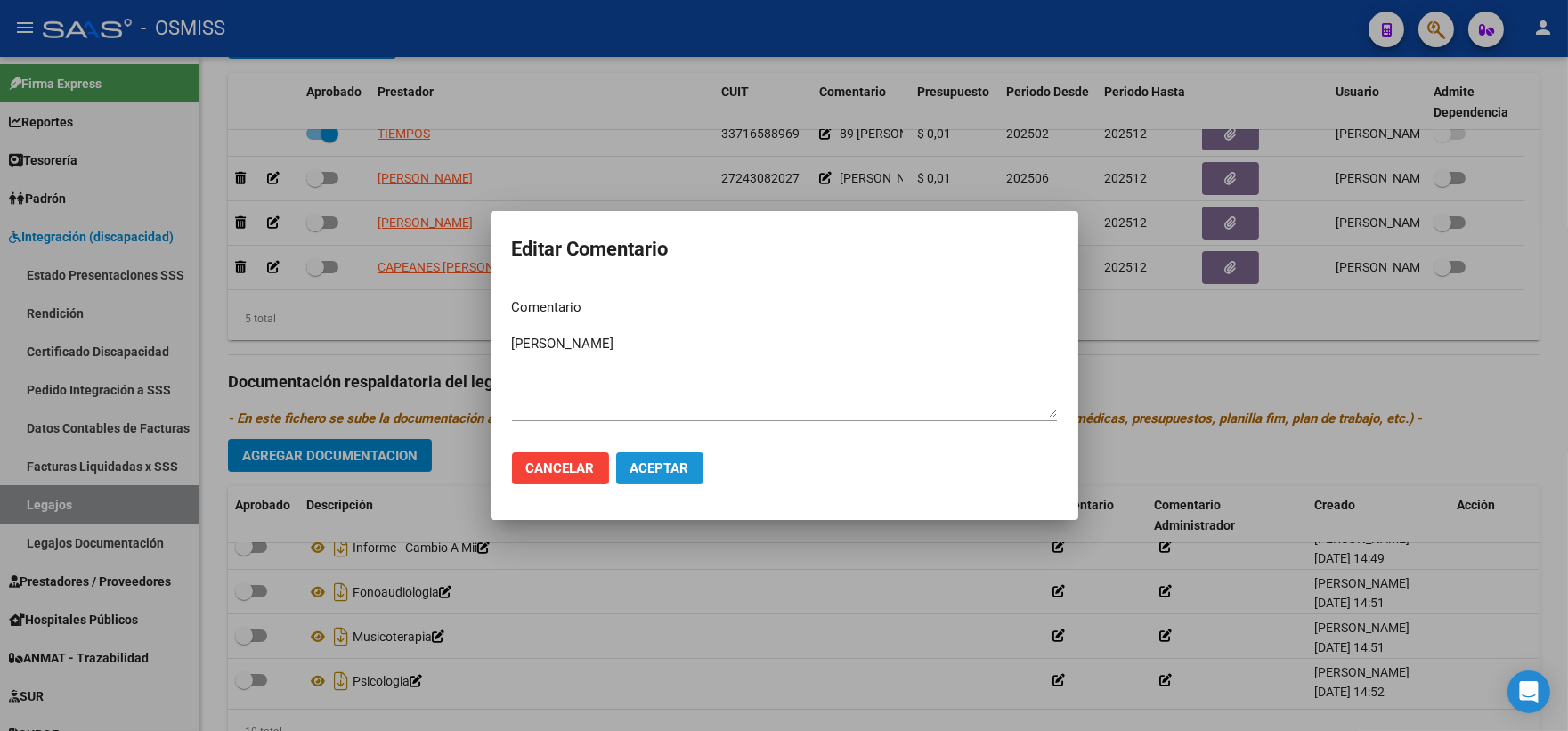
drag, startPoint x: 673, startPoint y: 478, endPoint x: 686, endPoint y: 448, distance: 32.7
click at [670, 476] on button "Aceptar" at bounding box center [660, 468] width 87 height 32
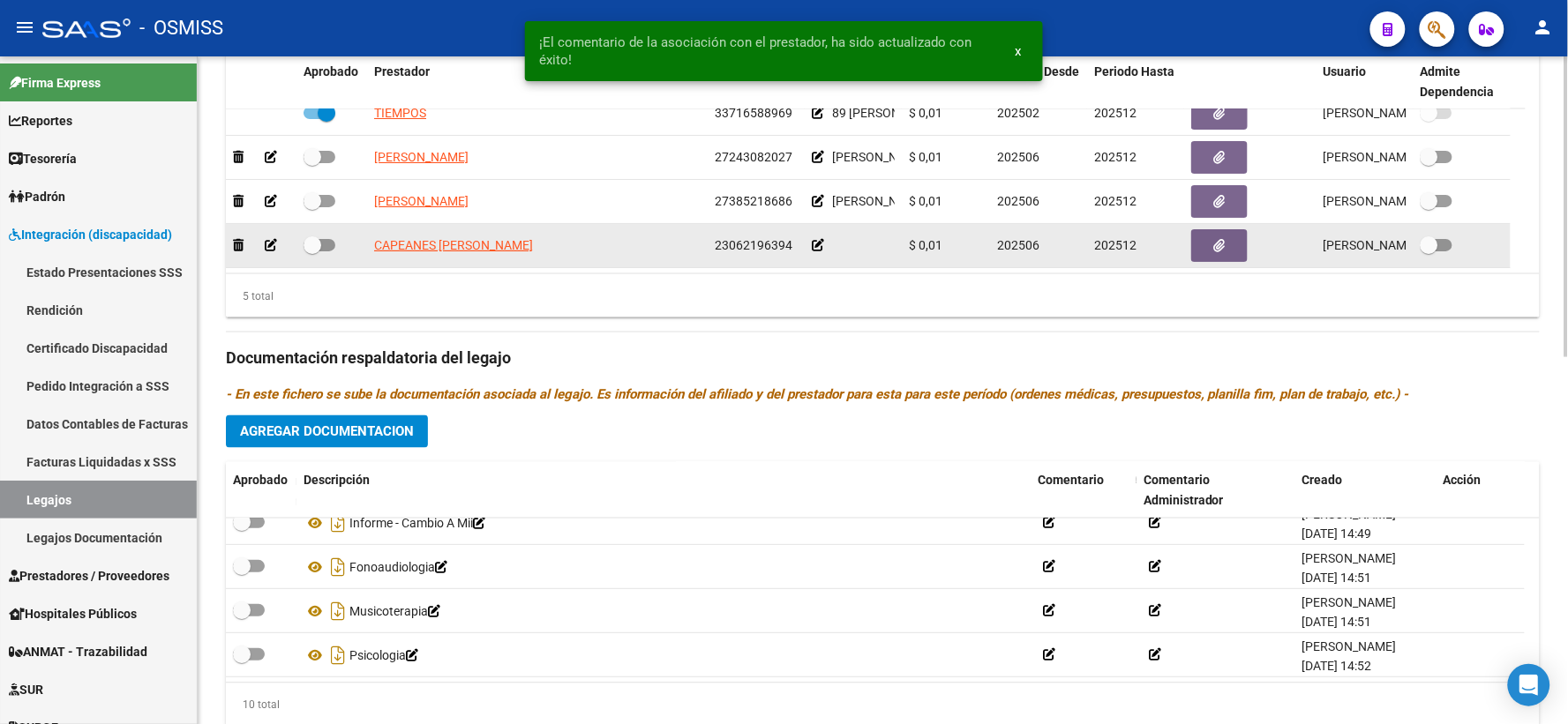
click at [815, 251] on icon at bounding box center [818, 245] width 13 height 13
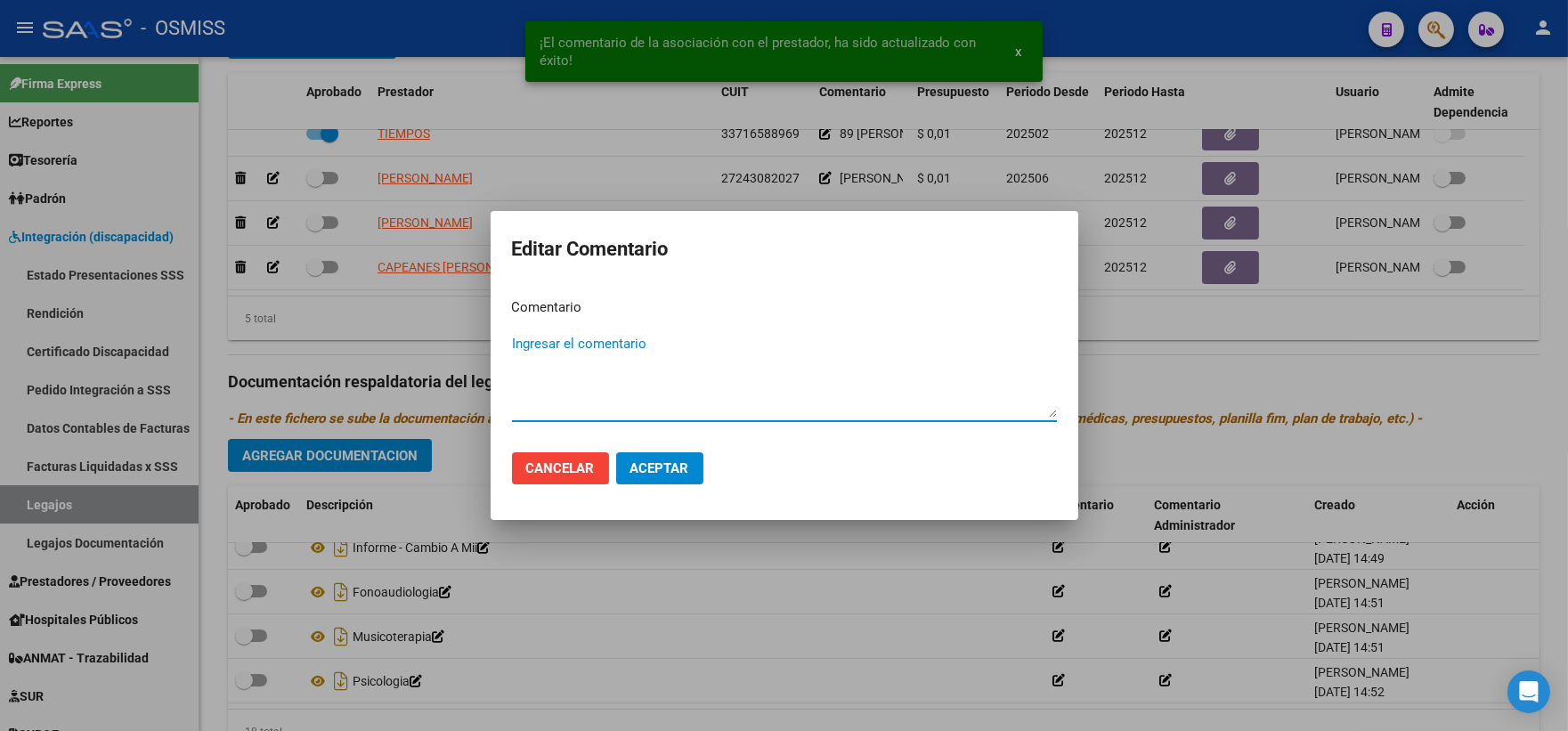
paste textarea "[PERSON_NAME]"
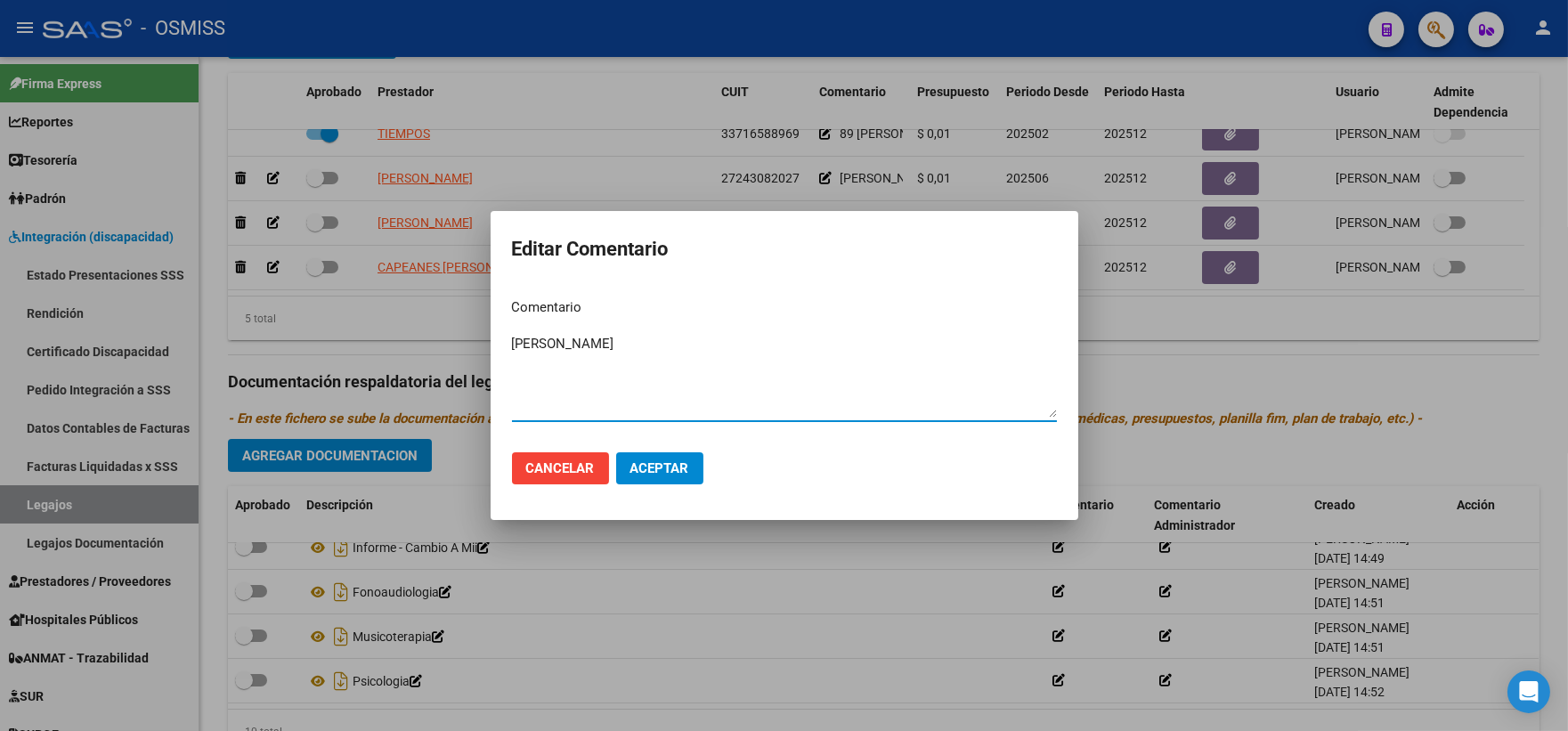
type textarea "[PERSON_NAME]"
click at [641, 466] on span "Aceptar" at bounding box center [660, 468] width 59 height 16
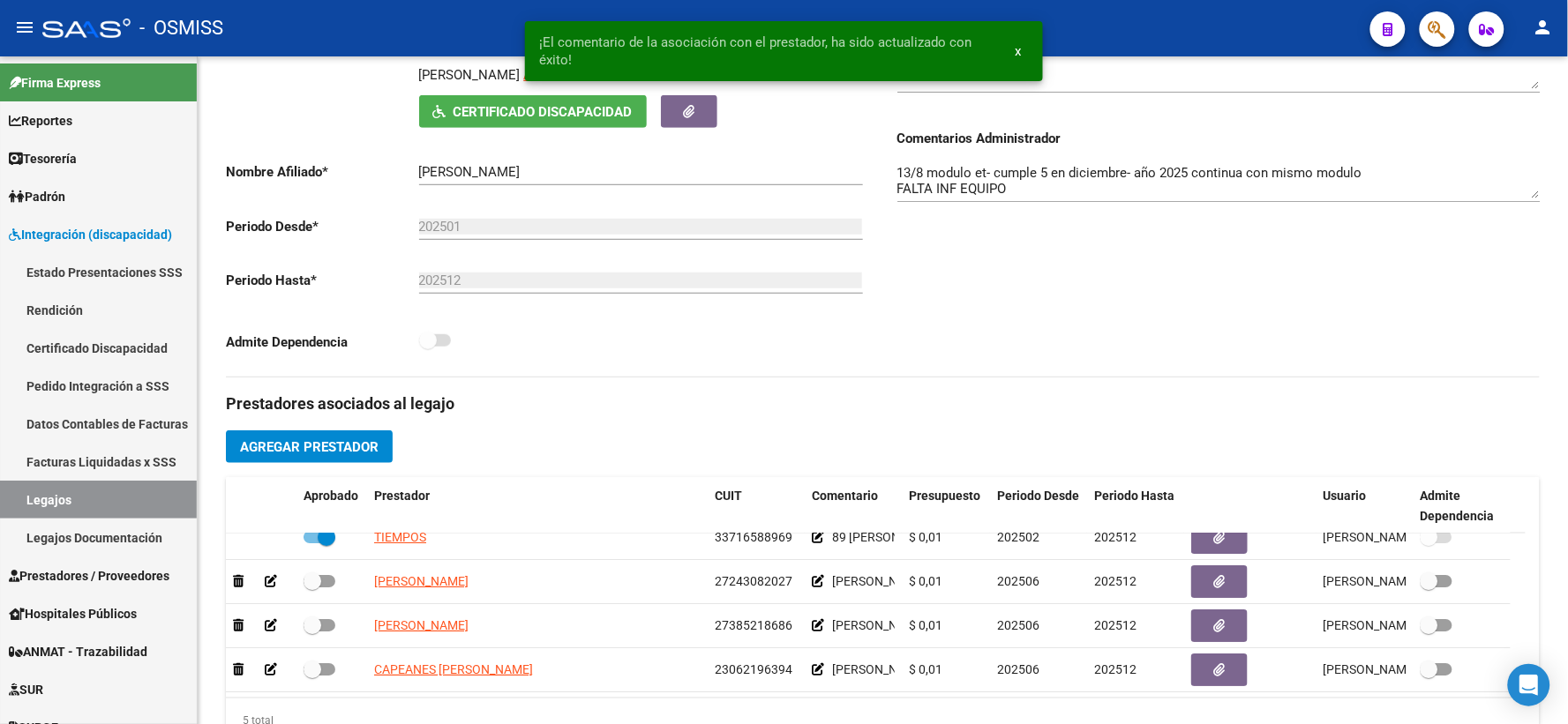
scroll to position [243, 0]
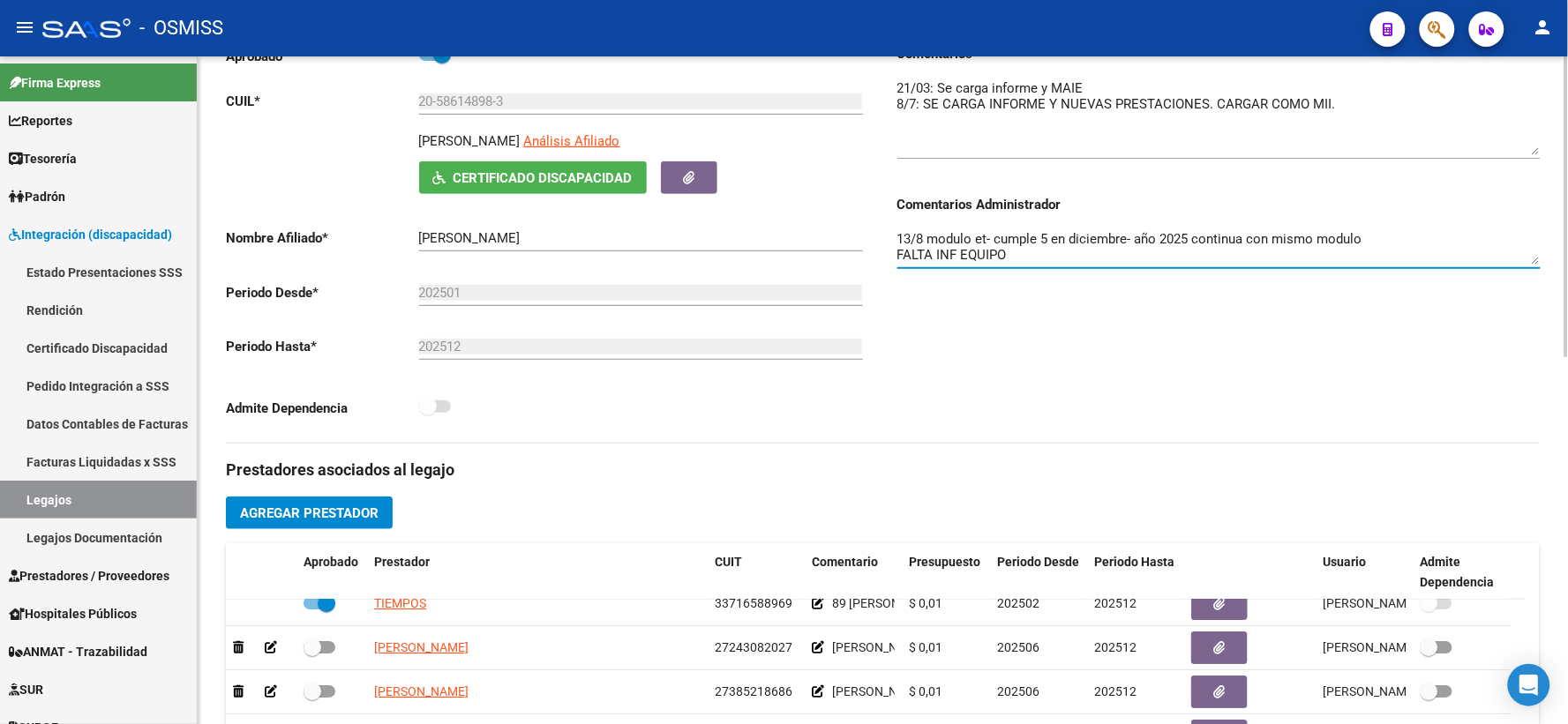
drag, startPoint x: 925, startPoint y: 257, endPoint x: 1340, endPoint y: 263, distance: 415.0
click at [1353, 261] on textarea "13/8 modulo et- cumple 5 en diciembre- año 2025 continua con mismo modulo FALTA…" at bounding box center [1219, 247] width 643 height 35
drag, startPoint x: 1215, startPoint y: 183, endPoint x: 984, endPoint y: 298, distance: 258.0
click at [1210, 175] on div at bounding box center [1219, 119] width 643 height 113
drag, startPoint x: 925, startPoint y: 258, endPoint x: 1360, endPoint y: 258, distance: 435.0
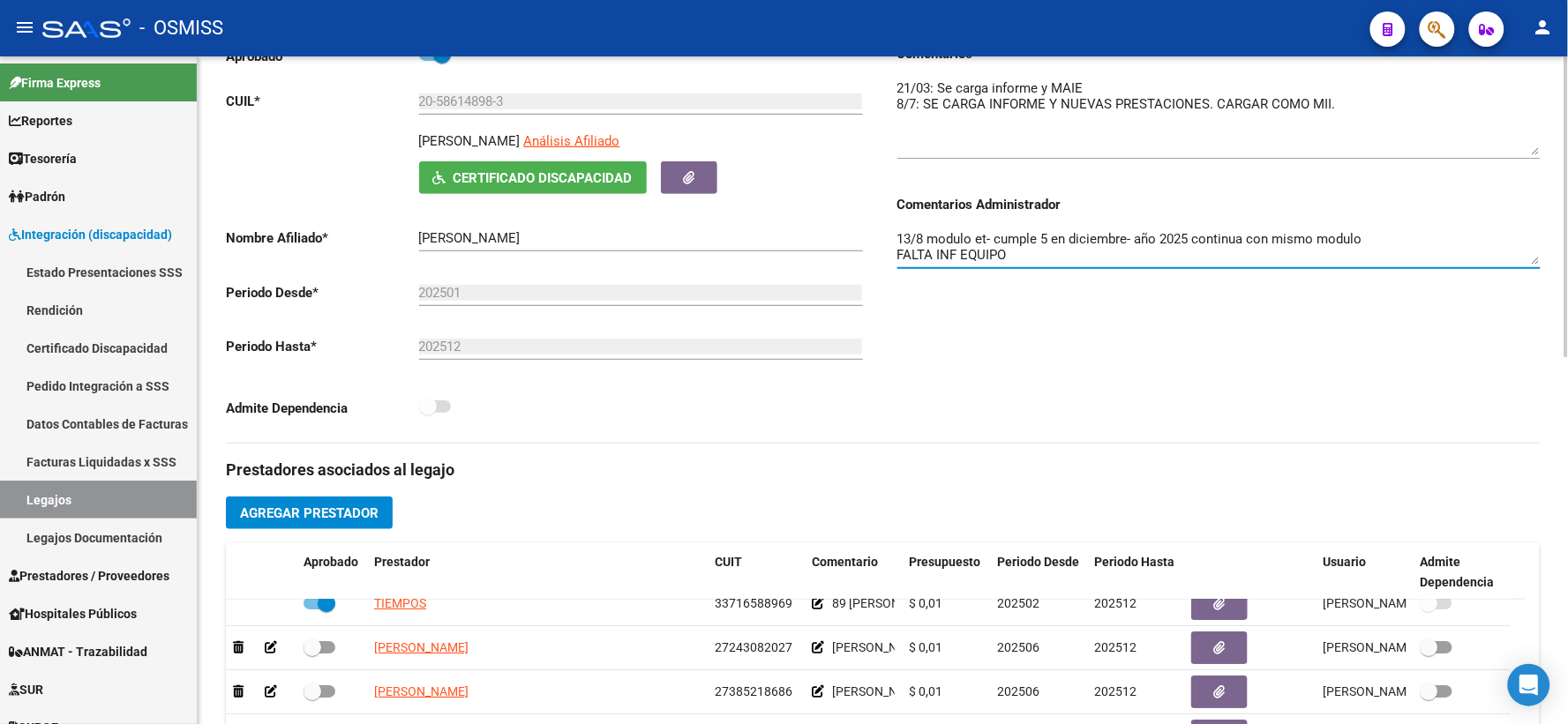
click at [1360, 258] on textarea "13/8 modulo et- cumple 5 en diciembre- año 2025 continua con mismo modulo FALTA…" at bounding box center [1219, 247] width 643 height 35
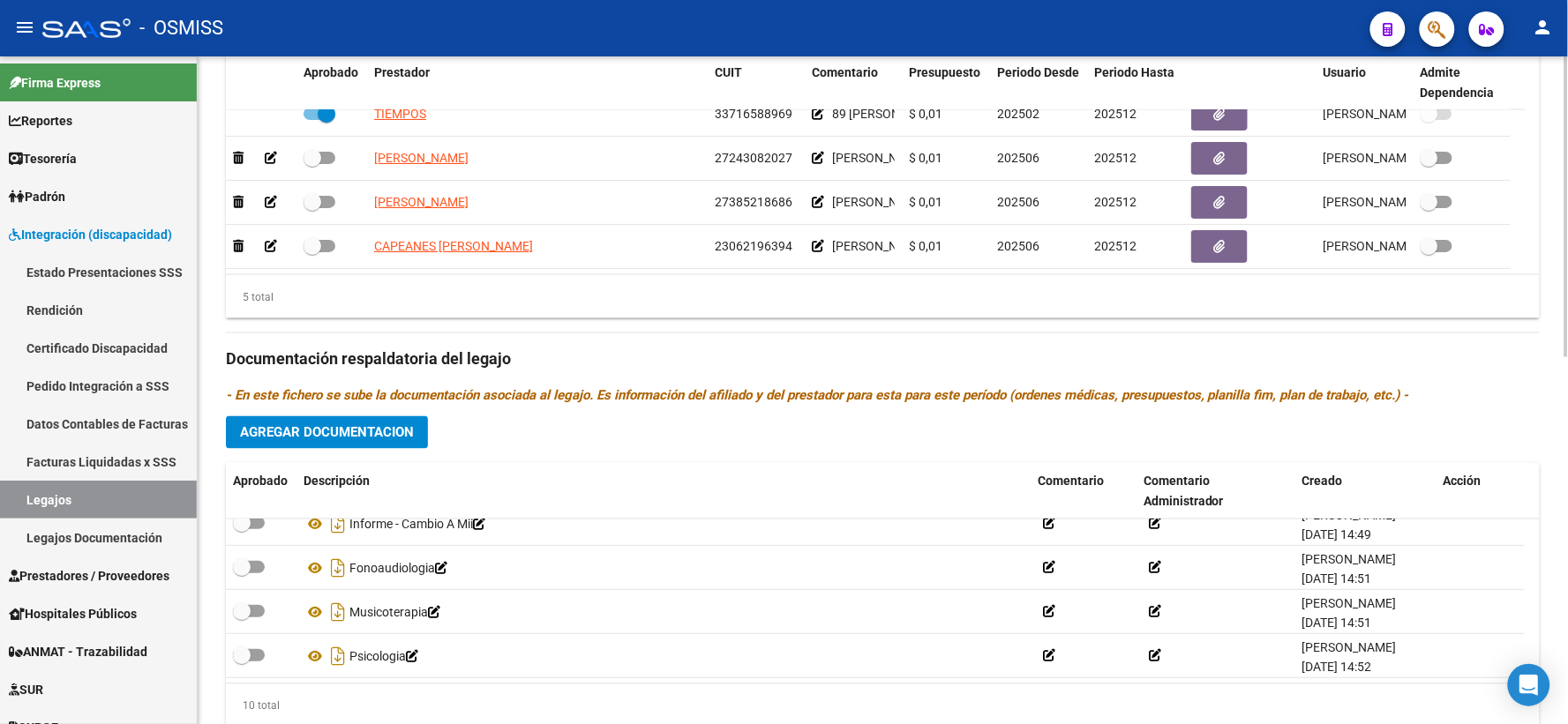
scroll to position [733, 0]
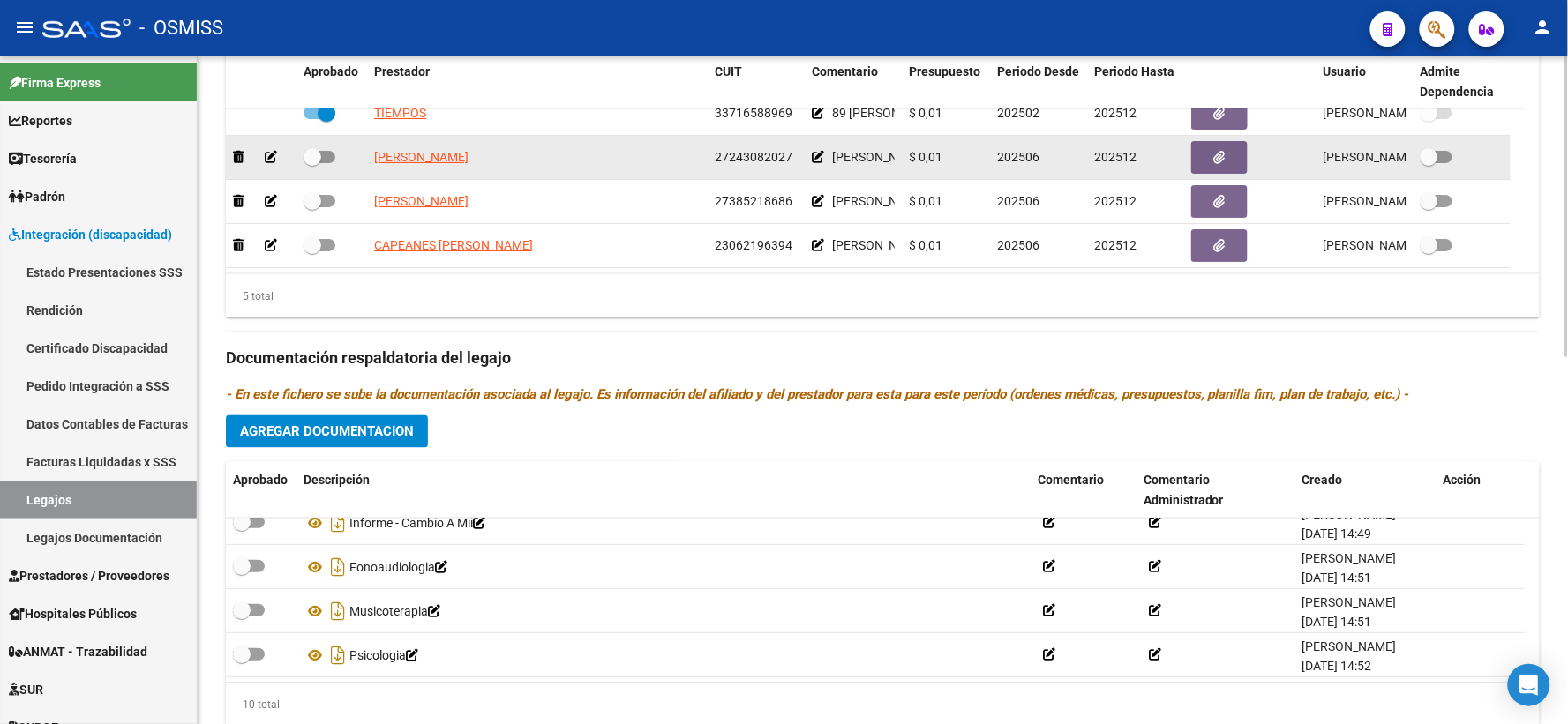
click at [817, 163] on icon at bounding box center [818, 157] width 13 height 13
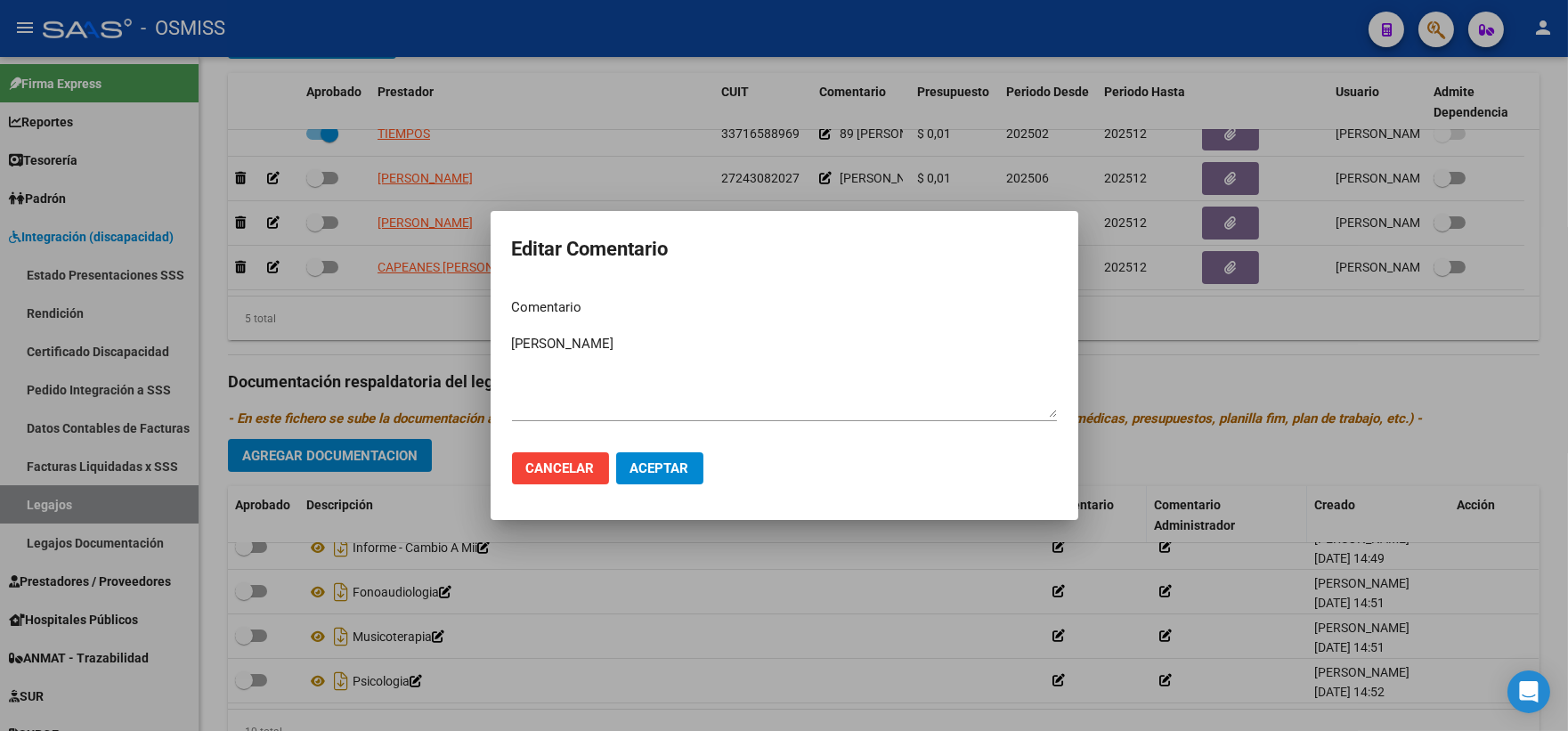
click at [509, 340] on mat-dialog-content "Comentario [PERSON_NAME] el comentario" at bounding box center [784, 362] width 588 height 154
click at [513, 340] on textarea "[PERSON_NAME]" at bounding box center [784, 375] width 545 height 84
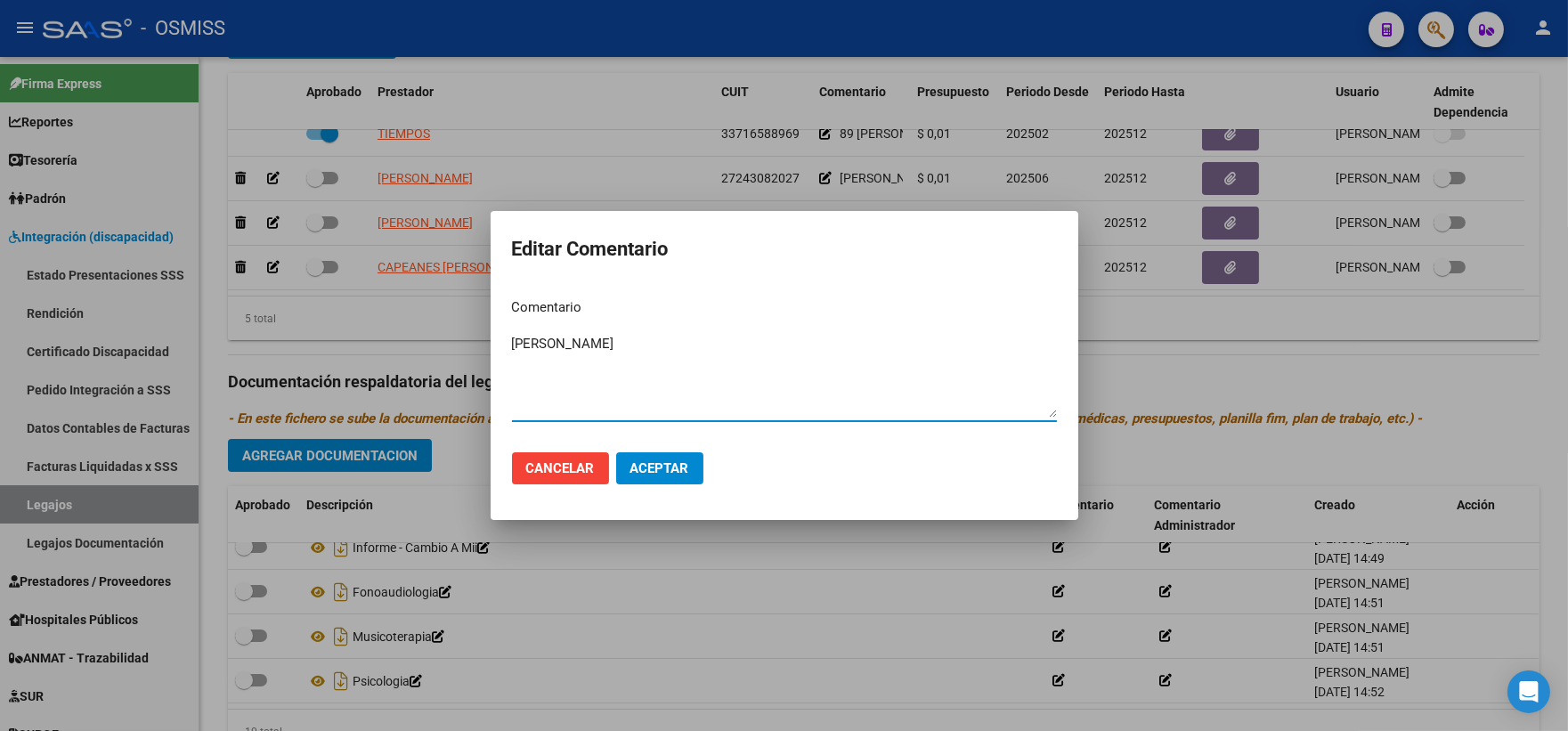
paste textarea "modulo et- cumple 5 en diciembre- año 2025 continua con mismo modulo"
click at [513, 339] on textarea "modulo et- cumple 5 en diciembre- año 2025 continua con mismo modulo [PERSON_NA…" at bounding box center [784, 375] width 545 height 84
type textarea "85 modulo et- cumple 5 en diciembre- año 2025 continua con mismo modulo [PERSON…"
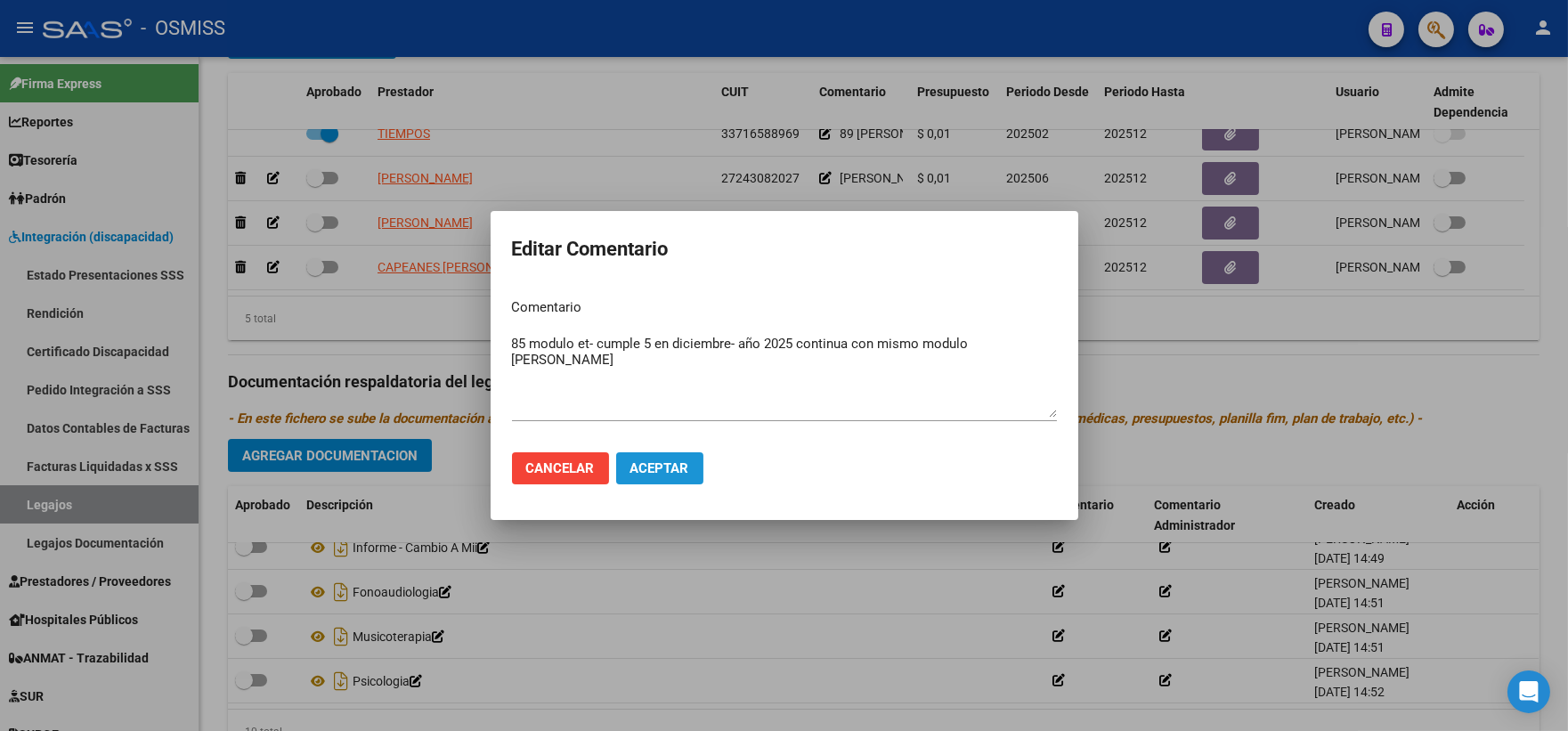
click at [636, 473] on span "Aceptar" at bounding box center [660, 468] width 59 height 16
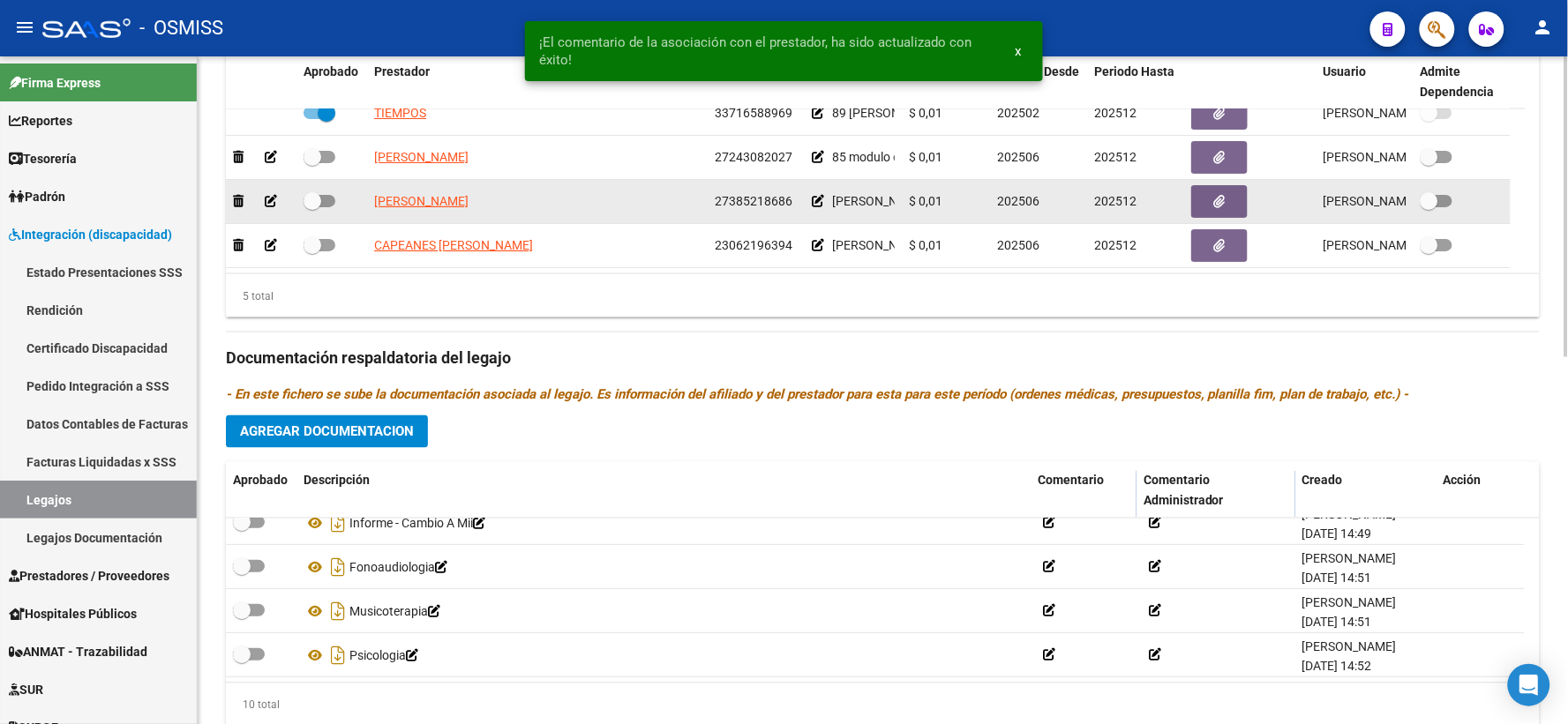
click at [817, 207] on icon at bounding box center [818, 201] width 13 height 13
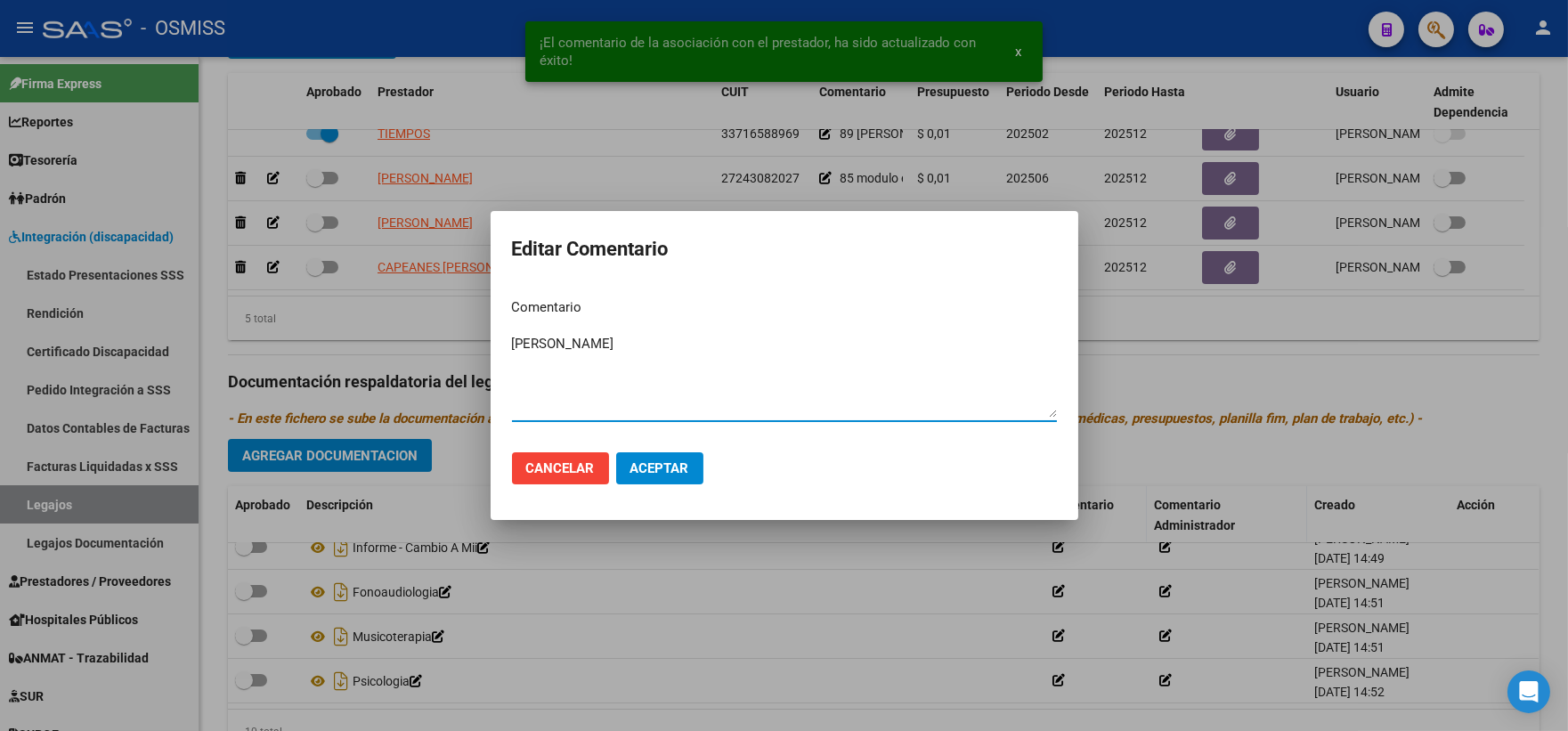
click at [513, 343] on textarea "[PERSON_NAME]" at bounding box center [784, 375] width 545 height 84
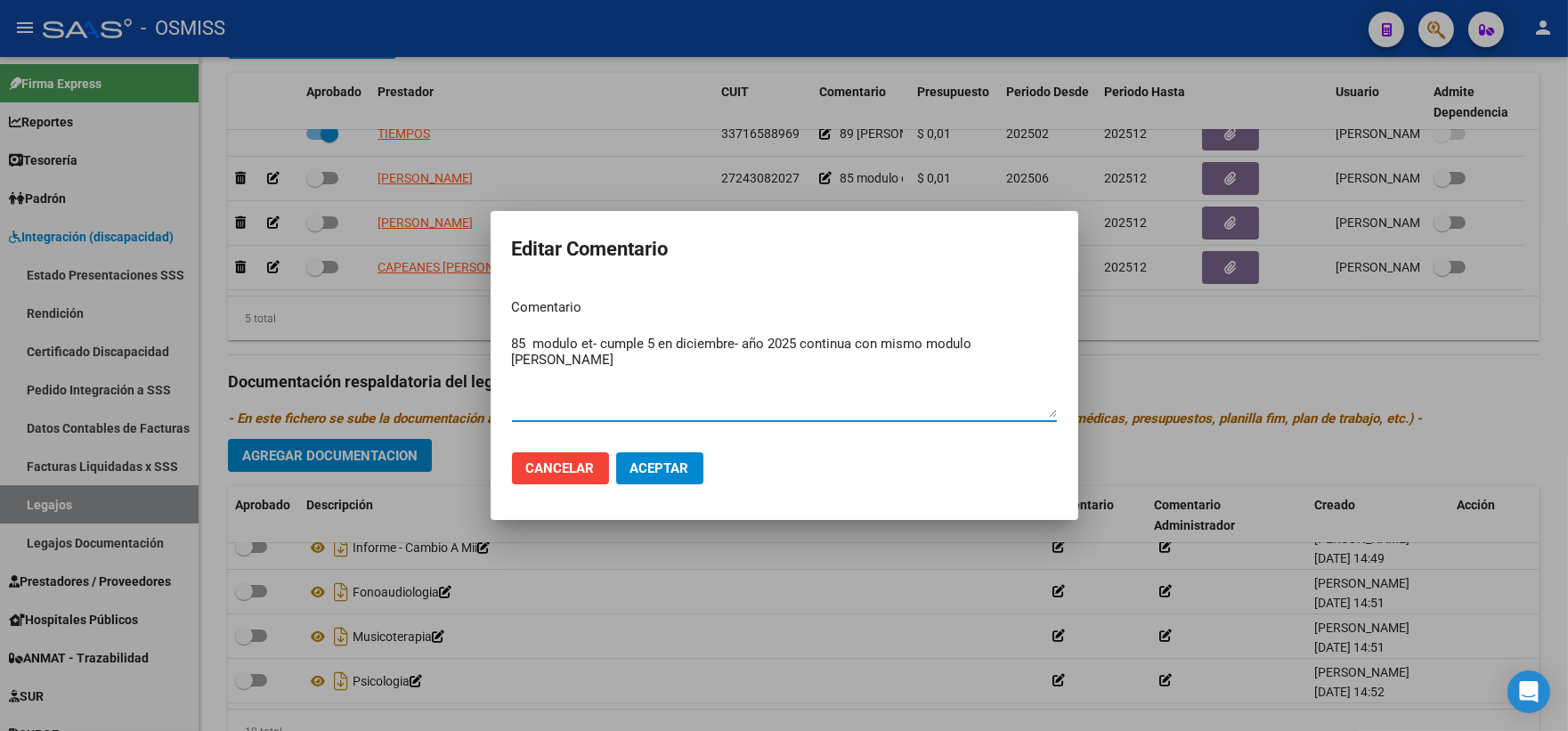
type textarea "85 modulo et- cumple 5 en diciembre- año 2025 continua con mismo modulo [PERSON…"
click at [655, 473] on span "Aceptar" at bounding box center [660, 468] width 59 height 16
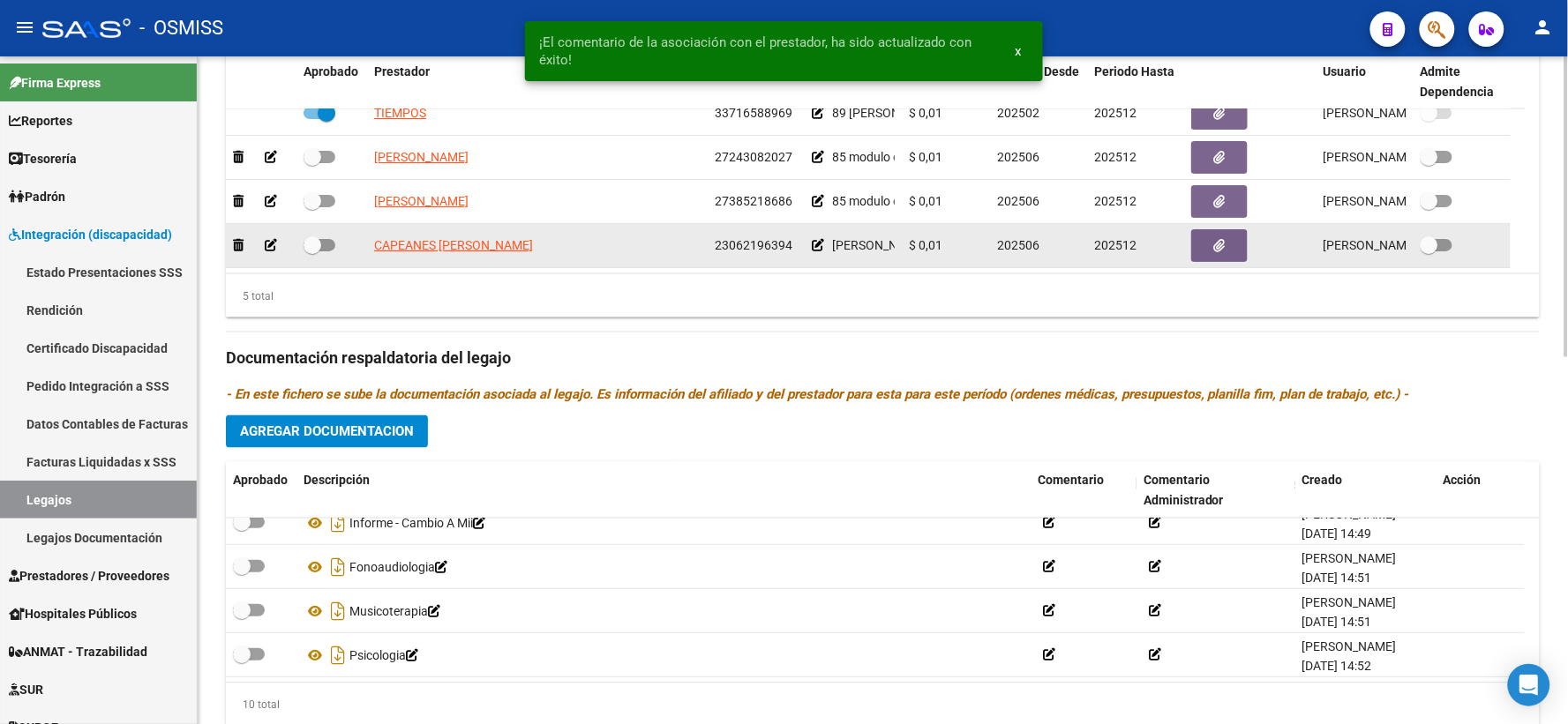
click at [813, 251] on icon at bounding box center [818, 245] width 13 height 13
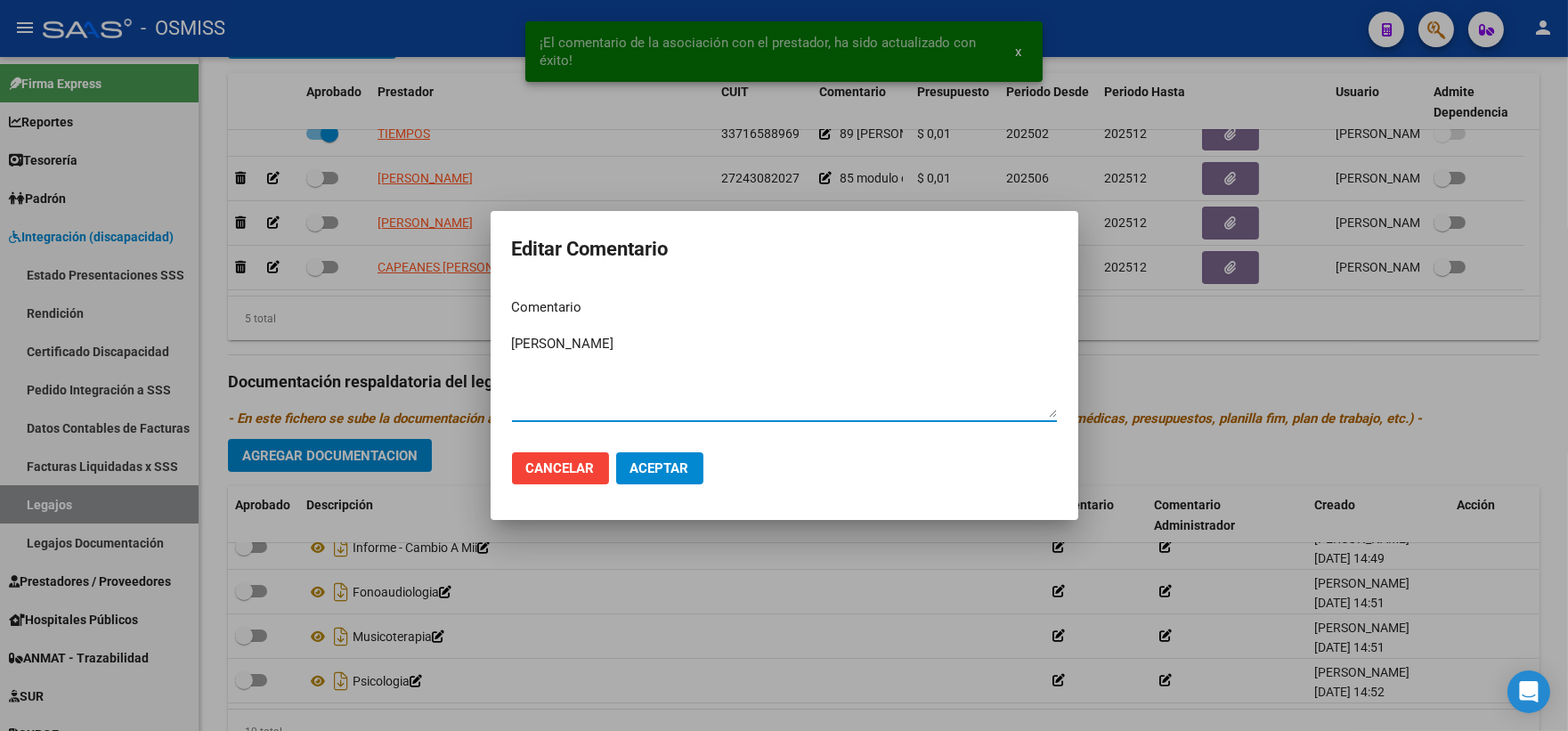
click at [511, 343] on textarea "[PERSON_NAME]" at bounding box center [784, 375] width 545 height 84
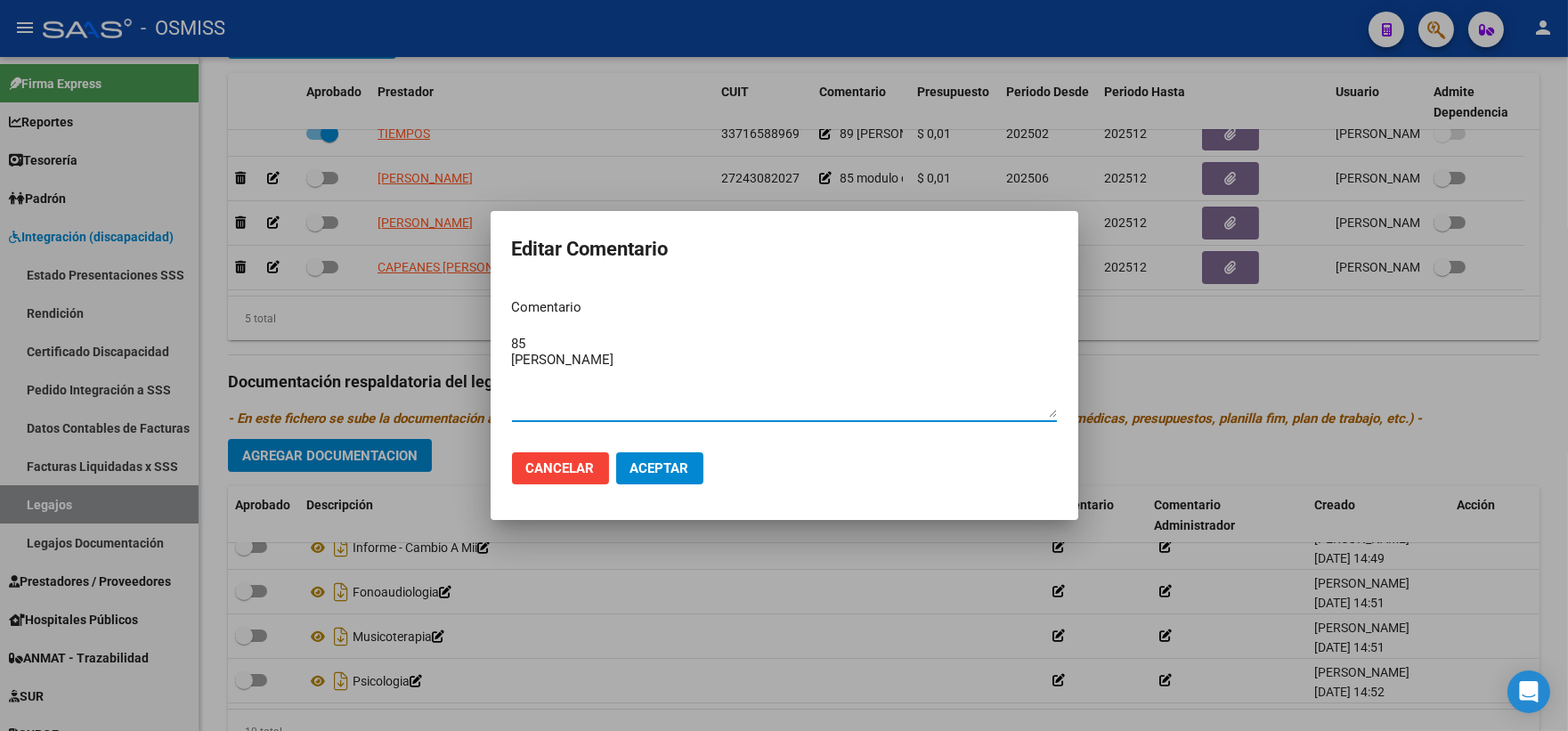
paste textarea "modulo et- cumple 5 en diciembre- año 2025 continua con mismo modulo"
type textarea "85 modulo et- cumple 5 en diciembre- año 2025 continua con mismo modulo [PERSON…"
drag, startPoint x: 662, startPoint y: 466, endPoint x: 840, endPoint y: 417, distance: 184.6
click at [666, 460] on span "Aceptar" at bounding box center [660, 468] width 59 height 16
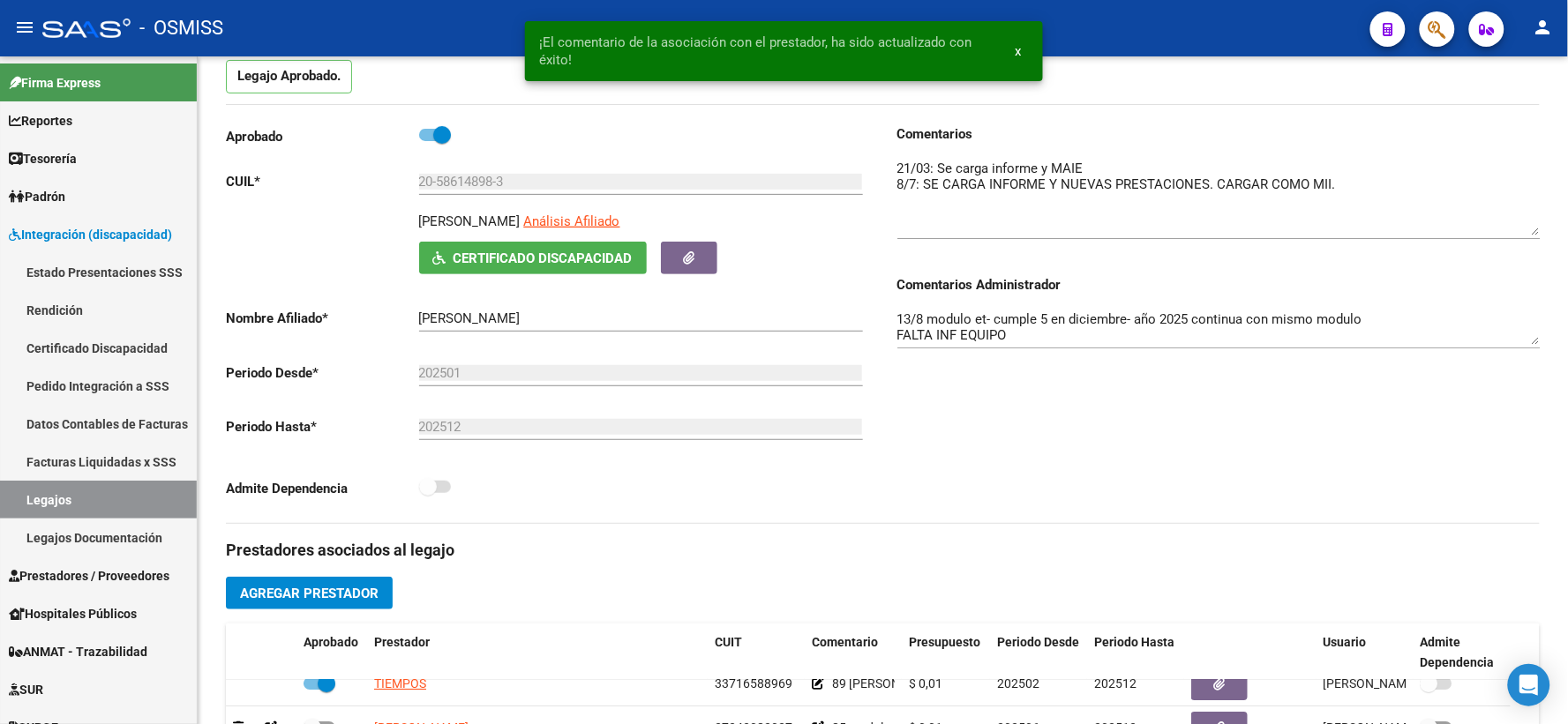
scroll to position [0, 0]
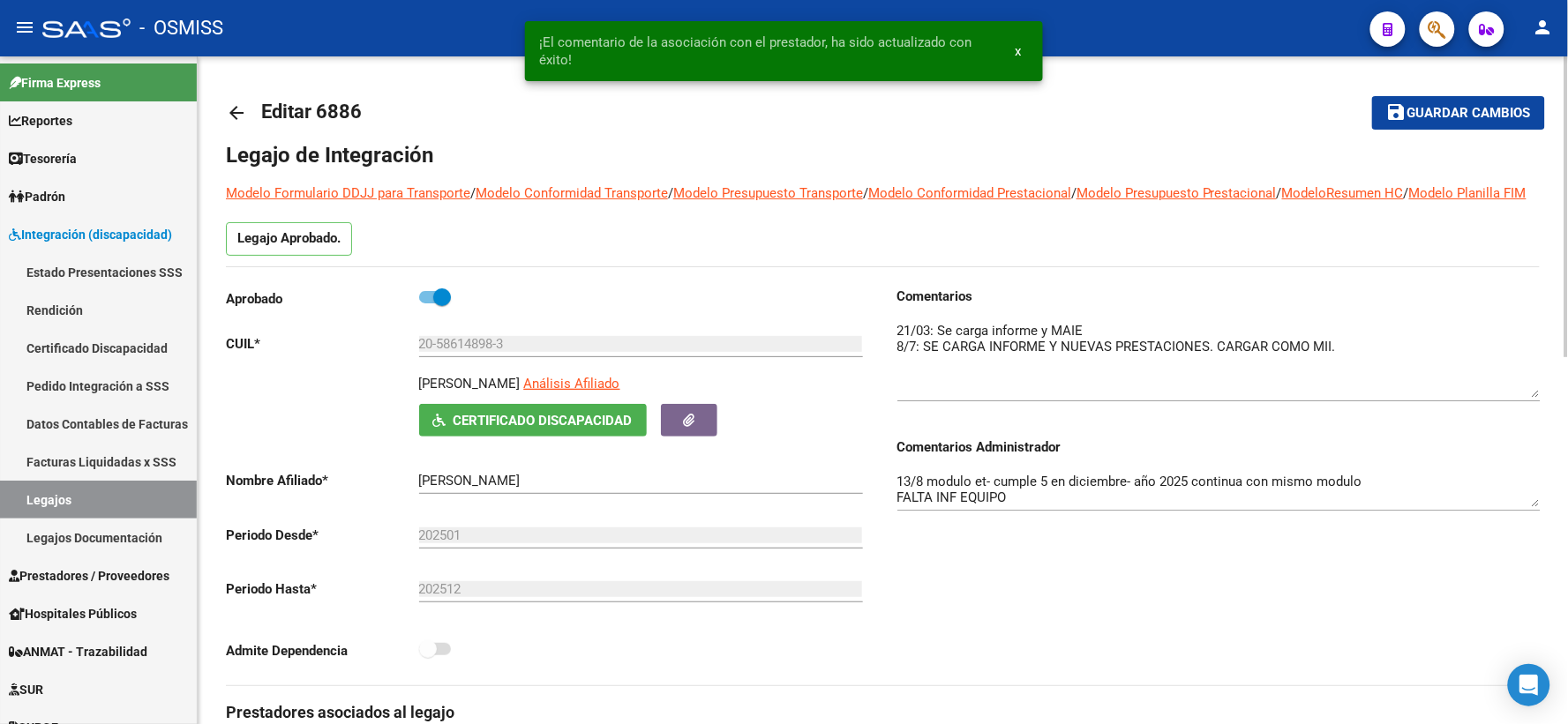
click at [1440, 112] on span "Guardar cambios" at bounding box center [1469, 113] width 123 height 16
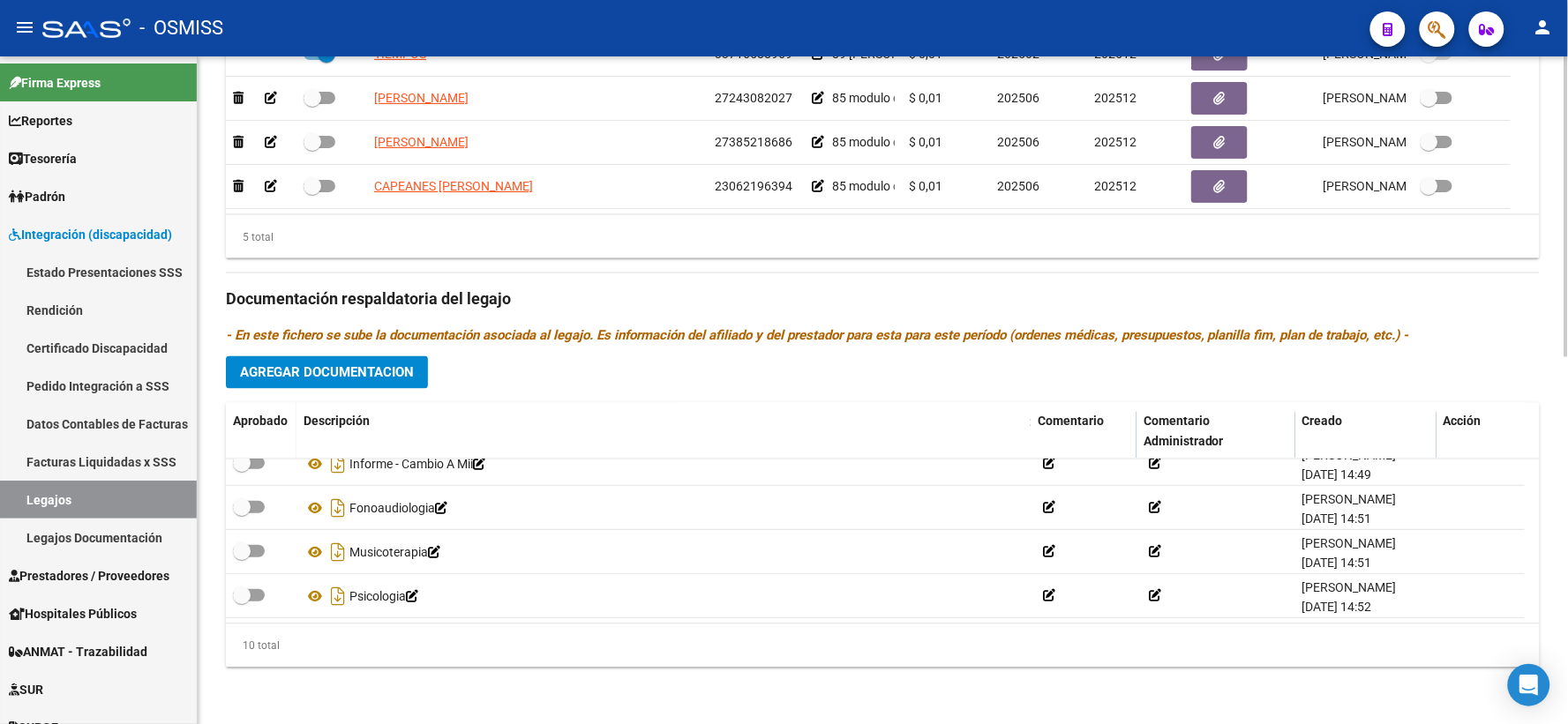
scroll to position [814, 0]
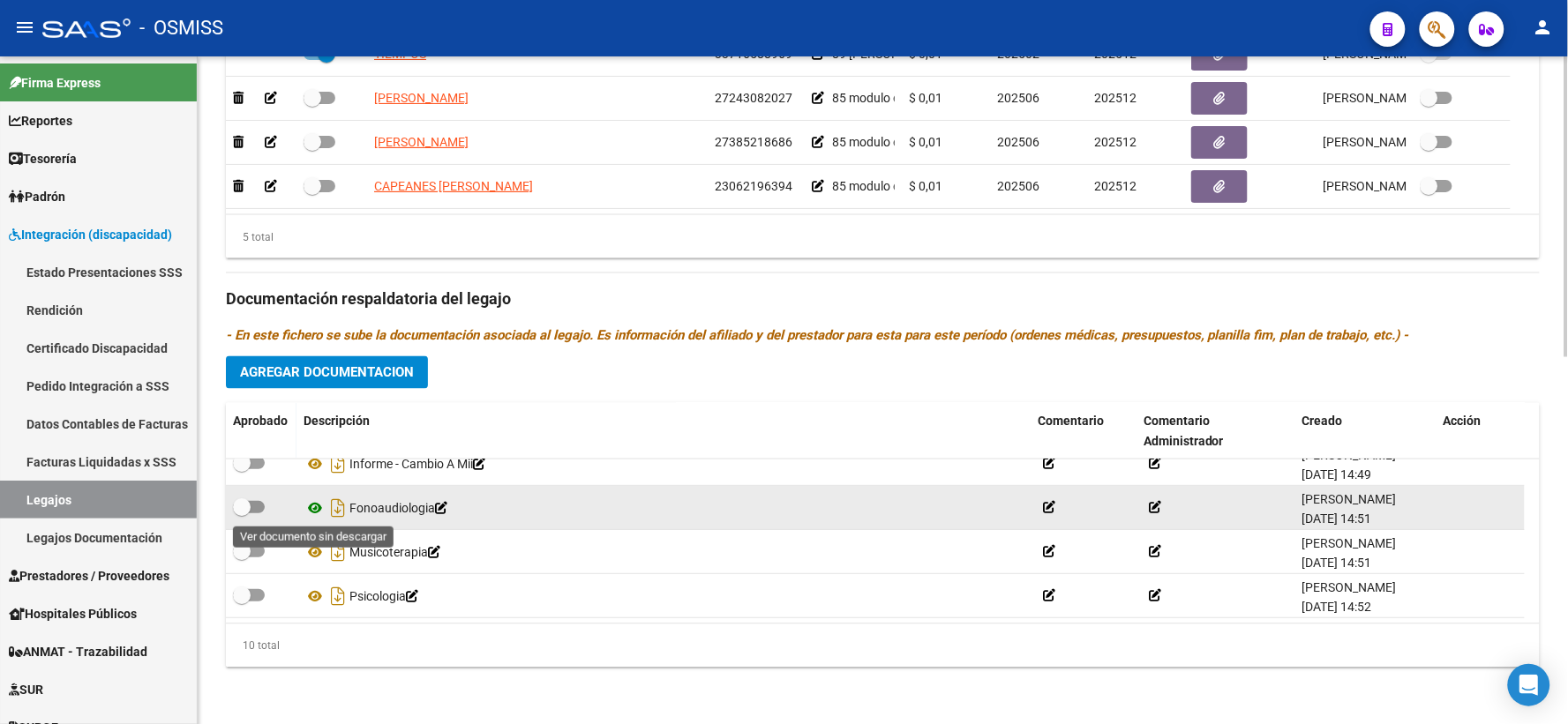
click at [313, 508] on icon at bounding box center [314, 509] width 23 height 22
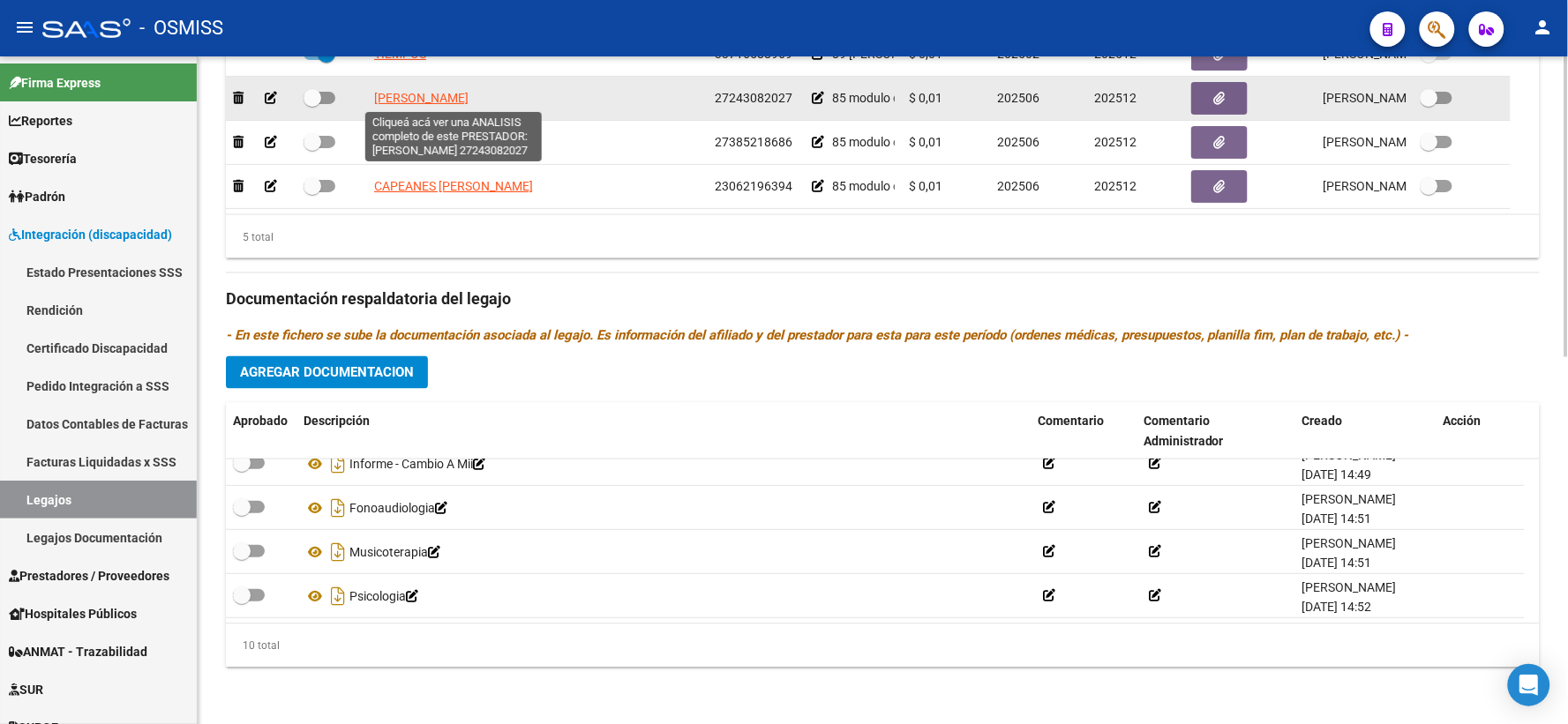
click at [436, 98] on span "[PERSON_NAME]" at bounding box center [421, 98] width 94 height 14
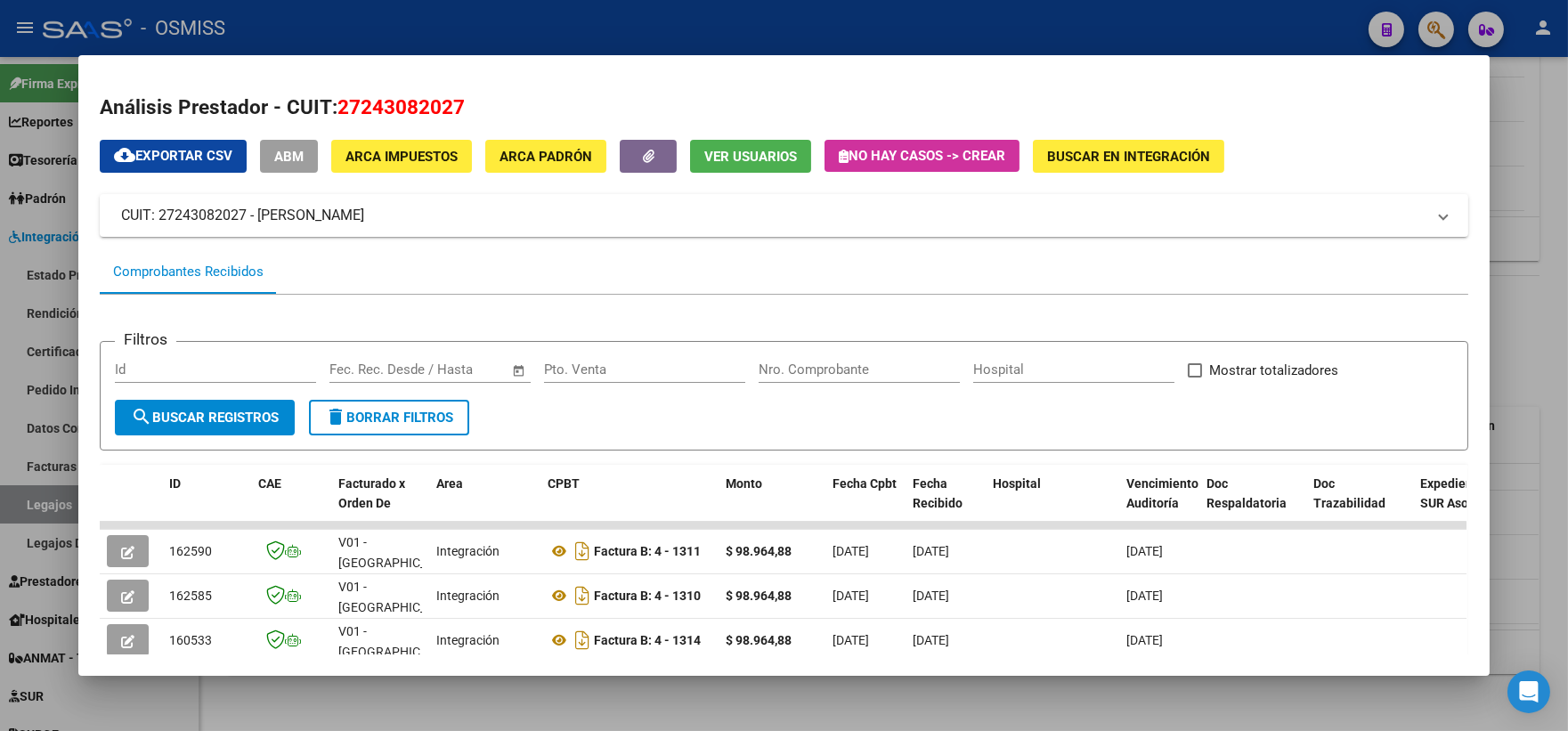
click at [1517, 343] on div at bounding box center [784, 366] width 1568 height 731
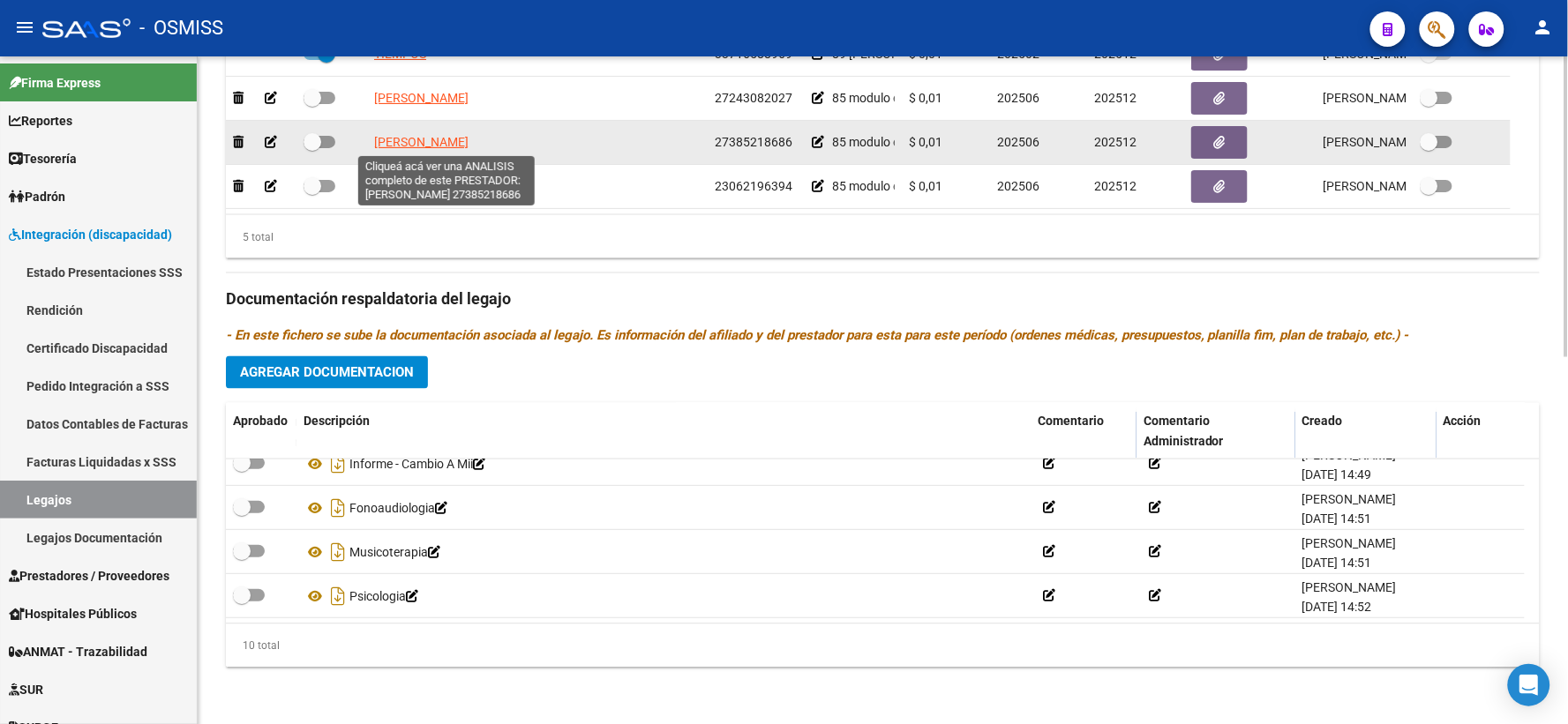
click at [438, 135] on span "[PERSON_NAME]" at bounding box center [421, 142] width 94 height 14
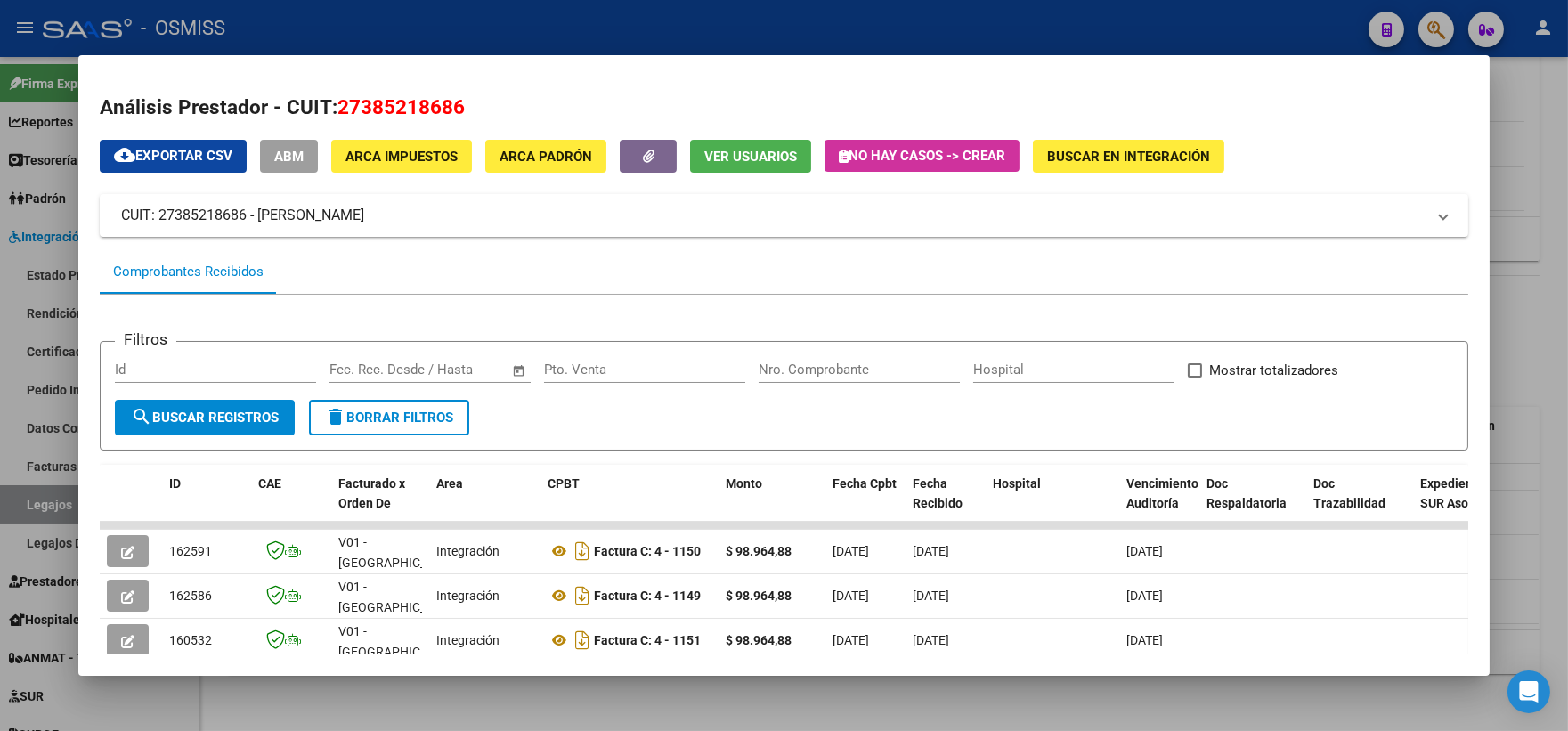
click at [1509, 362] on div at bounding box center [784, 366] width 1568 height 731
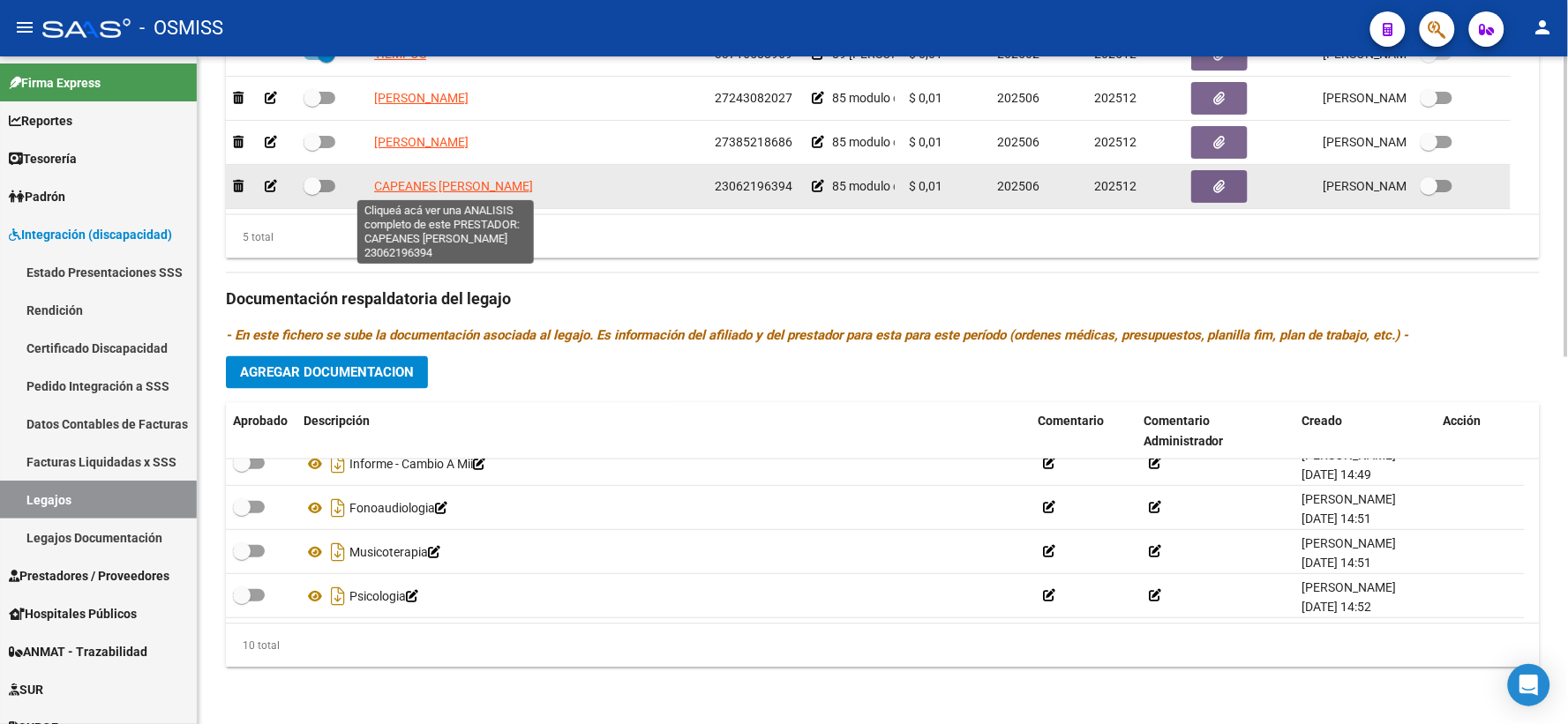
click at [401, 183] on span "CAPEANES [PERSON_NAME]" at bounding box center [453, 186] width 159 height 14
type textarea "23062196394"
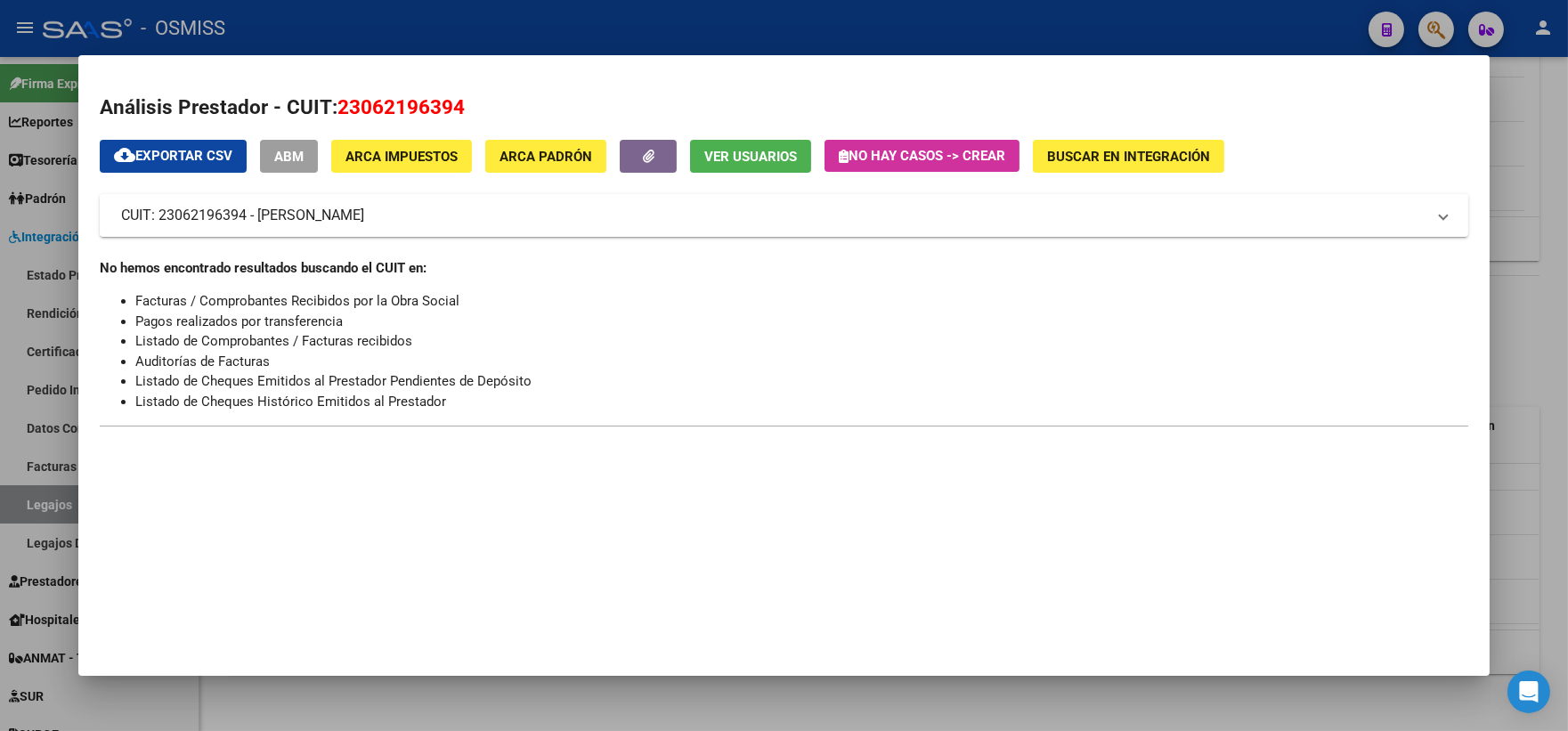
click at [1521, 366] on div at bounding box center [784, 366] width 1568 height 731
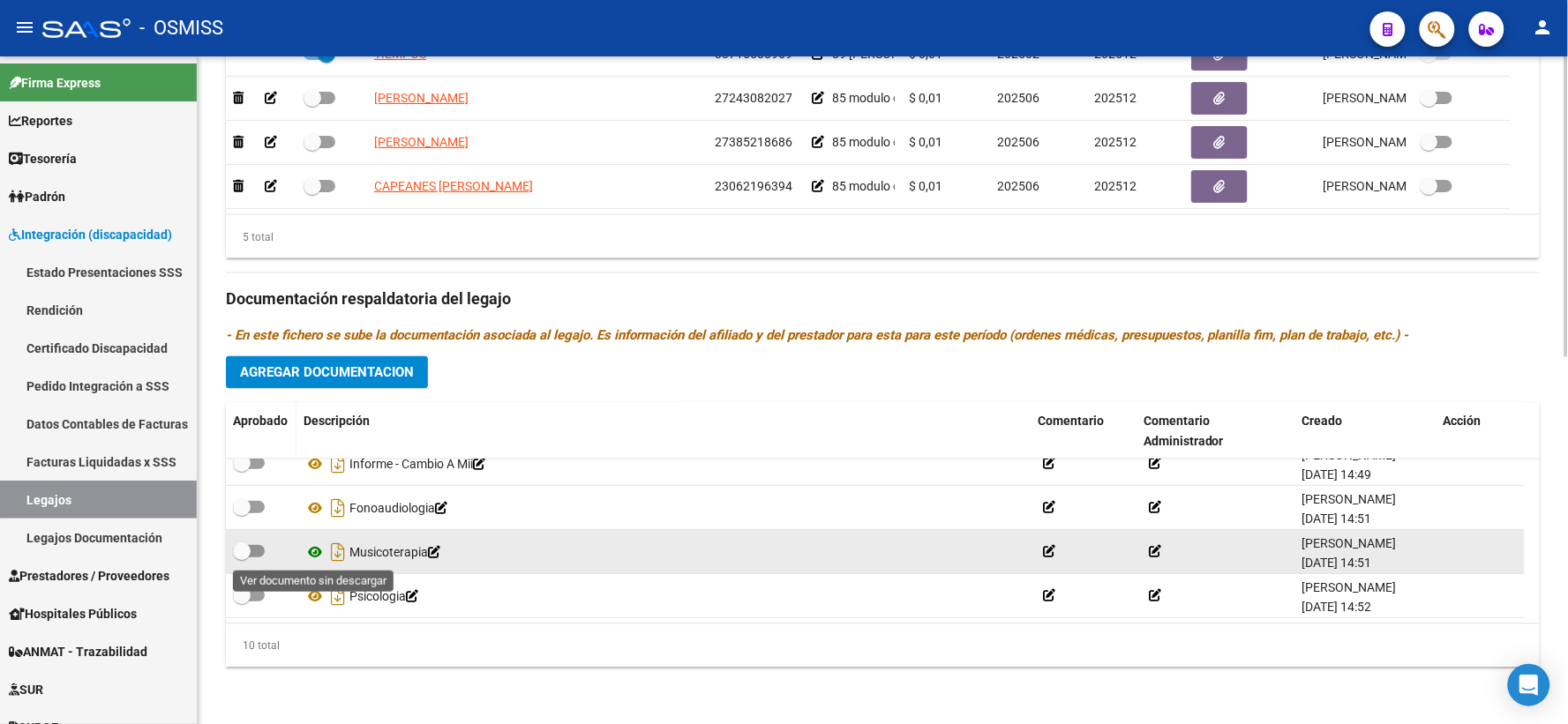
click at [316, 550] on icon at bounding box center [314, 553] width 23 height 22
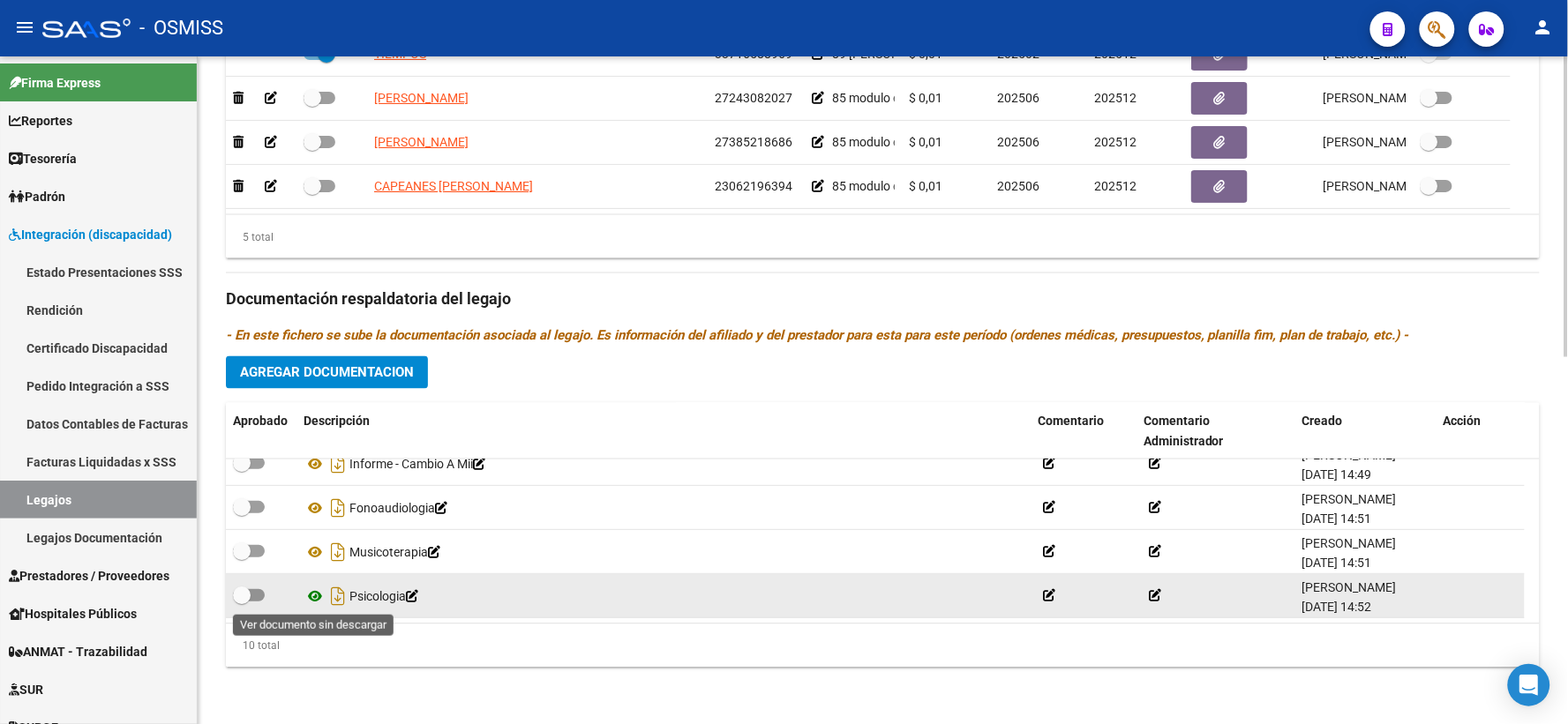
click at [313, 595] on icon at bounding box center [314, 597] width 23 height 22
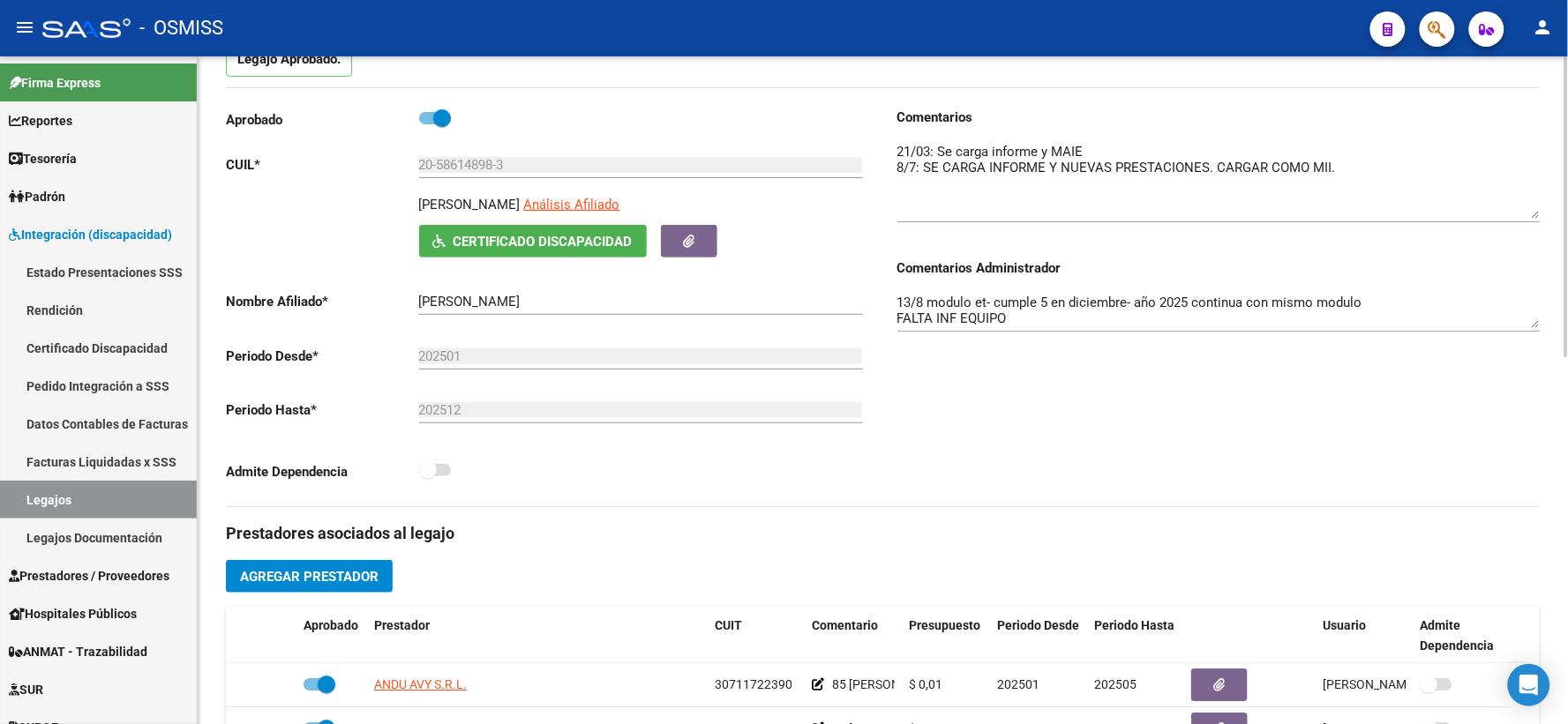
scroll to position [160, 0]
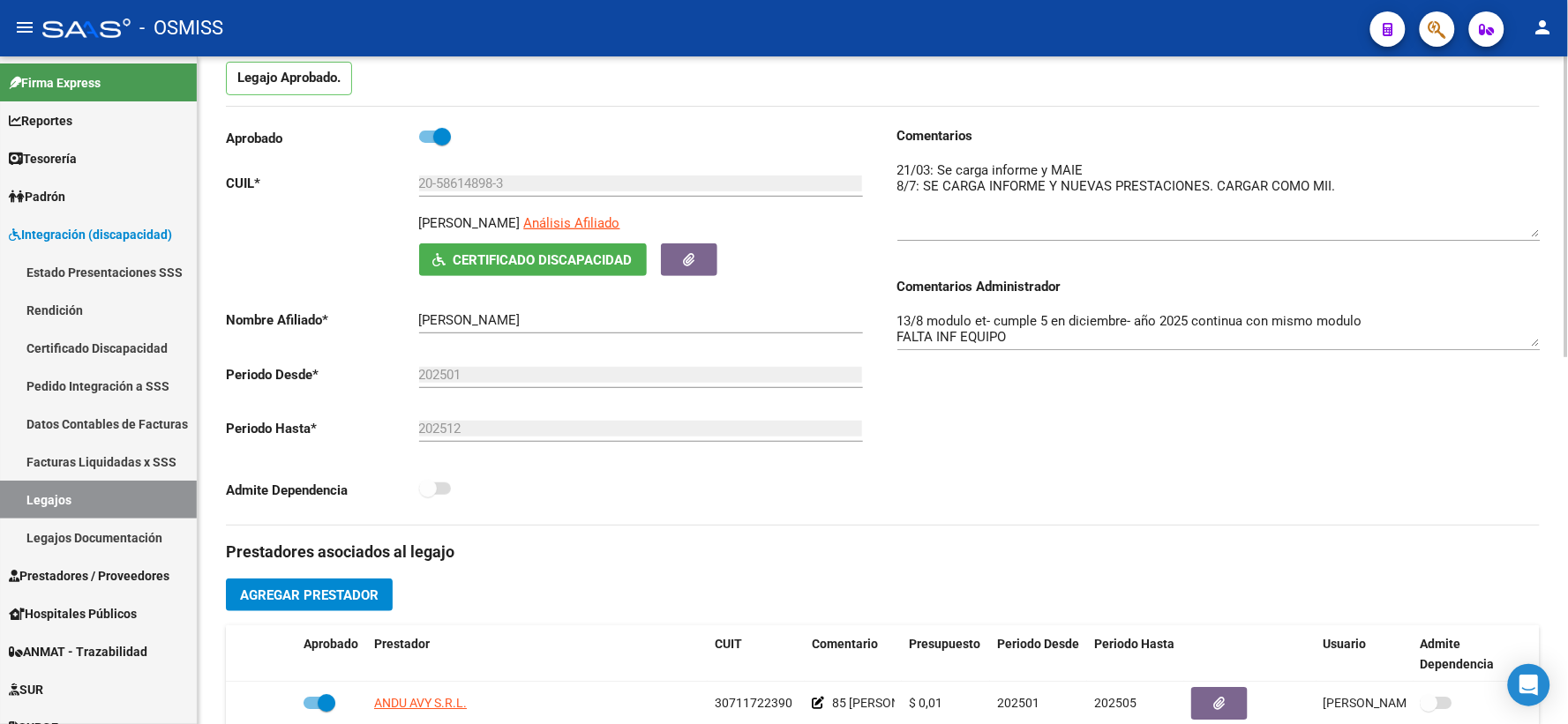
click at [1384, 333] on textarea "13/8 modulo et- cumple 5 en diciembre- año 2025 continua con mismo modulo FALTA…" at bounding box center [1219, 329] width 643 height 35
click at [949, 346] on textarea "13/8 modulo et- cumple 5 en diciembre- año 2025 continua con mismo modulo FALTA…" at bounding box center [1219, 329] width 643 height 35
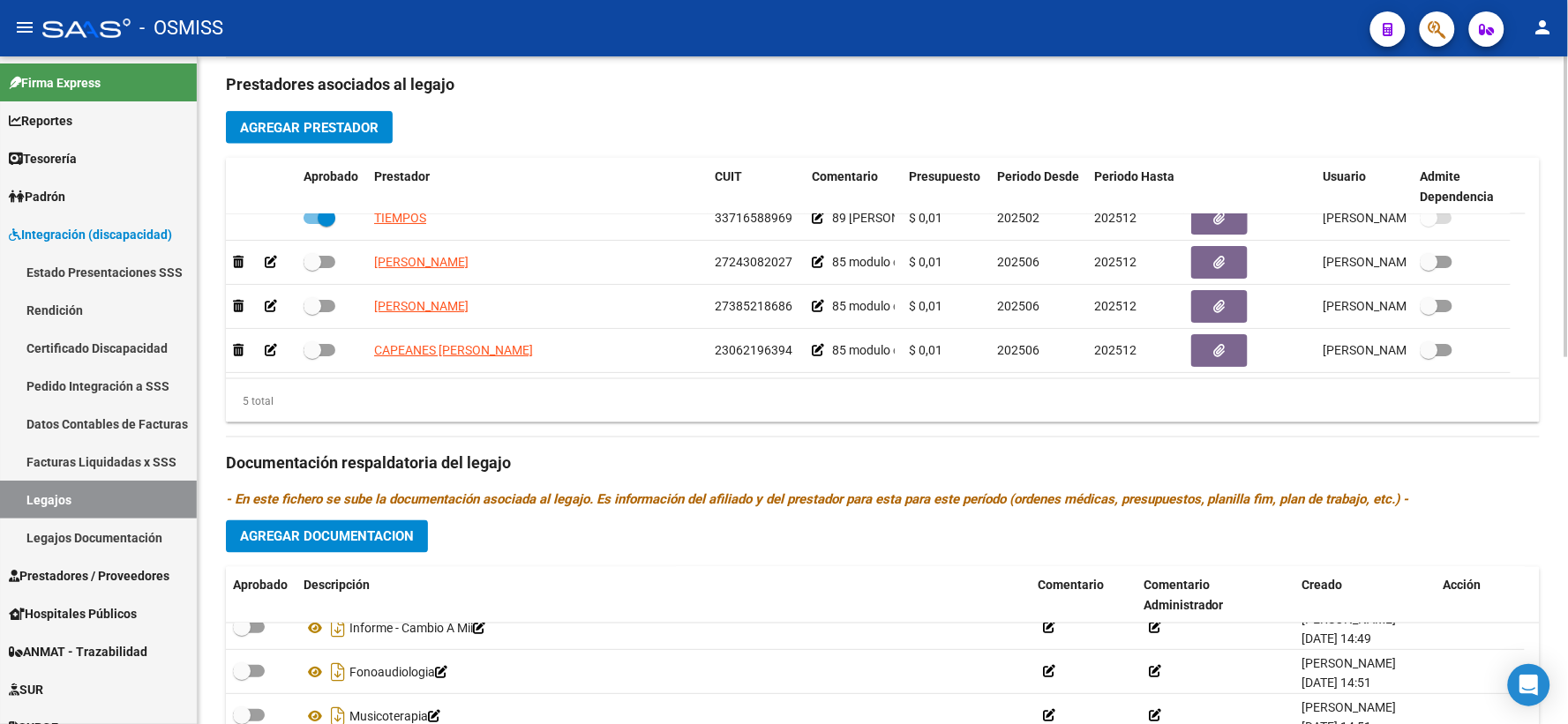
scroll to position [814, 0]
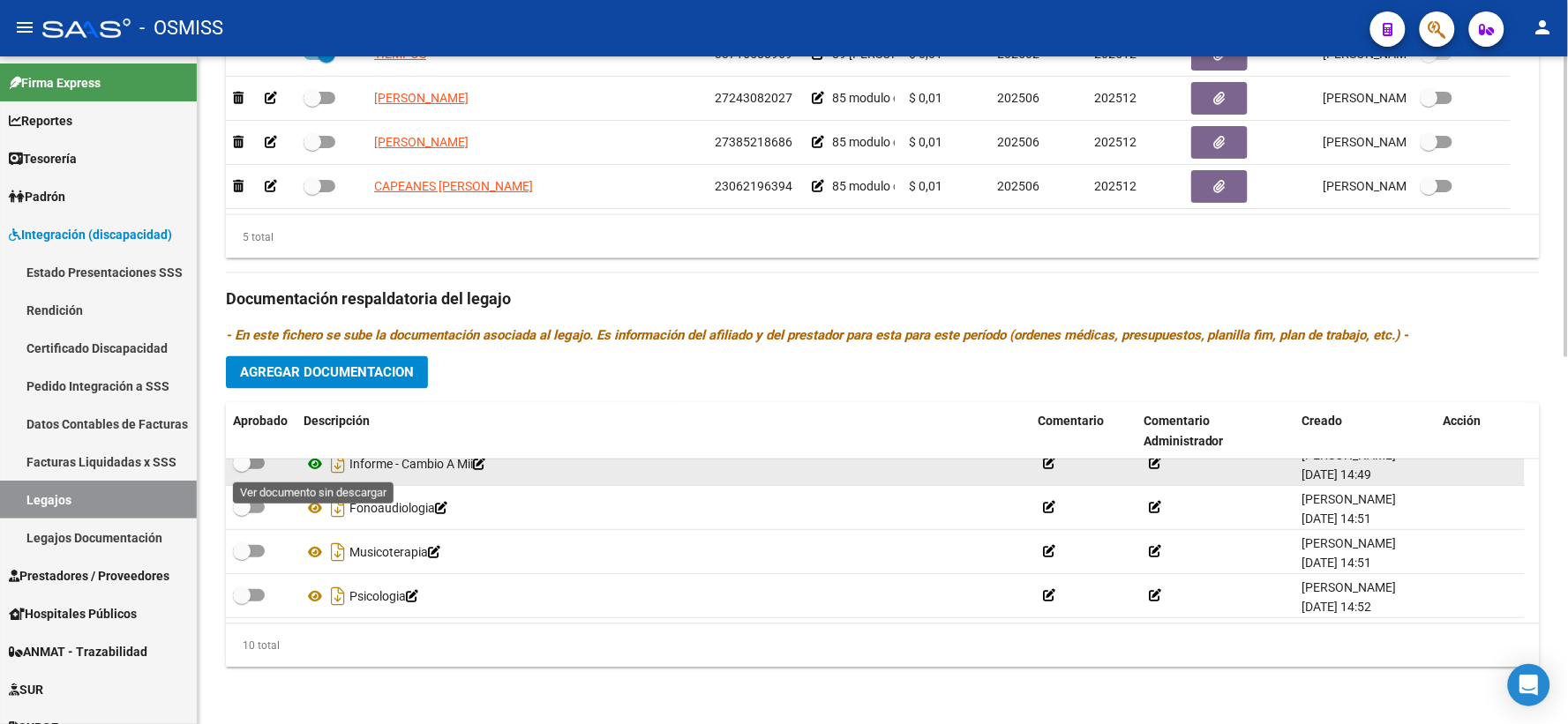
click at [318, 464] on icon at bounding box center [314, 464] width 23 height 22
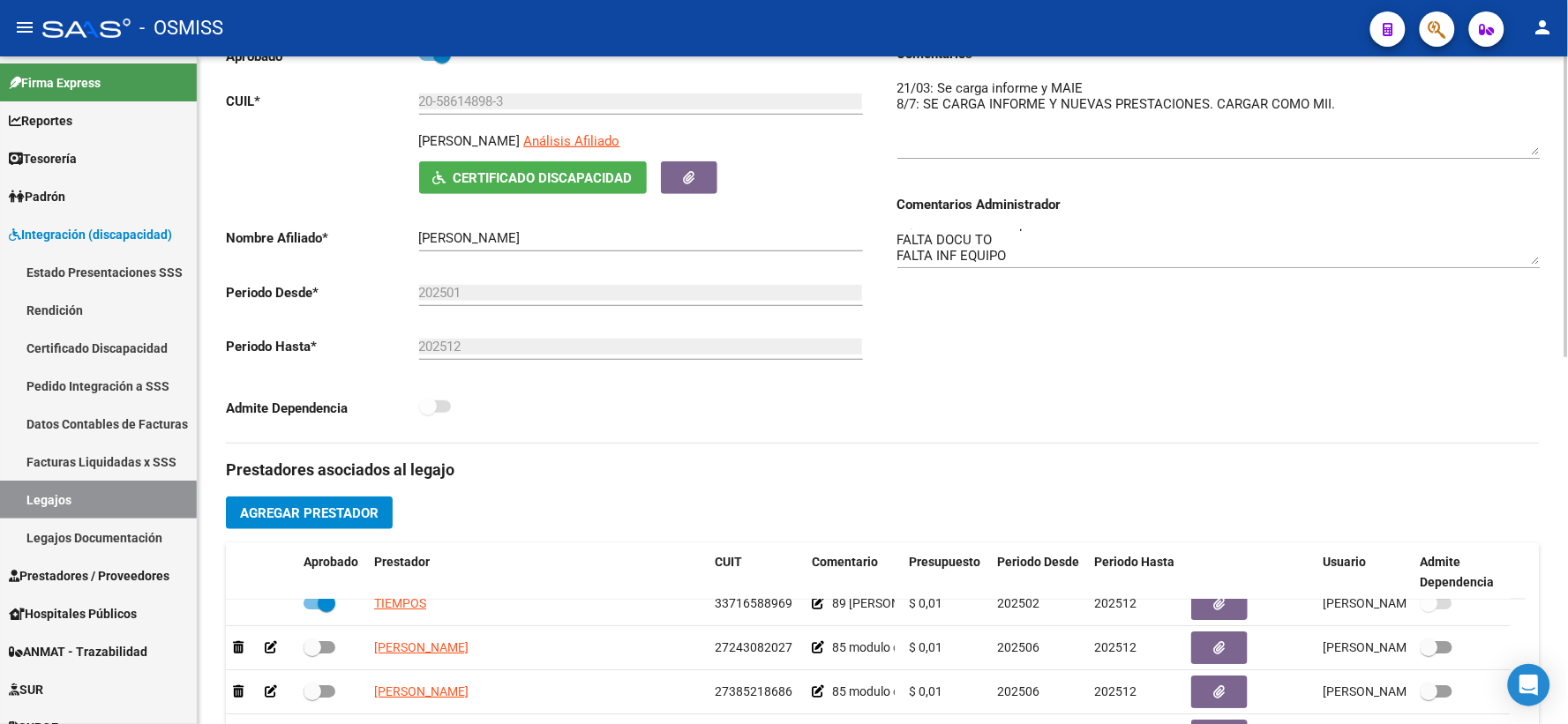
scroll to position [0, 0]
drag, startPoint x: 1530, startPoint y: 281, endPoint x: 1268, endPoint y: 309, distance: 263.5
click at [1545, 354] on div "arrow_back Editar 6886 save Guardar cambios Legajo de Integración Modelo Formul…" at bounding box center [883, 544] width 1370 height 1460
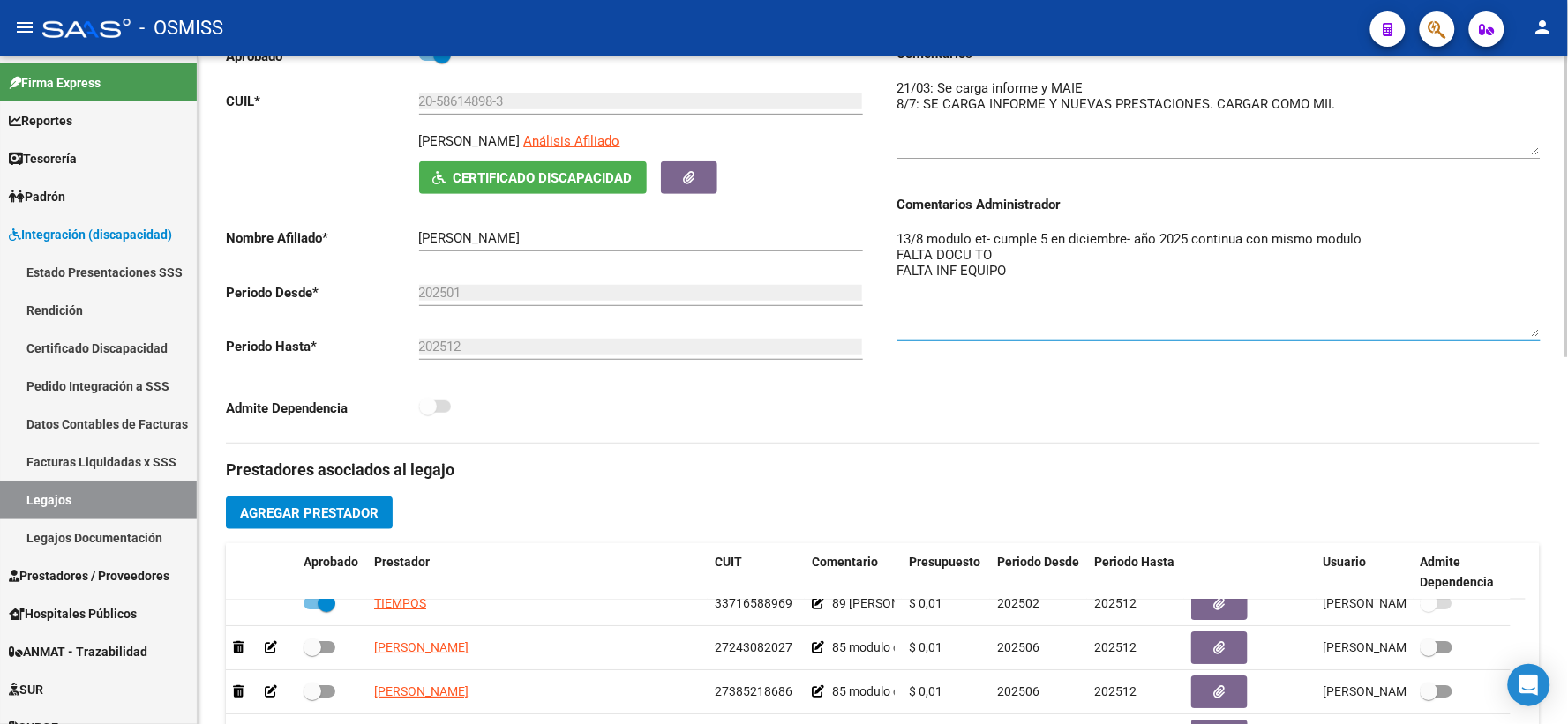
drag, startPoint x: 1013, startPoint y: 285, endPoint x: 836, endPoint y: 288, distance: 177.0
click at [836, 288] on div "Aprobado CUIL * 20-58614898-3 Ingresar CUIL [PERSON_NAME] Afiliado Certificado …" at bounding box center [883, 244] width 1314 height 399
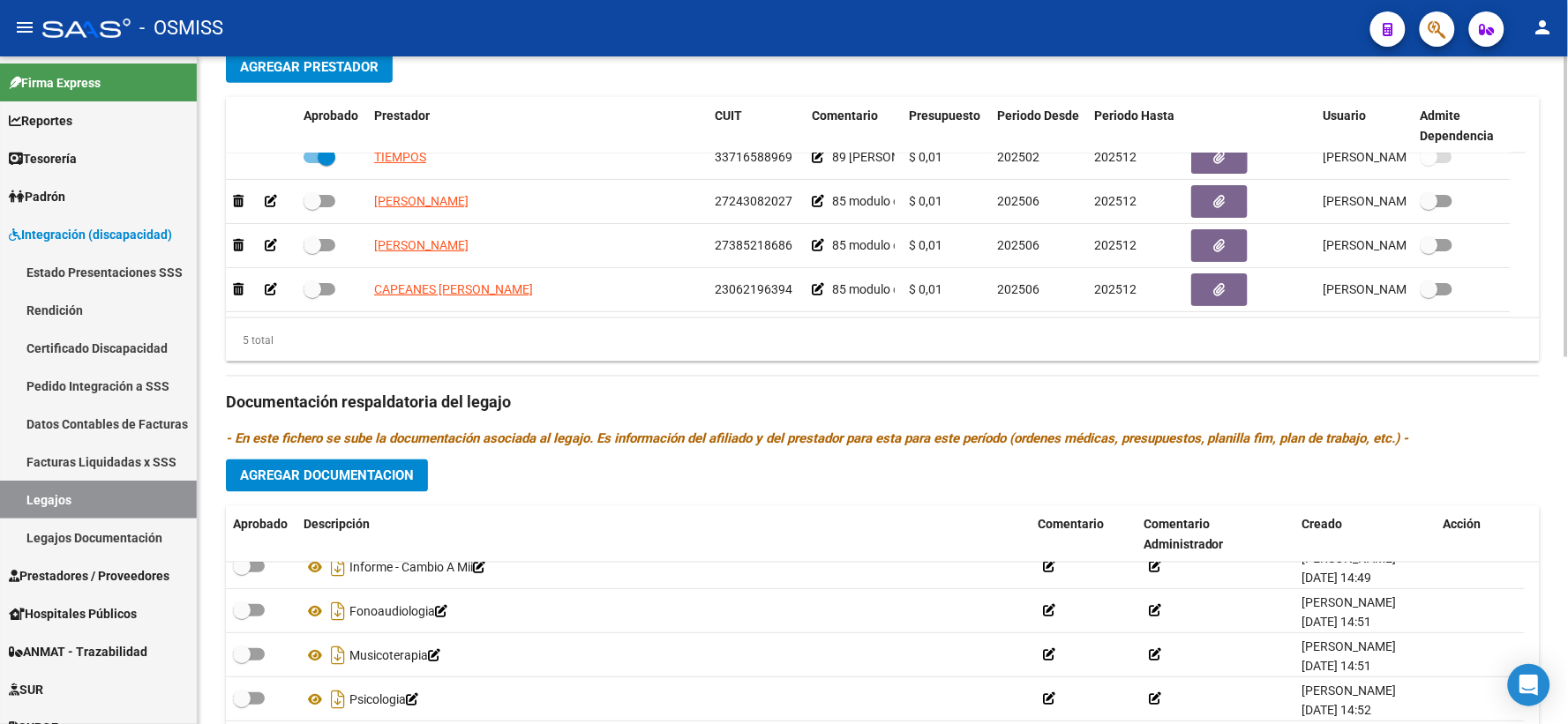
scroll to position [733, 0]
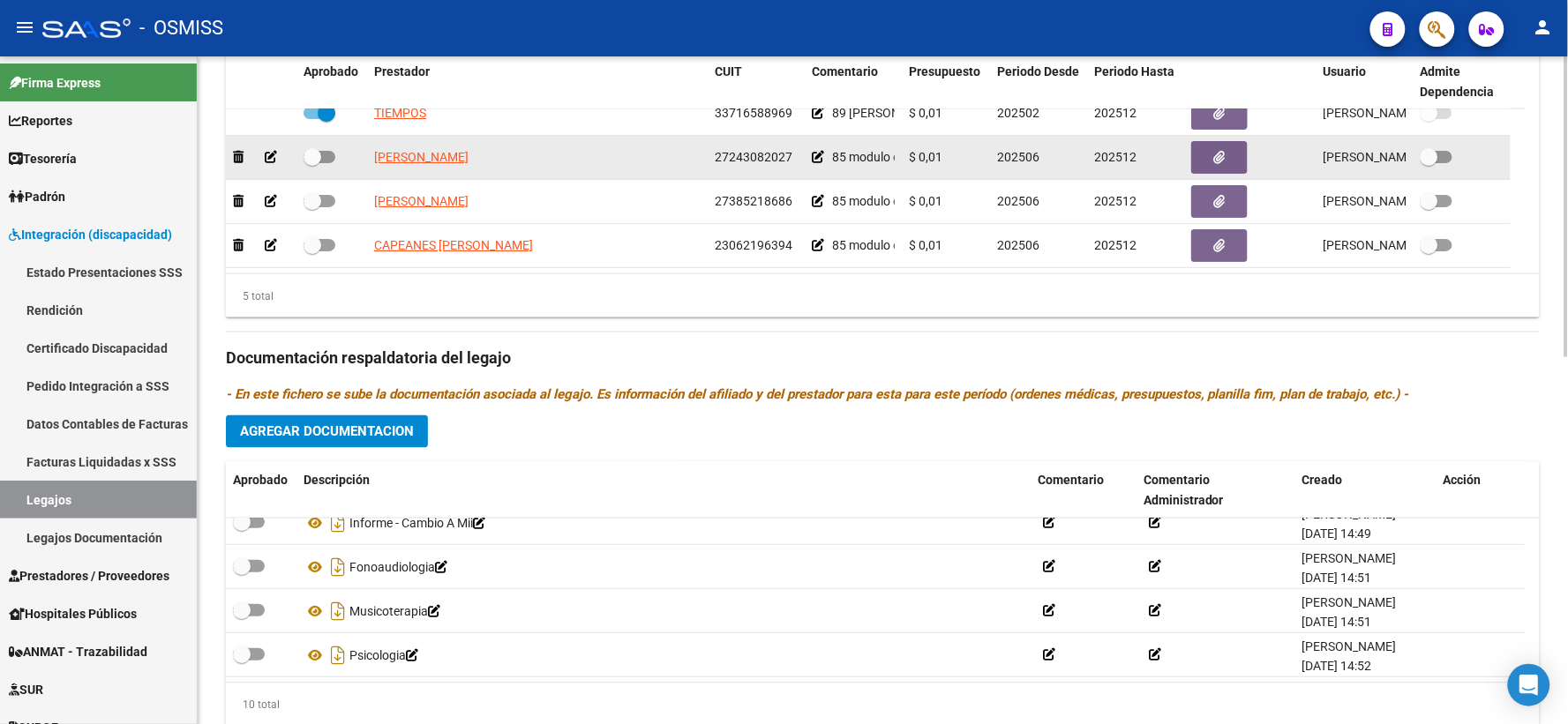
type textarea "13/8 modulo et- cumple 5 en diciembre- año 2025 continua con mismo modulo FALTA…"
click at [816, 163] on icon at bounding box center [818, 157] width 13 height 13
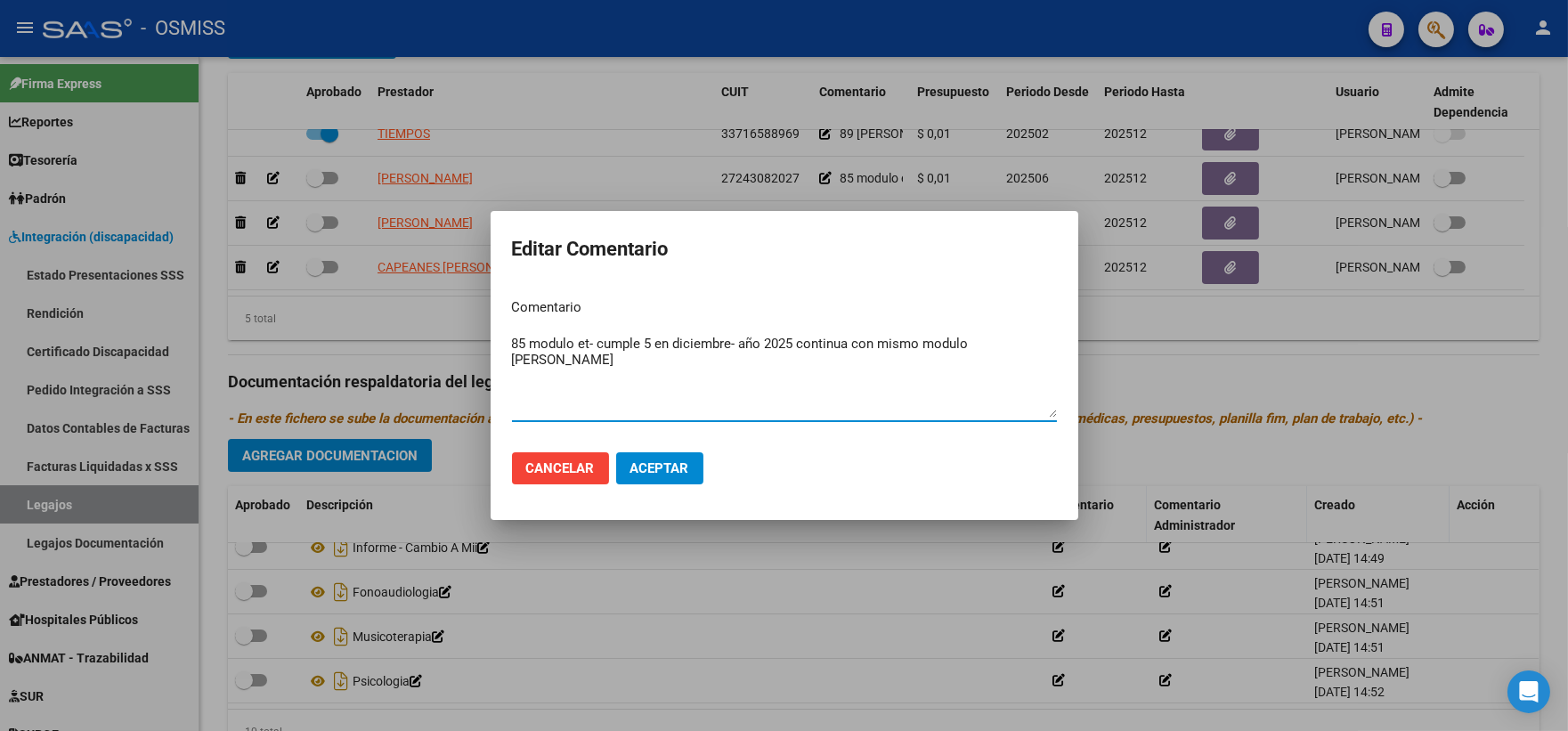
drag, startPoint x: 601, startPoint y: 340, endPoint x: 535, endPoint y: 343, distance: 66.1
click at [535, 343] on textarea "85 modulo et- cumple 5 en diciembre- año 2025 continua con mismo modulo [PERSON…" at bounding box center [784, 375] width 545 height 84
type textarea "85 FONO cumple 5 en diciembre- año 2025 continua con mismo modulo [PERSON_NAME]"
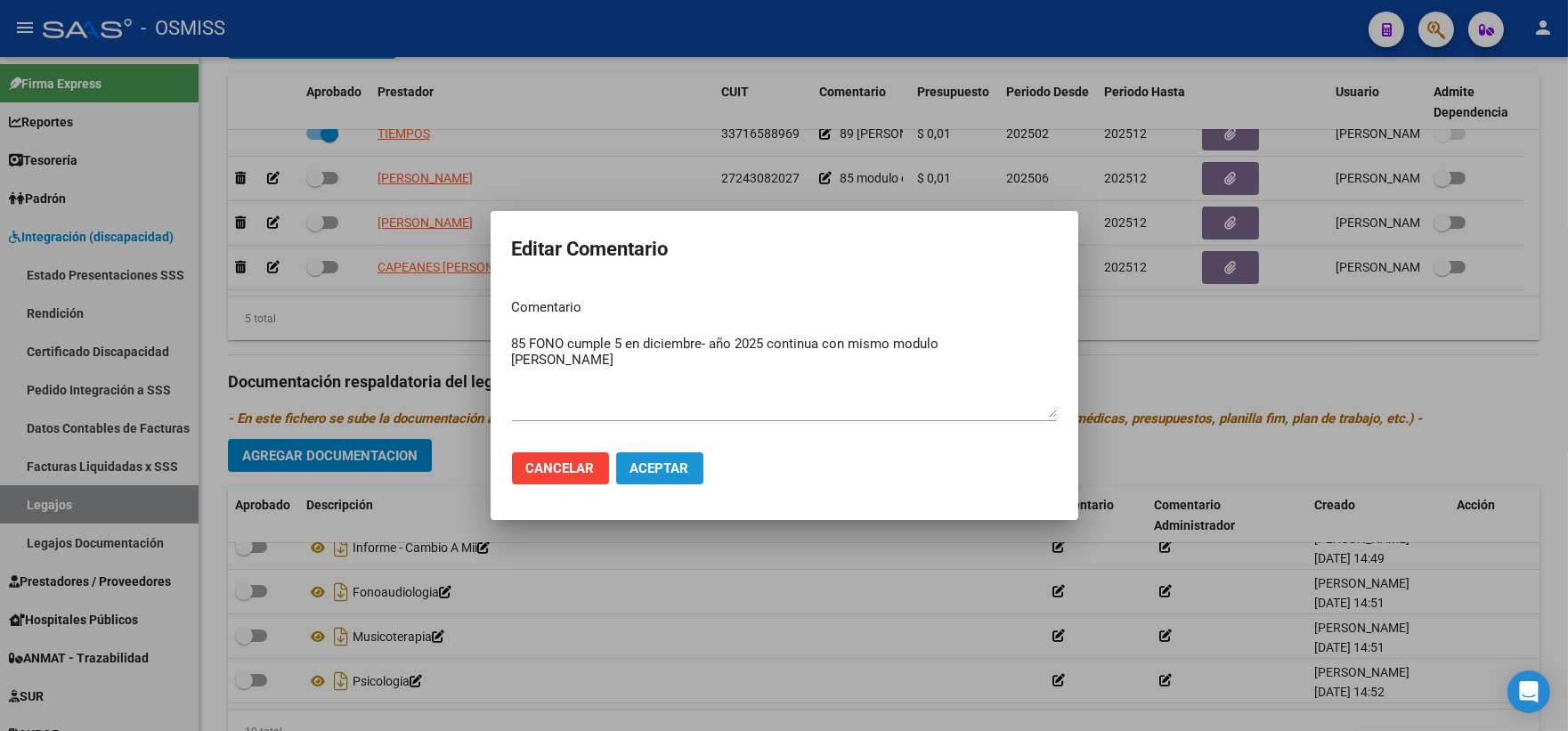
click at [630, 473] on span "Aceptar" at bounding box center [660, 468] width 59 height 16
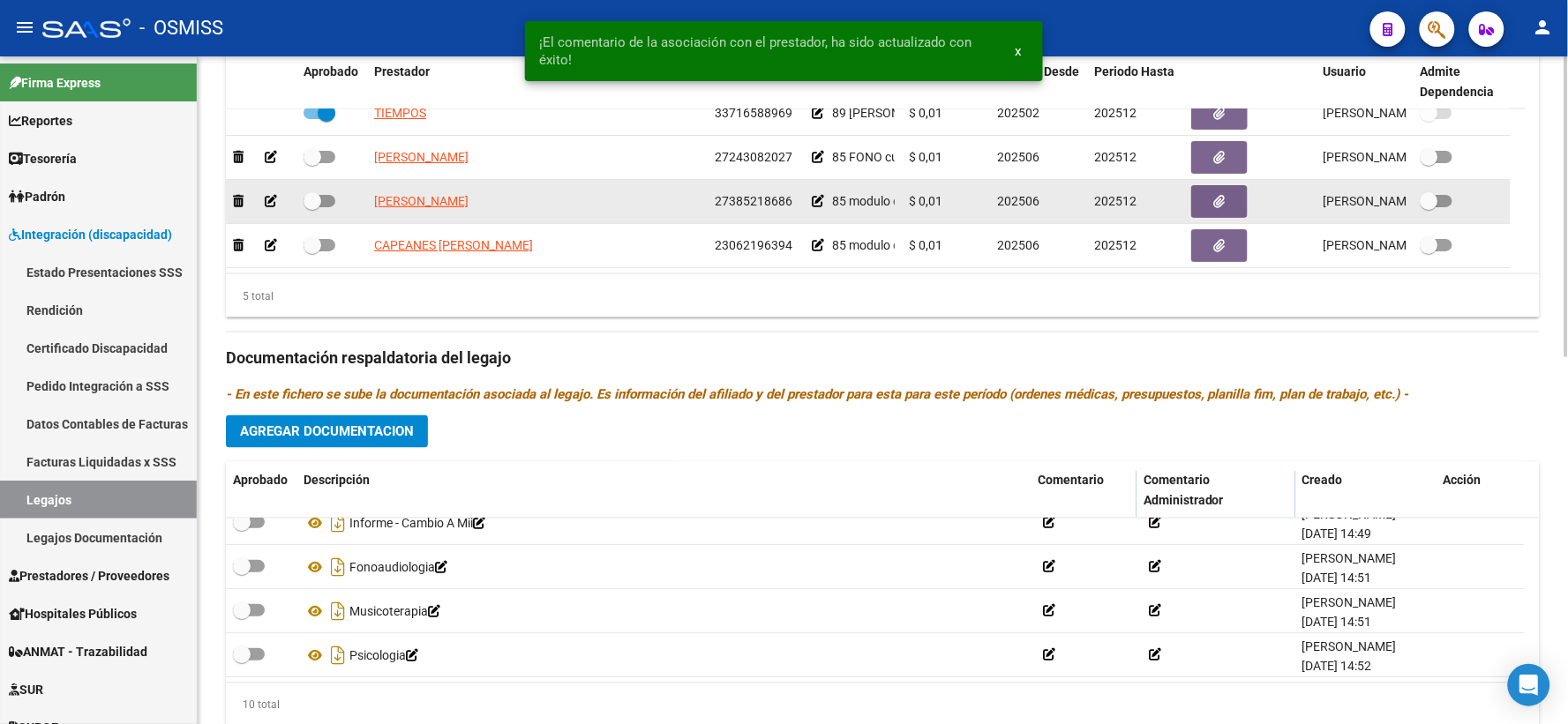
click at [816, 207] on icon at bounding box center [818, 201] width 13 height 13
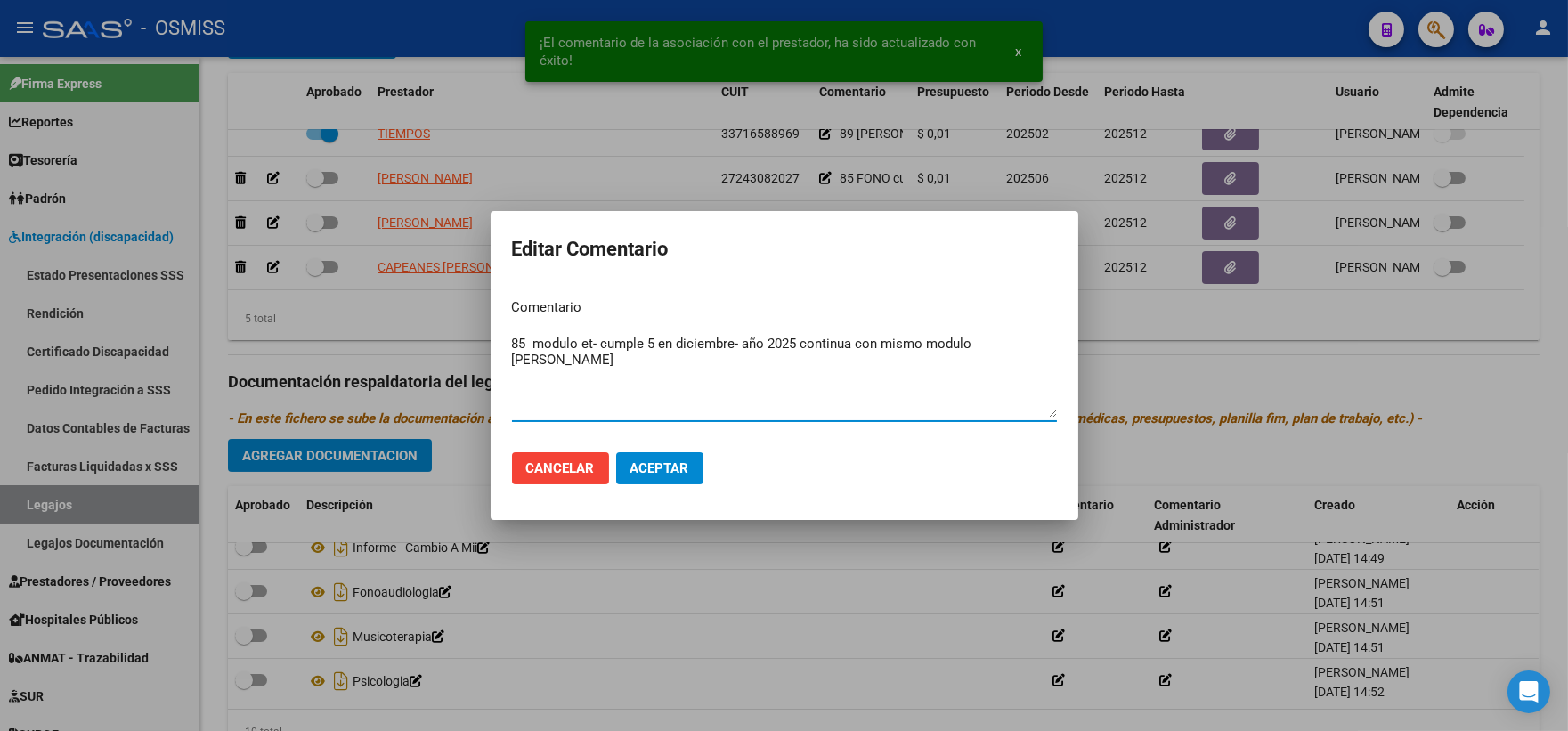
click at [531, 340] on textarea "85 modulo et- cumple 5 en diciembre- año 2025 continua con mismo modulo [PERSON…" at bounding box center [784, 375] width 545 height 84
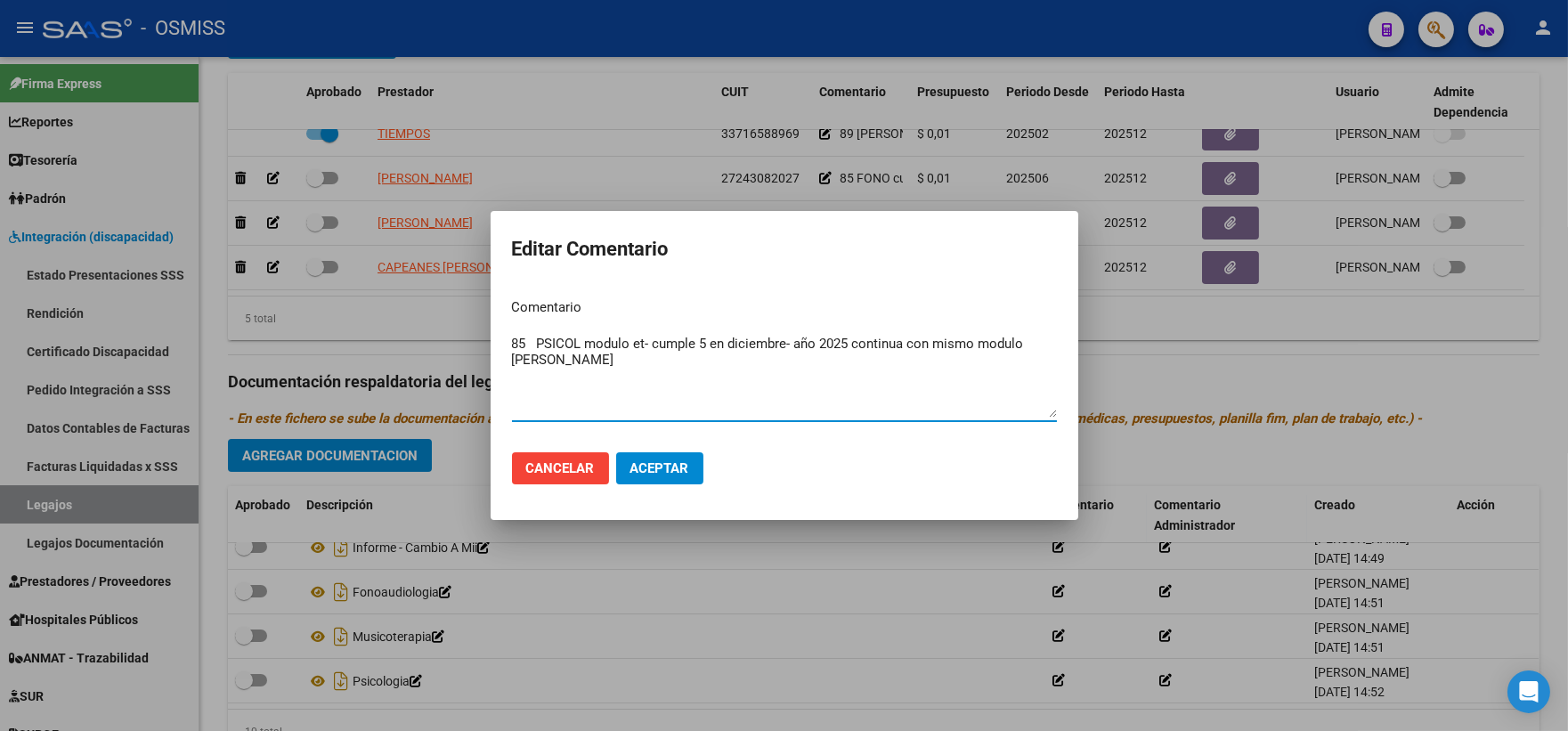
type textarea "85 PSICOL modulo et- cumple 5 en diciembre- año 2025 continua con mismo modulo …"
click at [648, 461] on span "Aceptar" at bounding box center [660, 468] width 59 height 16
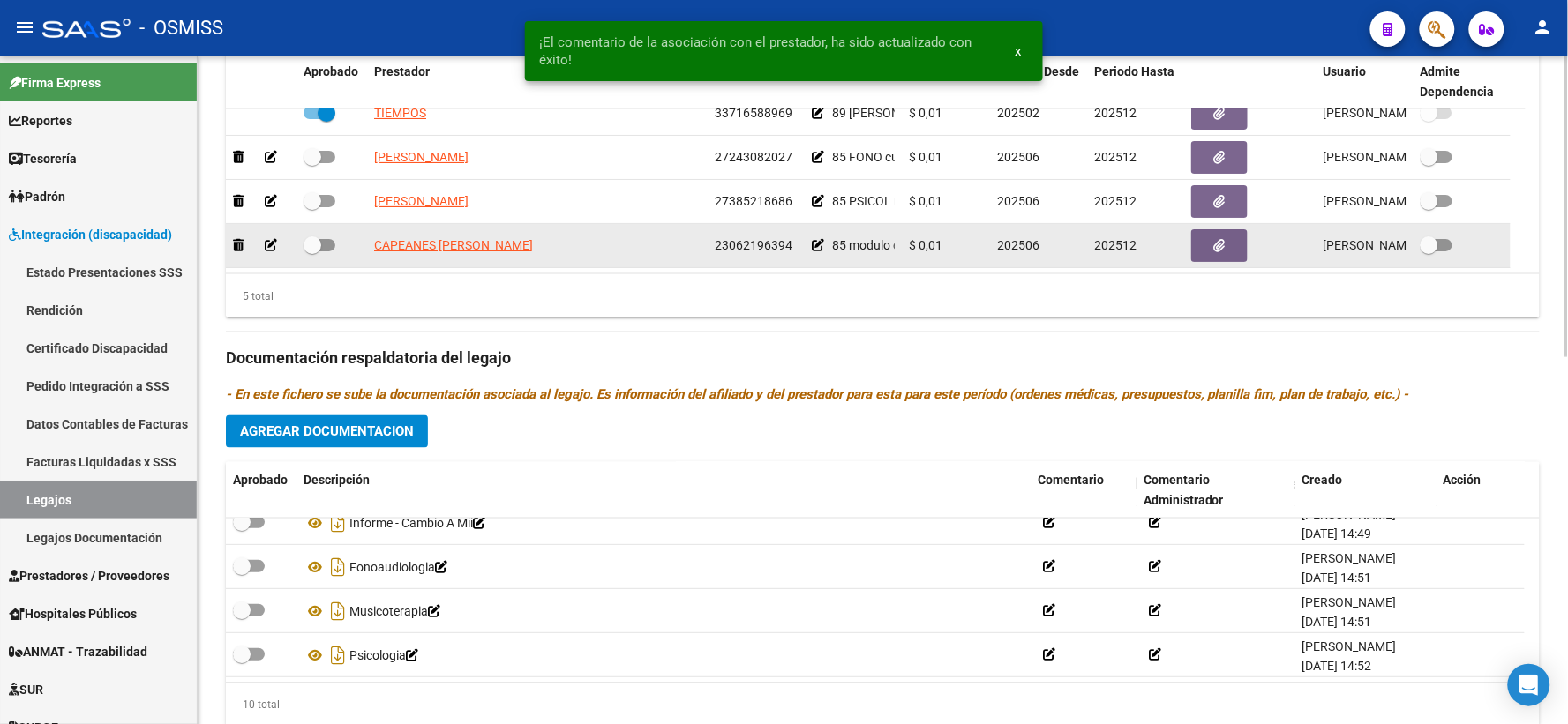
click at [815, 251] on icon at bounding box center [818, 245] width 13 height 13
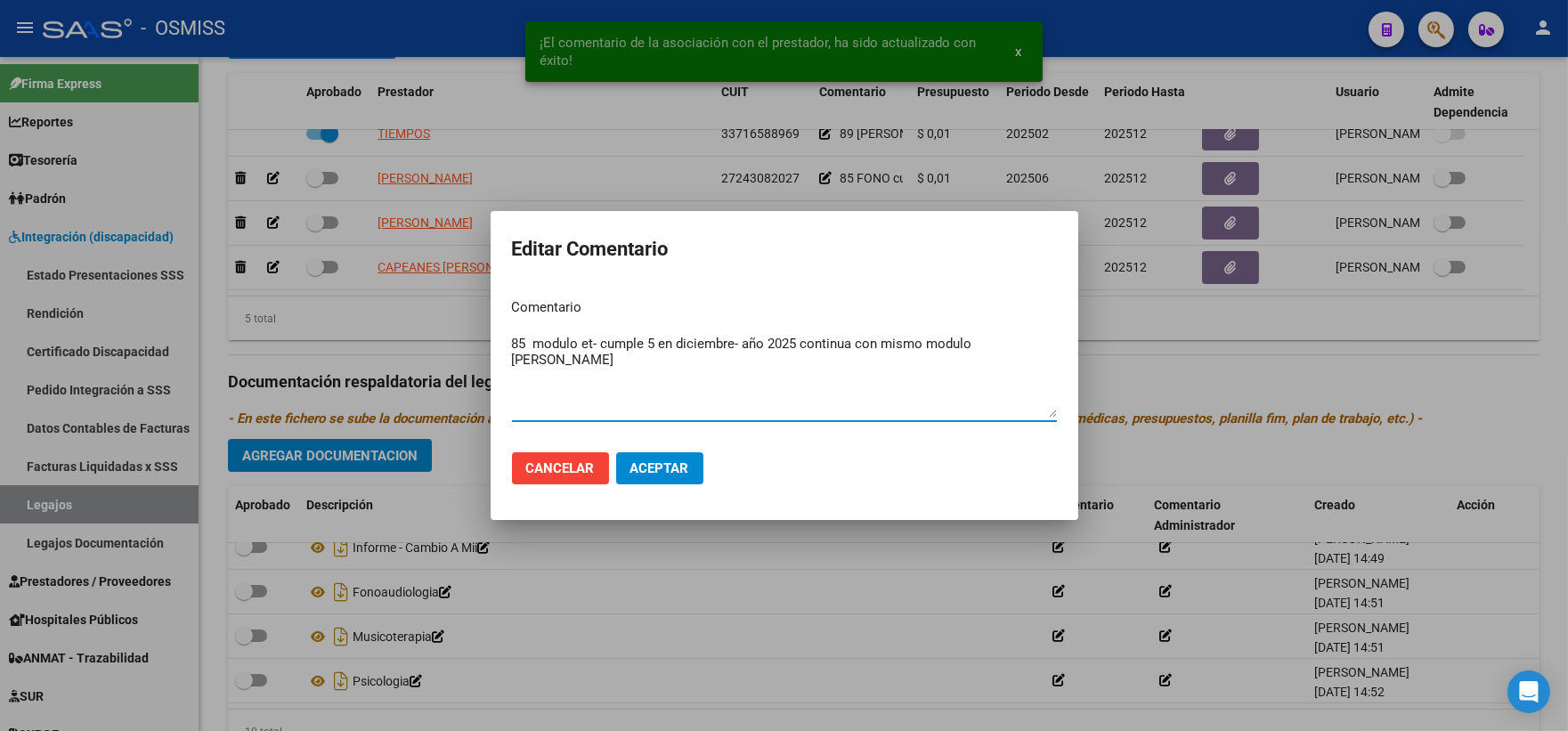
click at [532, 343] on textarea "85 modulo et- cumple 5 en diciembre- año 2025 continua con mismo modulo [PERSON…" at bounding box center [784, 375] width 545 height 84
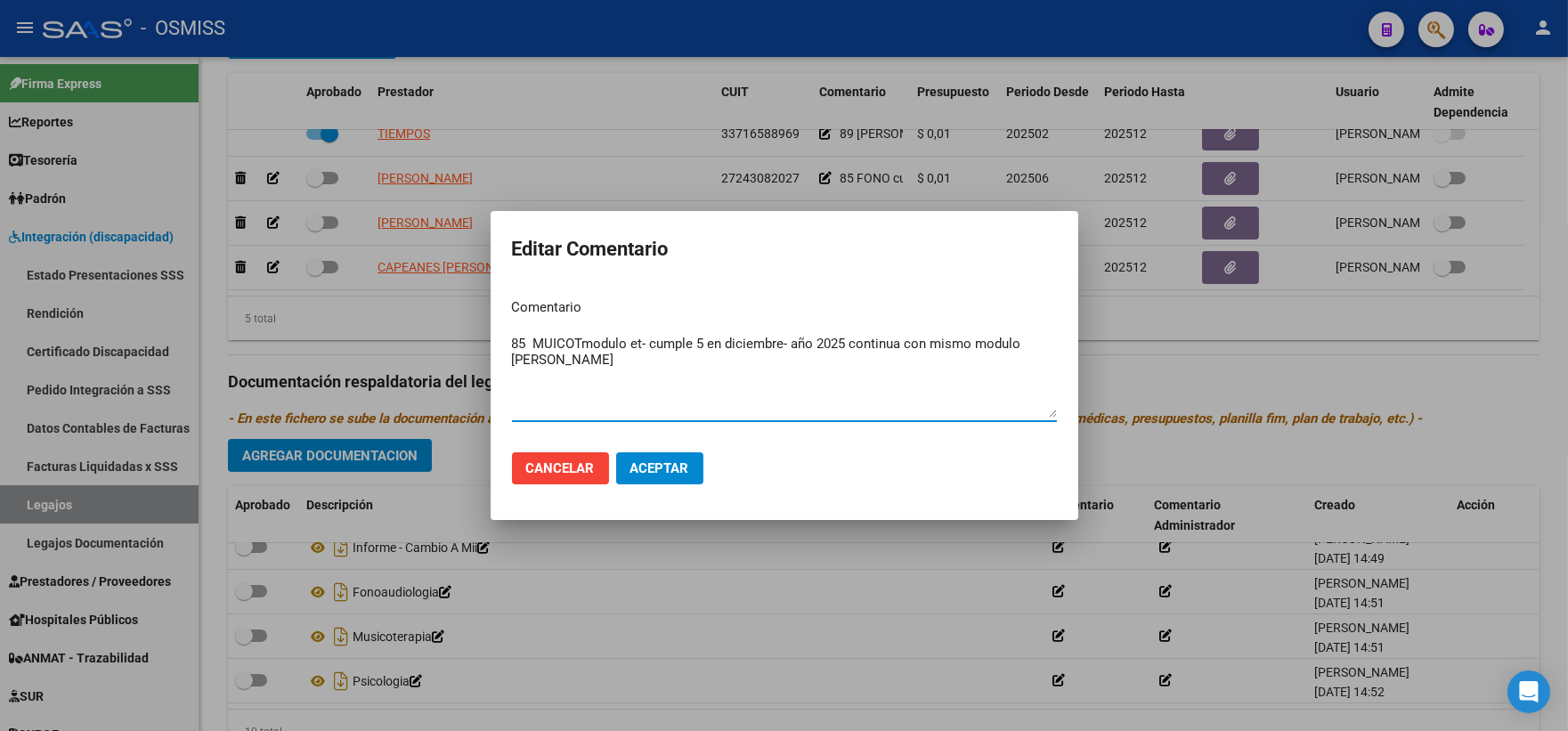
click at [553, 336] on textarea "85 MUICOTmodulo et- cumple 5 en diciembre- año 2025 continua con mismo modulo […" at bounding box center [784, 375] width 545 height 84
click at [591, 340] on textarea "85 MUSICOTmodulo et- cumple 5 en diciembre- año 2025 continua con mismo modulo …" at bounding box center [784, 375] width 545 height 84
type textarea "85 MUSICOT modulo et- cumple 5 en diciembre- año 2025 continua con mismo modulo…"
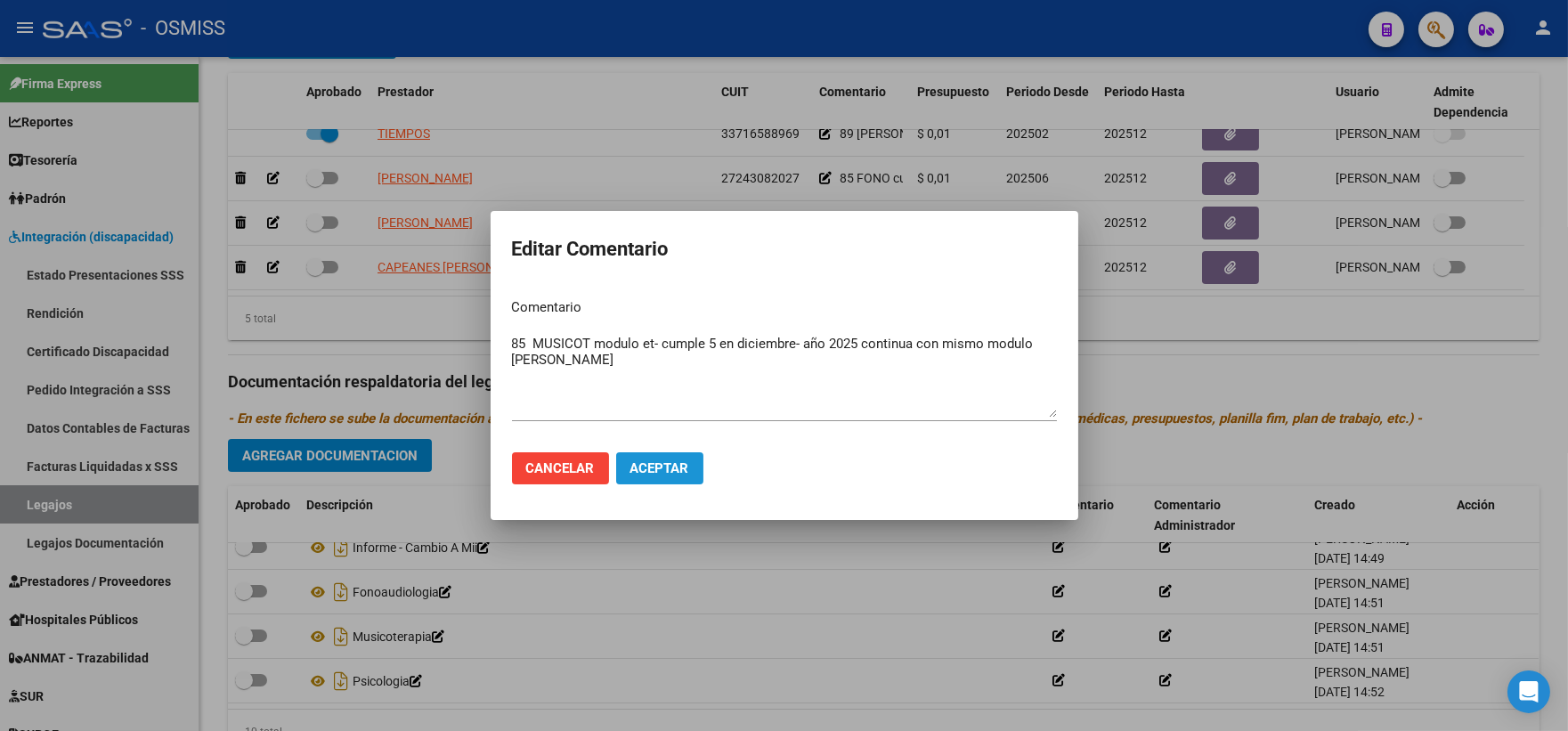
drag, startPoint x: 642, startPoint y: 466, endPoint x: 487, endPoint y: 325, distance: 209.5
click at [638, 463] on span "Aceptar" at bounding box center [660, 468] width 59 height 16
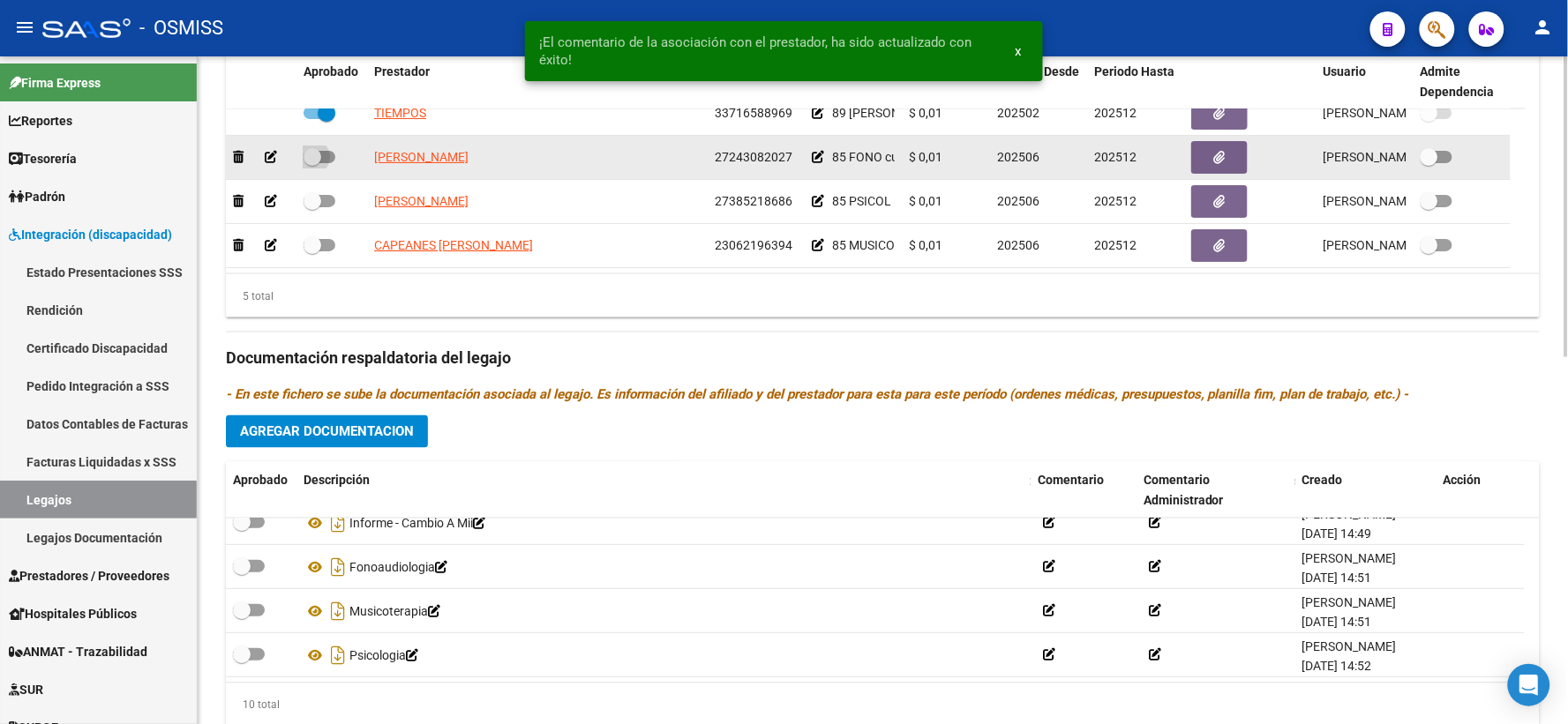
click at [306, 166] on span at bounding box center [312, 157] width 18 height 18
click at [311, 164] on input "checkbox" at bounding box center [311, 163] width 1 height 1
checkbox input "true"
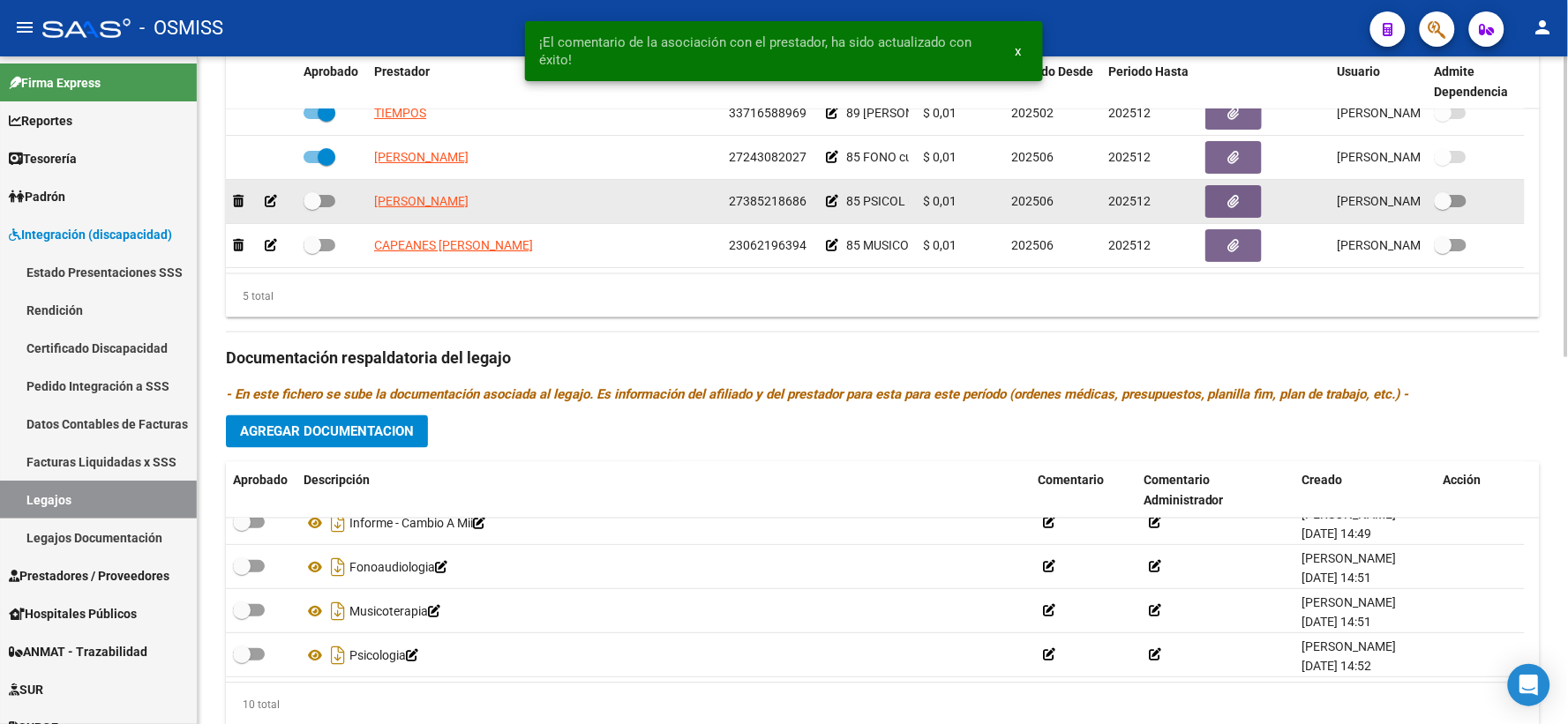
click at [309, 210] on span at bounding box center [312, 202] width 18 height 18
click at [311, 208] on input "checkbox" at bounding box center [311, 207] width 1 height 1
checkbox input "true"
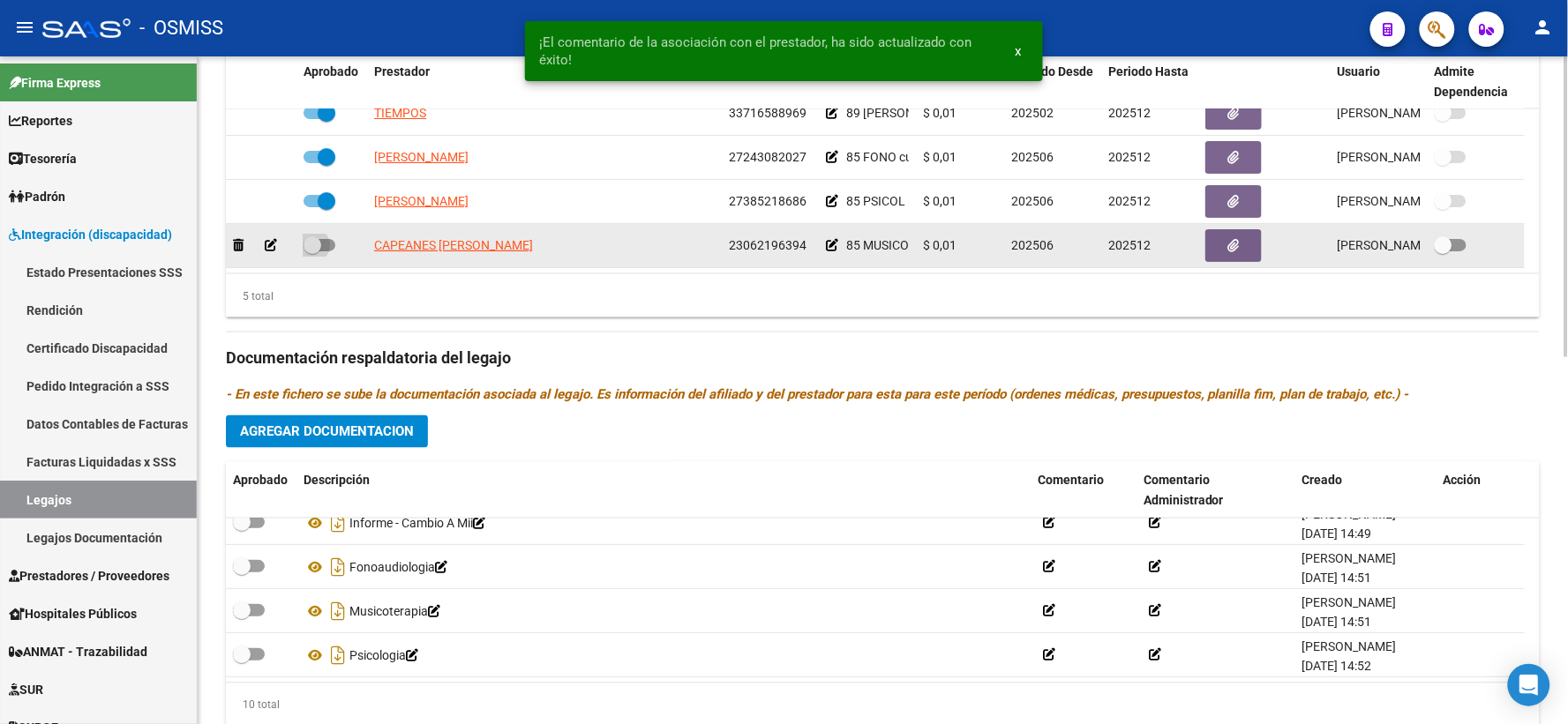
click at [313, 254] on span at bounding box center [312, 246] width 18 height 18
click at [312, 252] on input "checkbox" at bounding box center [311, 251] width 1 height 1
checkbox input "true"
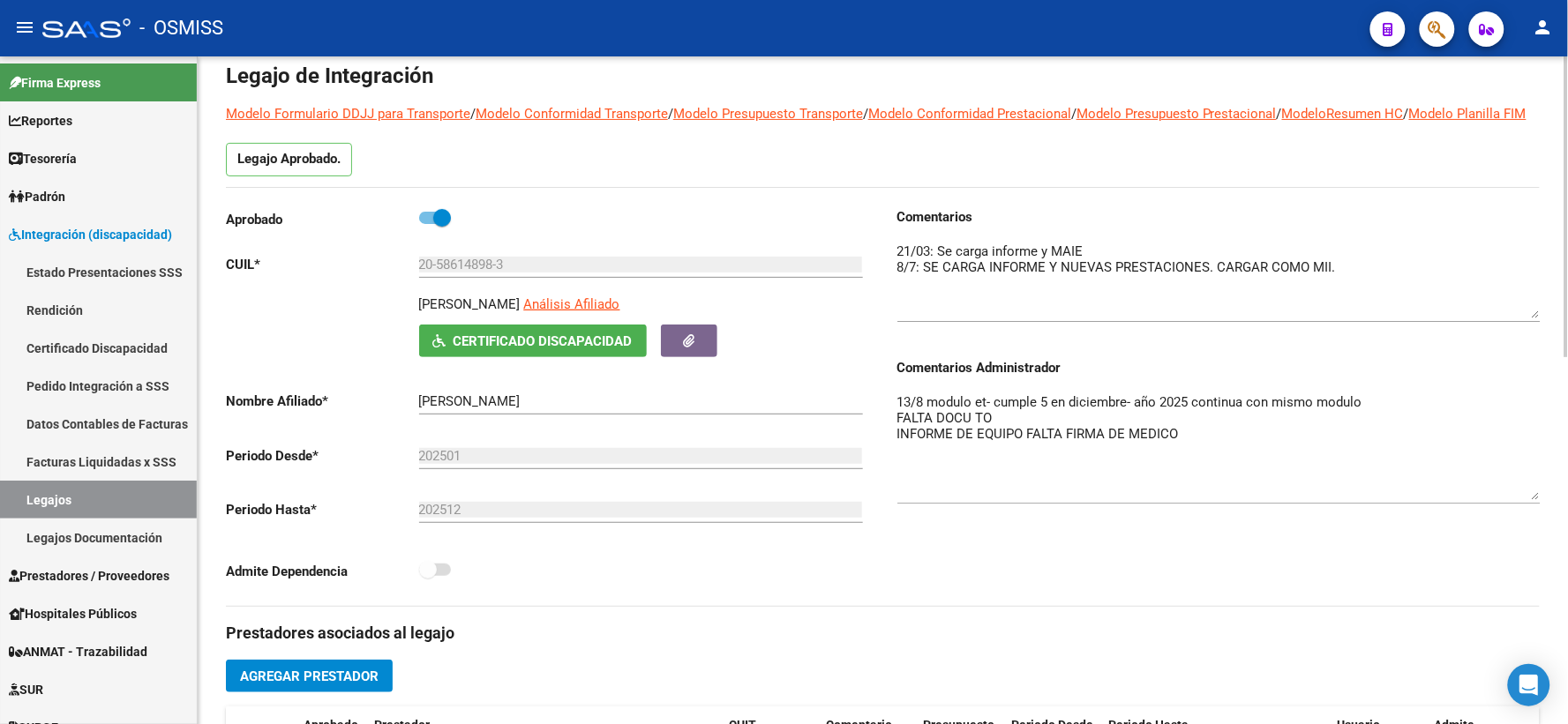
scroll to position [0, 0]
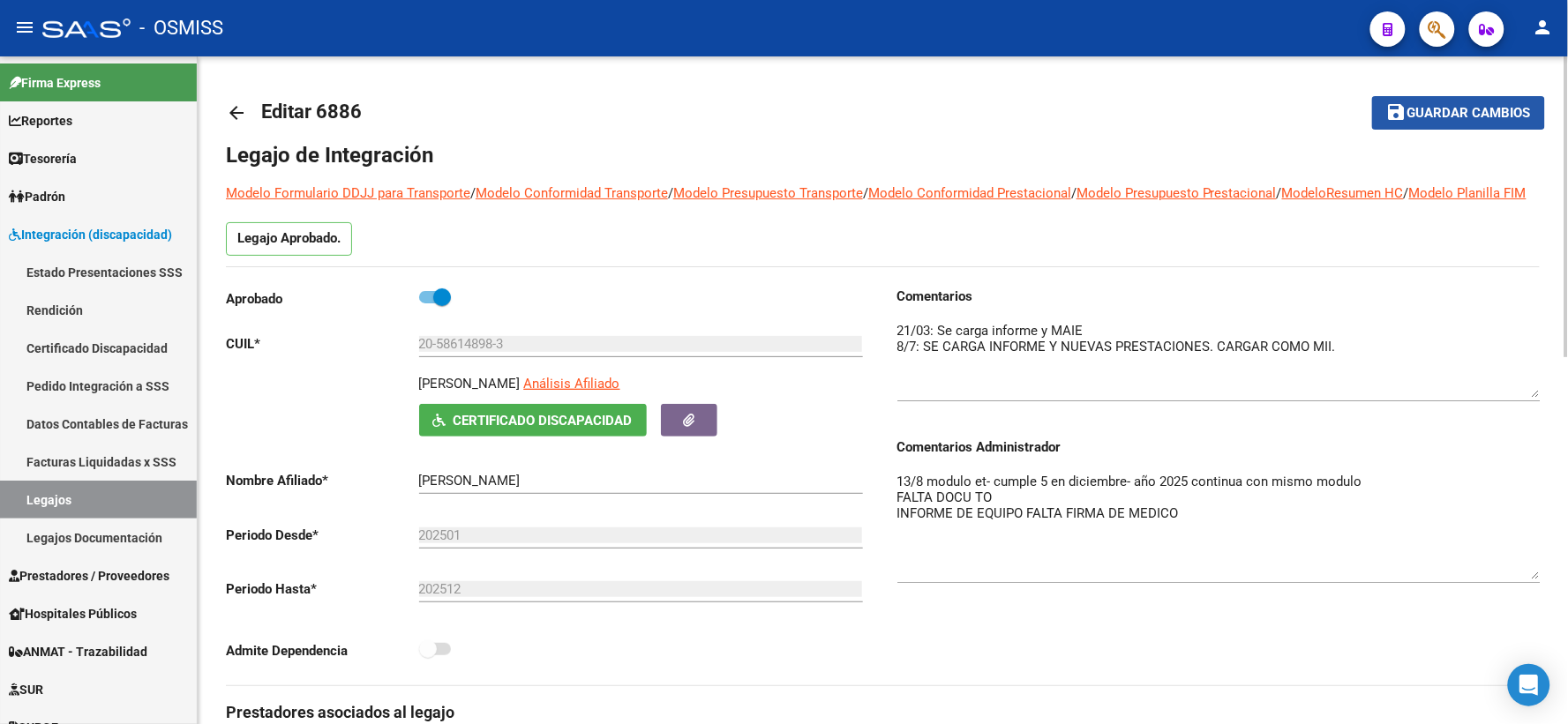
click at [1422, 106] on span "Guardar cambios" at bounding box center [1469, 113] width 123 height 16
click at [1443, 119] on span "Guardar cambios" at bounding box center [1469, 113] width 123 height 16
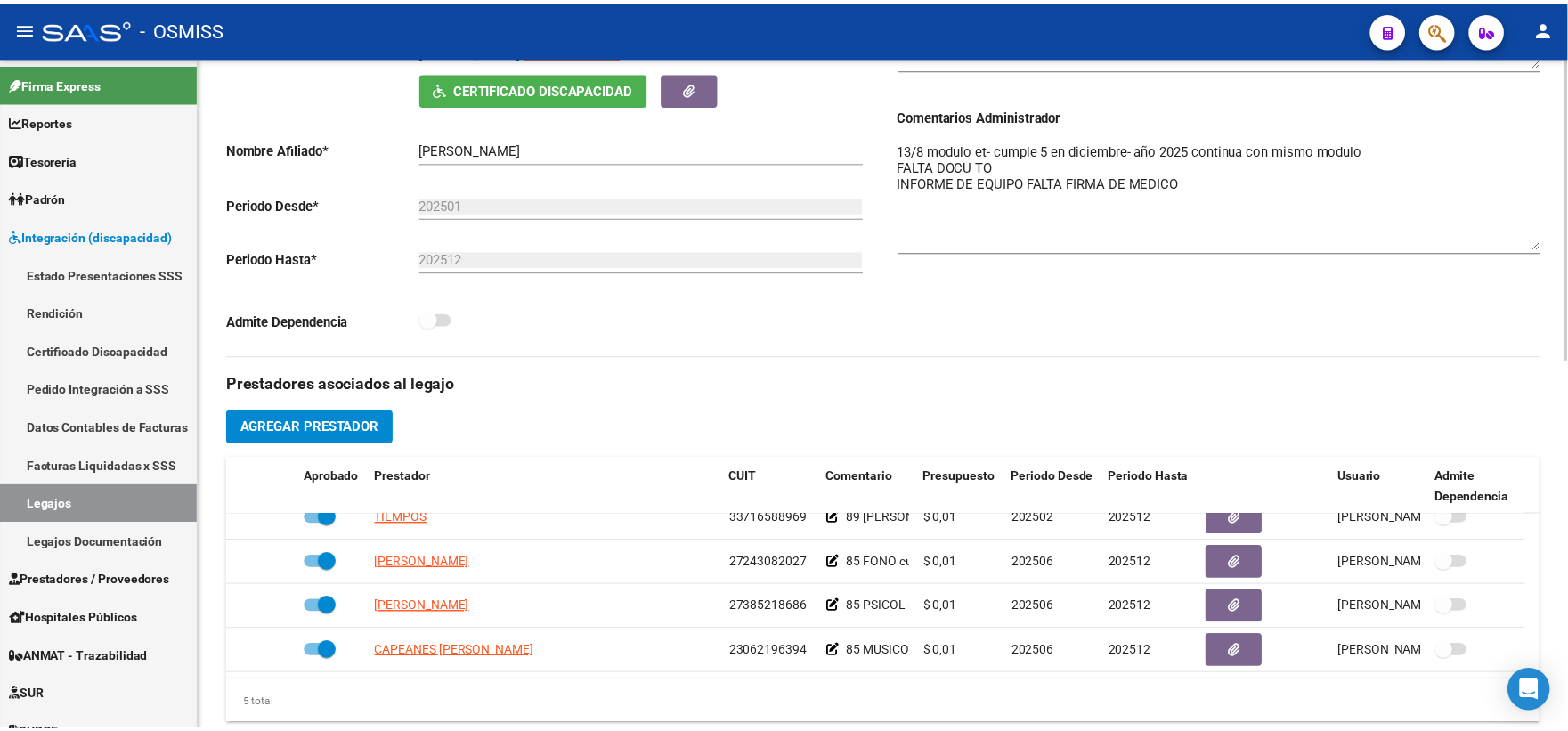
scroll to position [494, 0]
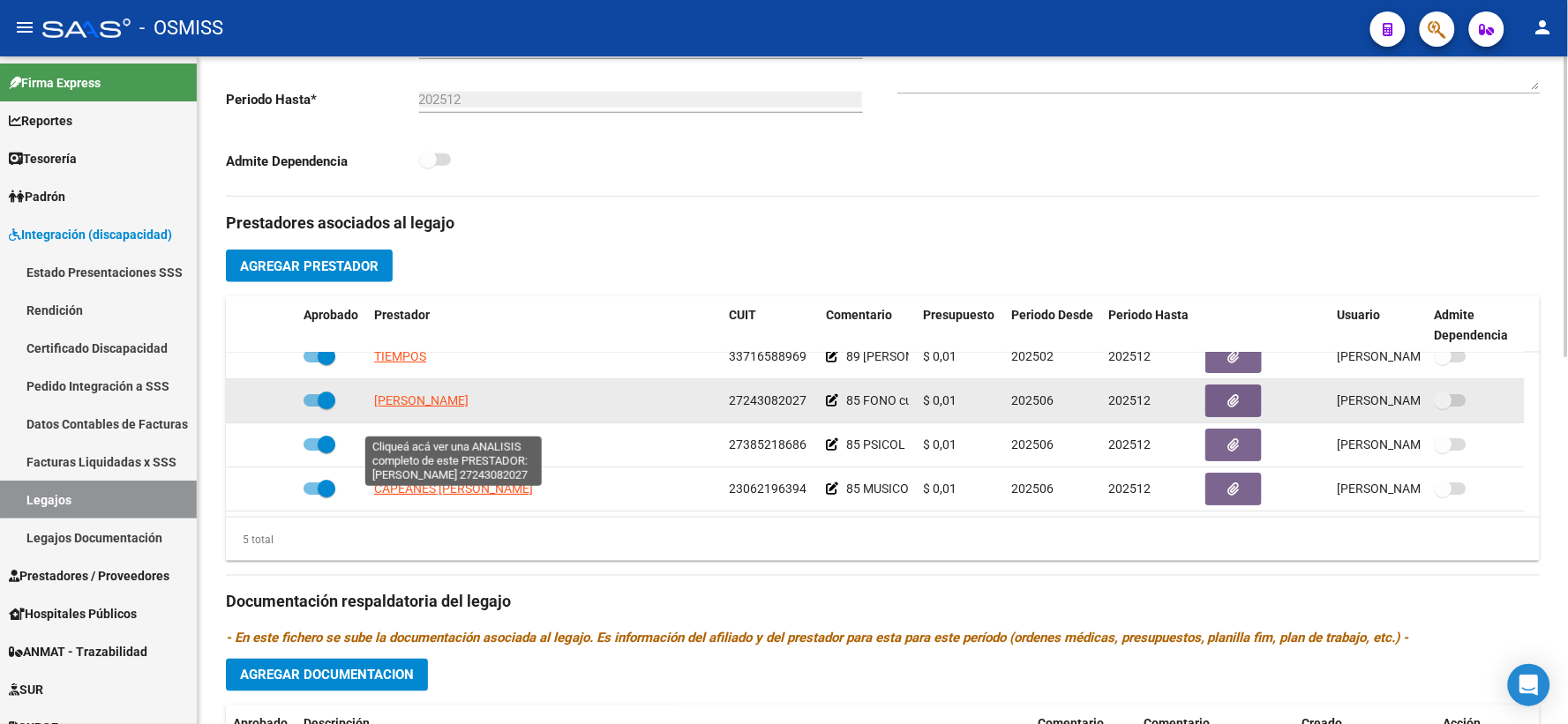
click at [402, 408] on span "[PERSON_NAME]" at bounding box center [421, 400] width 94 height 14
type textarea "27243082027"
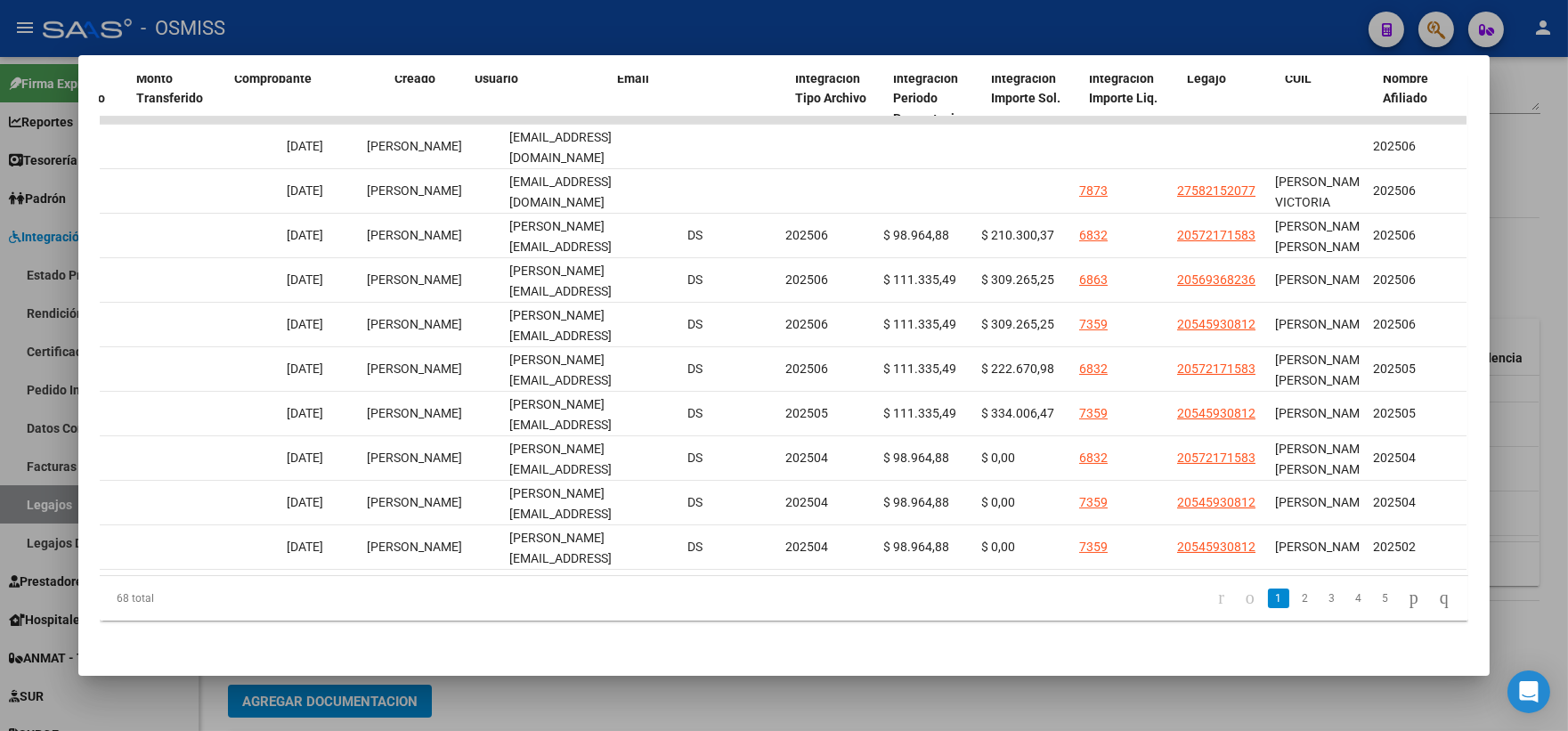
scroll to position [0, 0]
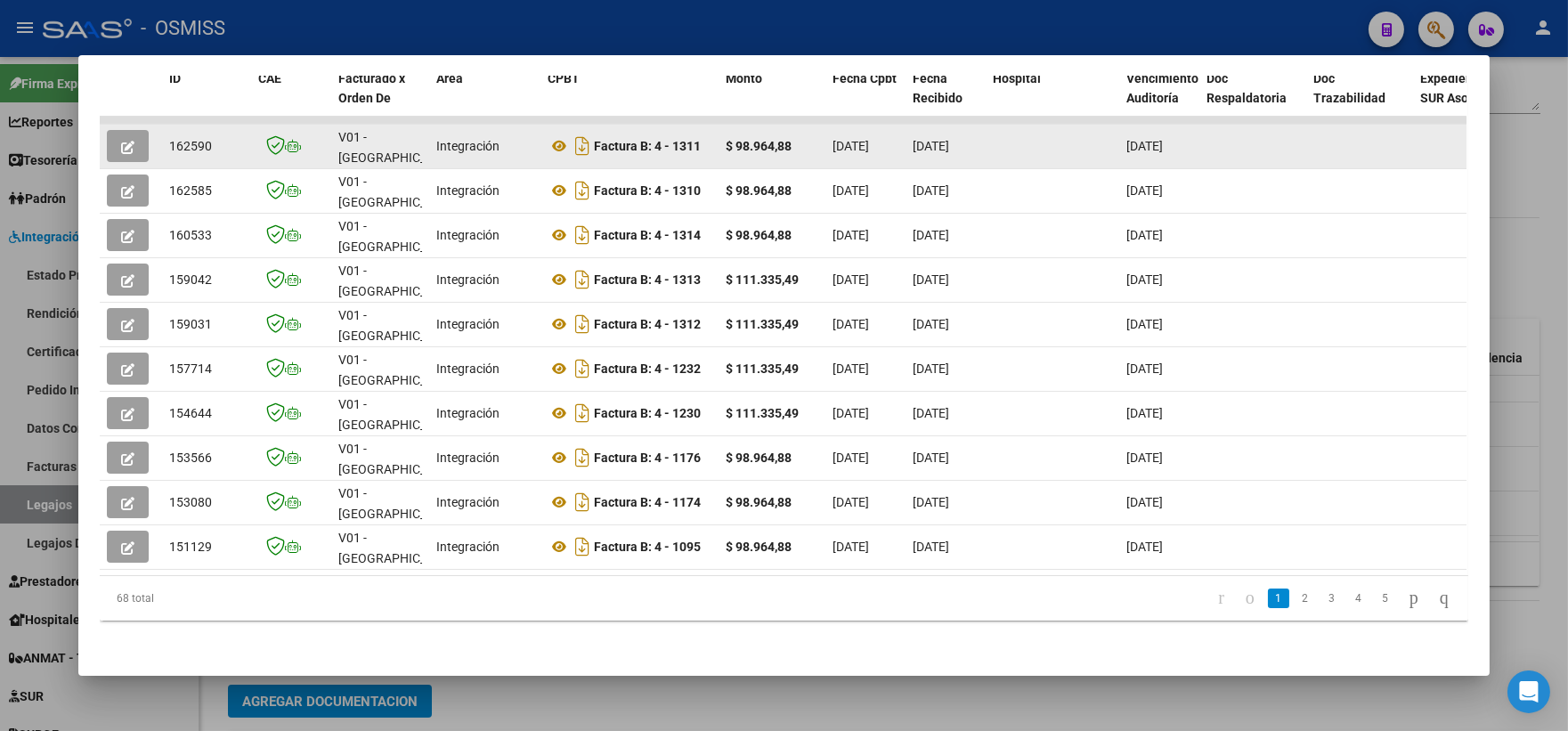
click at [113, 130] on button "button" at bounding box center [127, 146] width 41 height 32
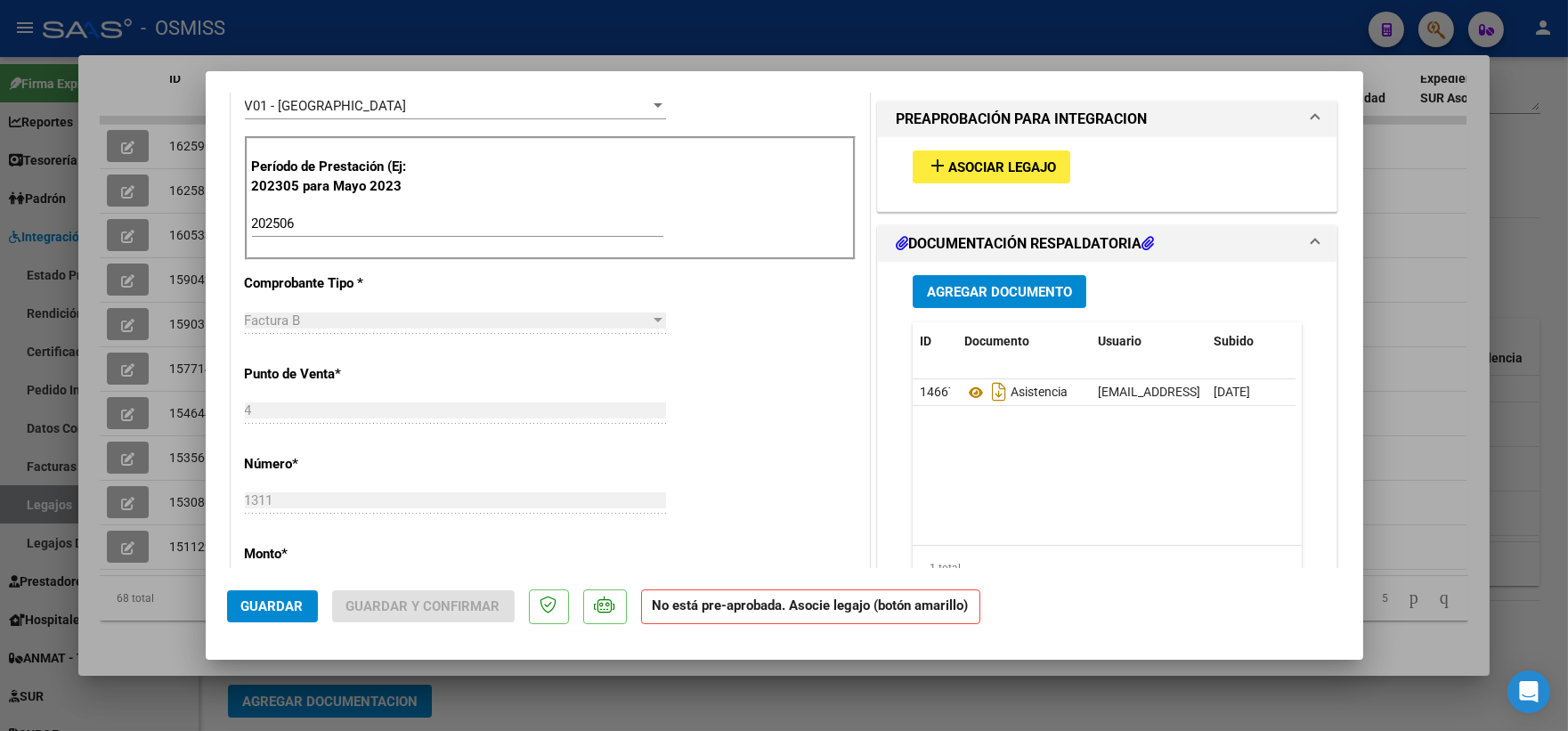
scroll to position [576, 0]
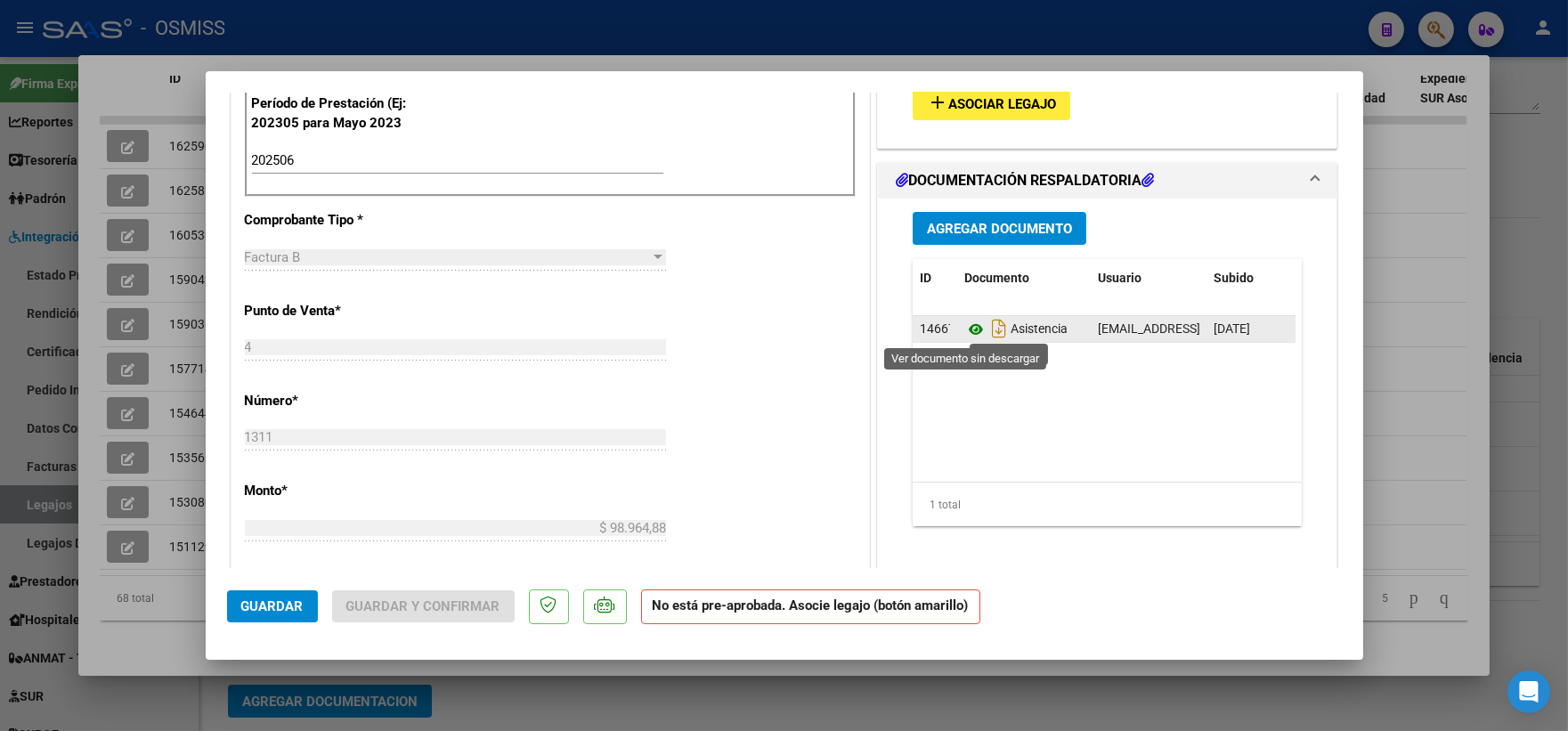
click at [965, 325] on icon at bounding box center [975, 330] width 23 height 22
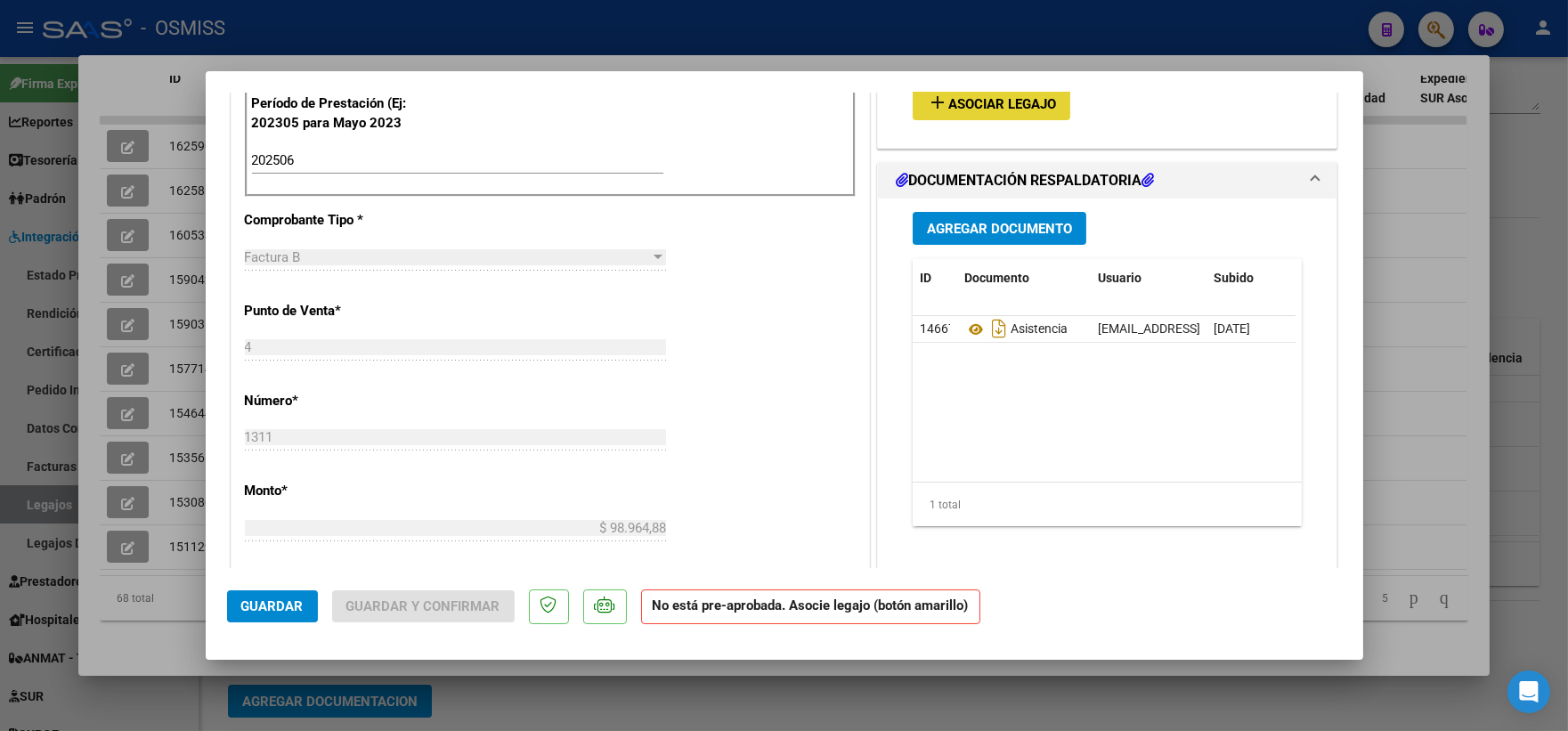
click at [985, 96] on span "Asociar Legajo" at bounding box center [1001, 104] width 108 height 16
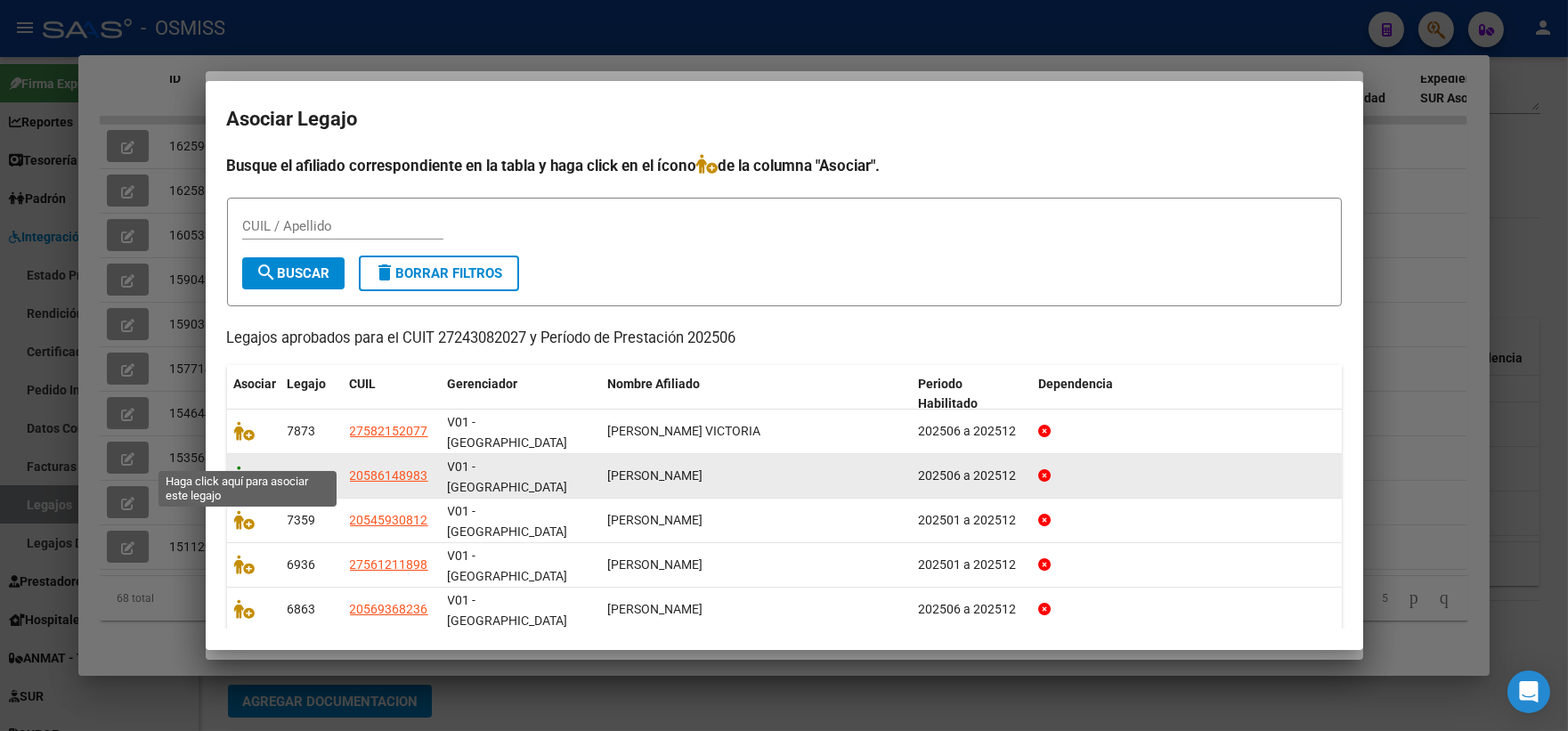
click at [241, 466] on icon at bounding box center [245, 476] width 22 height 20
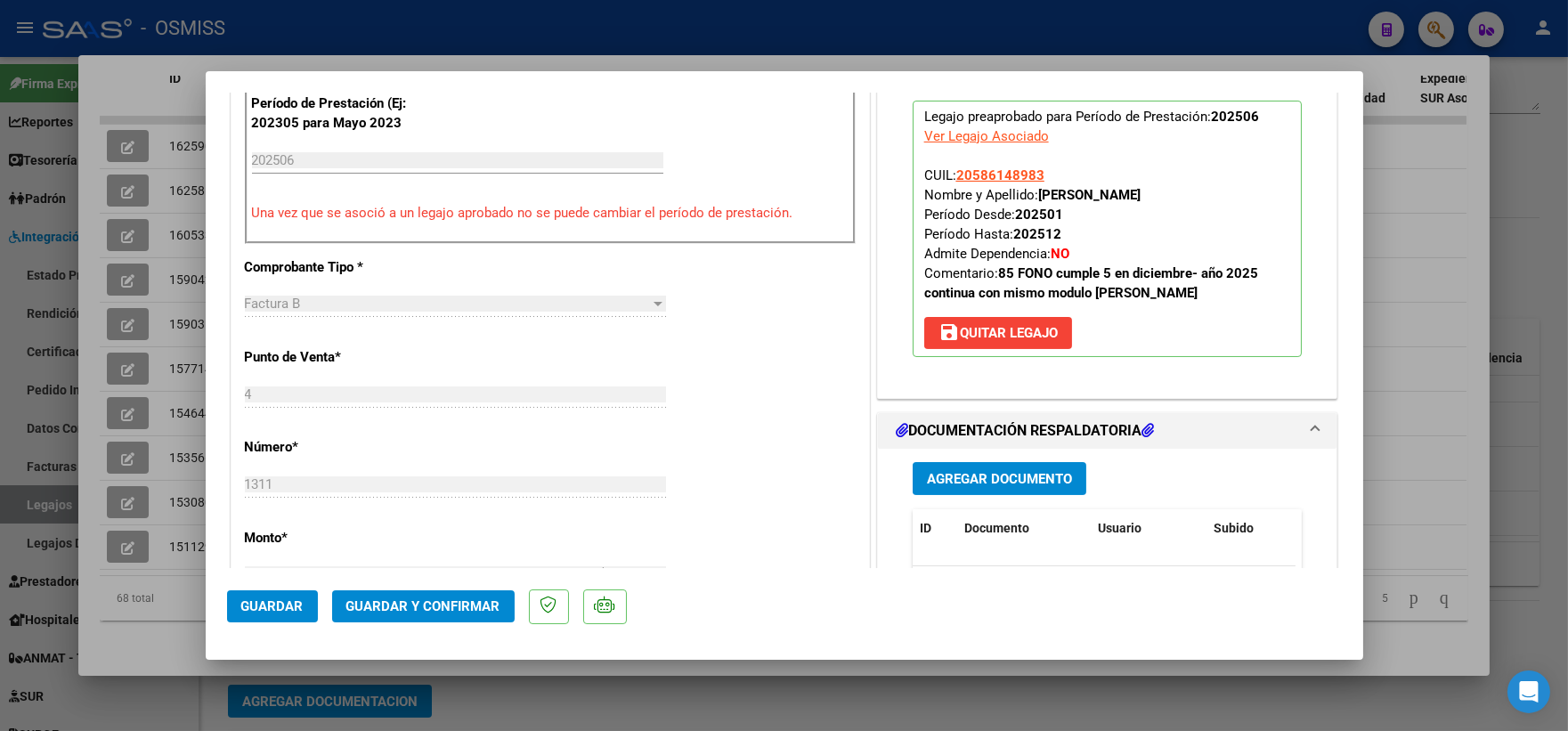
click at [277, 608] on span "Guardar" at bounding box center [272, 607] width 62 height 16
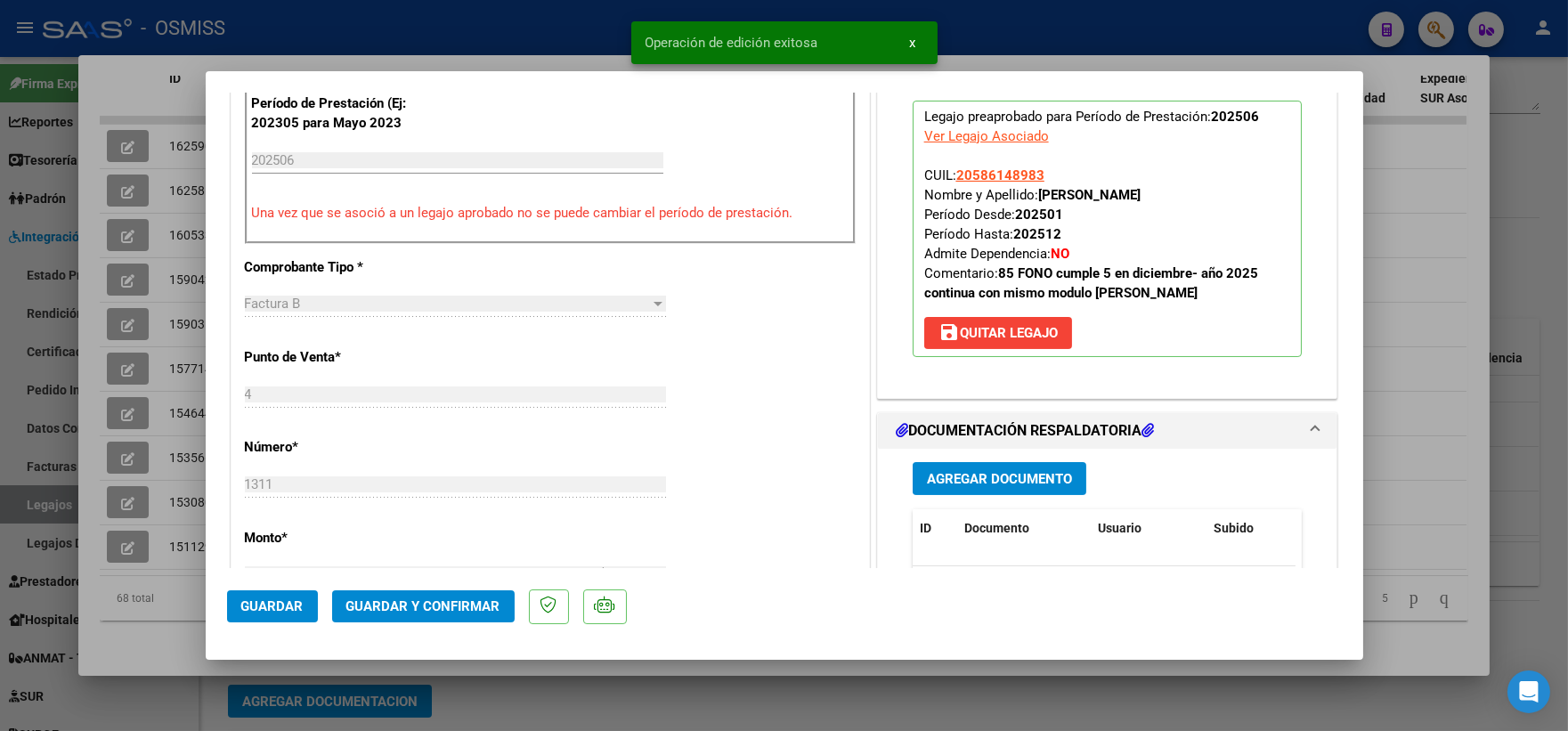
drag, startPoint x: 1428, startPoint y: 342, endPoint x: 1440, endPoint y: 322, distance: 23.3
click at [1431, 339] on div at bounding box center [784, 366] width 1568 height 731
type input "$ 0,00"
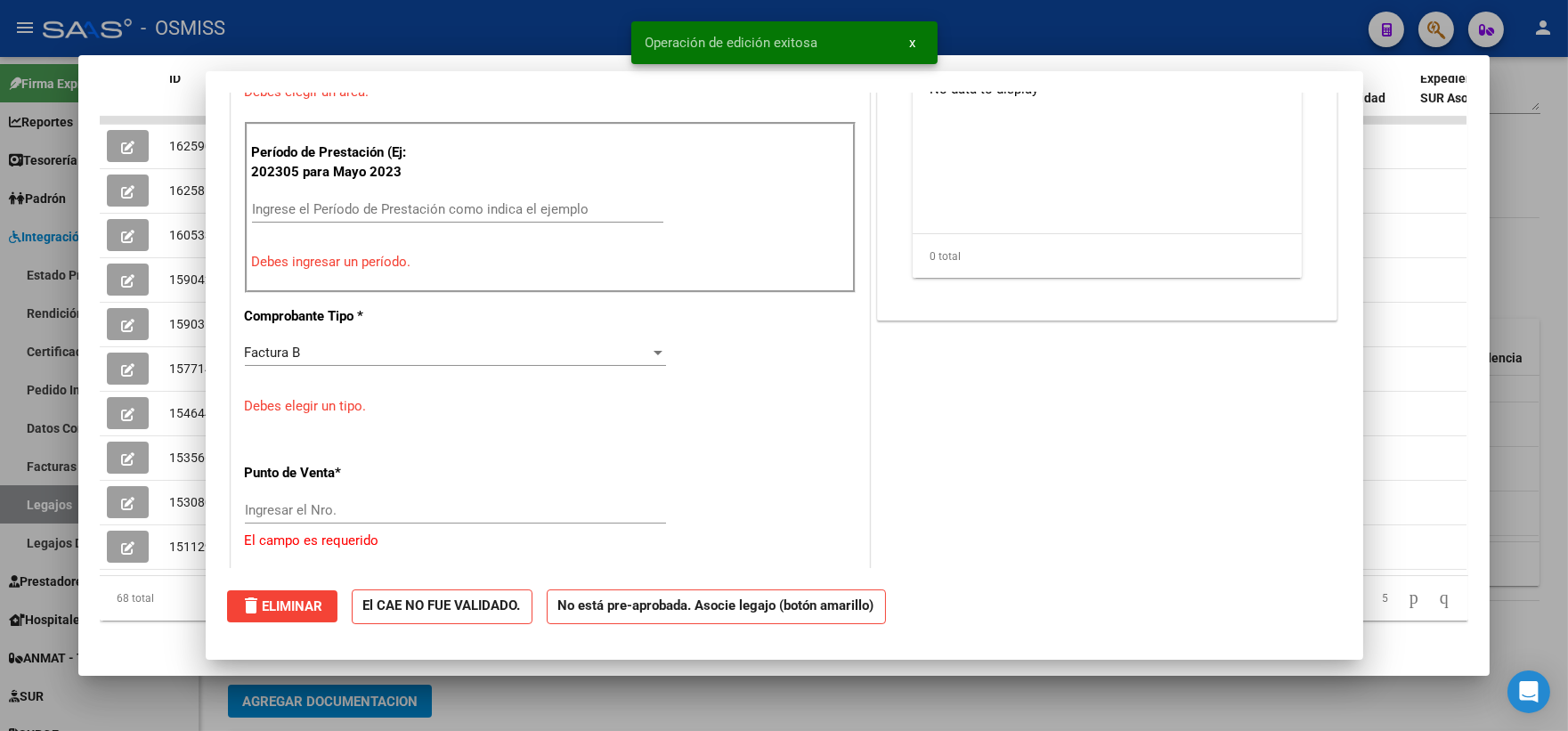
scroll to position [0, 0]
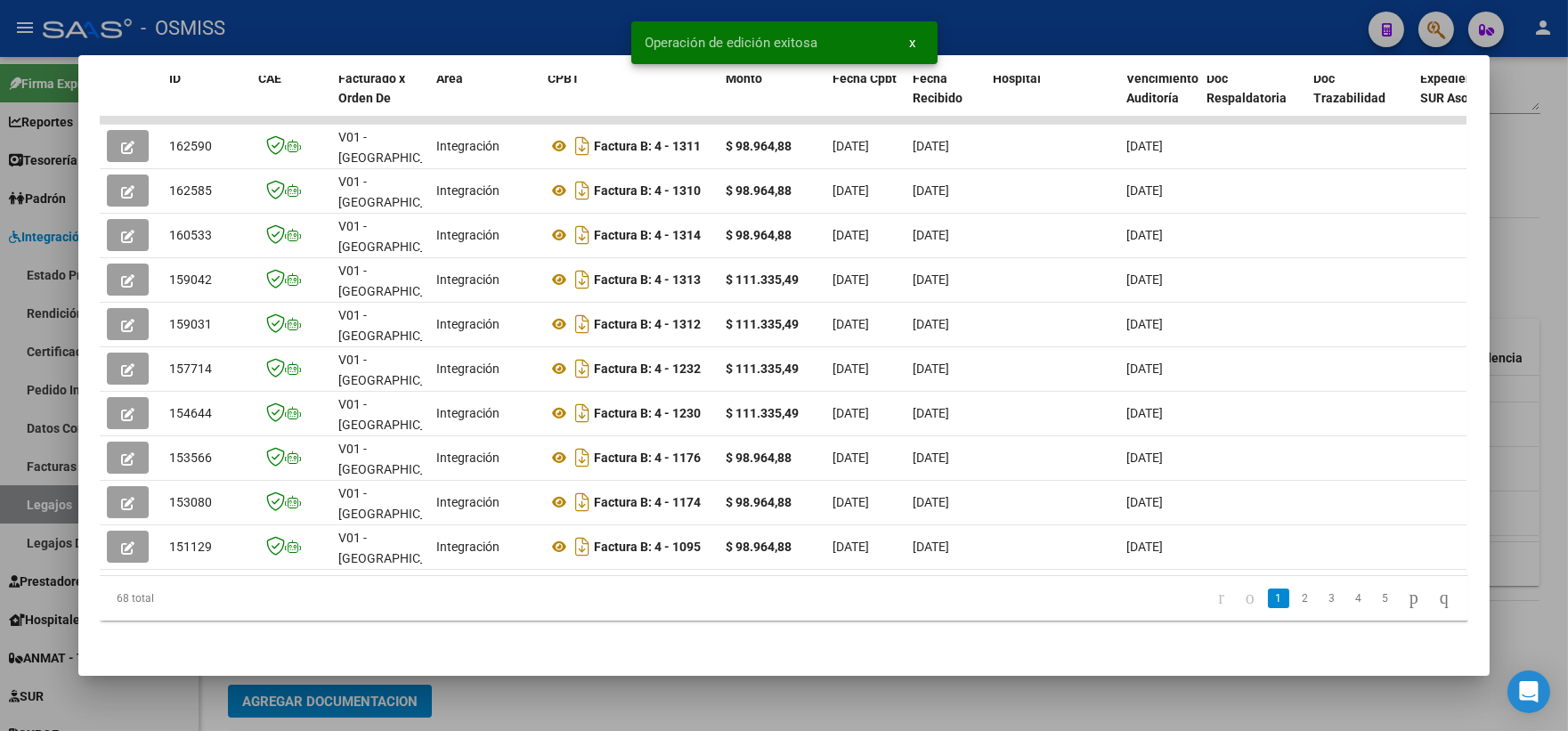
click at [1521, 236] on div at bounding box center [784, 366] width 1568 height 731
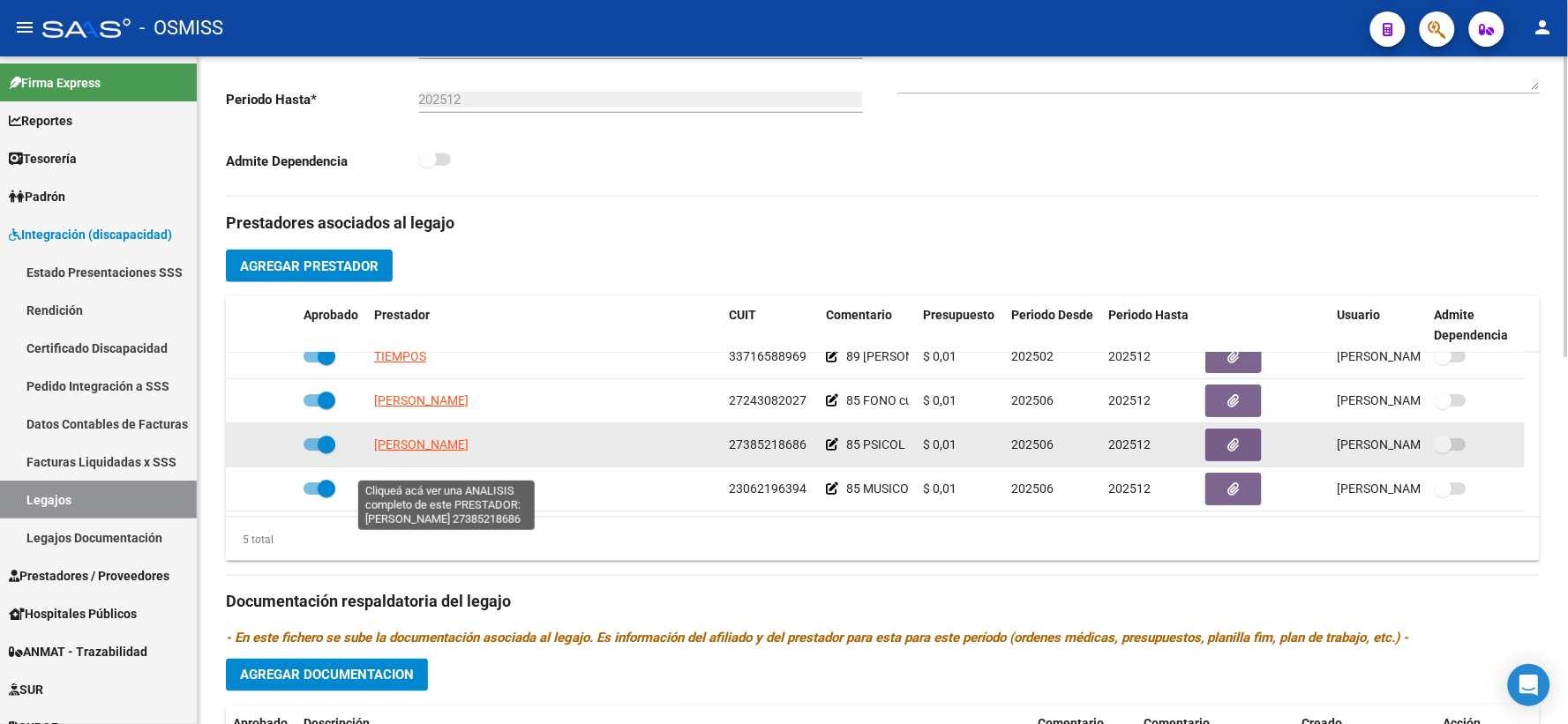
click at [401, 452] on span "[PERSON_NAME]" at bounding box center [421, 444] width 94 height 14
type textarea "27385218686"
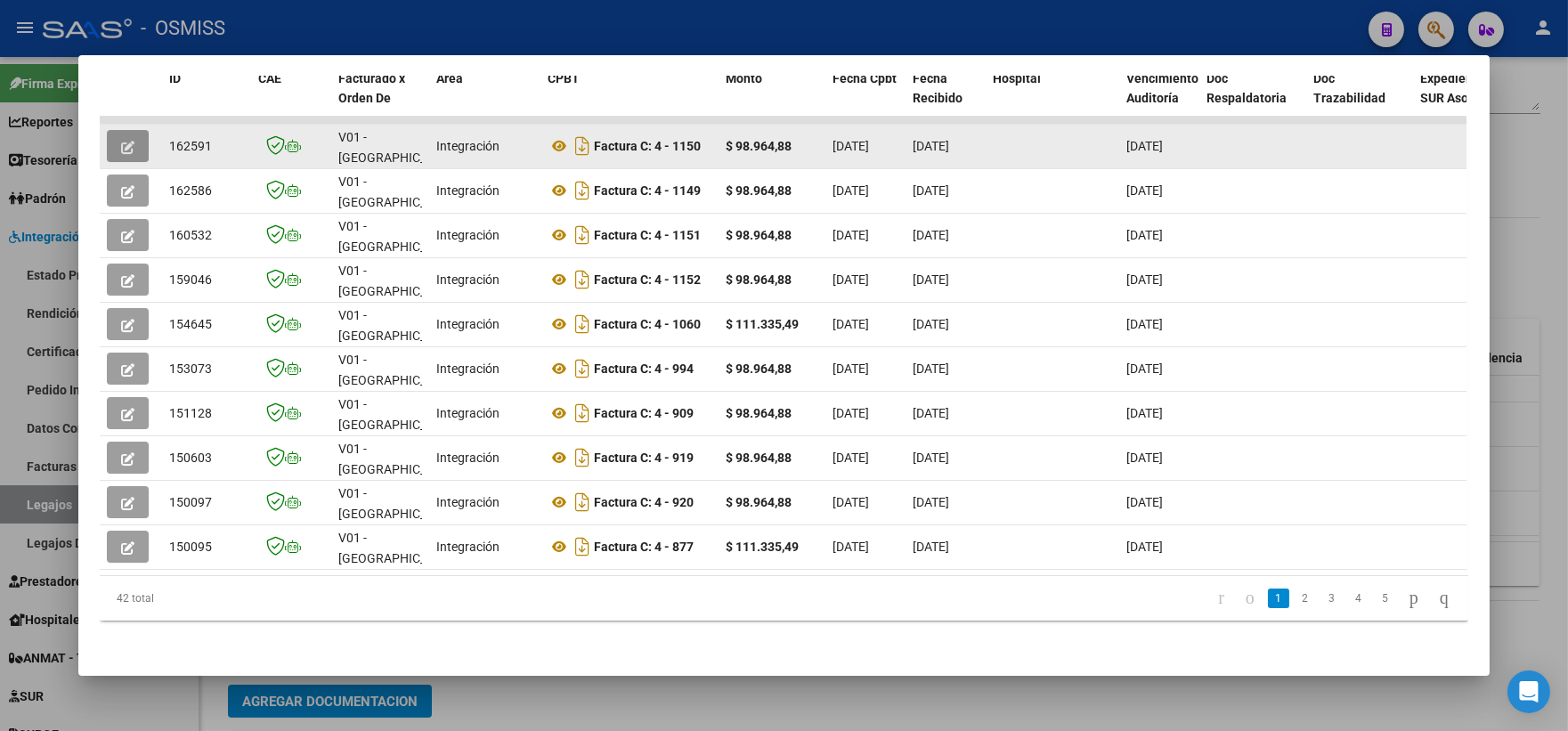
click at [121, 140] on icon "button" at bounding box center [128, 147] width 14 height 14
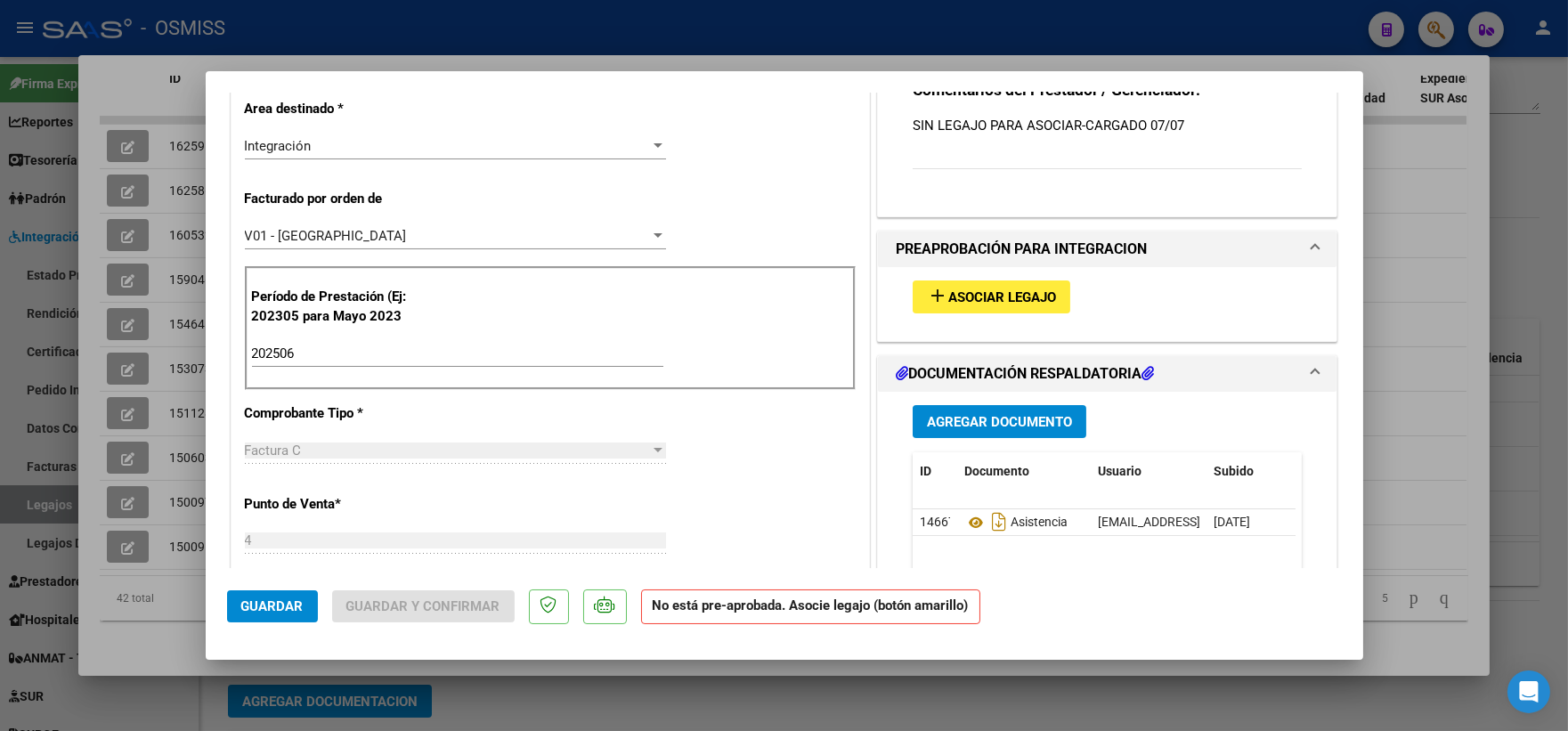
scroll to position [412, 0]
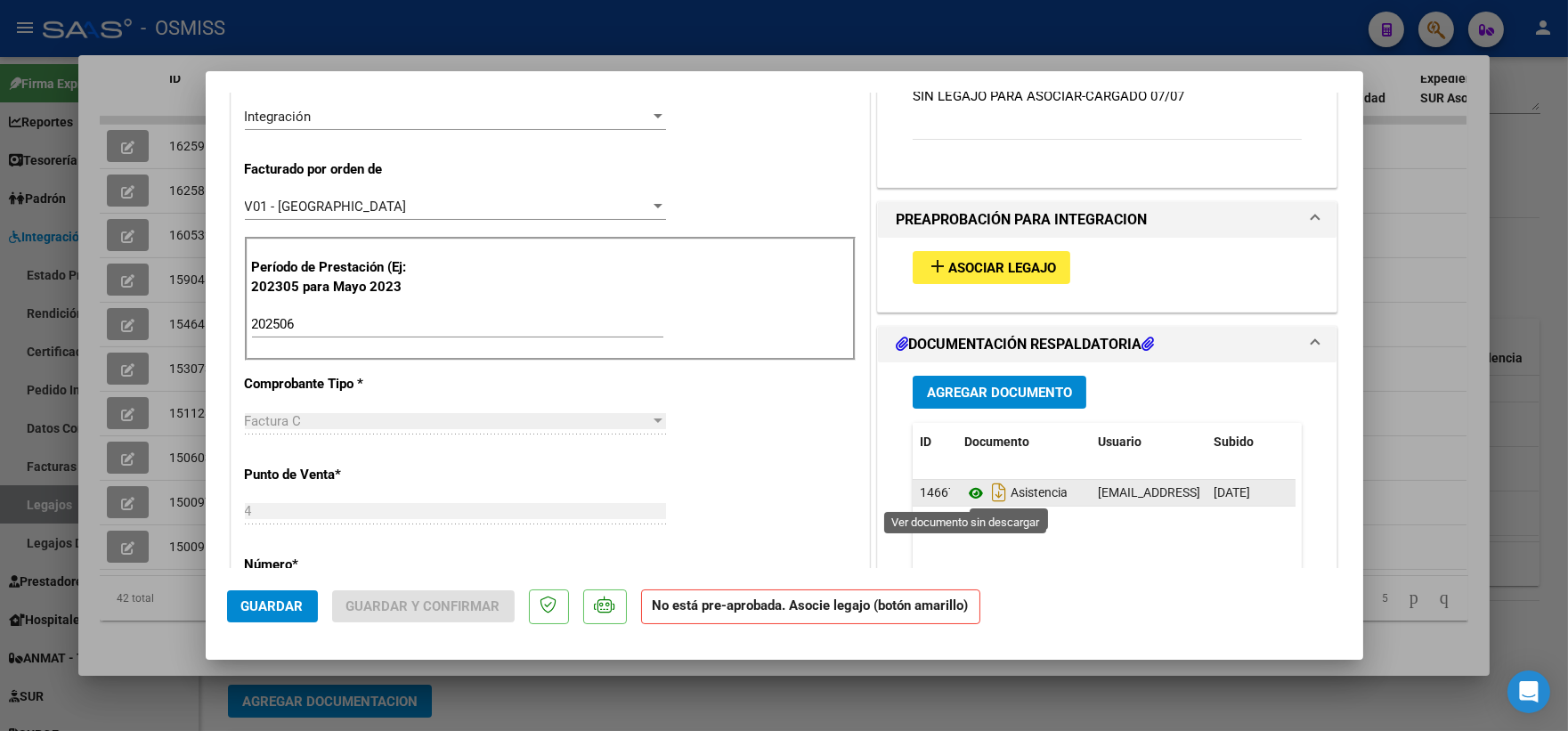
click at [967, 491] on icon at bounding box center [975, 494] width 23 height 22
